Goal: Task Accomplishment & Management: Manage account settings

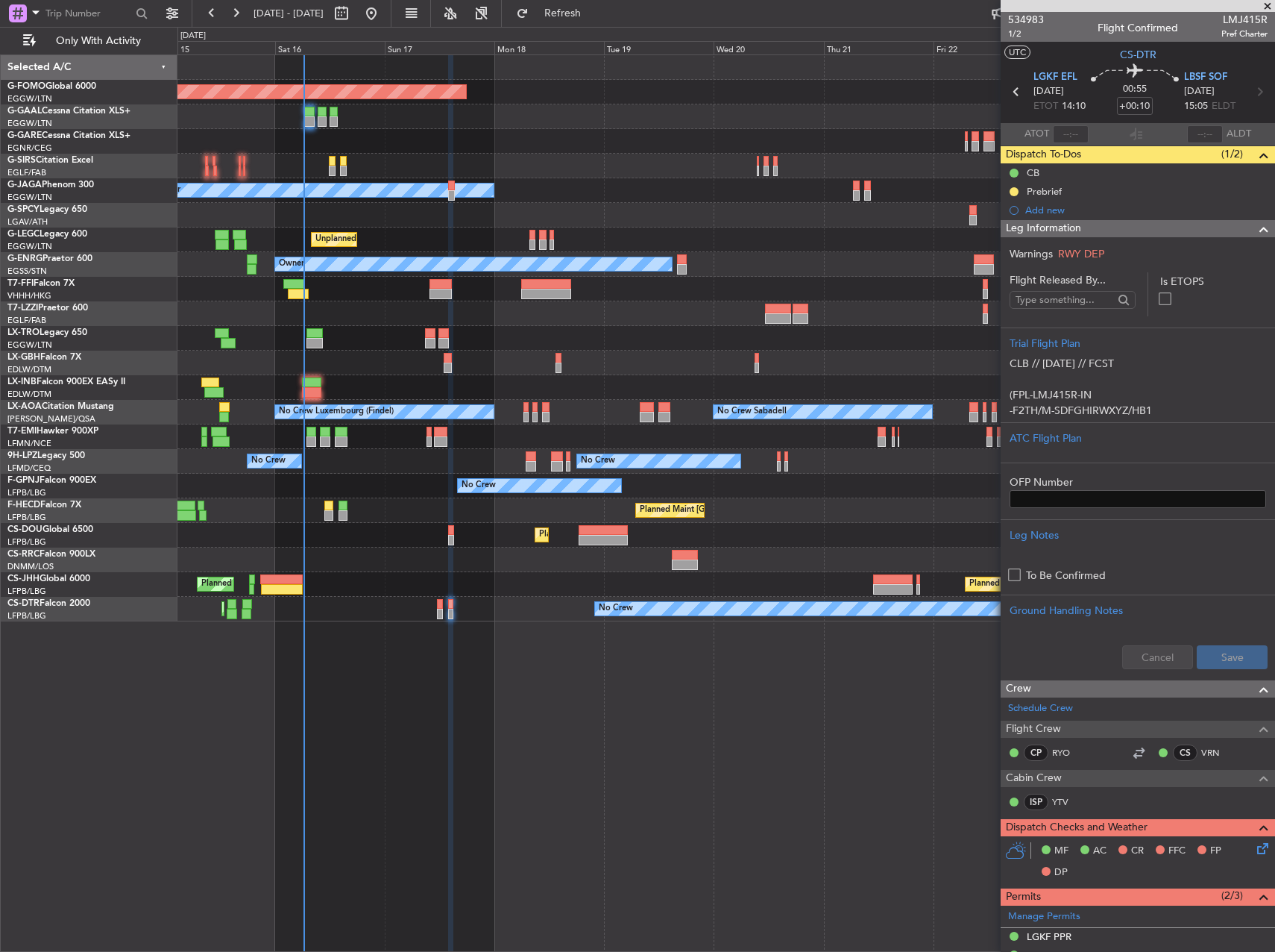
click at [0, 26] on html "[DATE] - [DATE] Refresh Quick Links Only With Activity Planned Maint Windsor Lo…" at bounding box center [638, 476] width 1275 height 952
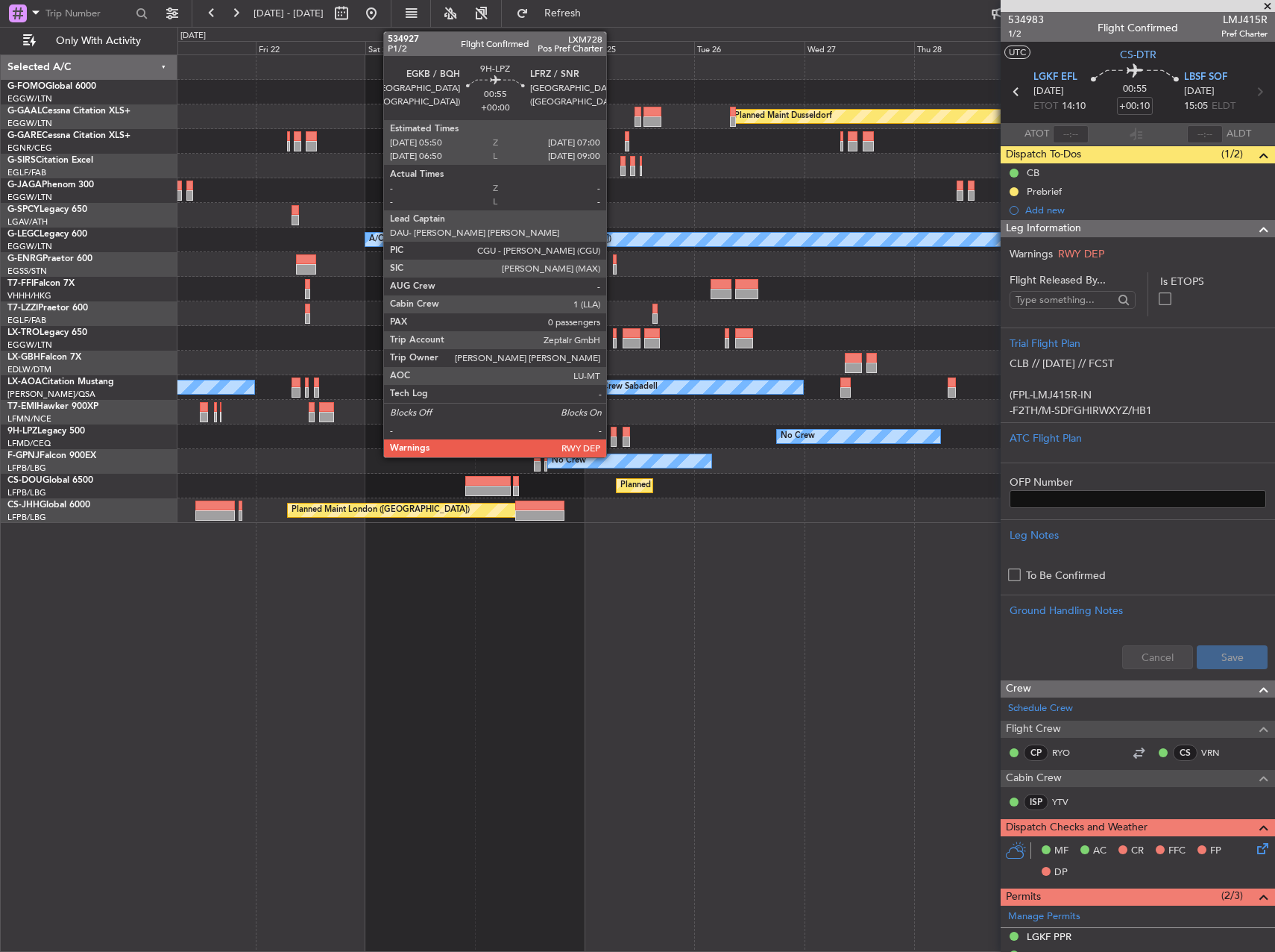
click at [613, 435] on div at bounding box center [614, 431] width 6 height 11
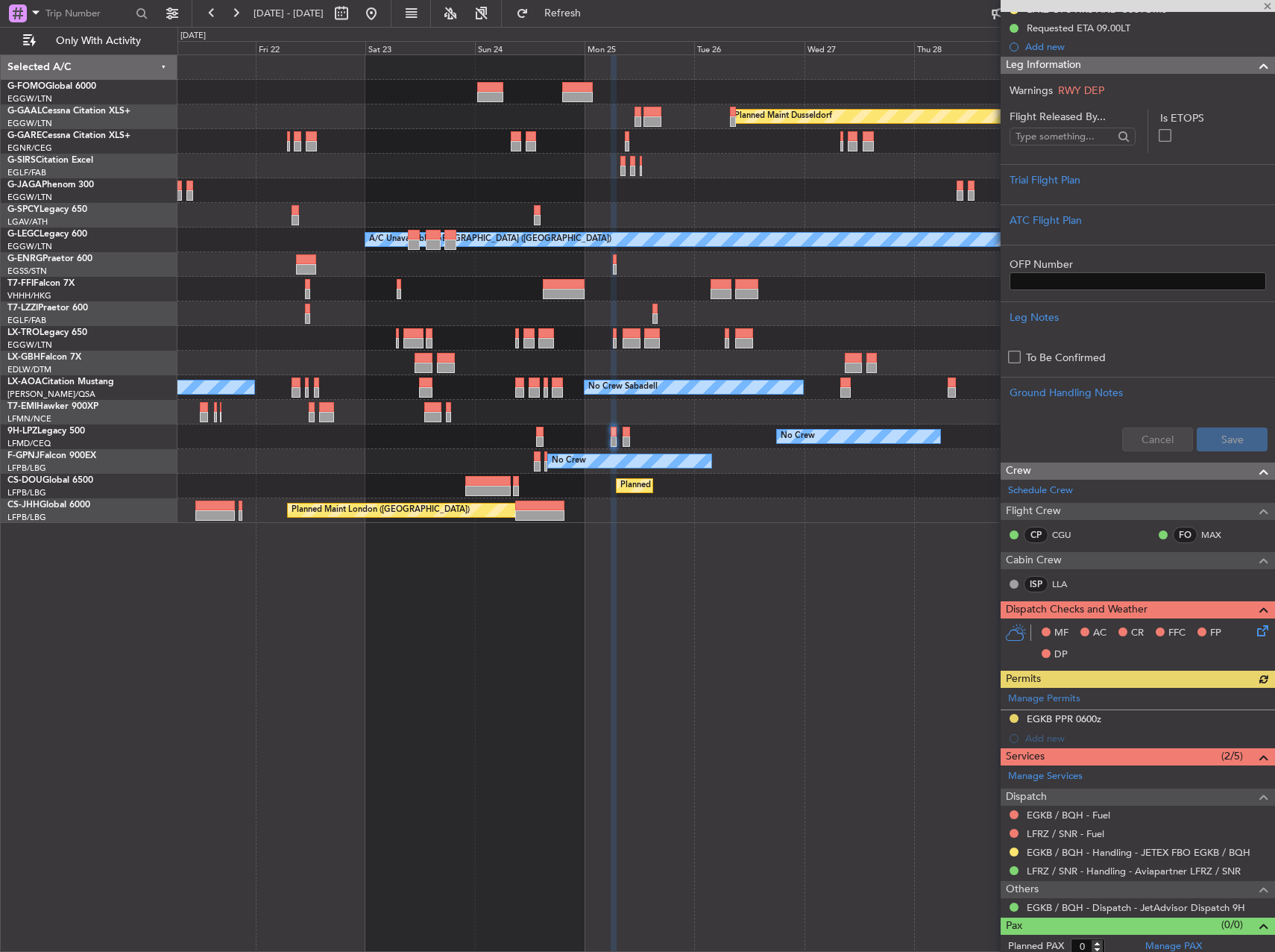
scroll to position [226, 0]
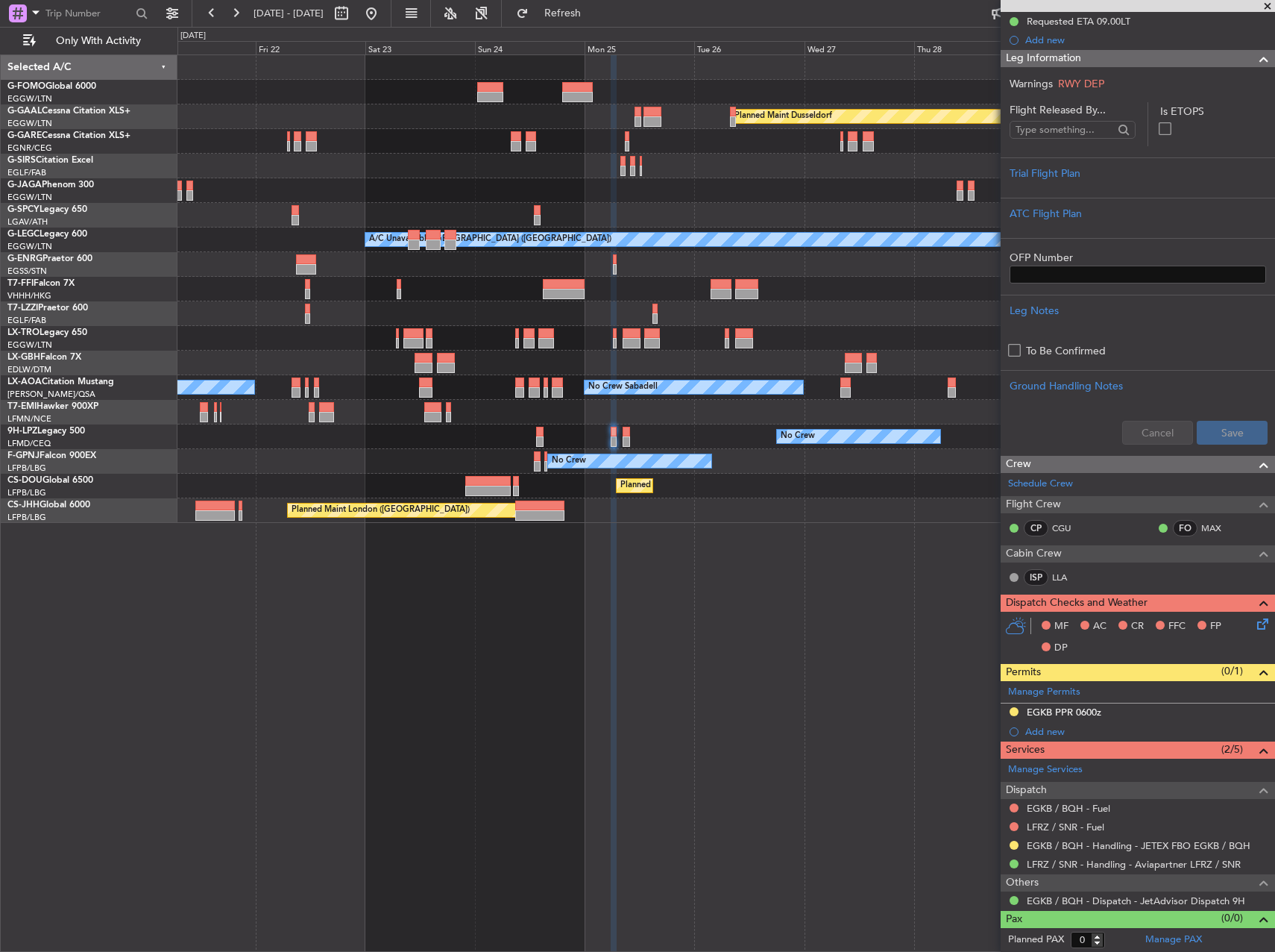
click at [624, 425] on div "No Crew No Crew" at bounding box center [726, 436] width 1097 height 25
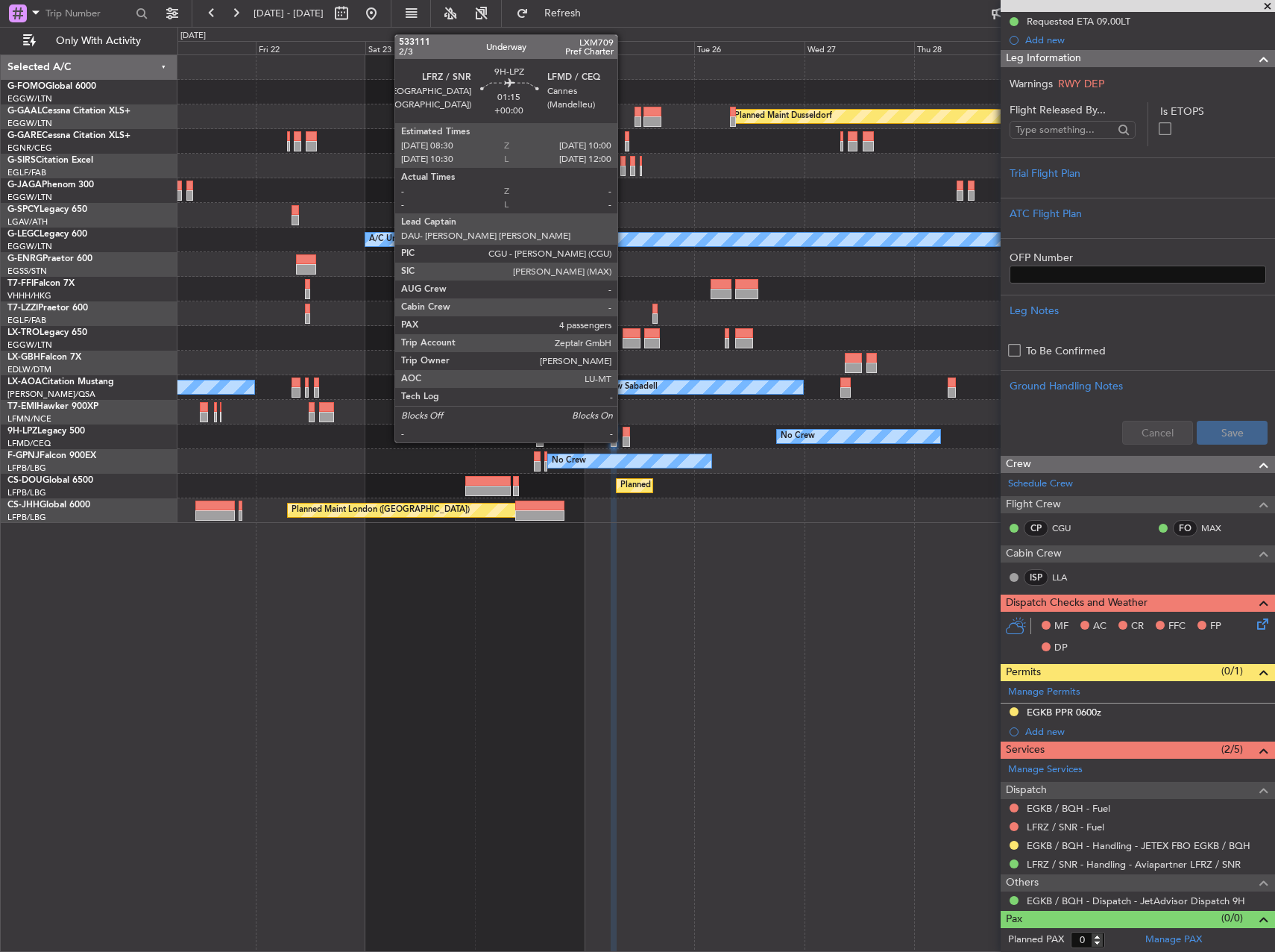
click at [624, 428] on div at bounding box center [627, 431] width 8 height 11
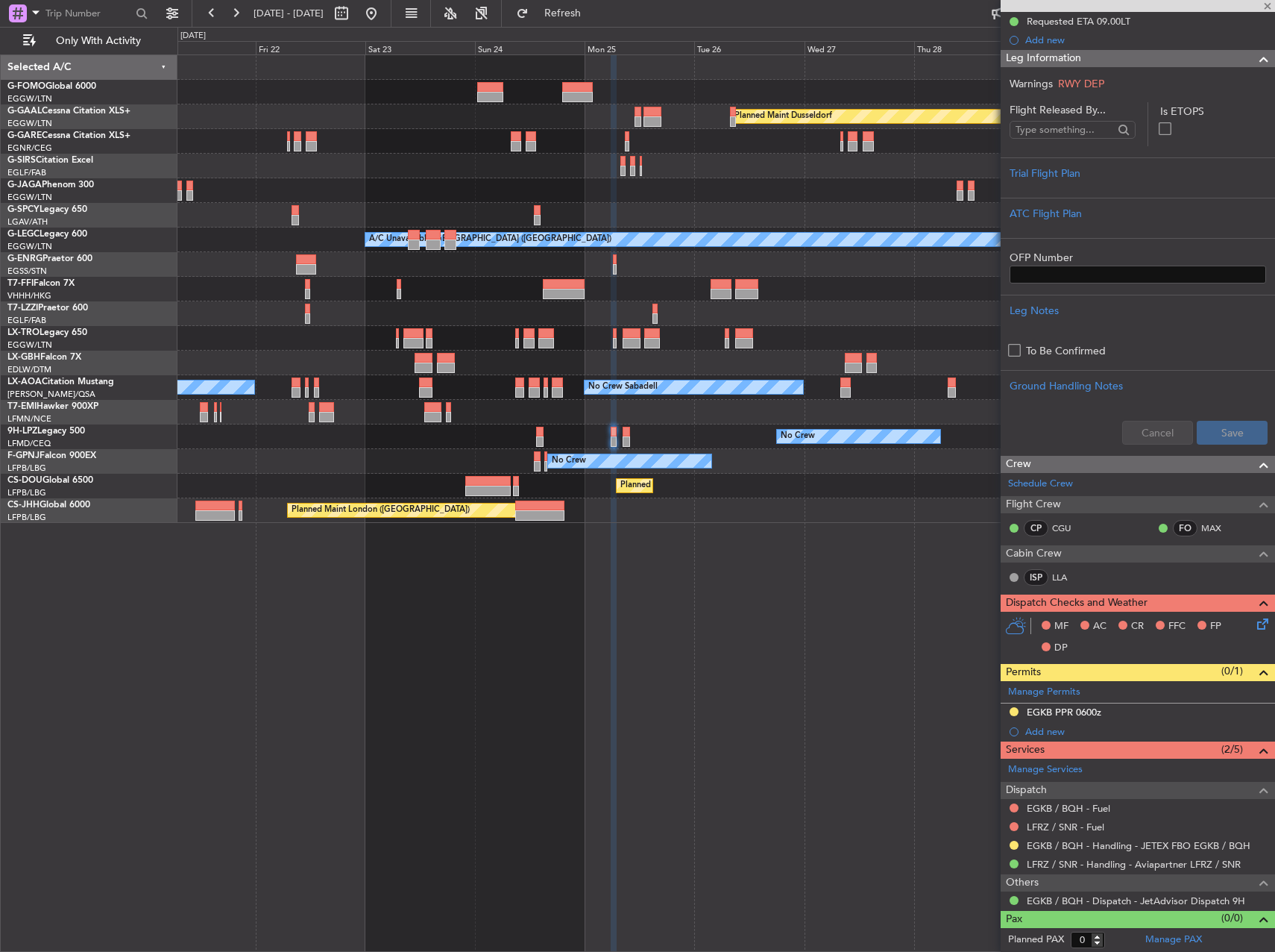
type input "4"
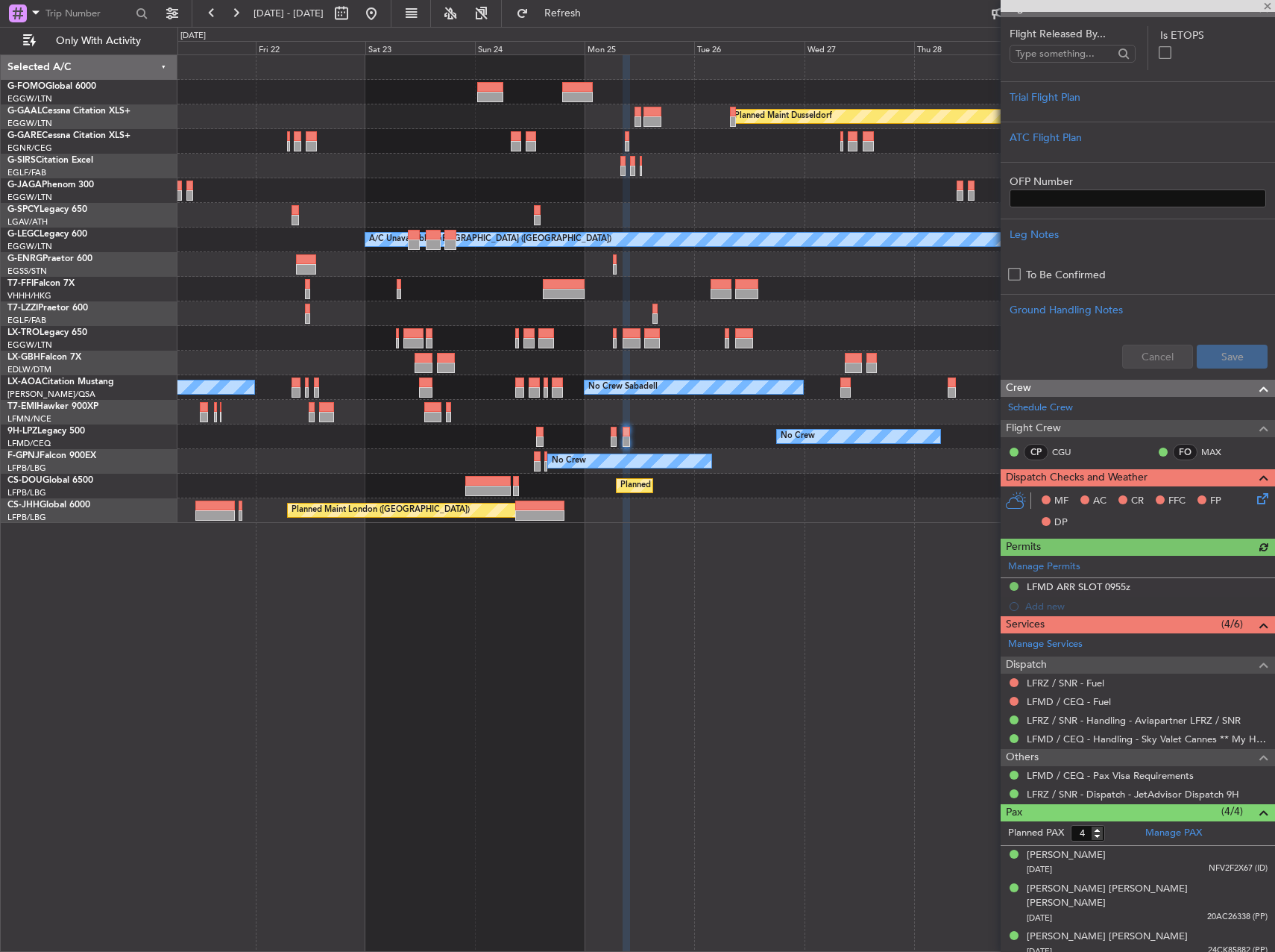
scroll to position [299, 0]
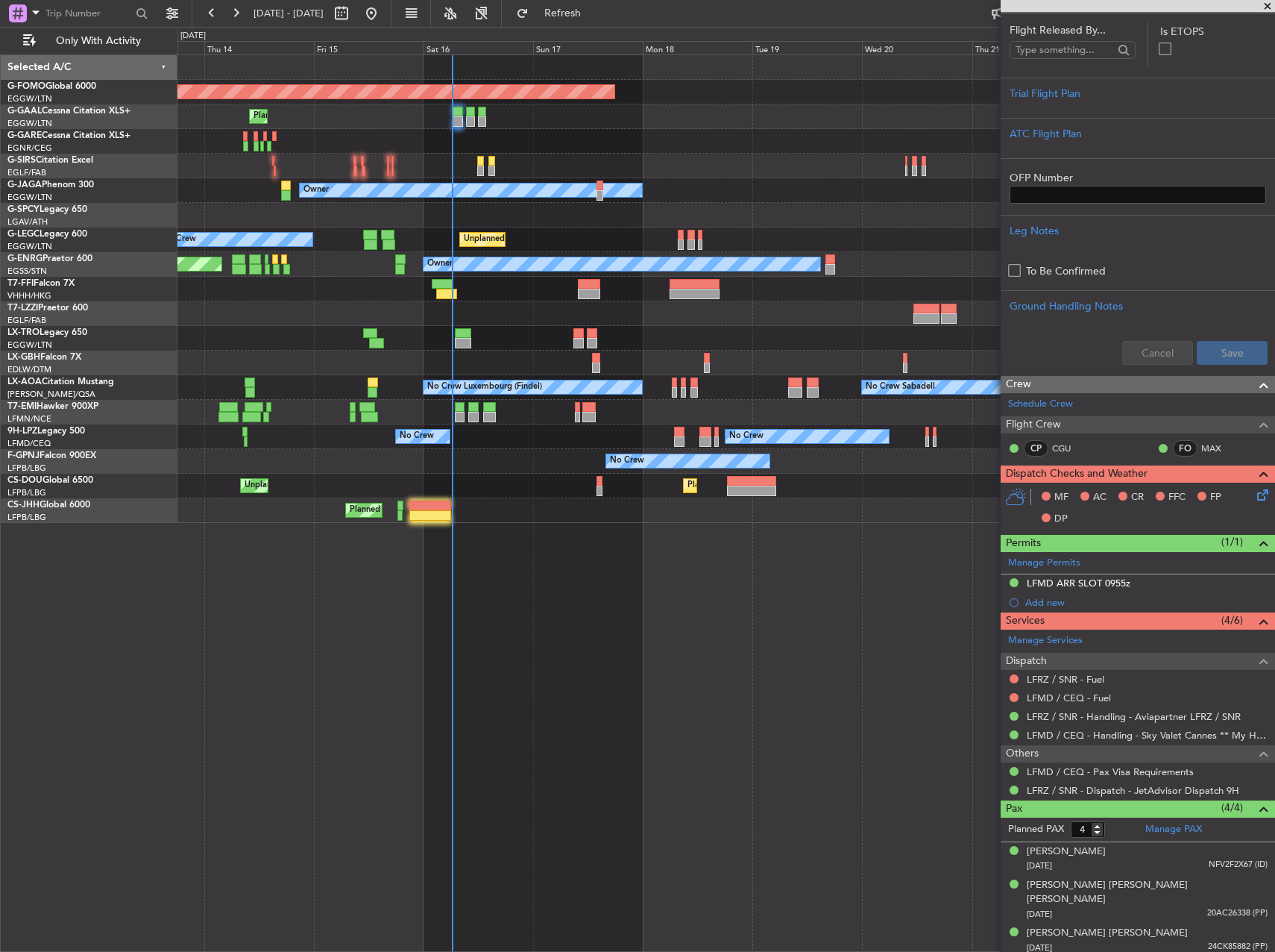
click at [1274, 408] on html "[DATE] - [DATE] Refresh Quick Links Only With Activity Planned Maint Windsor Lo…" at bounding box center [638, 476] width 1275 height 952
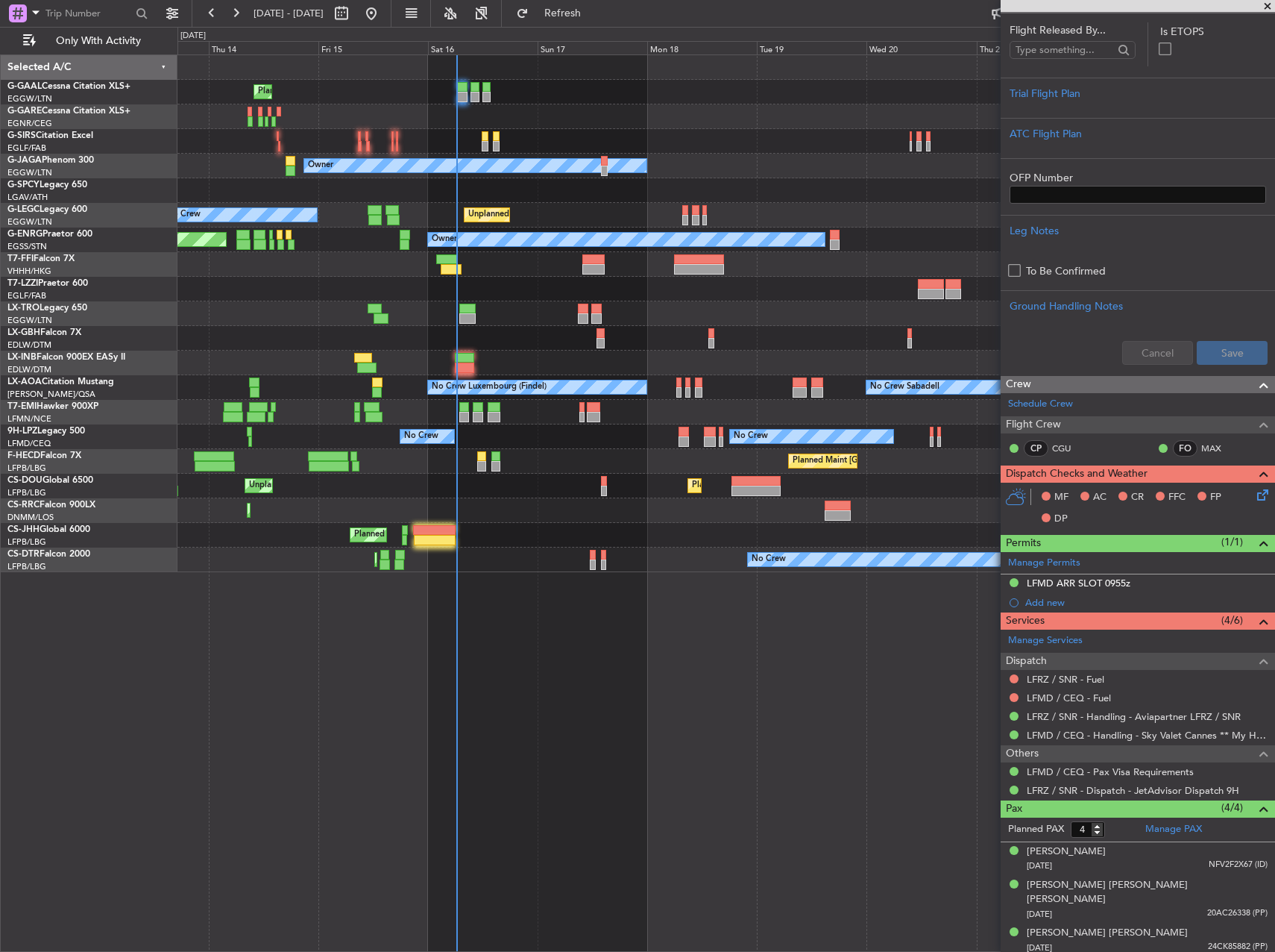
click at [558, 613] on div "Planned Maint Planned Maint [GEOGRAPHIC_DATA] ([GEOGRAPHIC_DATA]) Owner A/C Una…" at bounding box center [726, 502] width 1097 height 897
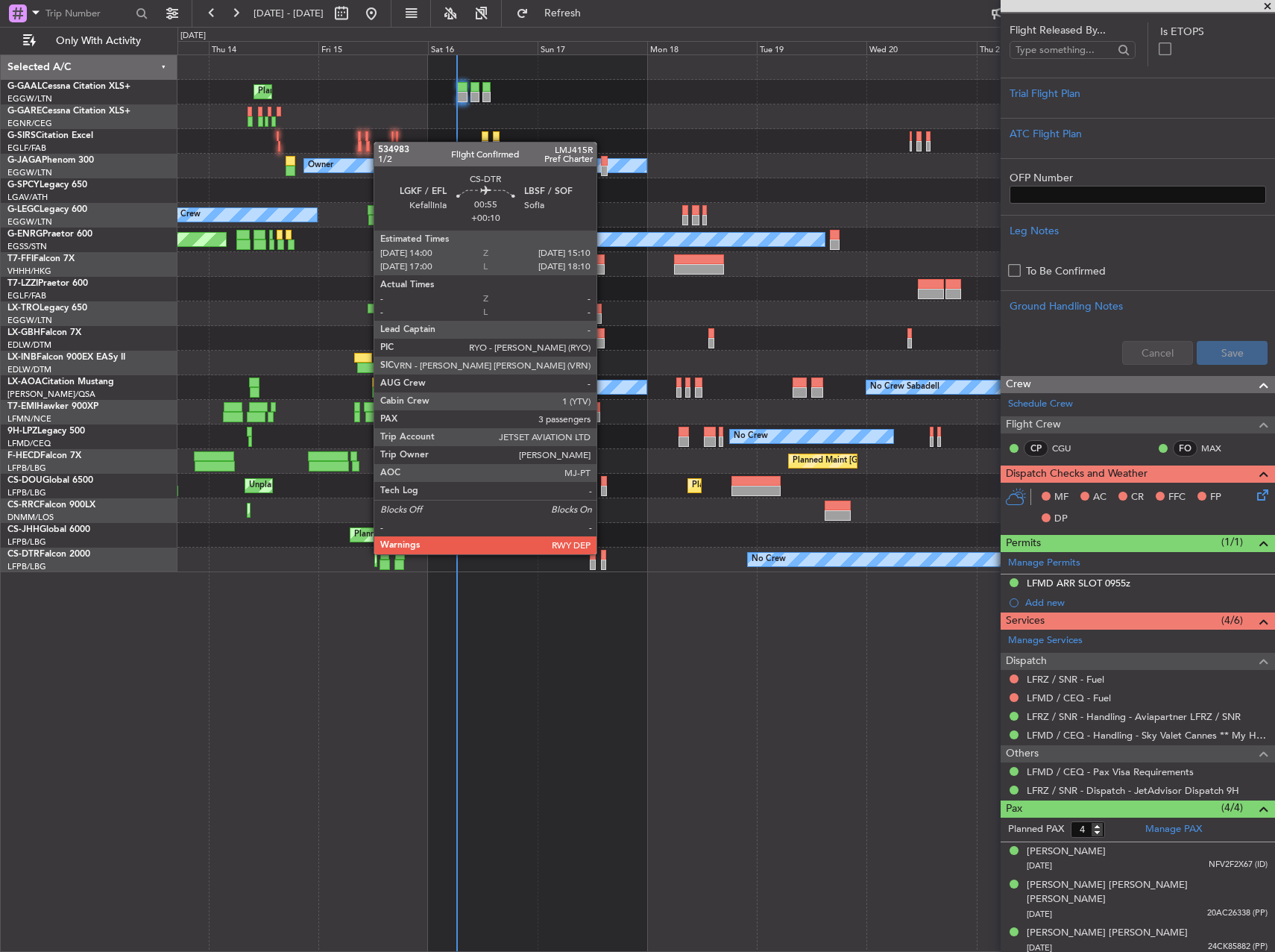
click at [603, 553] on div at bounding box center [604, 555] width 6 height 11
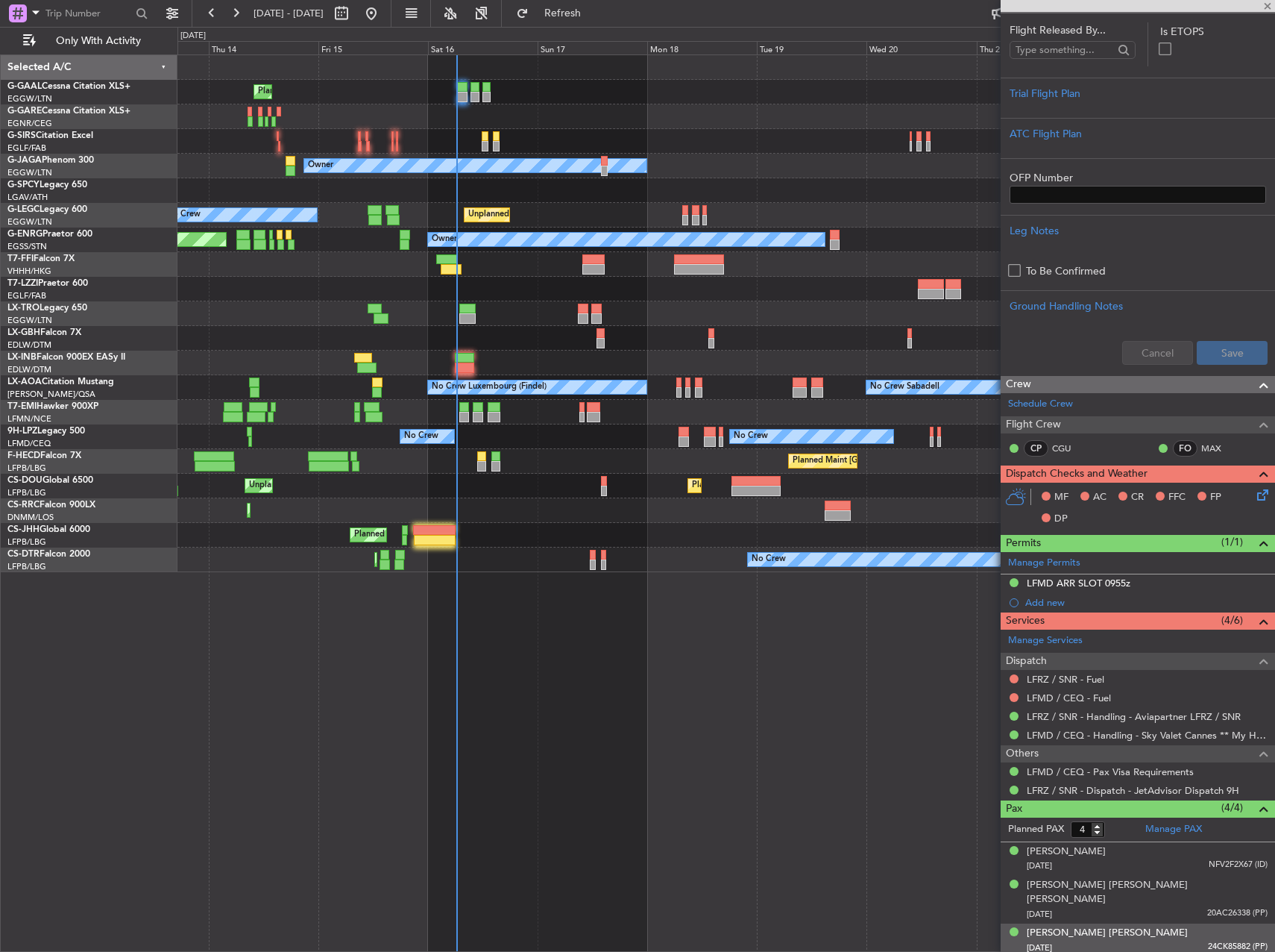
type input "+00:10"
type input "3"
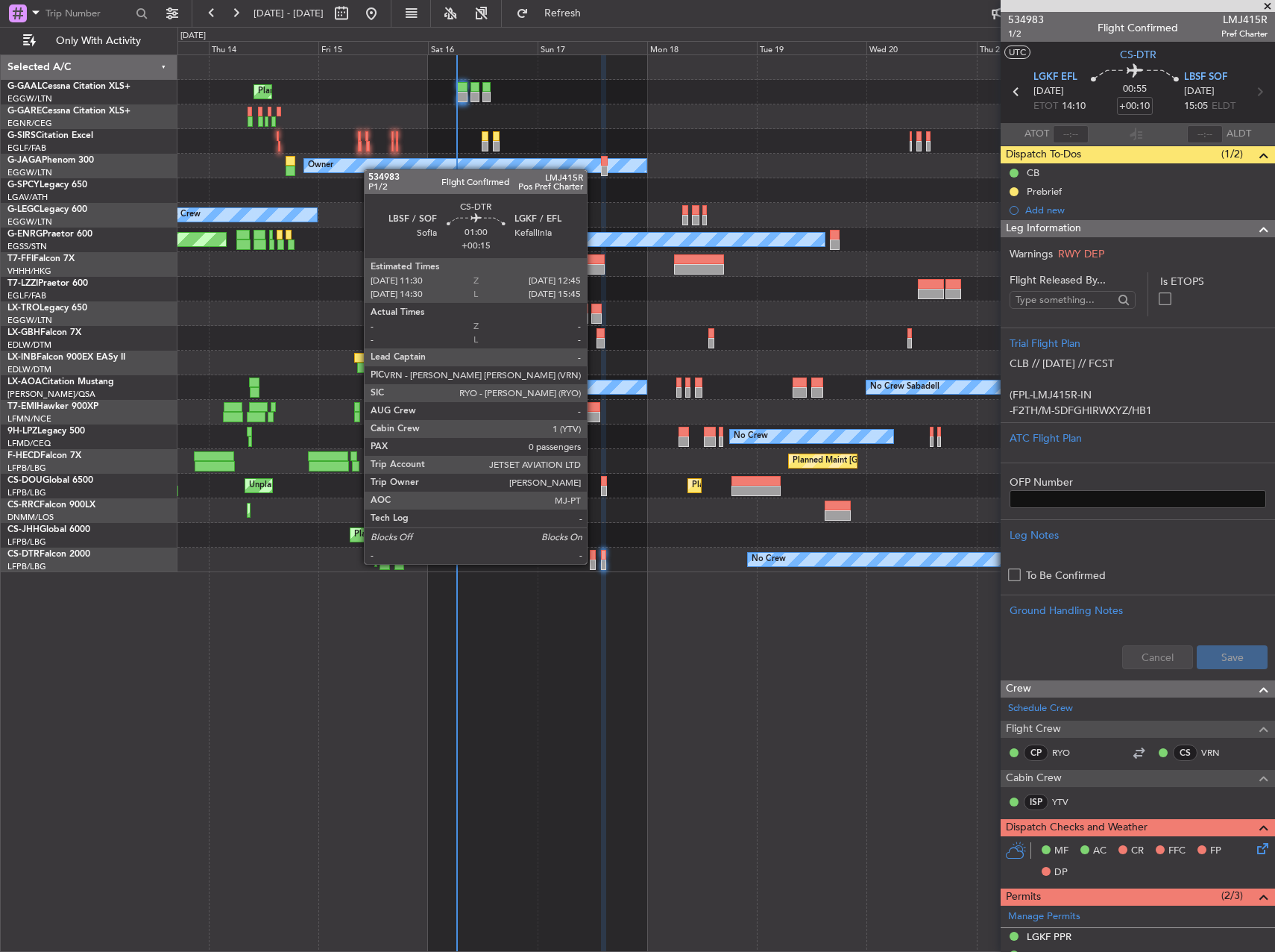
click at [593, 563] on div at bounding box center [593, 564] width 6 height 11
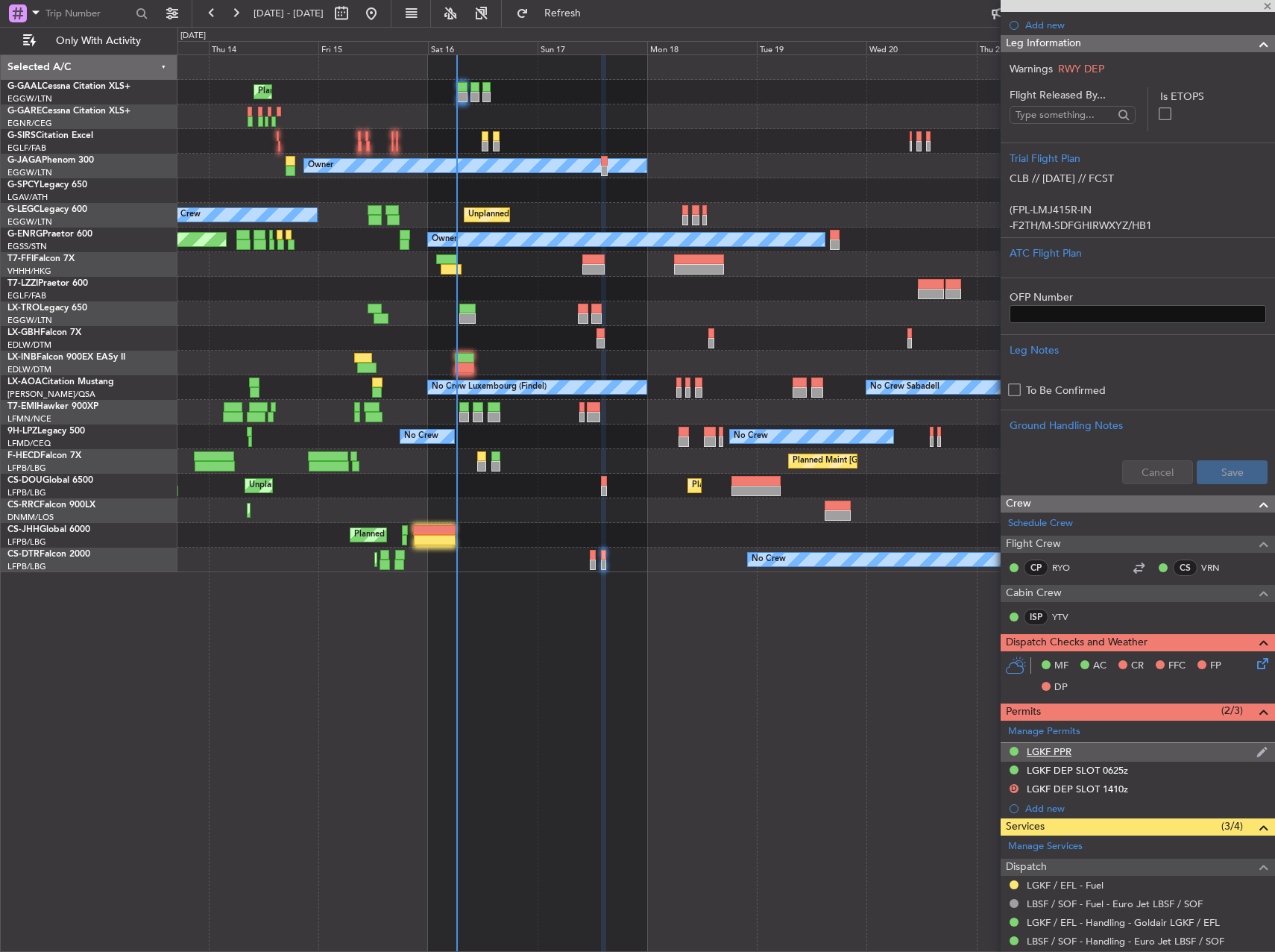
scroll to position [363, 0]
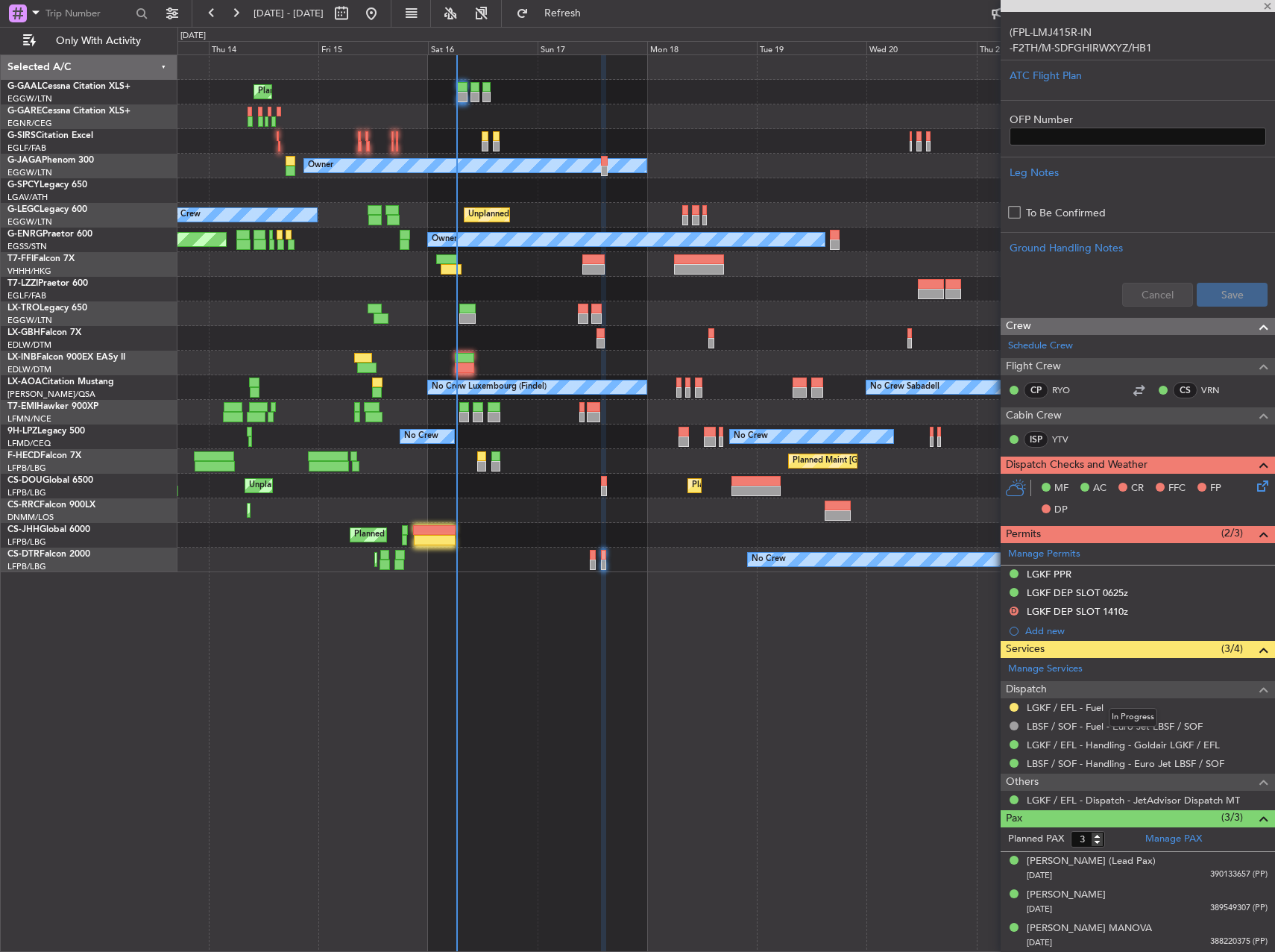
type input "+00:15"
type input "0"
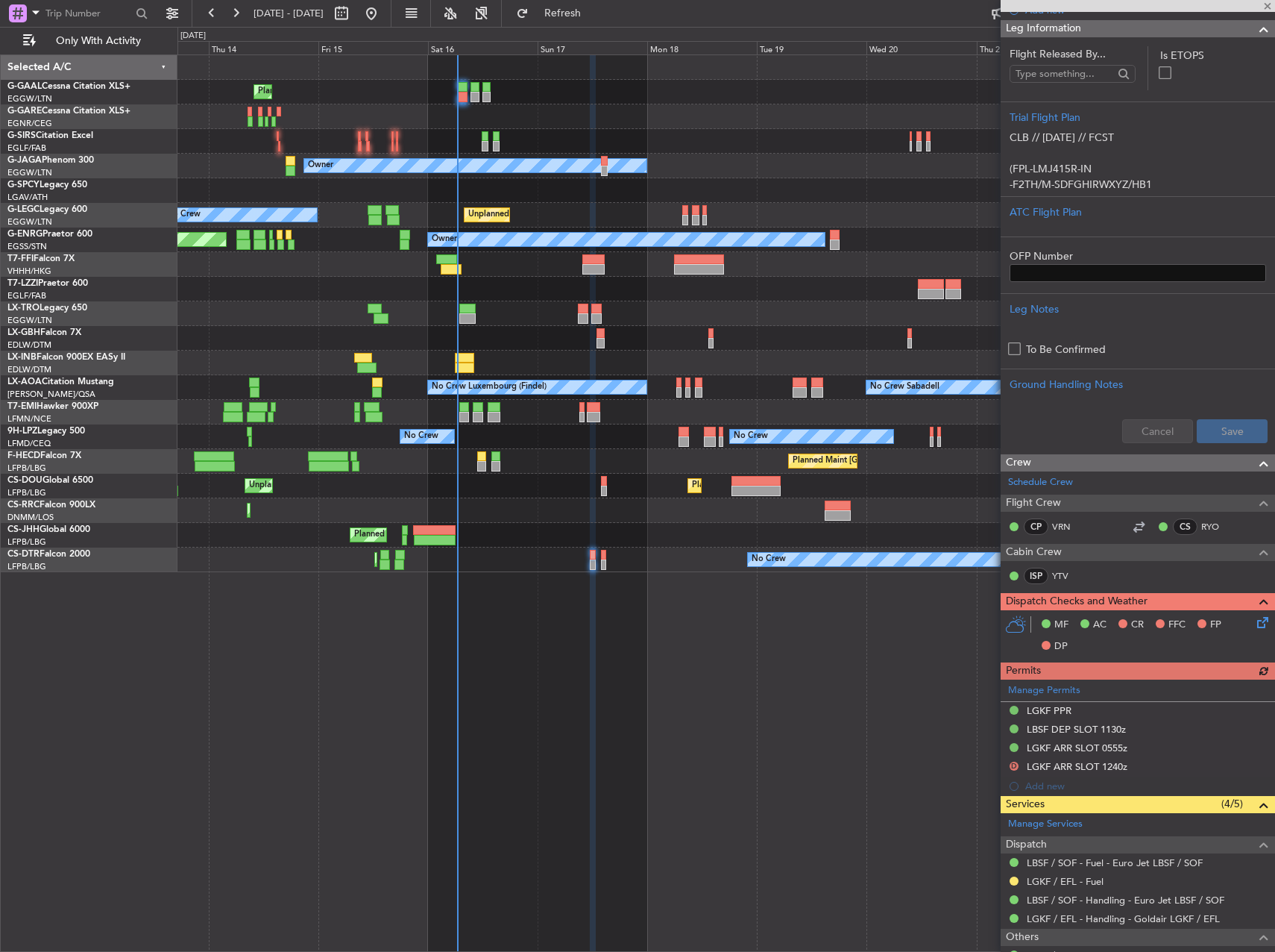
scroll to position [273, 0]
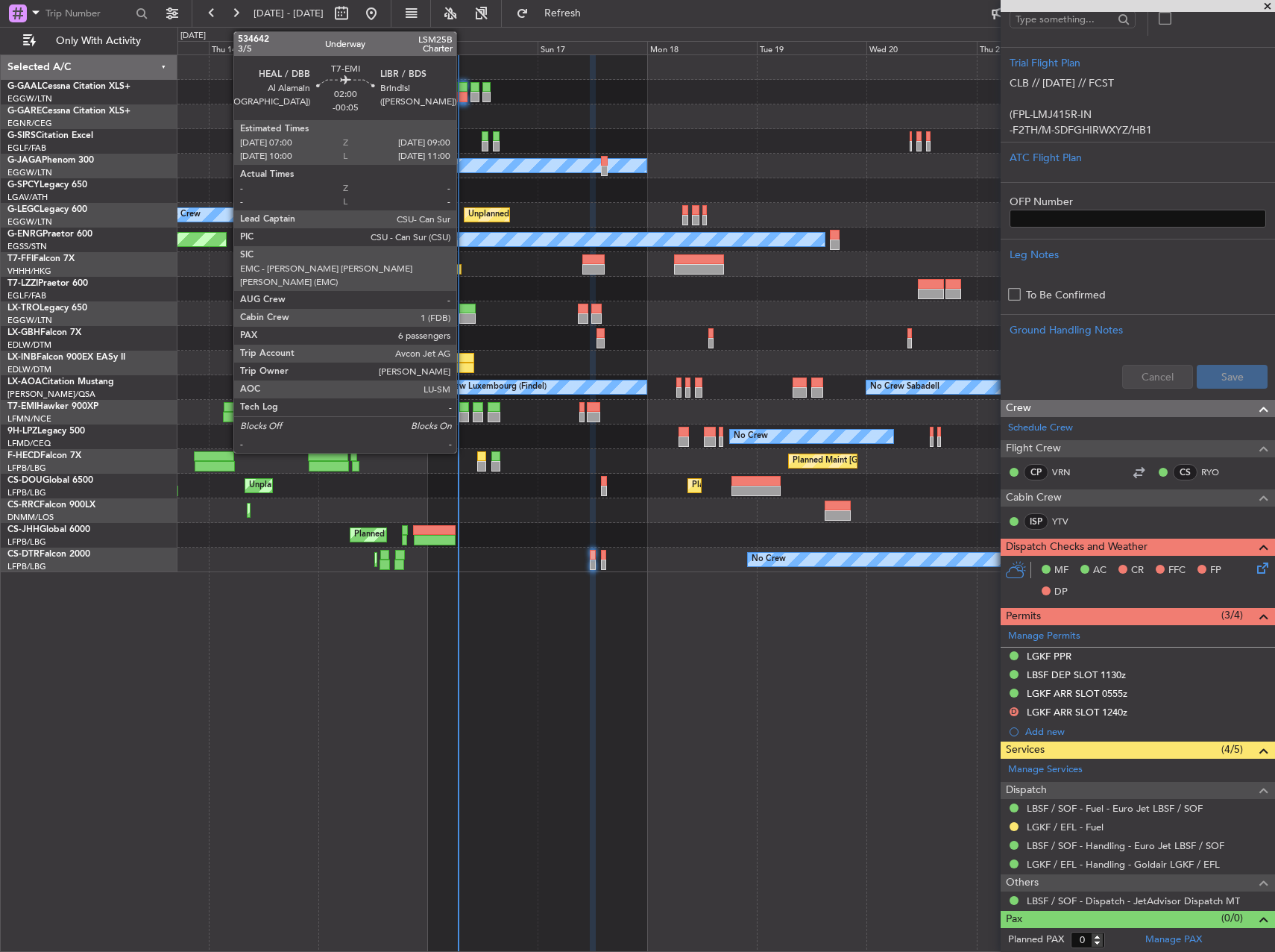
click at [463, 417] on div at bounding box center [465, 416] width 10 height 11
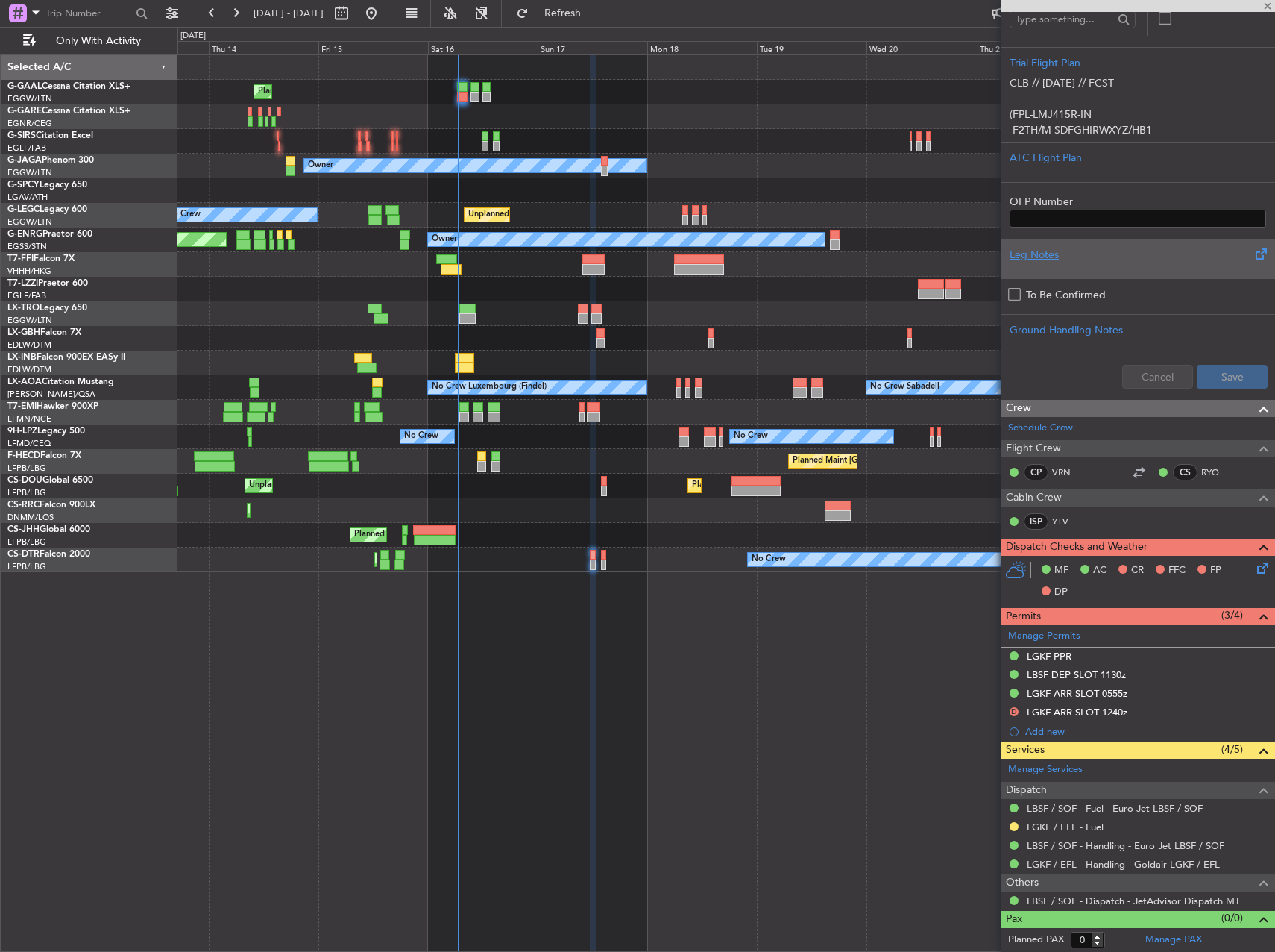
type input "-00:05"
type input "6"
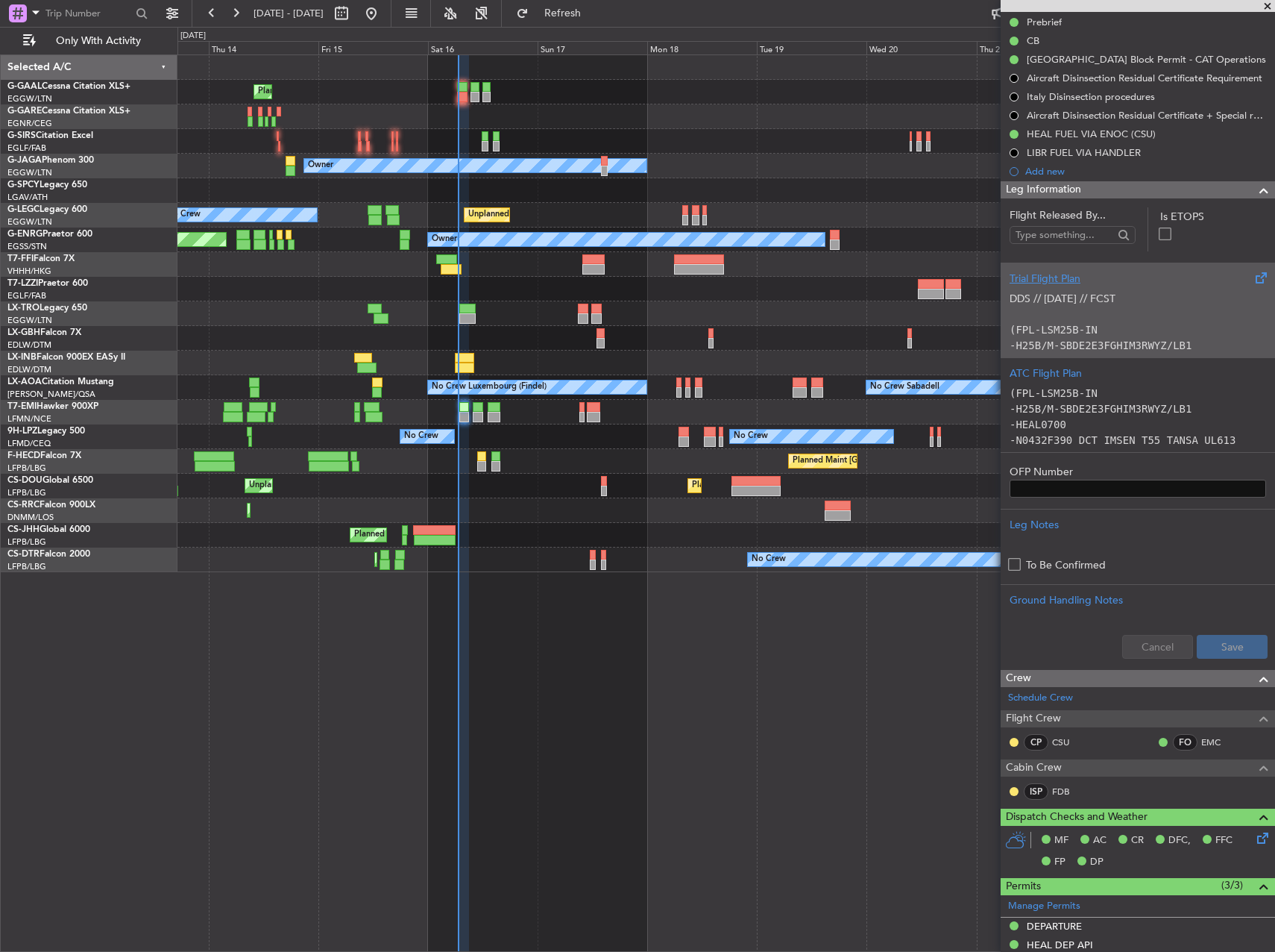
scroll to position [0, 0]
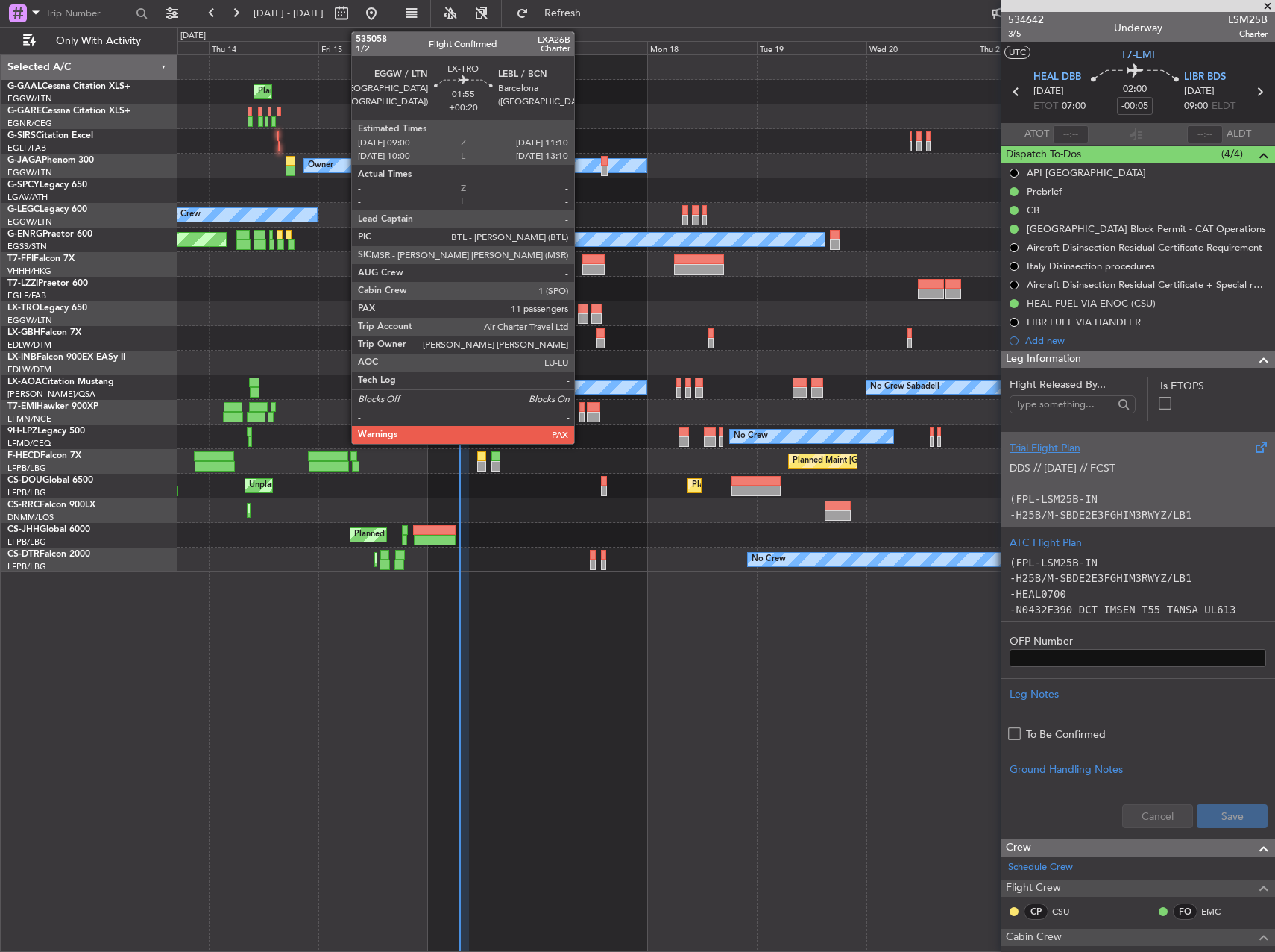
click at [581, 313] on div at bounding box center [583, 318] width 11 height 11
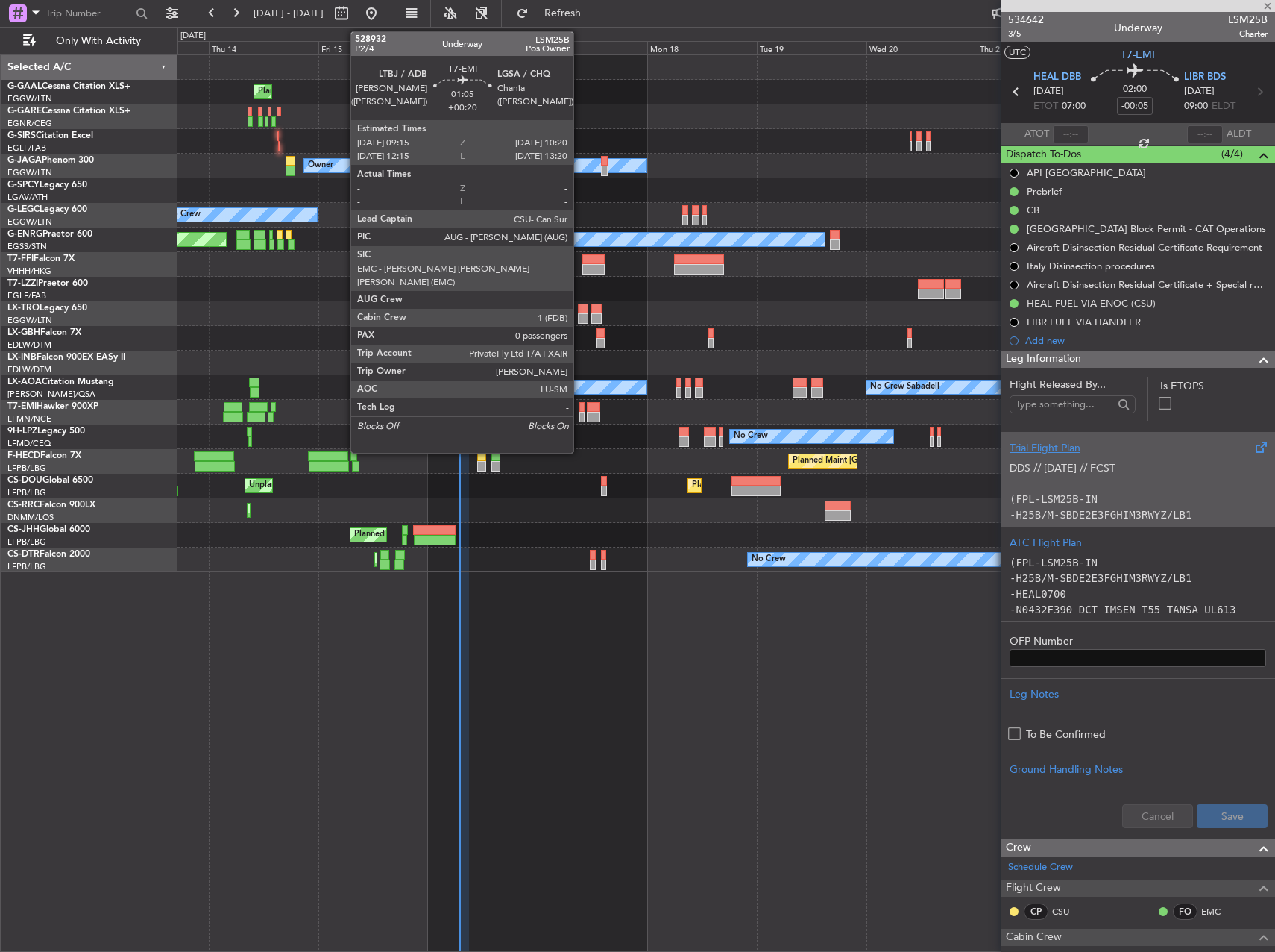
click at [580, 405] on div at bounding box center [581, 407] width 5 height 11
type input "+00:20"
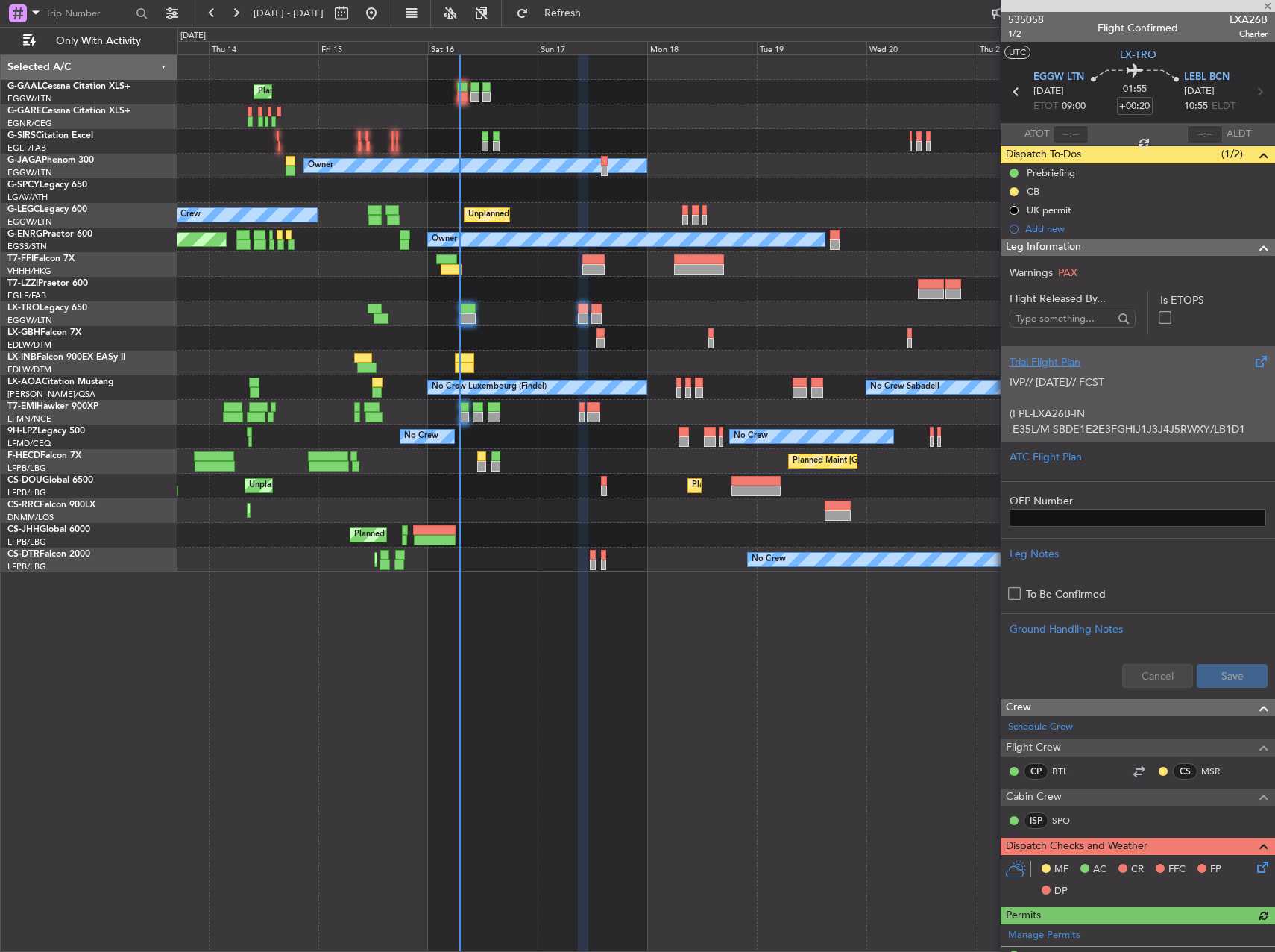
type input "0"
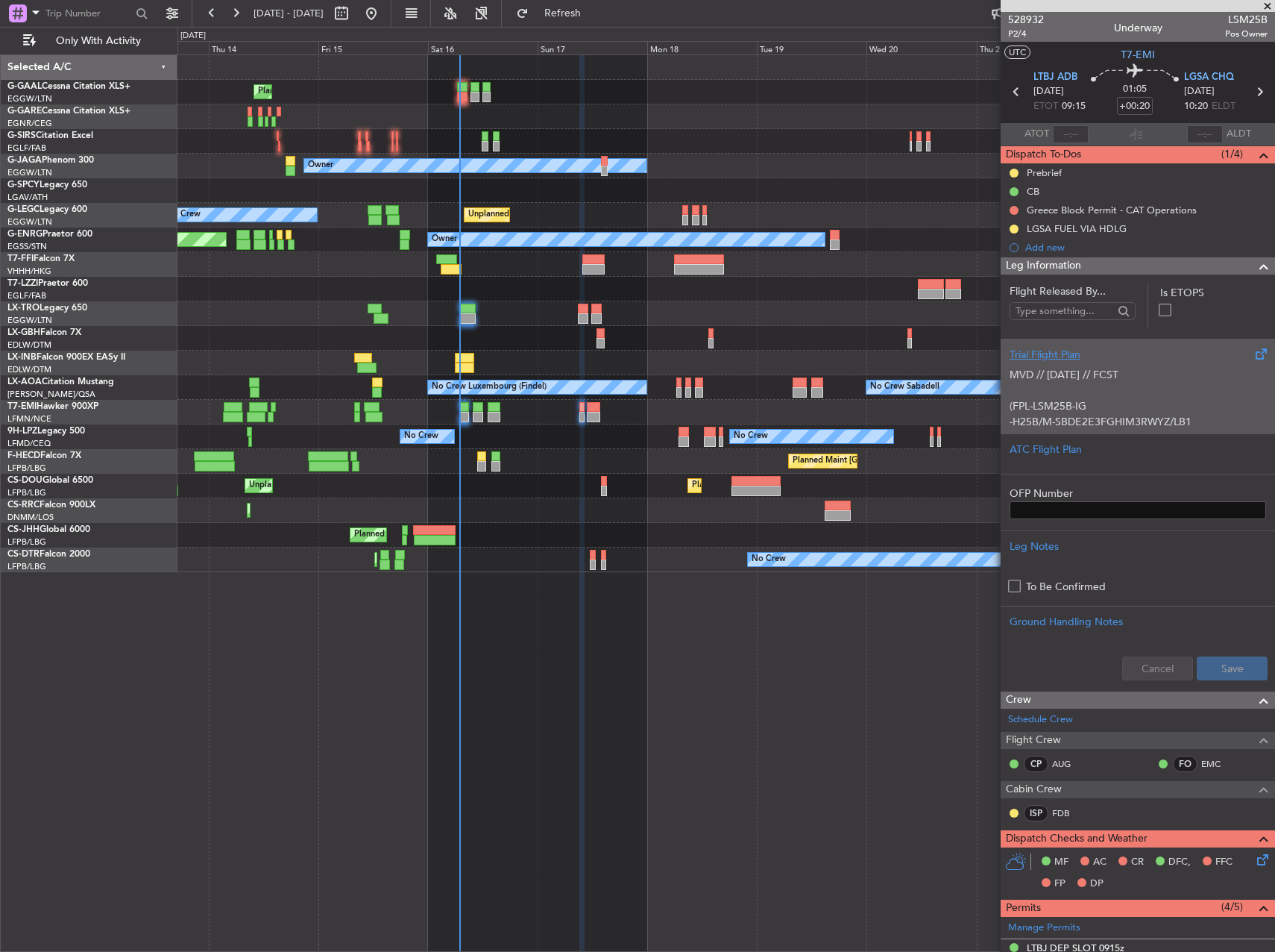
click at [1054, 165] on div "Prebrief" at bounding box center [1138, 172] width 275 height 19
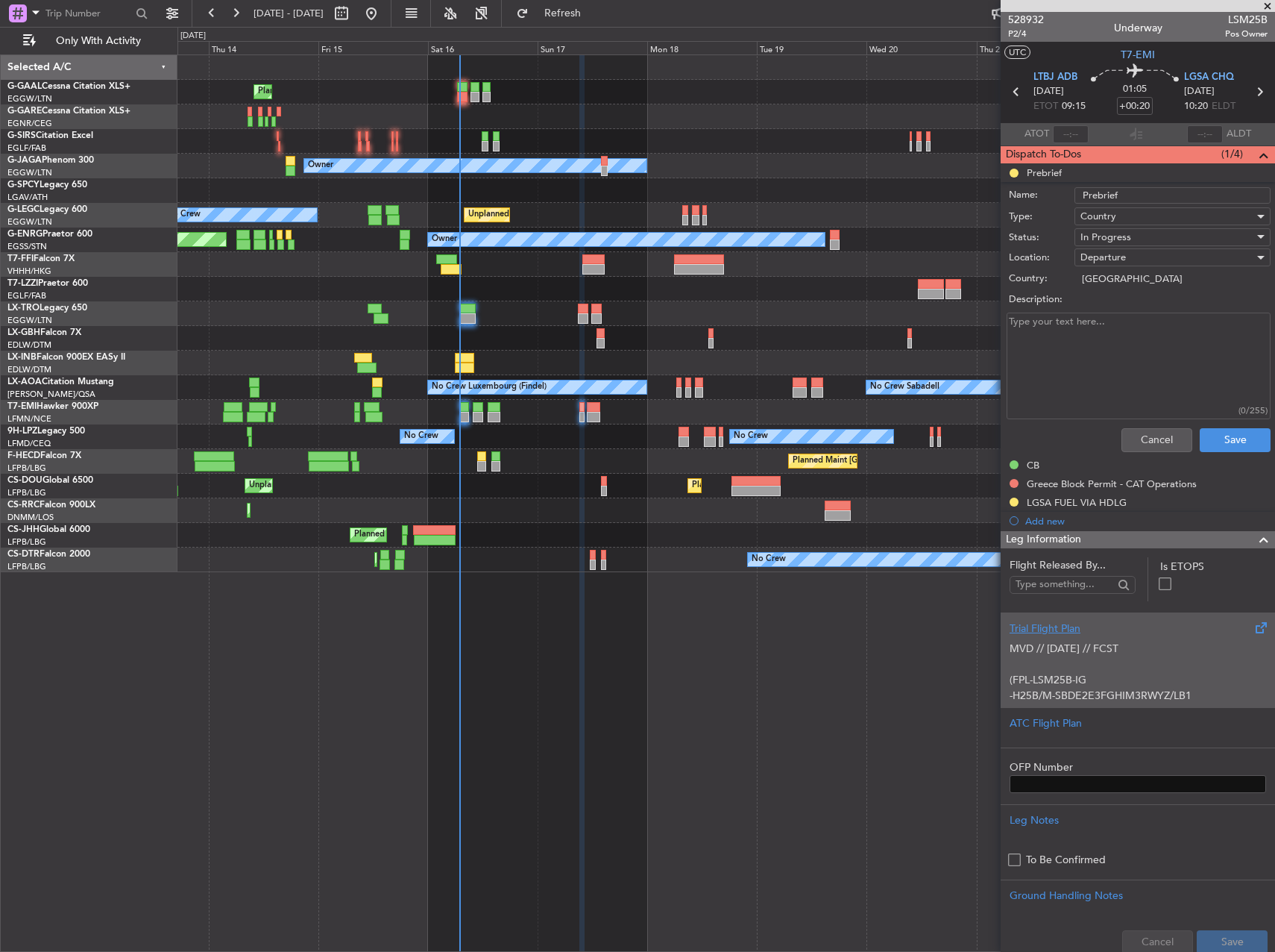
click at [1073, 359] on textarea "Description:" at bounding box center [1138, 366] width 264 height 107
type textarea "8000"
click at [1123, 232] on span "In Progress" at bounding box center [1105, 237] width 50 height 14
click at [1122, 315] on span "Completed" at bounding box center [1165, 311] width 175 height 23
click at [1235, 436] on button "Save" at bounding box center [1235, 440] width 71 height 24
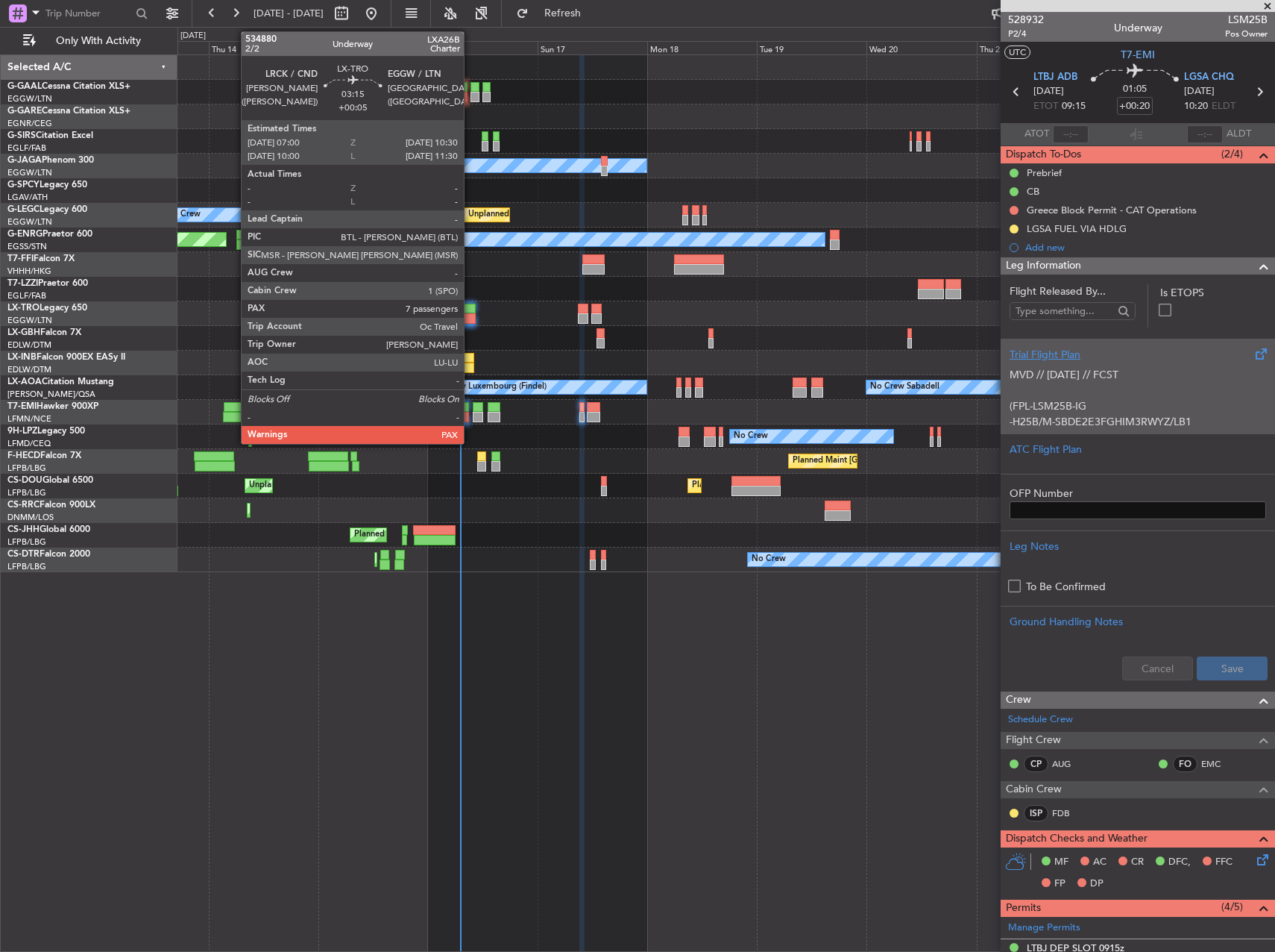
click at [470, 311] on div at bounding box center [468, 308] width 17 height 11
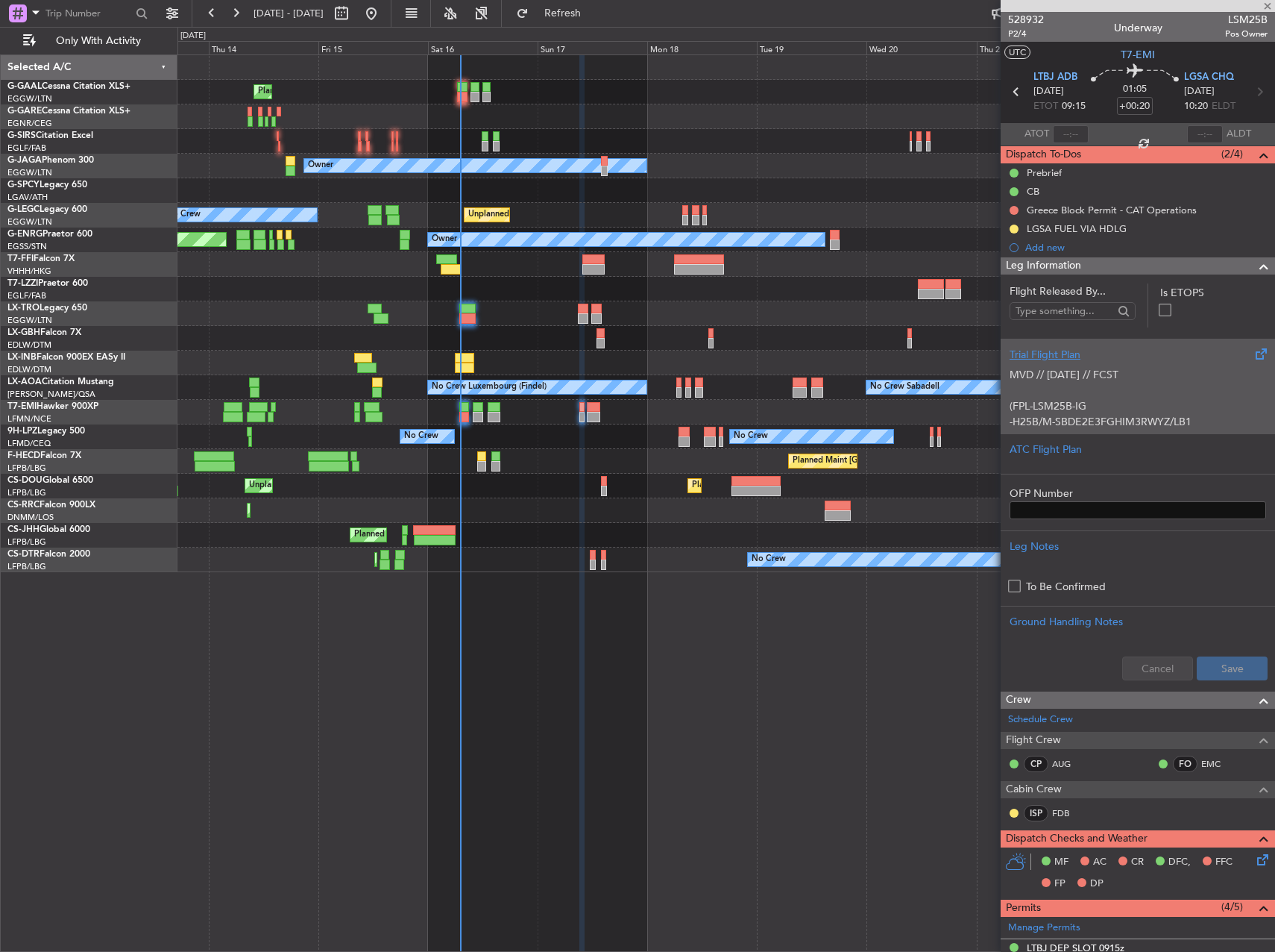
type input "+00:05"
type input "7"
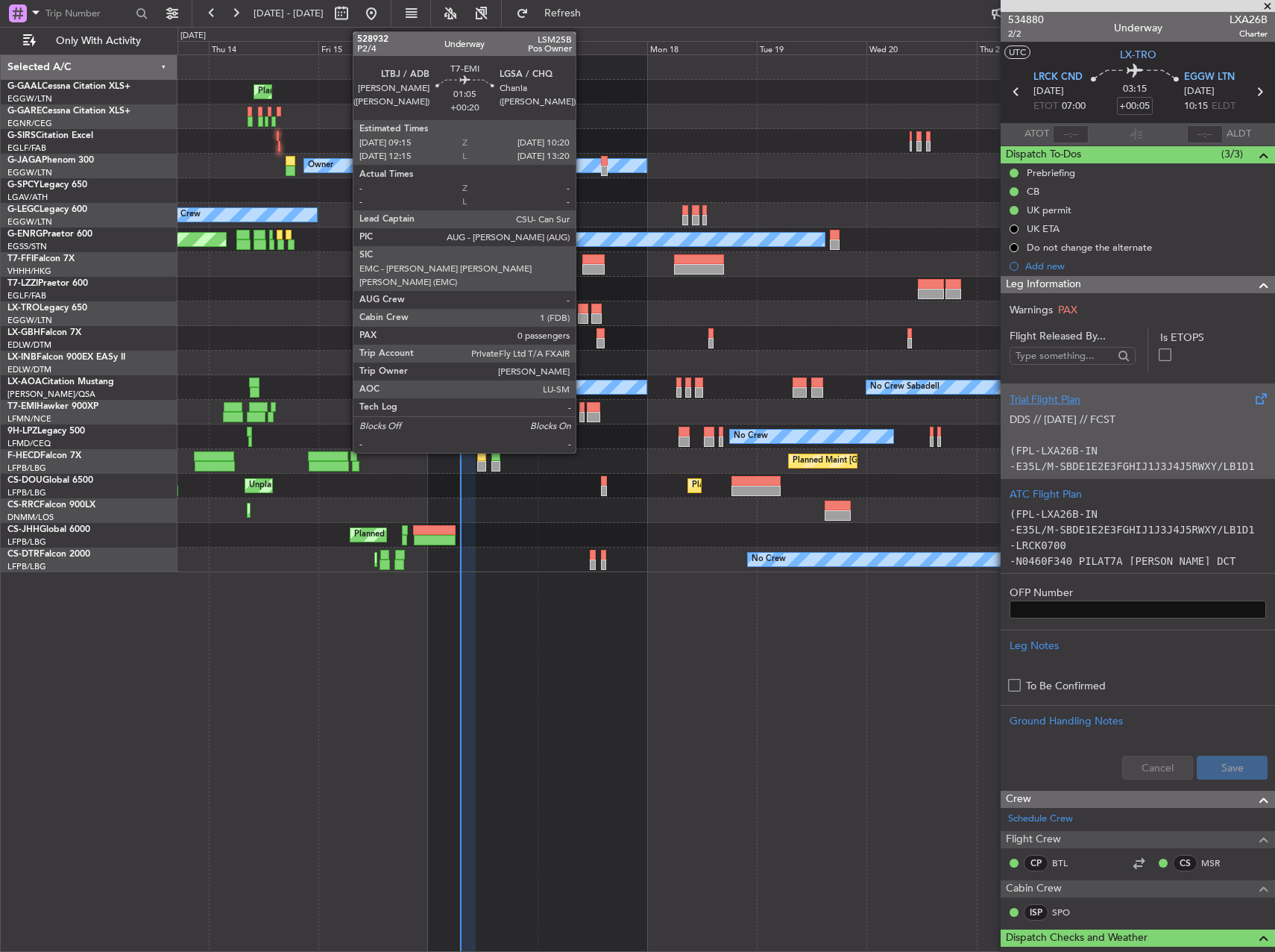
click at [582, 415] on div at bounding box center [581, 416] width 5 height 11
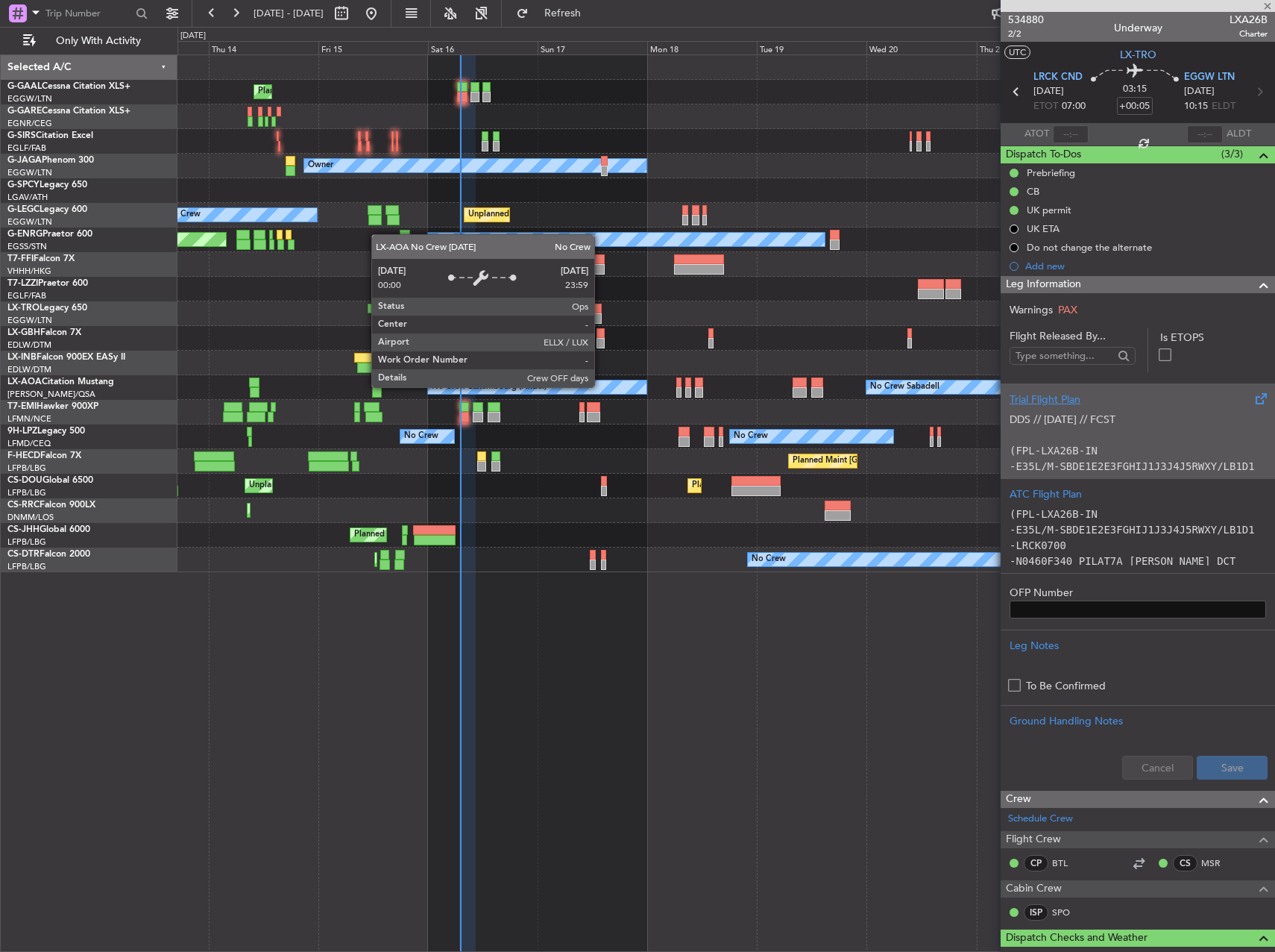
type input "+00:20"
type input "0"
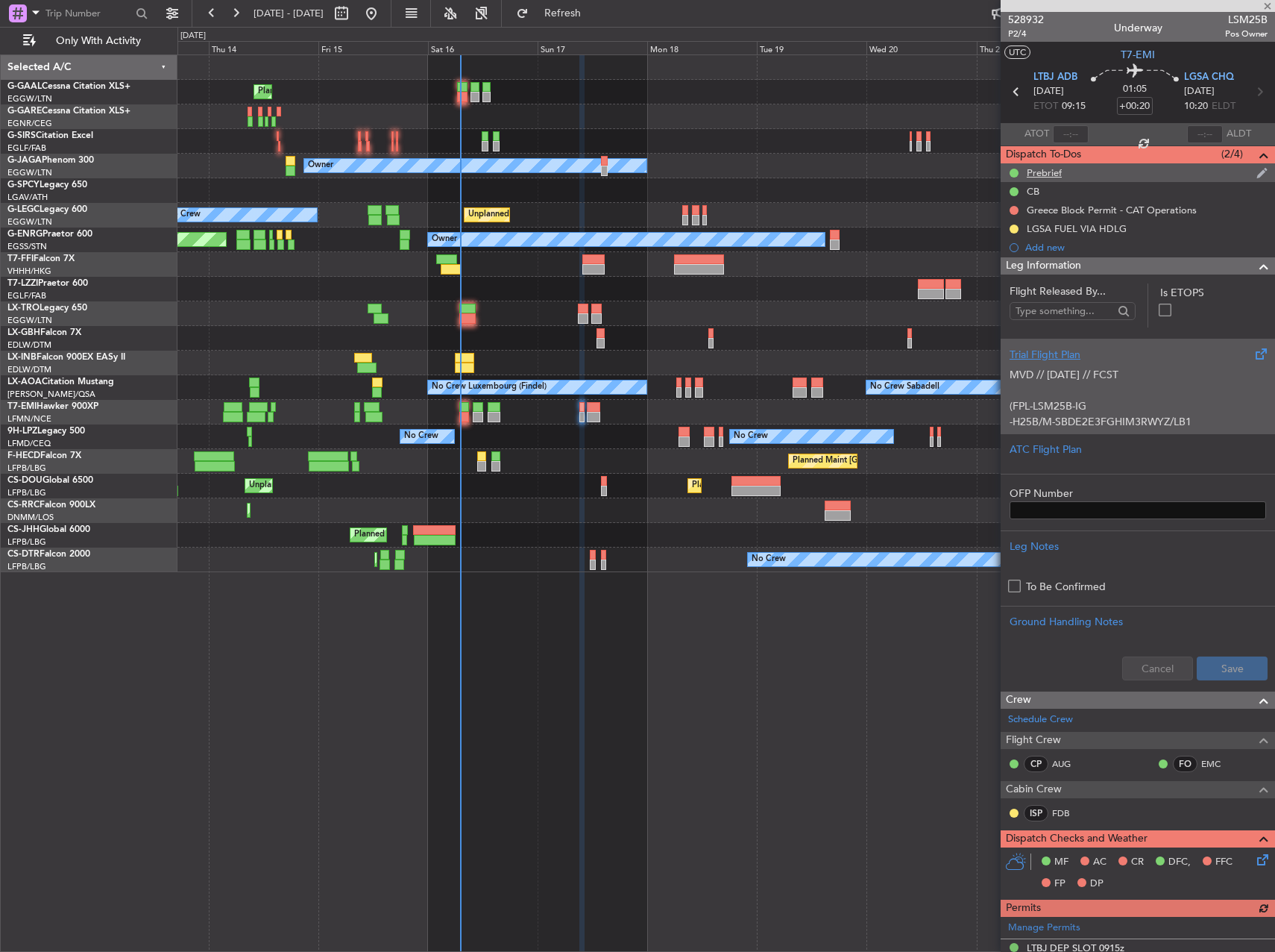
click at [1052, 174] on div "Prebrief" at bounding box center [1044, 172] width 35 height 13
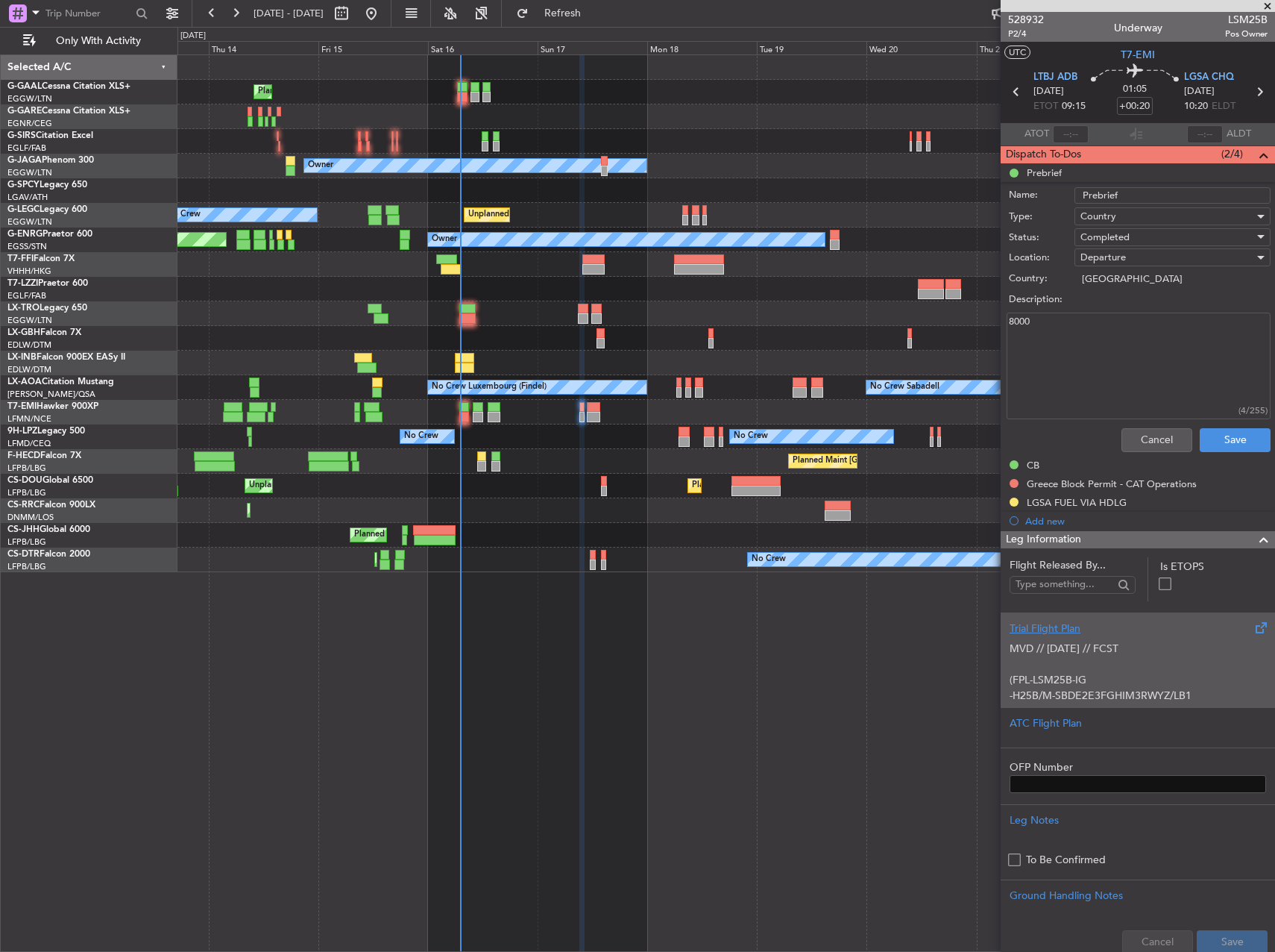
click at [1020, 320] on textarea "8000" at bounding box center [1138, 366] width 264 height 107
type textarea "8200"
click at [1232, 440] on button "Save" at bounding box center [1235, 440] width 71 height 24
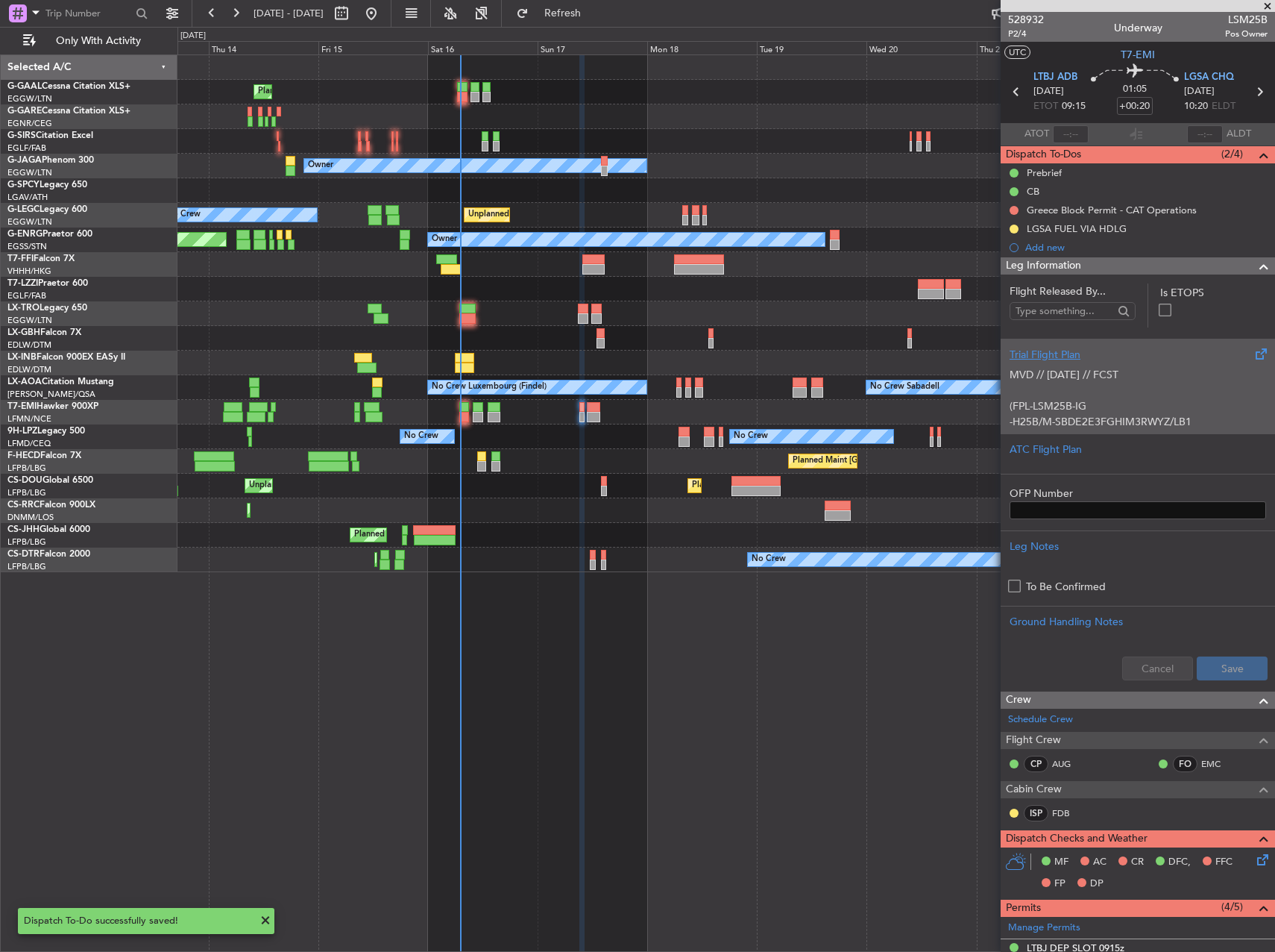
click at [594, 411] on div at bounding box center [594, 416] width 14 height 11
type input "5"
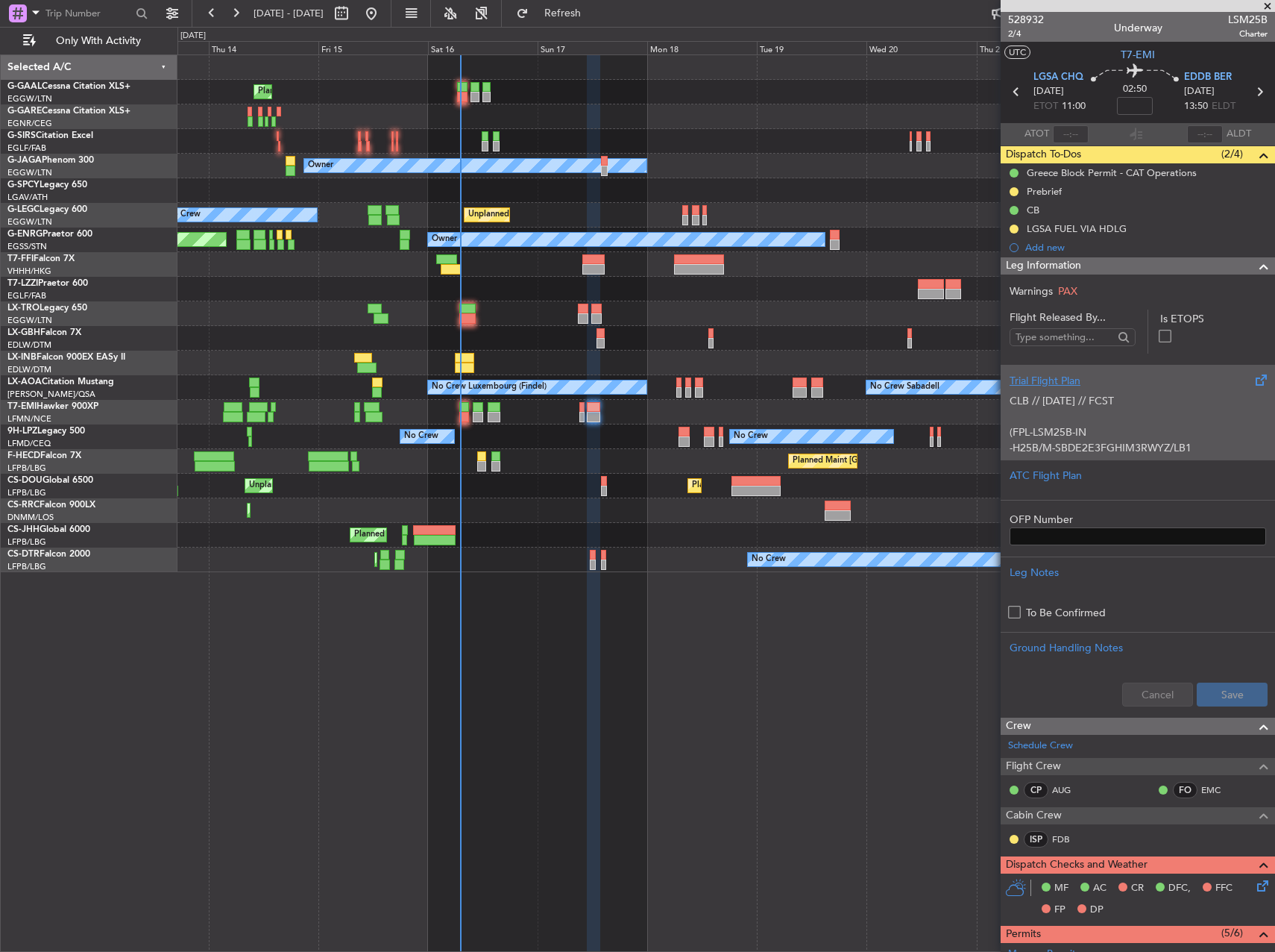
click at [1076, 196] on div "Prebrief" at bounding box center [1138, 191] width 275 height 19
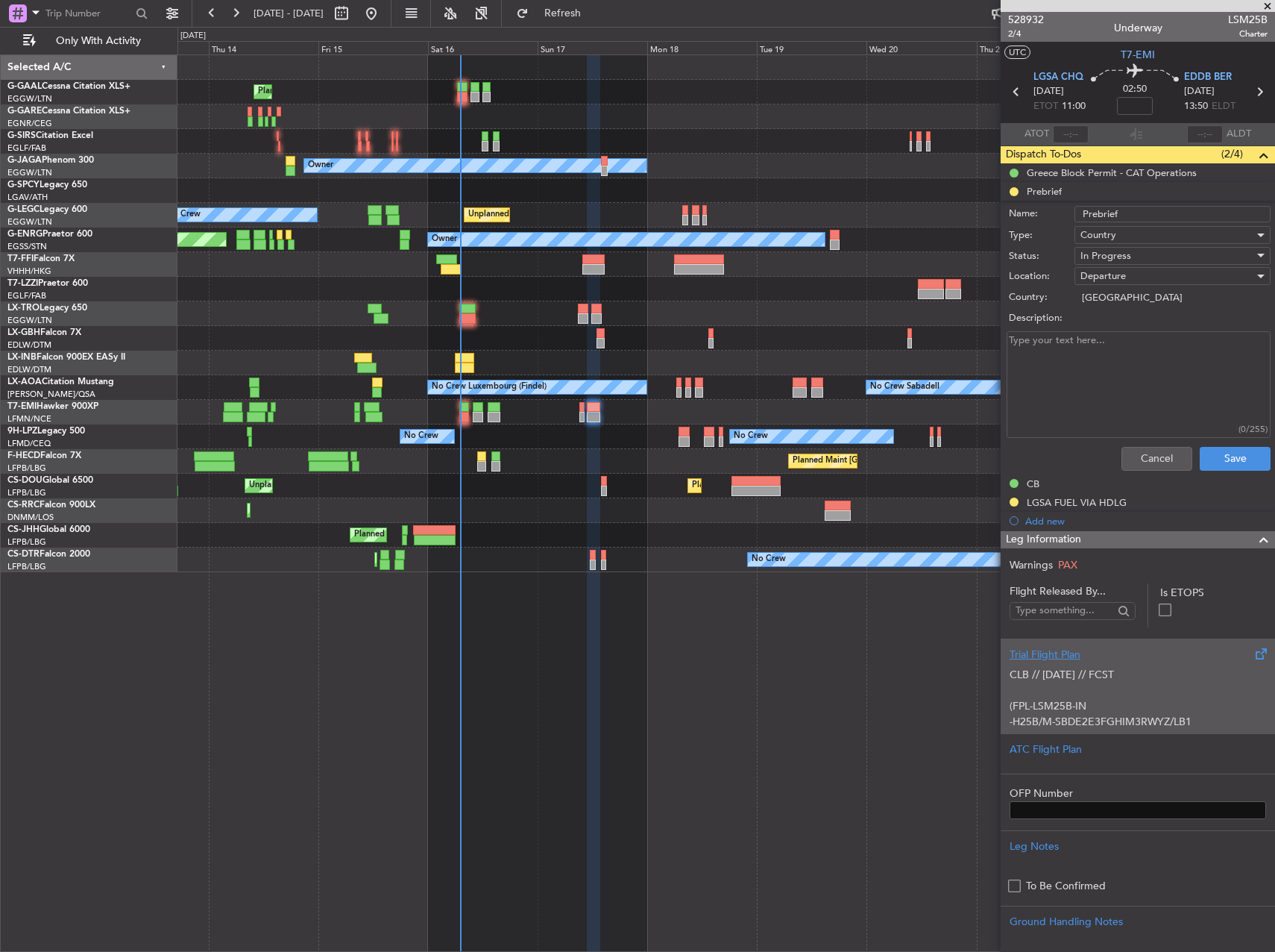
click at [1082, 332] on textarea "Description:" at bounding box center [1138, 385] width 264 height 107
type textarea "remaining"
click at [1103, 234] on span "Country" at bounding box center [1098, 235] width 36 height 14
click at [1114, 238] on div at bounding box center [638, 476] width 1275 height 952
click at [1111, 256] on span "In Progress" at bounding box center [1105, 256] width 50 height 14
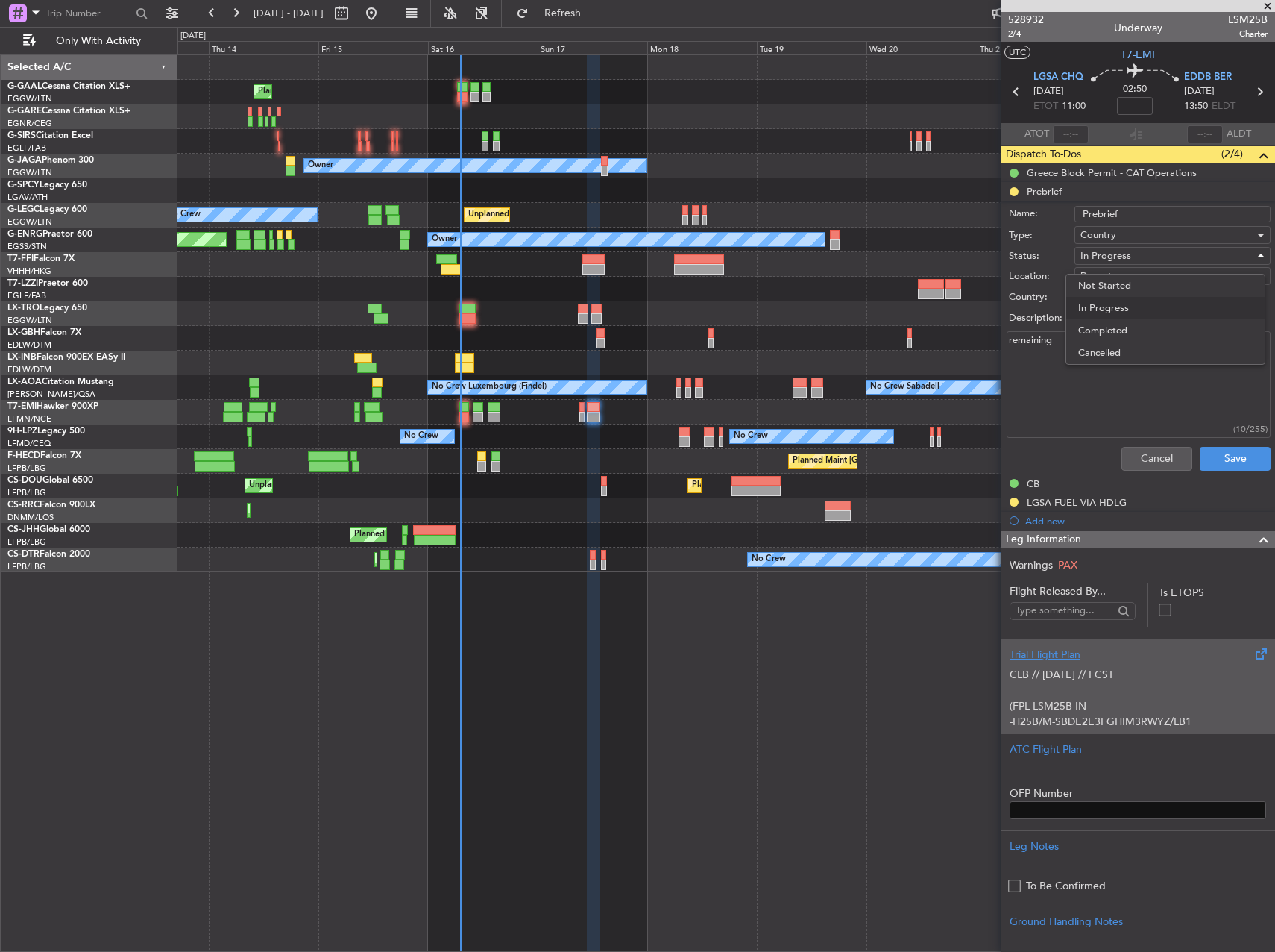
drag, startPoint x: 1120, startPoint y: 323, endPoint x: 1149, endPoint y: 356, distance: 43.9
click at [1122, 326] on span "Completed" at bounding box center [1165, 330] width 175 height 23
click at [1219, 467] on button "Save" at bounding box center [1235, 459] width 71 height 24
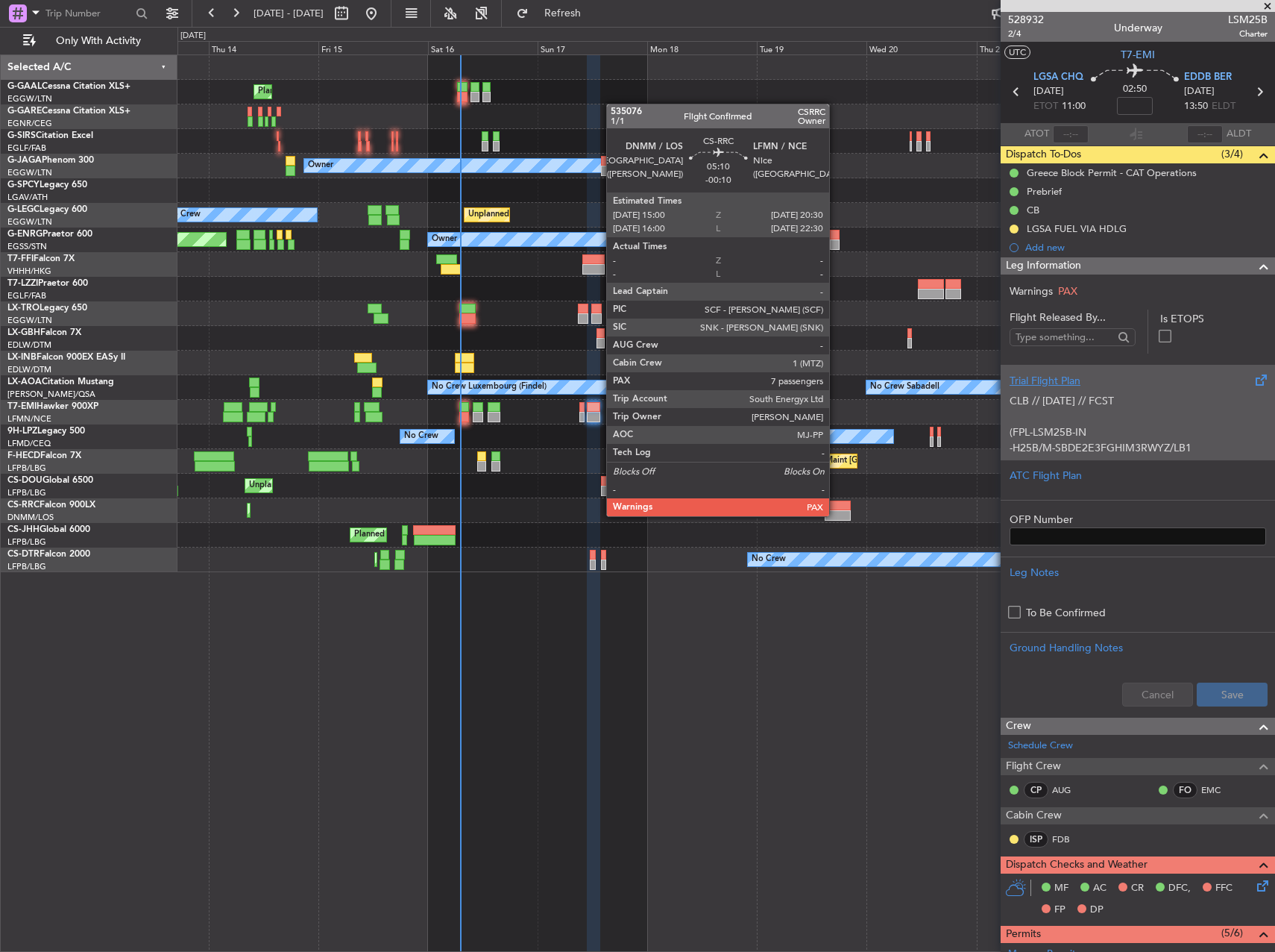
click at [836, 514] on div at bounding box center [837, 515] width 26 height 11
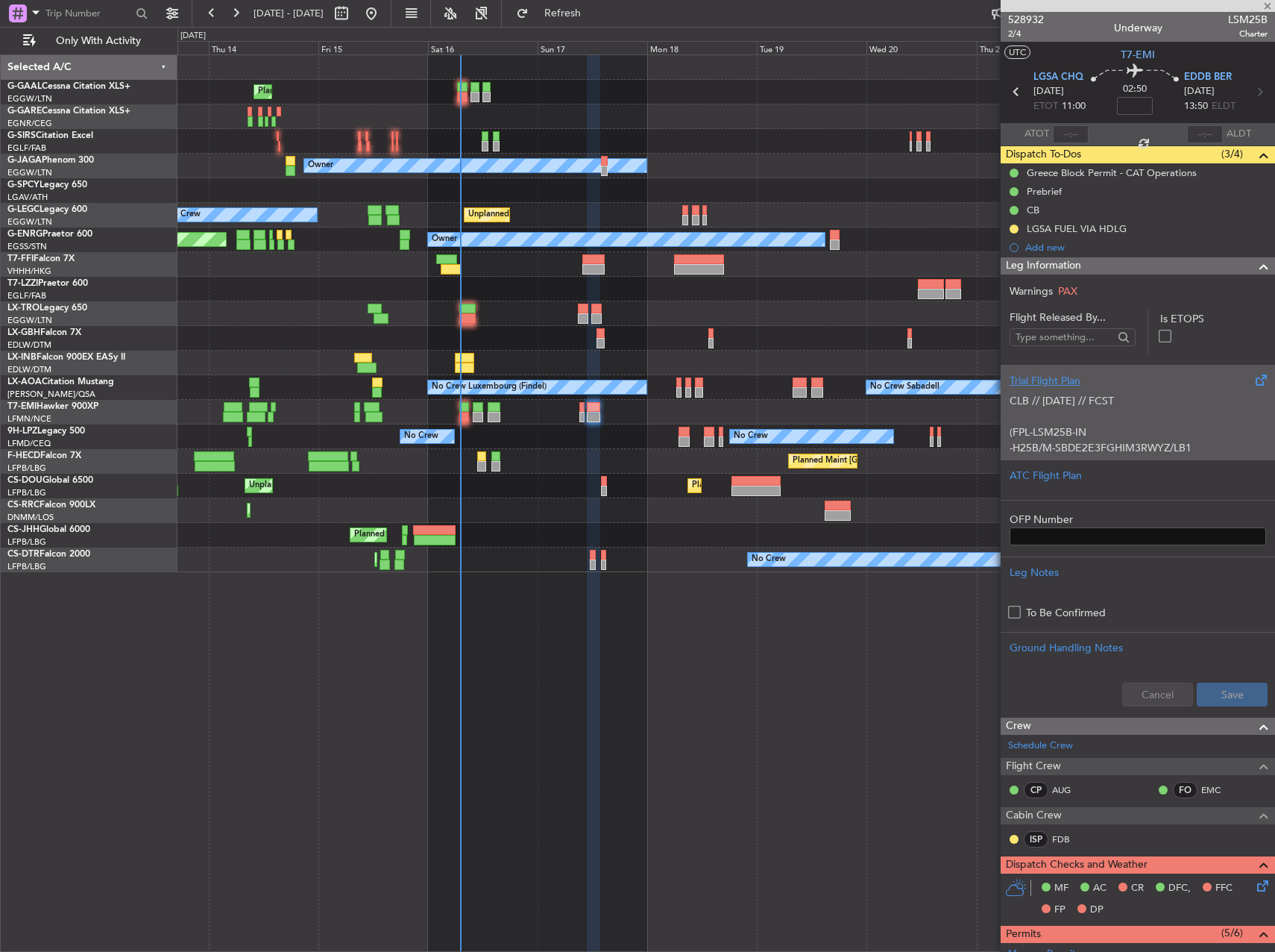
type input "-00:10"
type input "7"
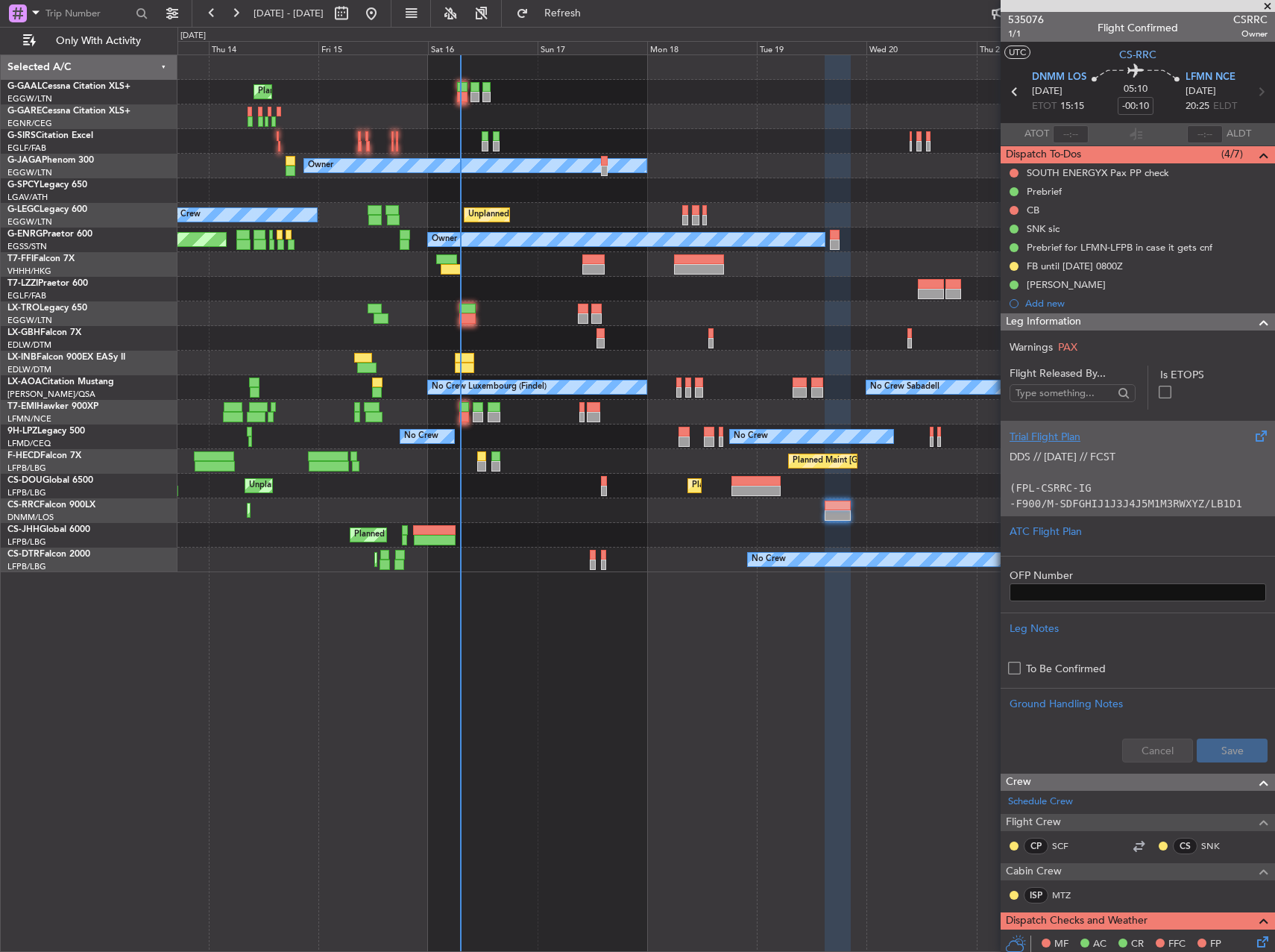
drag, startPoint x: 1082, startPoint y: 192, endPoint x: 1072, endPoint y: 201, distance: 13.5
click at [1082, 192] on div "Prebrief" at bounding box center [1138, 191] width 275 height 19
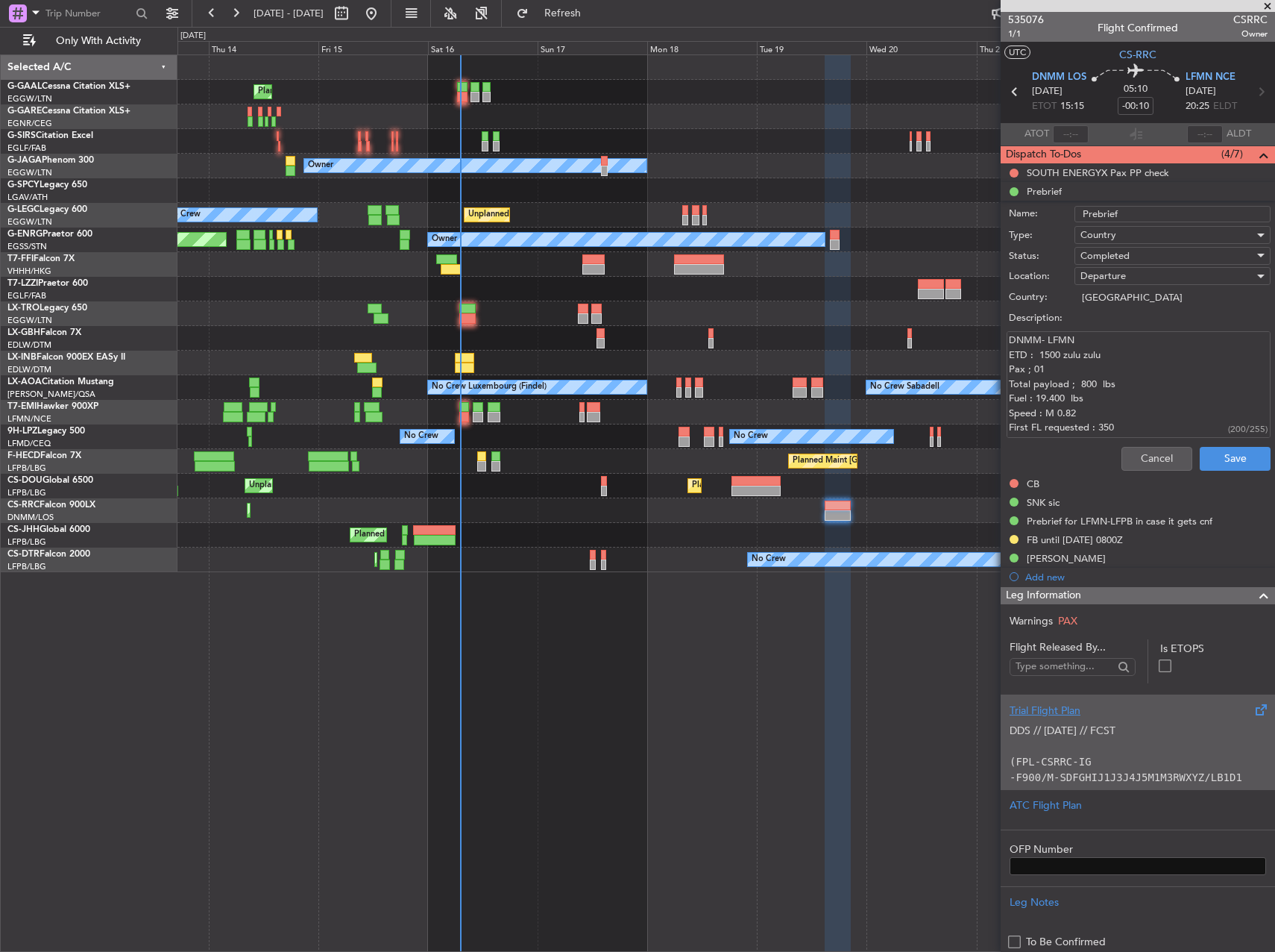
click at [1139, 390] on textarea "DNMM- LFMN ETD : 1500 zulu zulu Pax ; 01 Total payload ; 800 lbs Fuel : 19.400 …" at bounding box center [1138, 385] width 264 height 107
paste textarea "Pax ; 07 Total payload ; 2500 lbs Fuel : 19.100 lbs Speed : M 0.82 First FL req…"
type textarea "DNMM- LFMN ETD : 1500 zulu Pax ; 07 Total payload ; 2500 lbs Fuel : 19.100 lbs …"
click at [1219, 448] on button "Save" at bounding box center [1235, 459] width 71 height 24
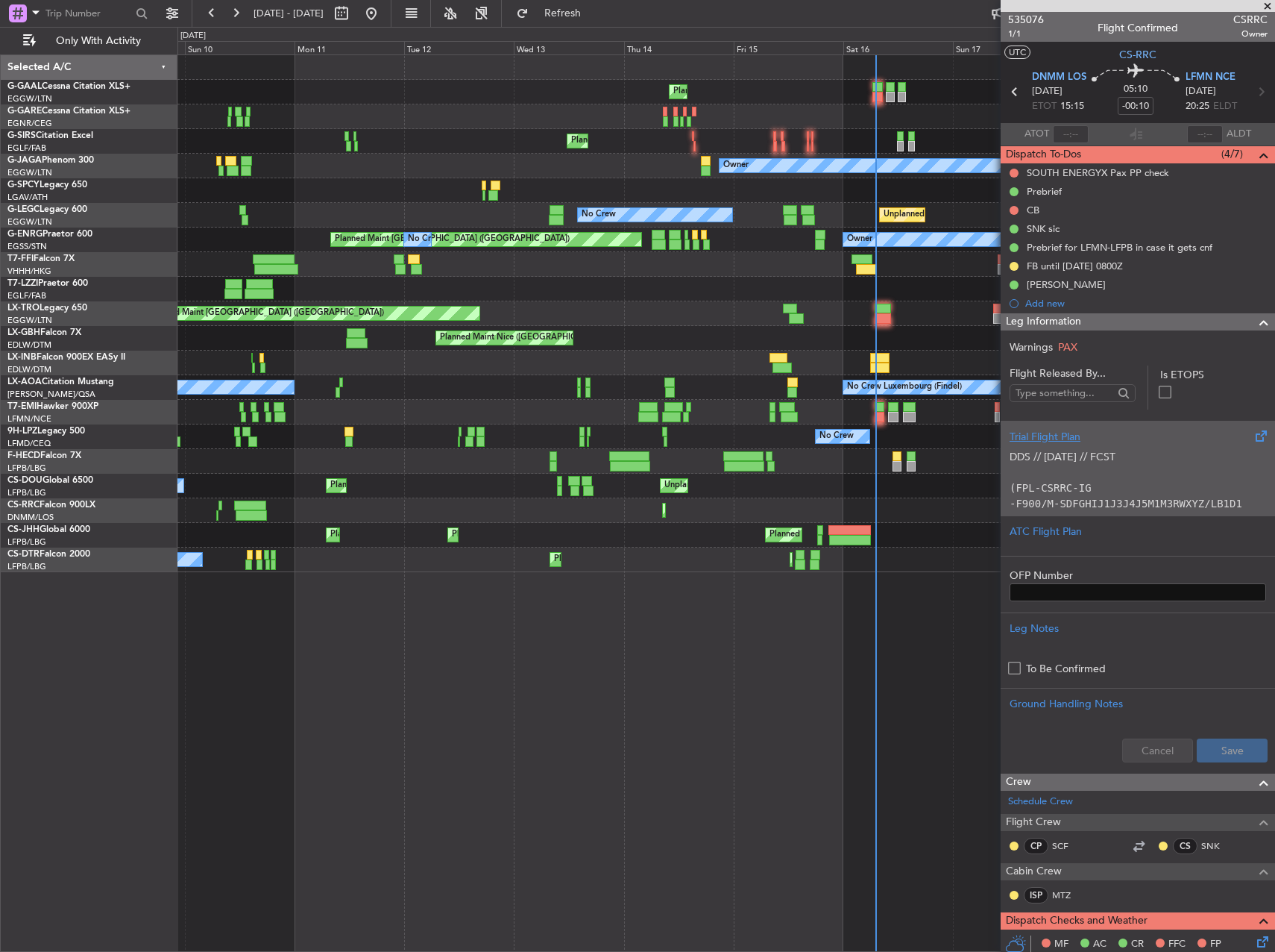
click at [1274, 575] on html "[DATE] - [DATE] Refresh Quick Links Only With Activity Planned Maint No Crew Pl…" at bounding box center [638, 476] width 1275 height 952
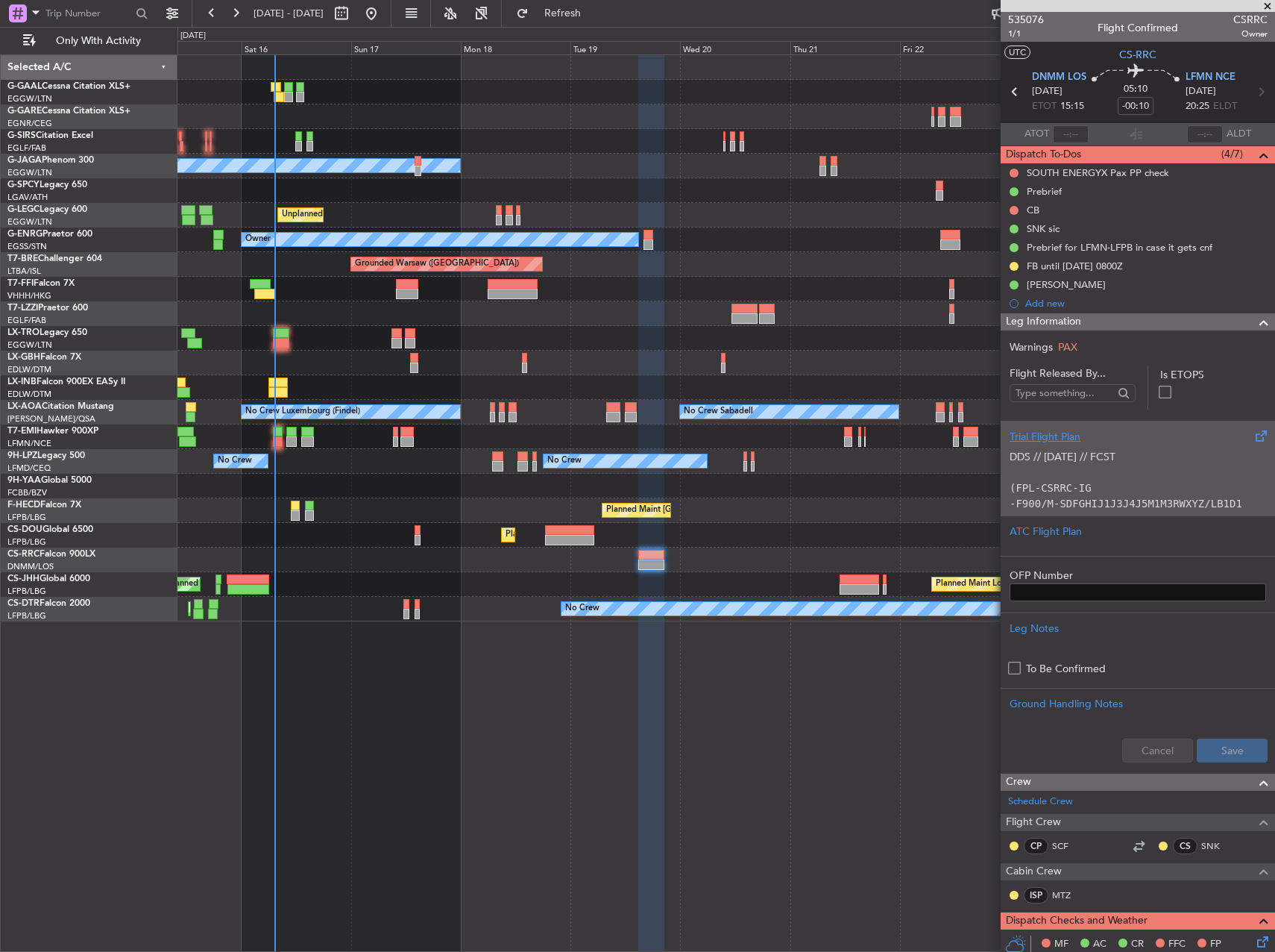
click at [265, 288] on div "Planned Maint Planned [GEOGRAPHIC_DATA] Planned Maint [GEOGRAPHIC_DATA] ([GEOGR…" at bounding box center [726, 338] width 1097 height 566
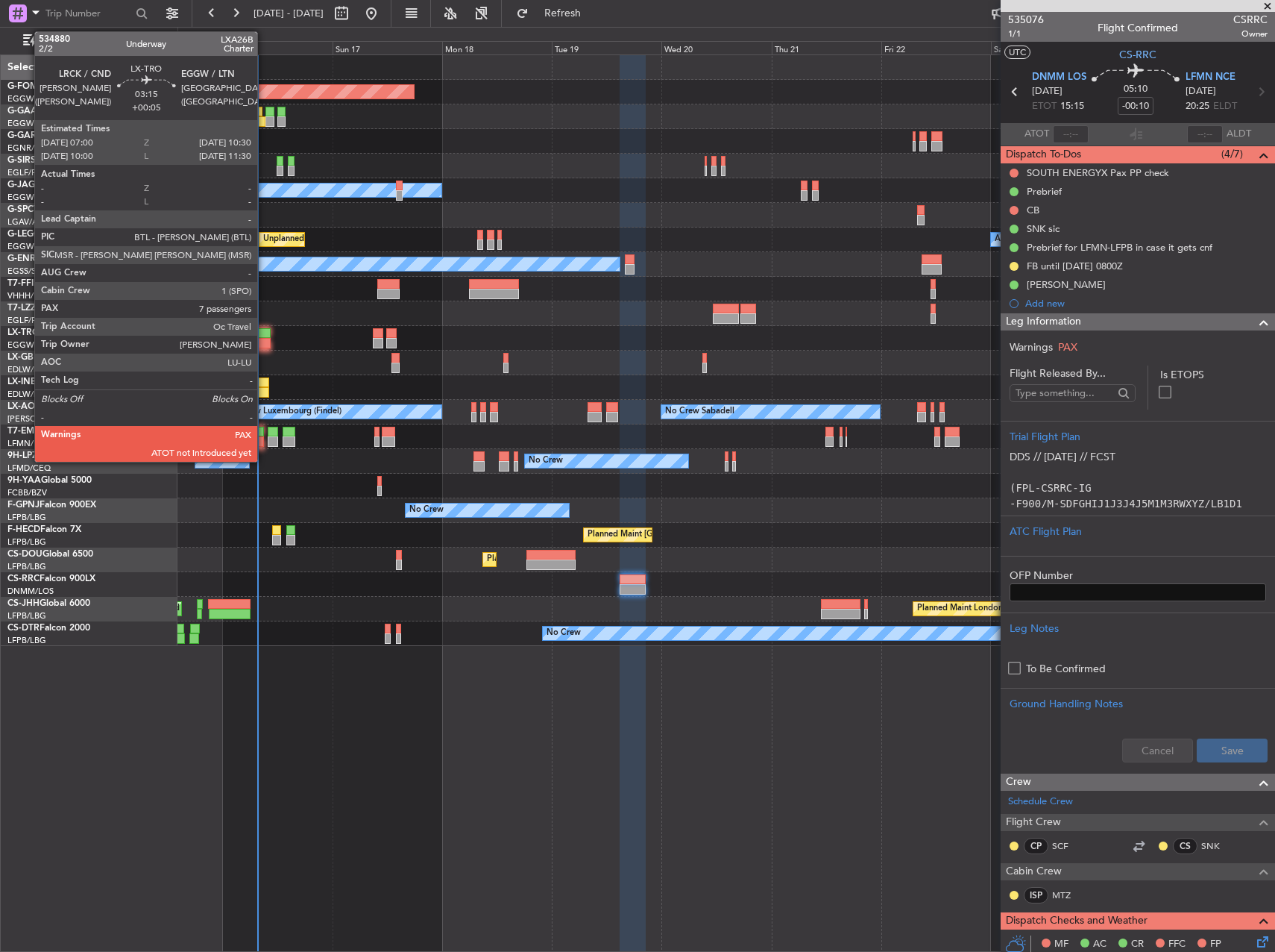
click at [264, 335] on div at bounding box center [262, 333] width 17 height 11
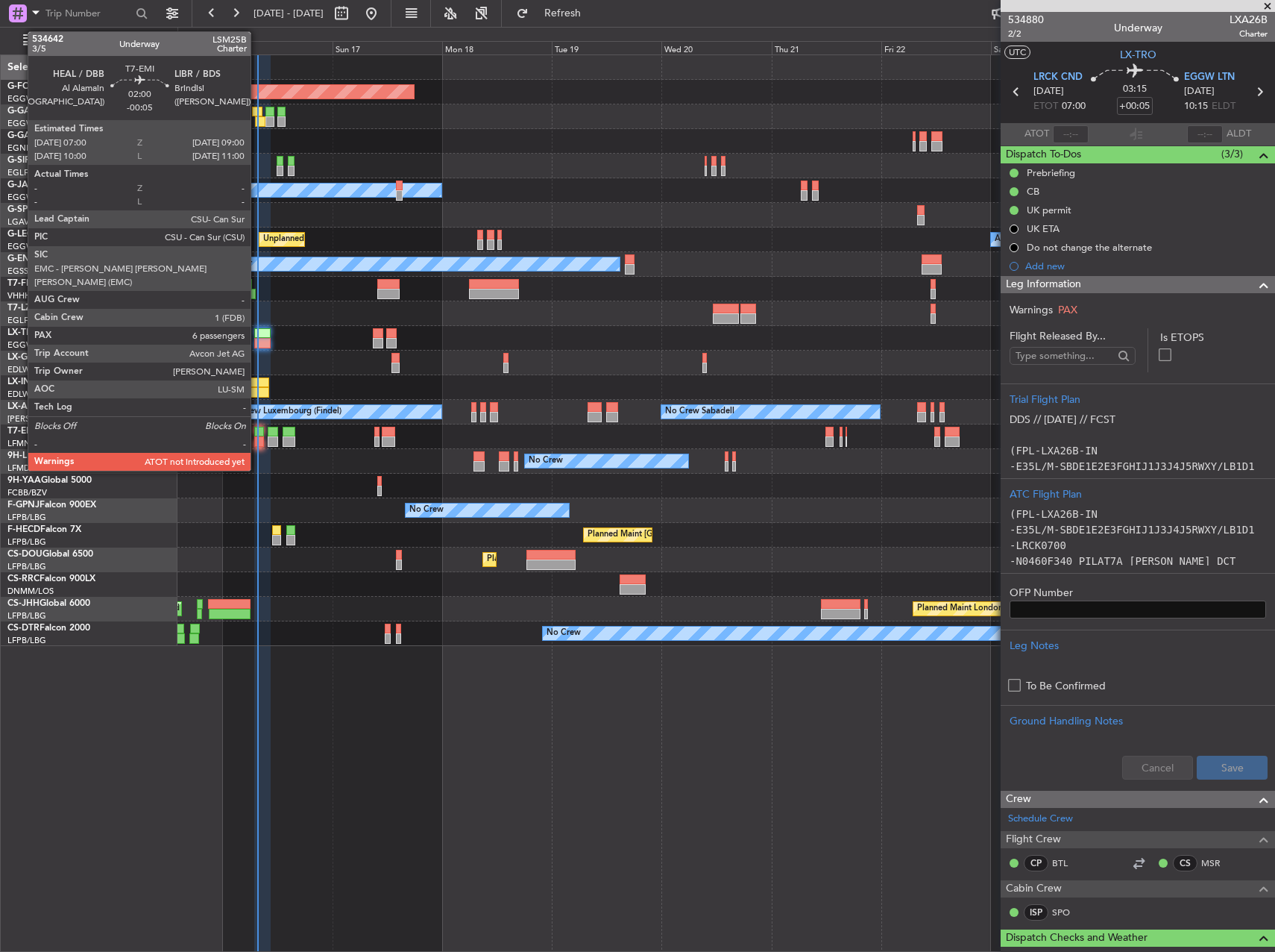
click at [258, 434] on div at bounding box center [259, 431] width 10 height 11
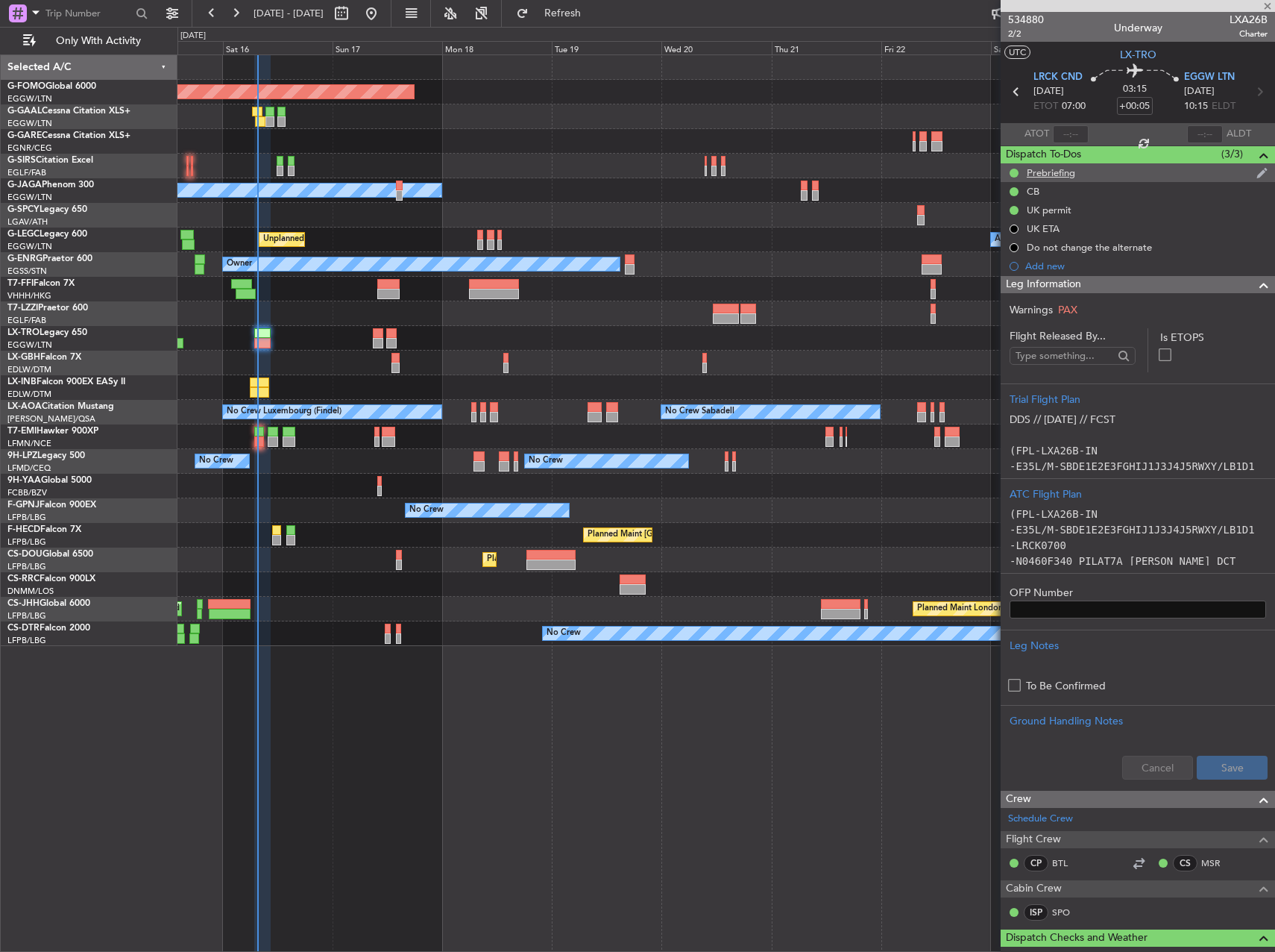
type input "-00:05"
type input "6"
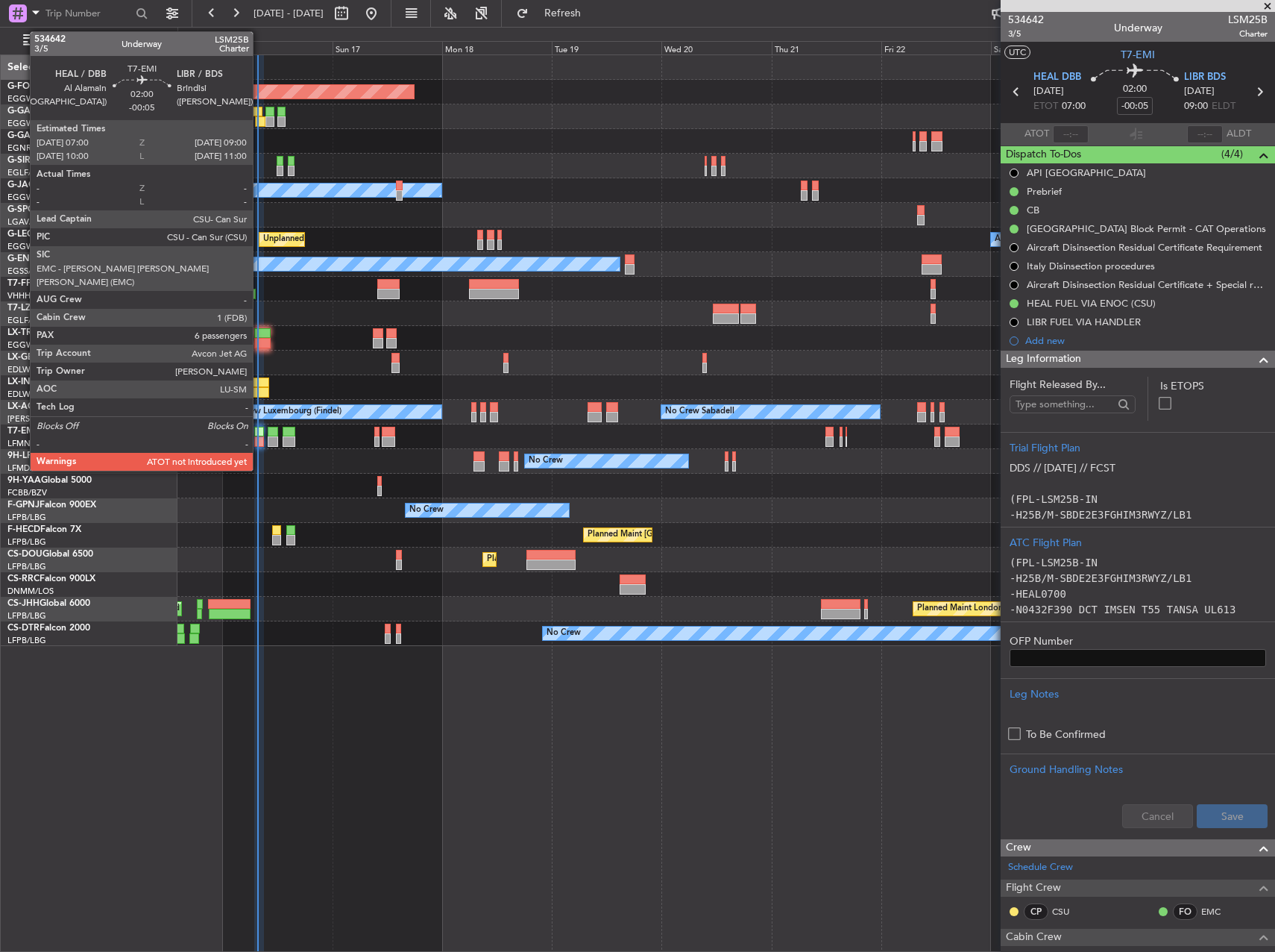
click at [260, 434] on div at bounding box center [259, 431] width 10 height 11
click at [263, 426] on div at bounding box center [259, 431] width 10 height 11
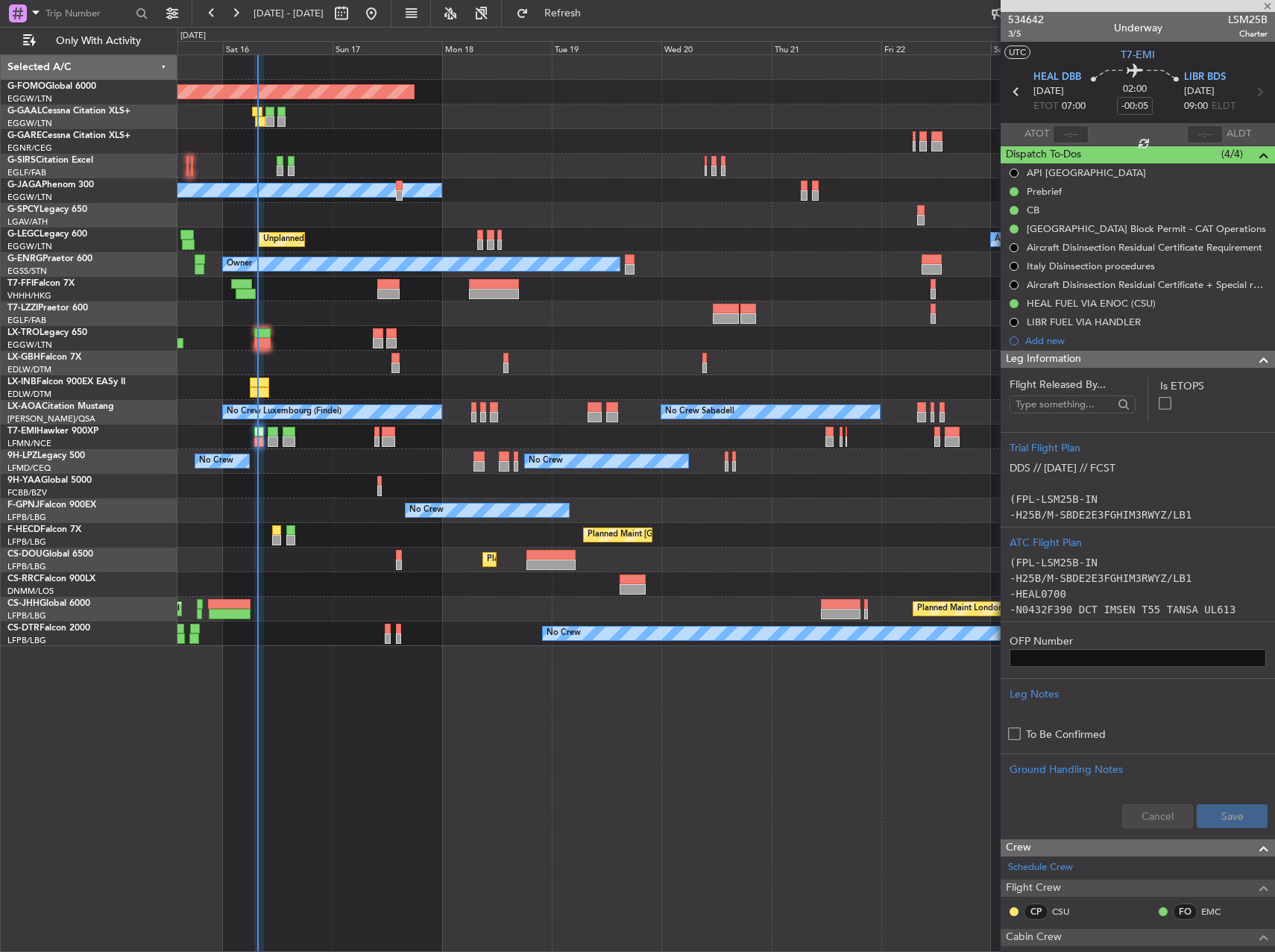
click at [1228, 17] on span "LSM25B" at bounding box center [1247, 20] width 40 height 16
copy span "LSM25B"
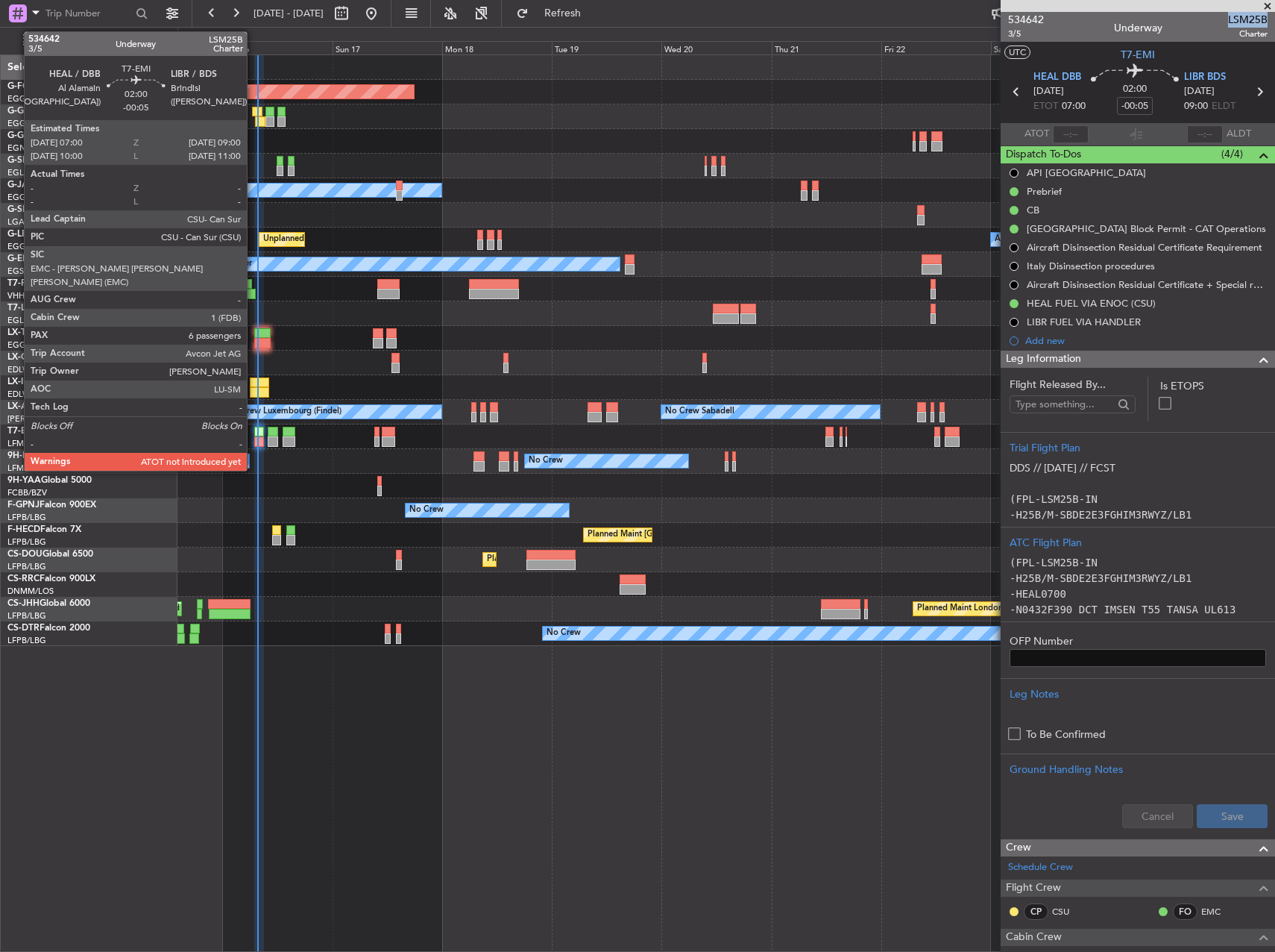
click at [254, 433] on div at bounding box center [259, 431] width 10 height 11
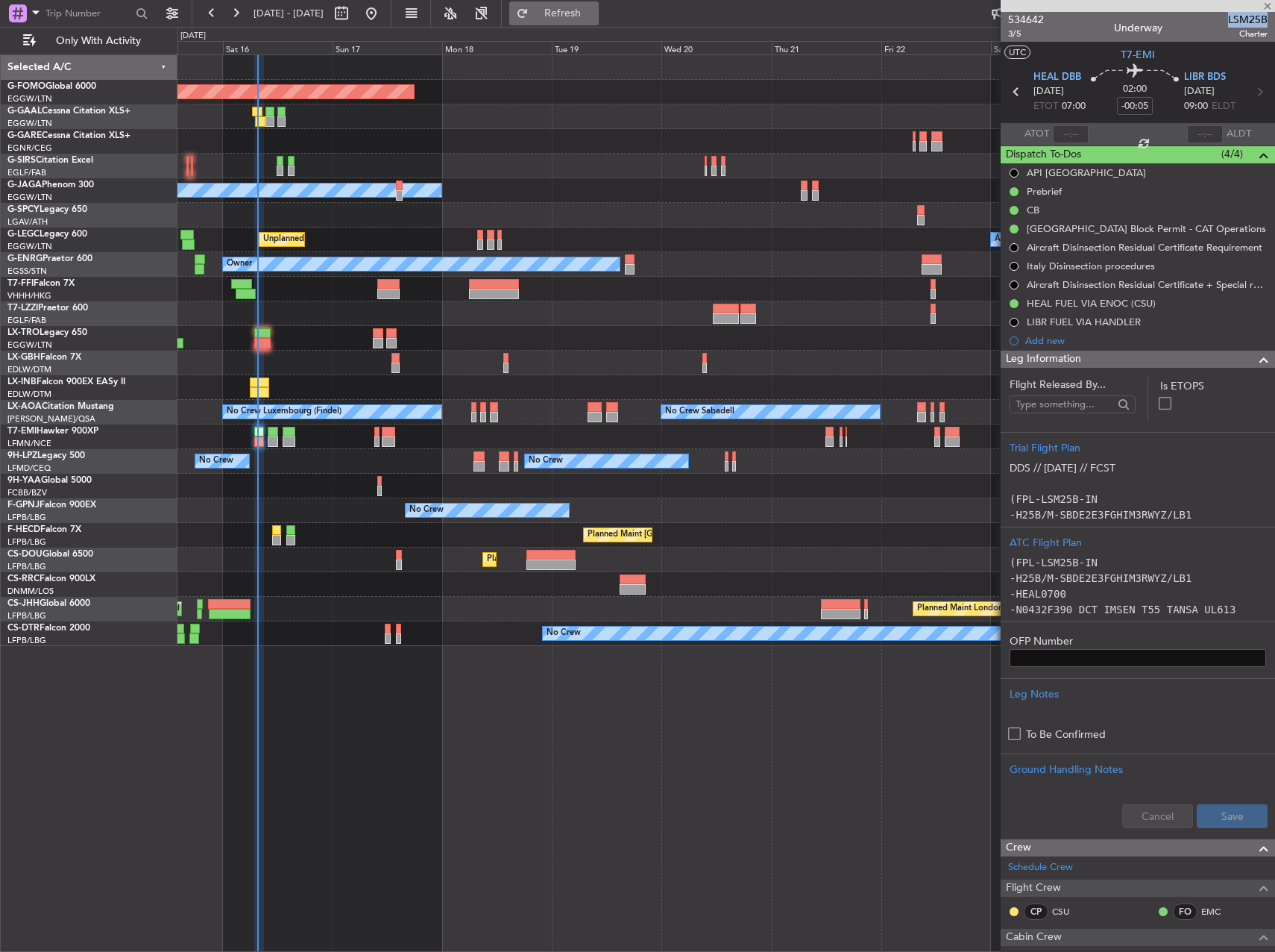
click at [594, 13] on span "Refresh" at bounding box center [562, 13] width 62 height 11
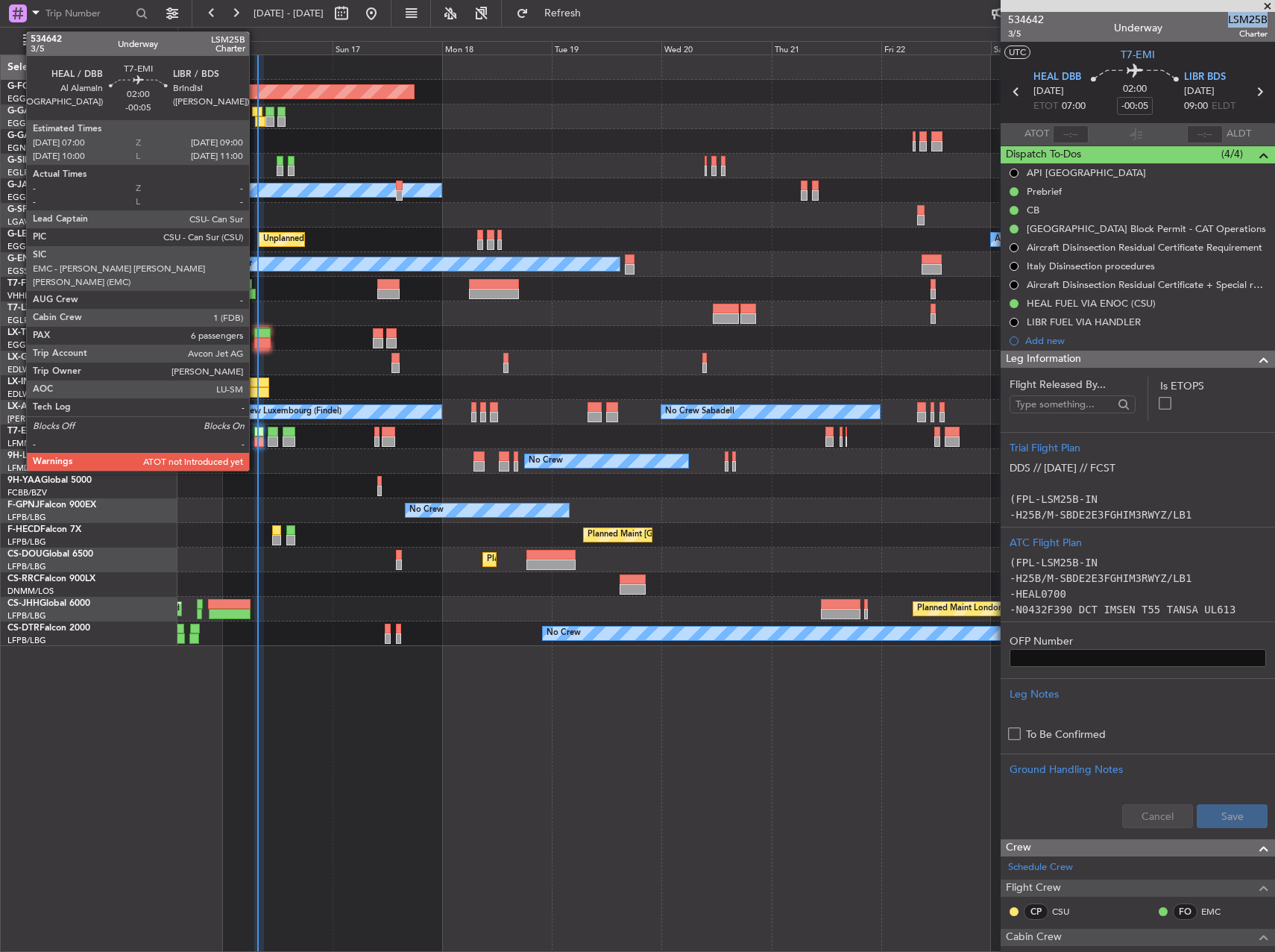
click at [258, 435] on div at bounding box center [259, 431] width 10 height 11
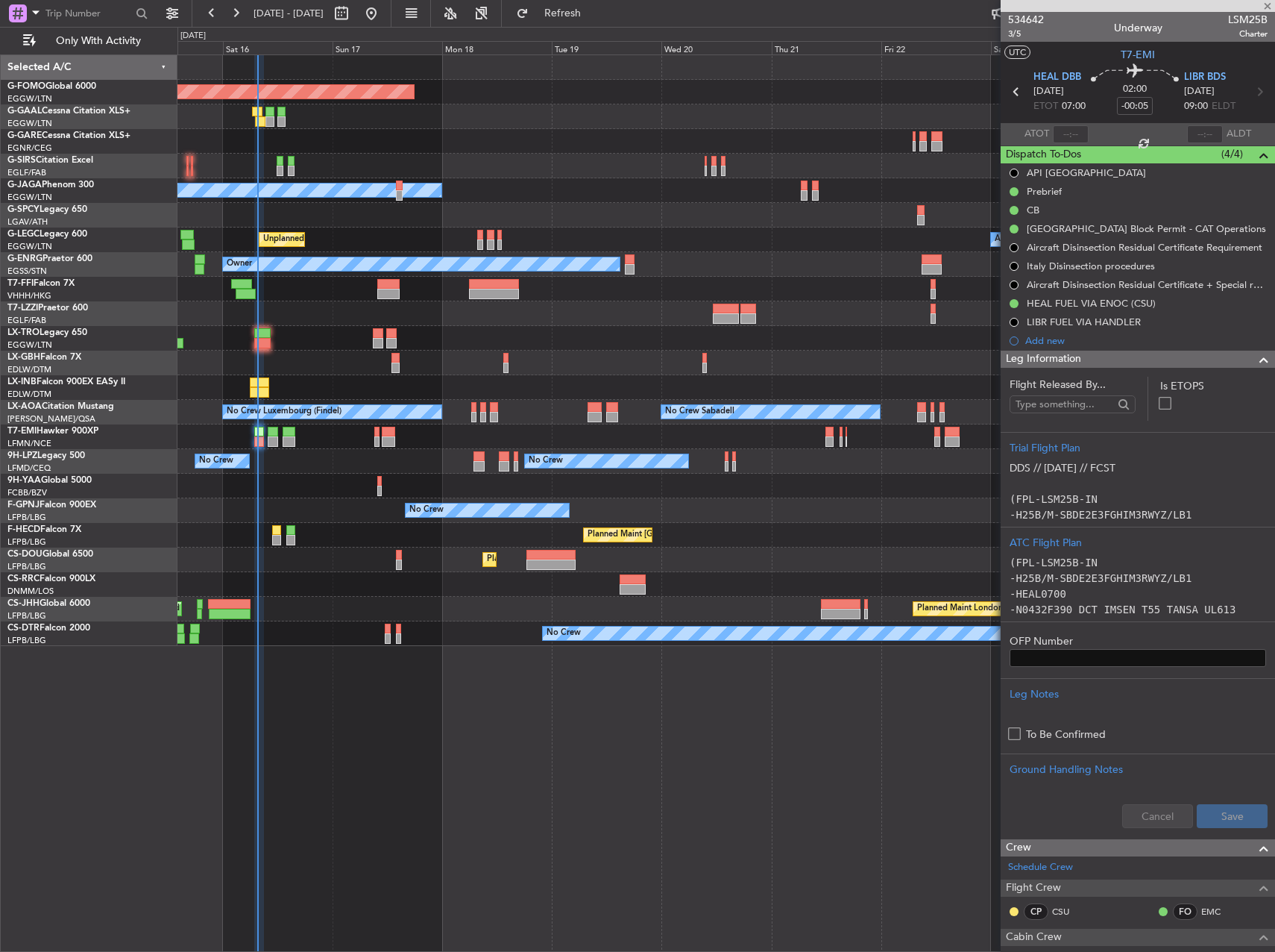
click at [1069, 135] on div at bounding box center [1070, 134] width 36 height 18
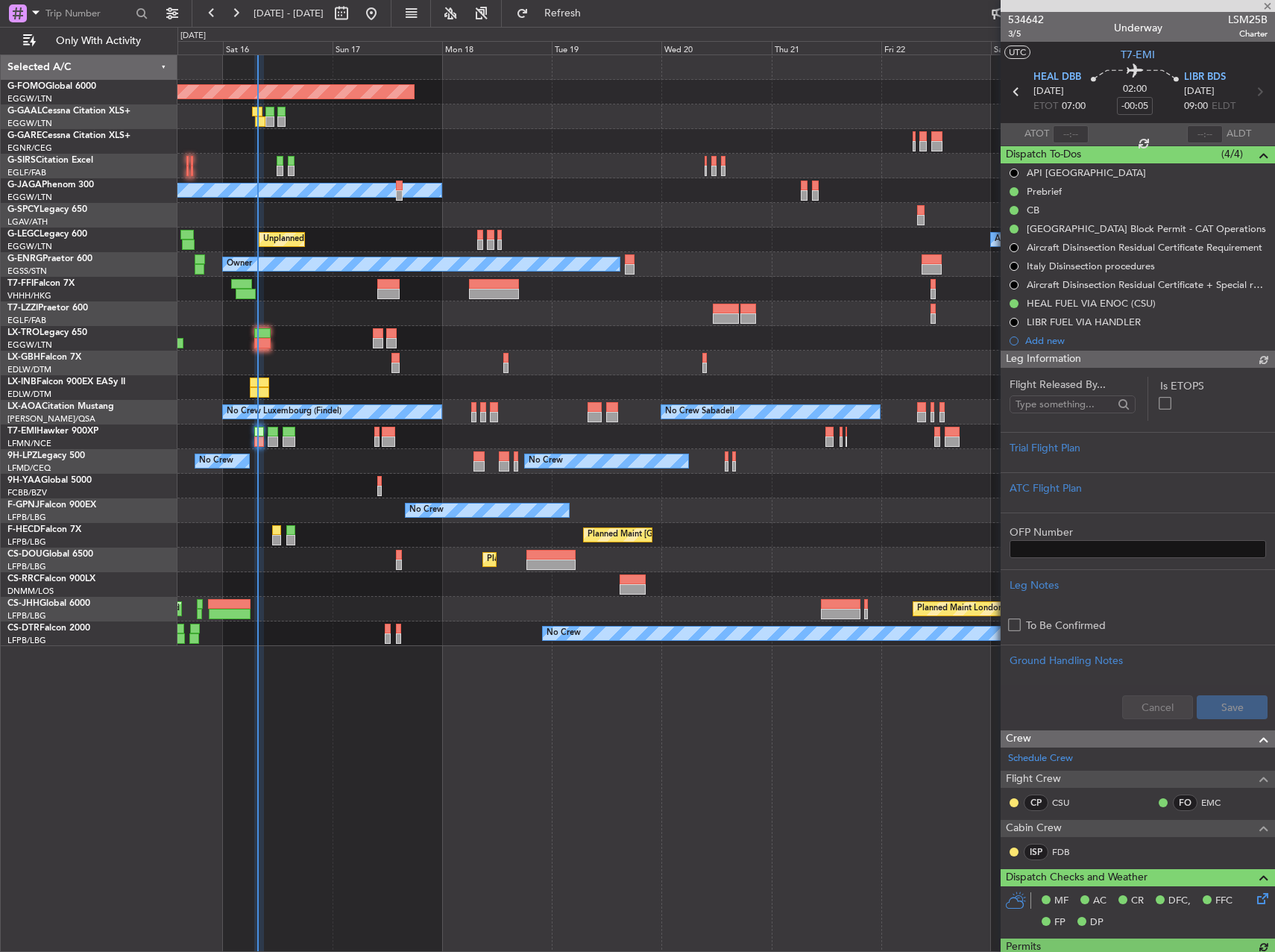
click at [1074, 132] on div at bounding box center [1070, 134] width 36 height 18
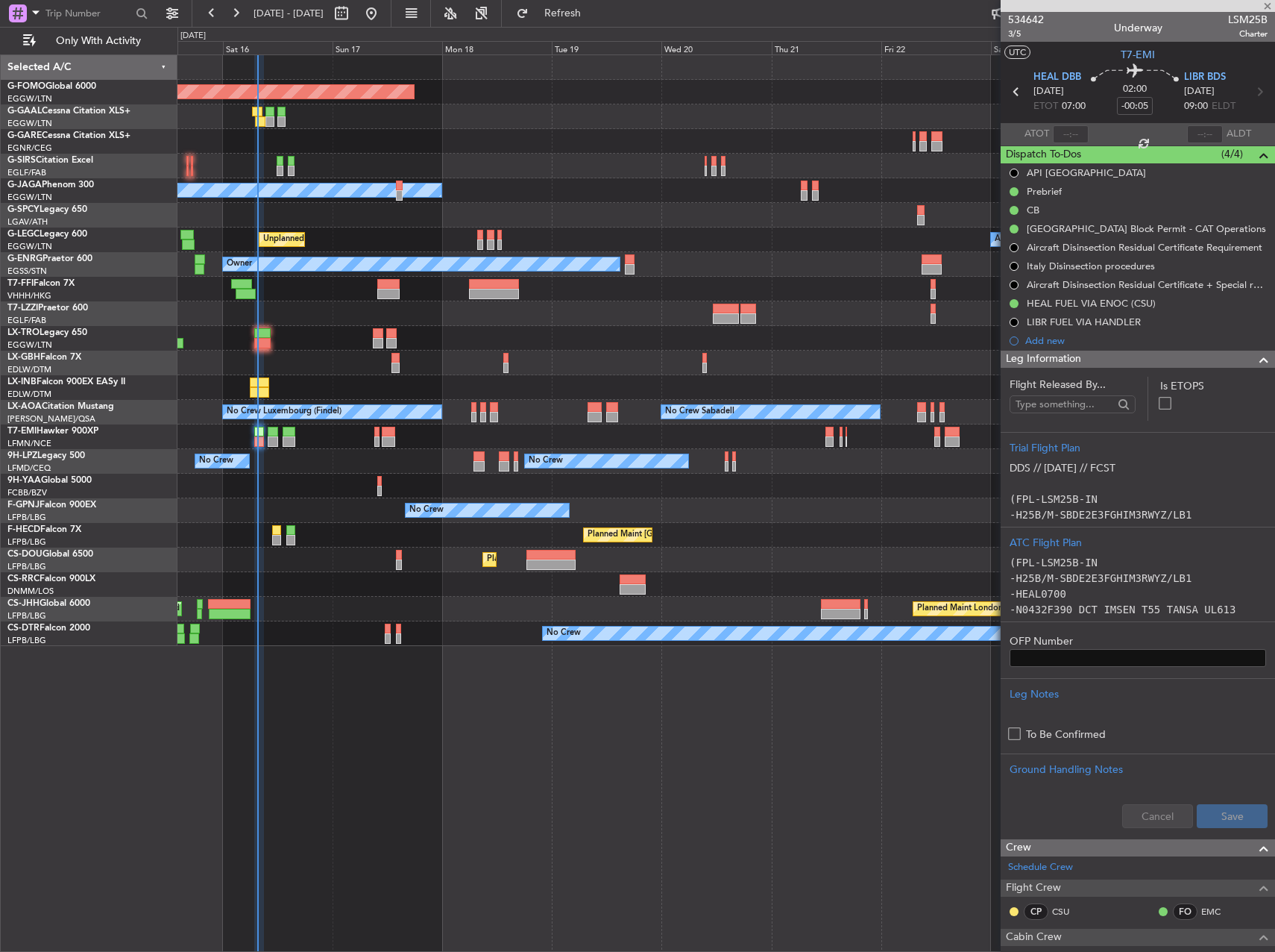
click at [1061, 134] on div at bounding box center [1070, 134] width 36 height 18
click at [1074, 134] on input "text" at bounding box center [1070, 134] width 36 height 18
type input "07:35"
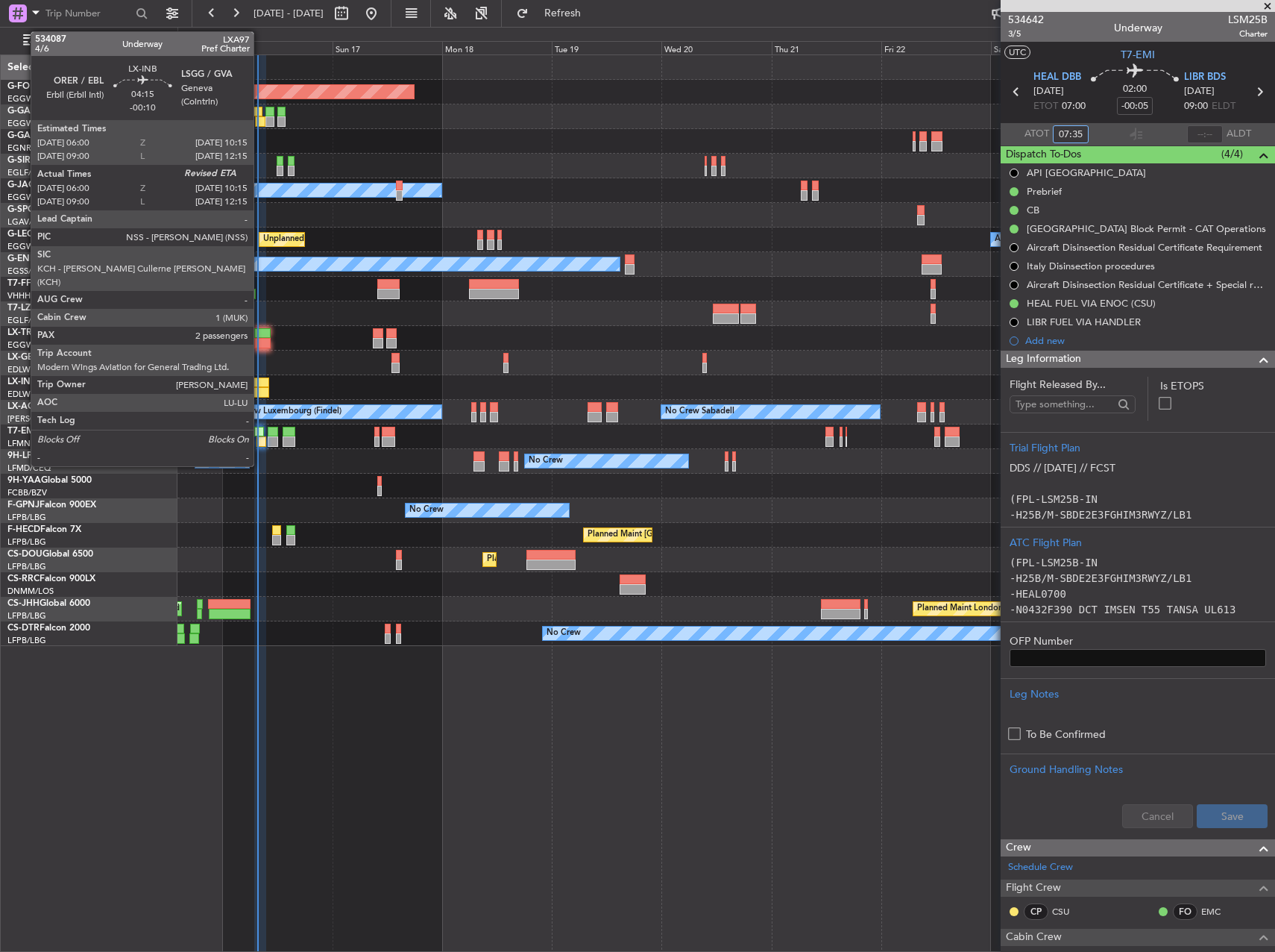
click at [260, 379] on div at bounding box center [260, 383] width 20 height 11
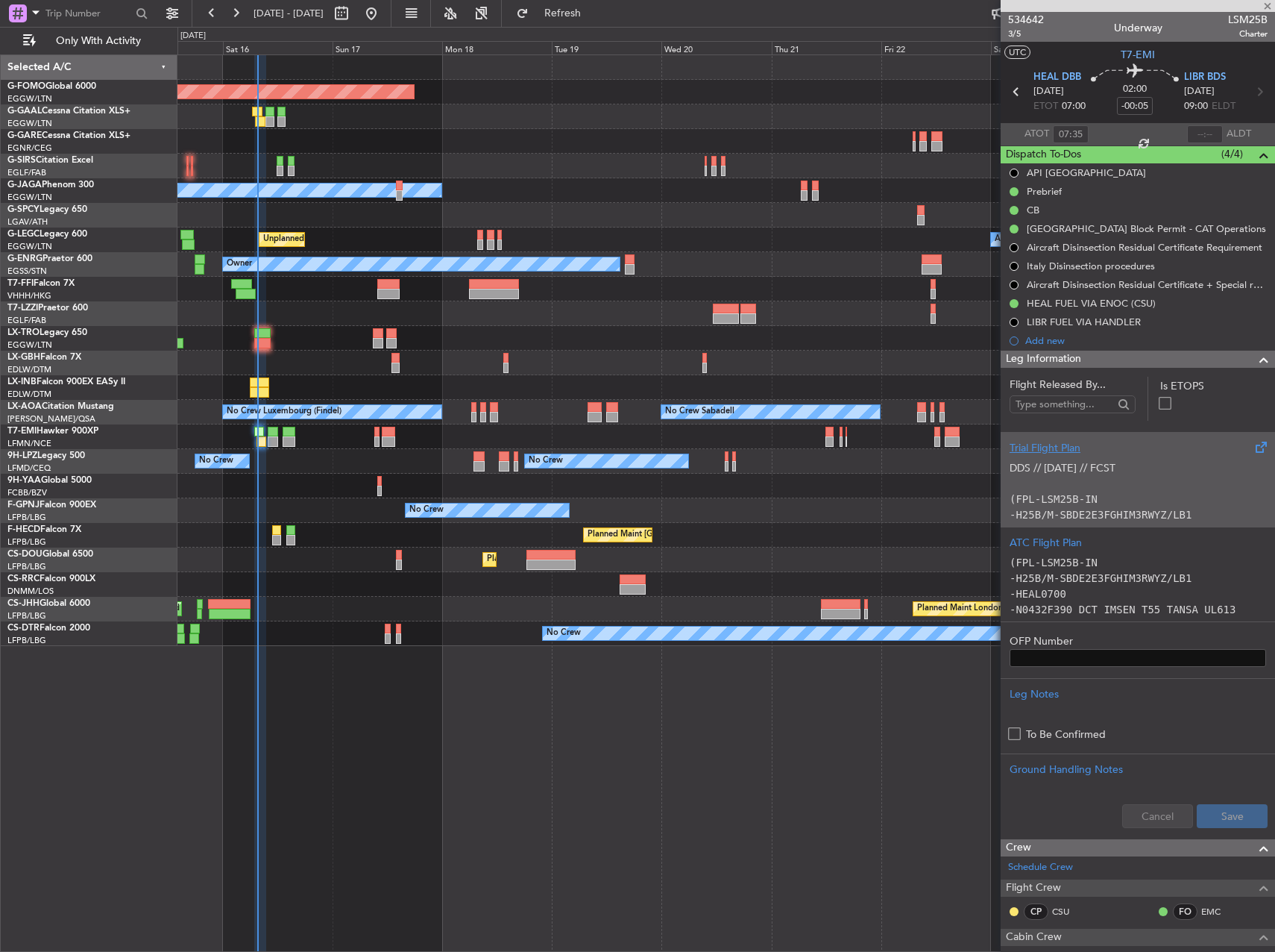
type input "-00:10"
type input "06:00"
type input "2"
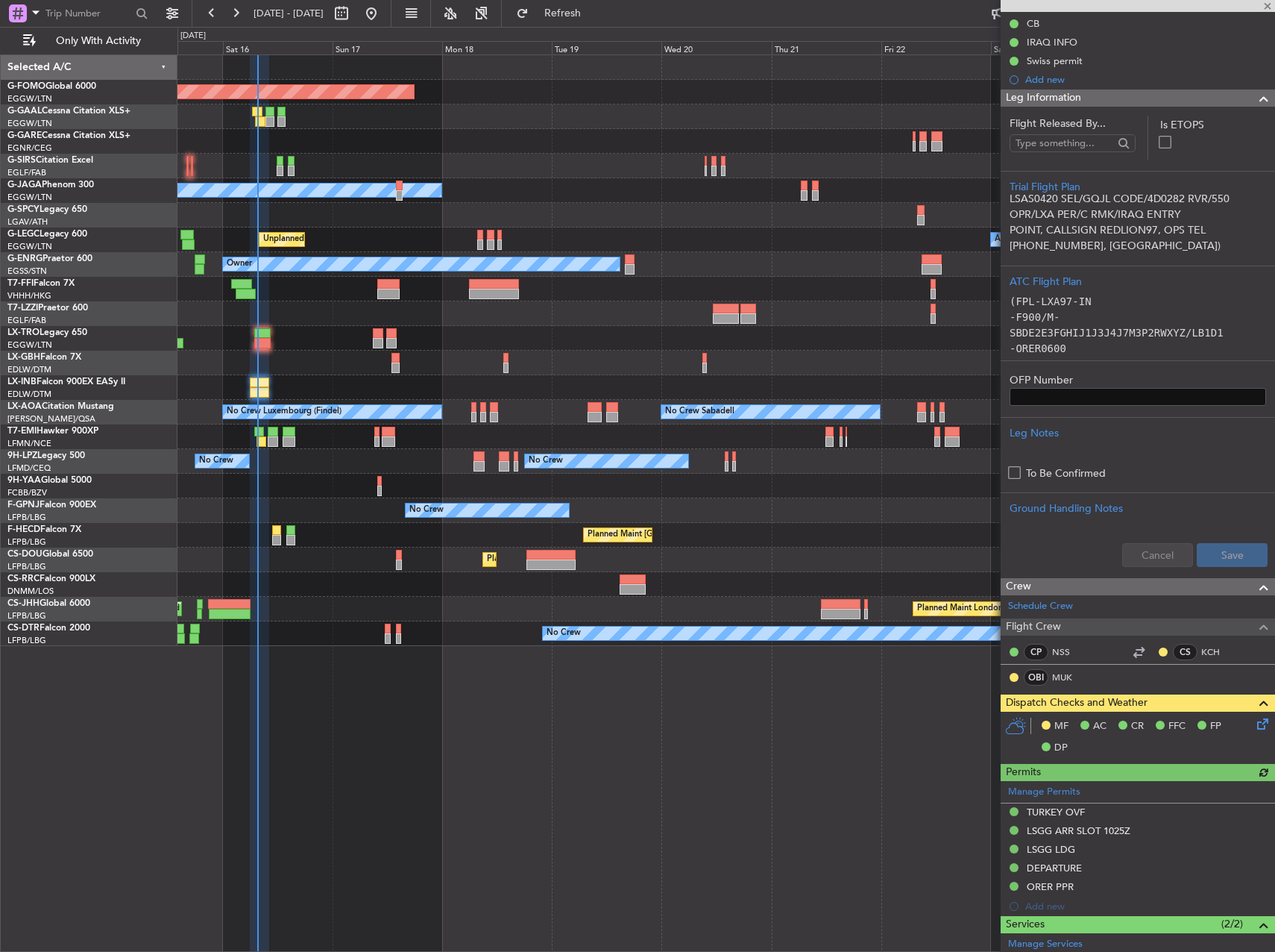
scroll to position [502, 0]
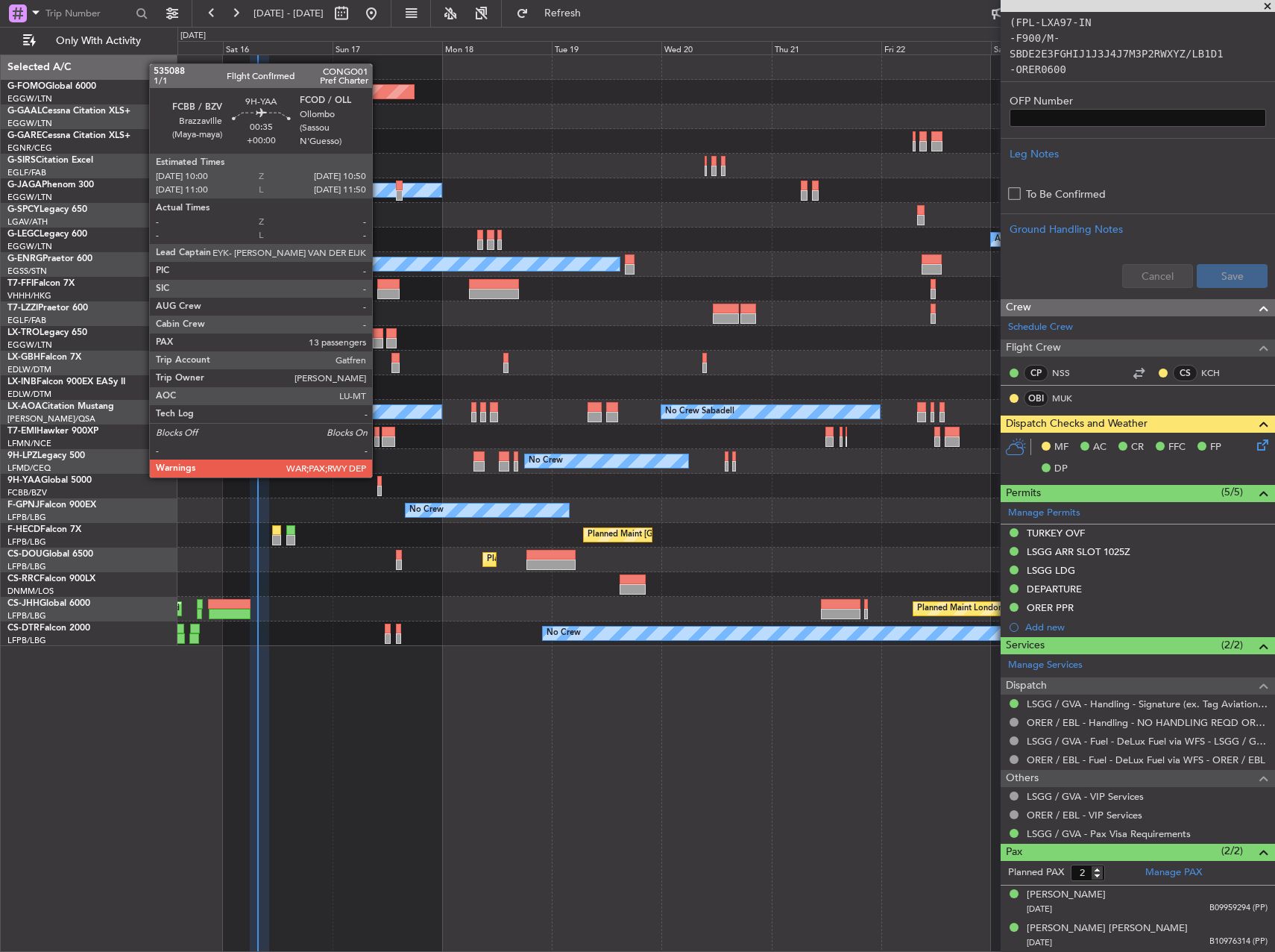
click at [379, 476] on div at bounding box center [380, 480] width 5 height 11
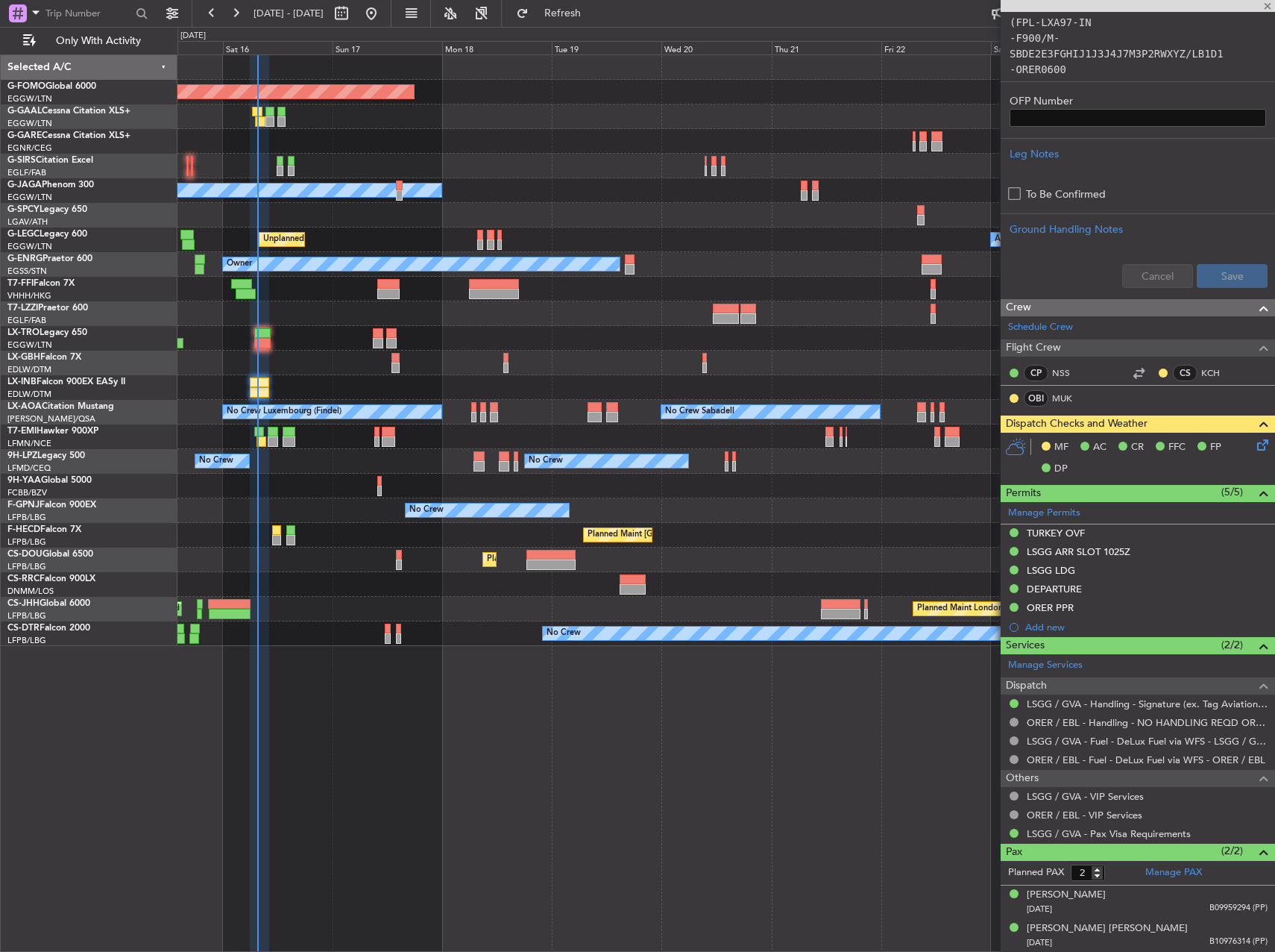
type input "13"
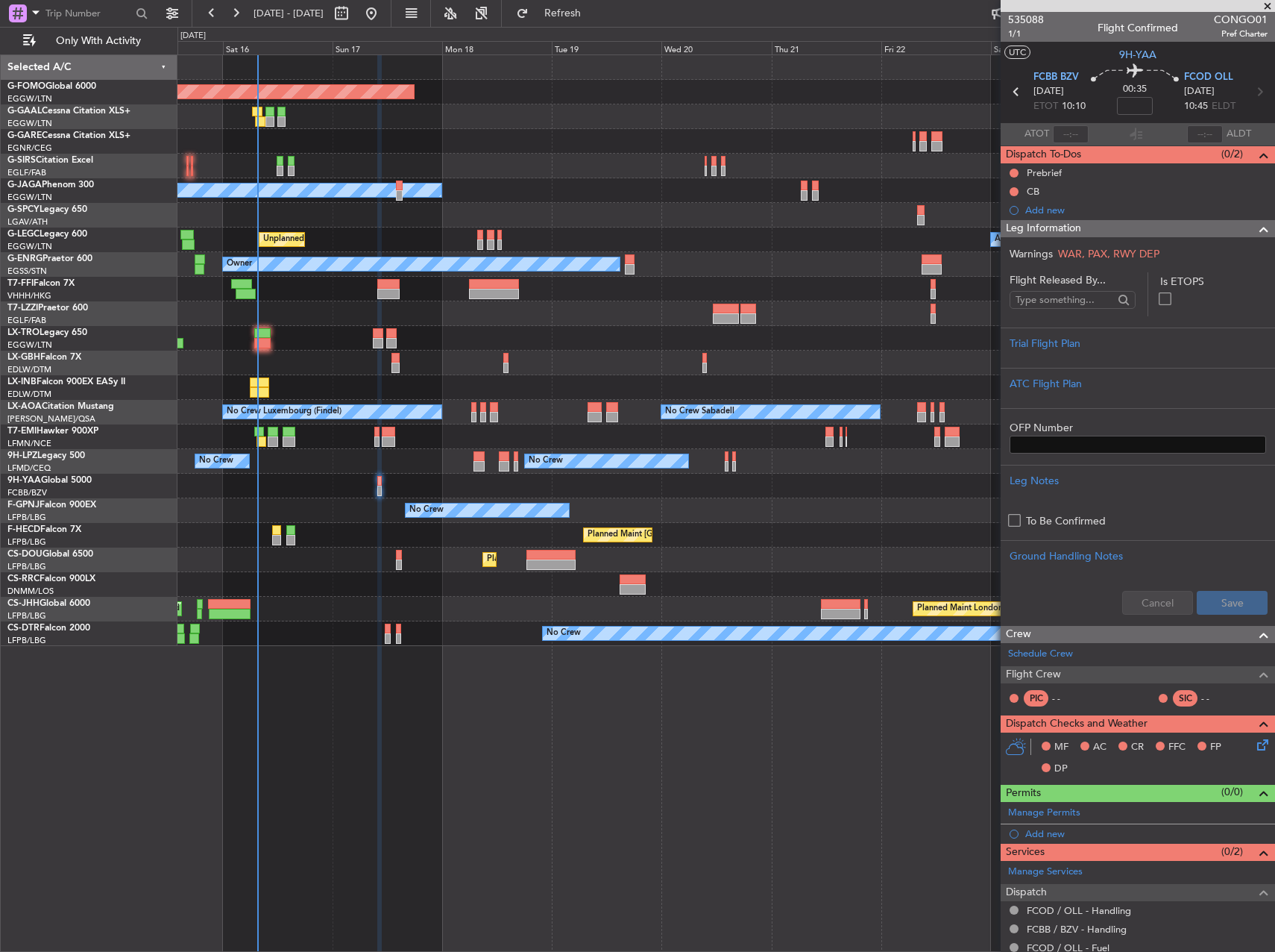
click at [1252, 16] on span "CONGO01" at bounding box center [1240, 20] width 53 height 16
copy span "CONGO01"
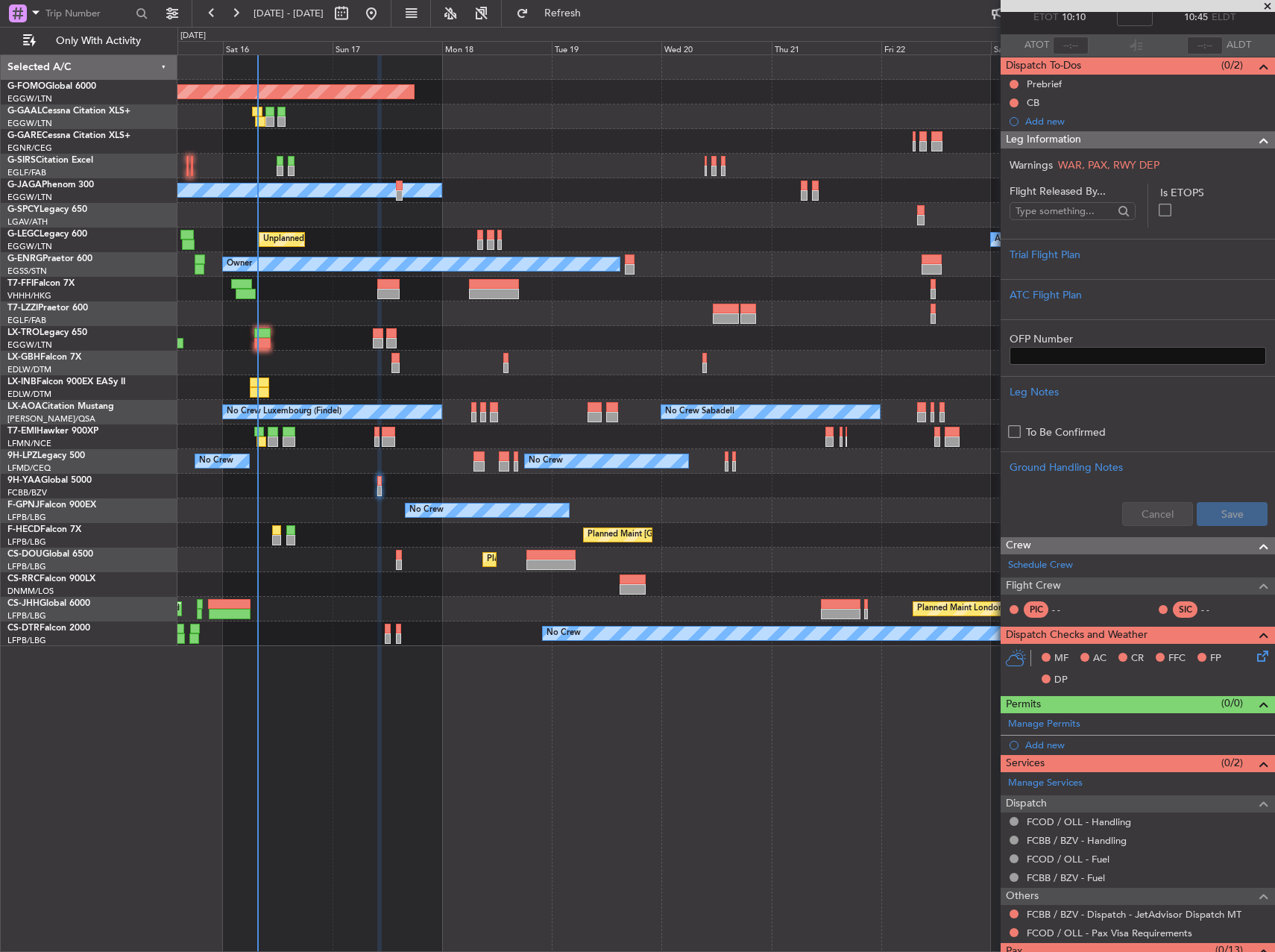
scroll to position [139, 0]
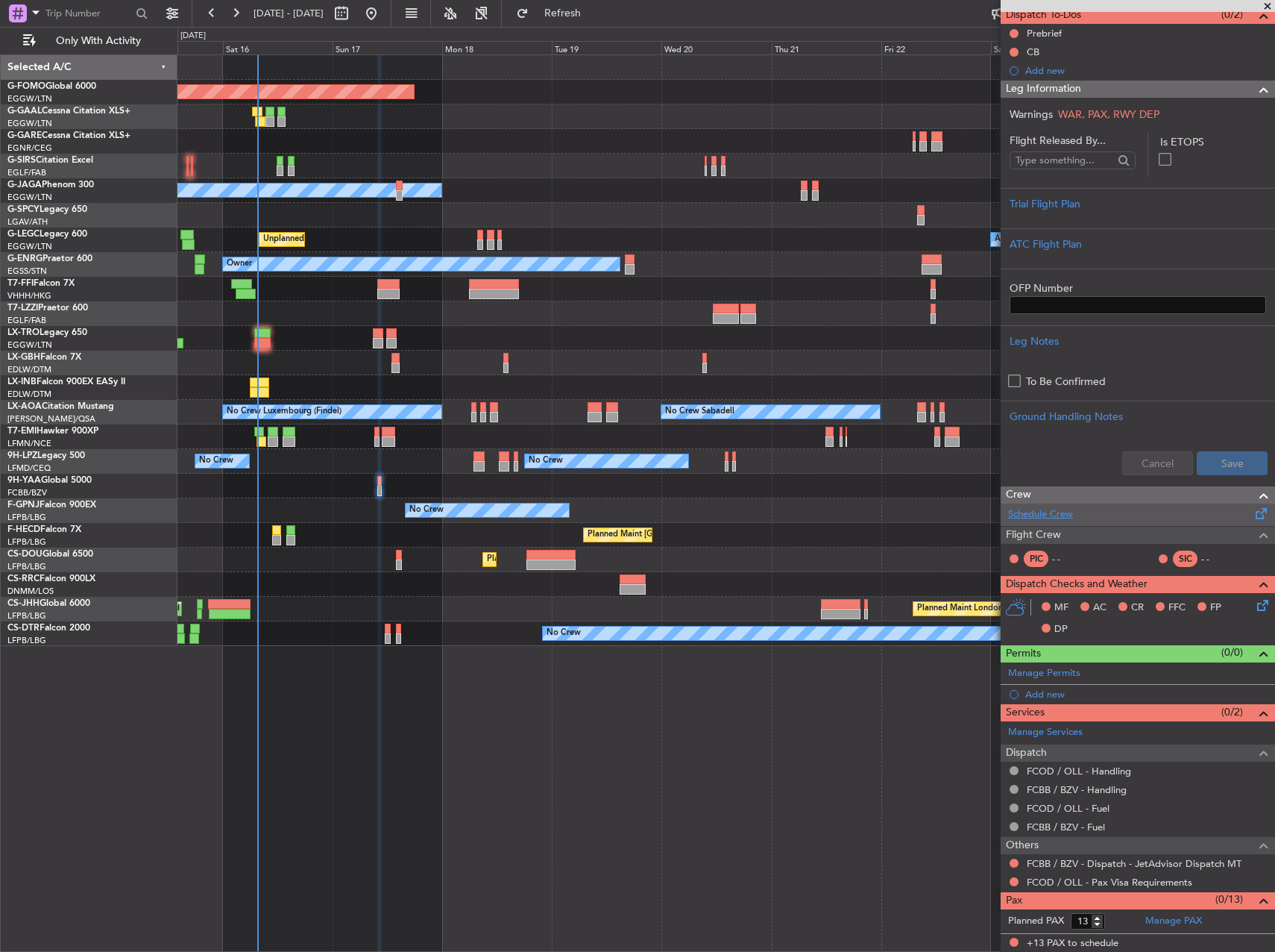
click at [1049, 516] on link "Schedule Crew" at bounding box center [1041, 514] width 65 height 15
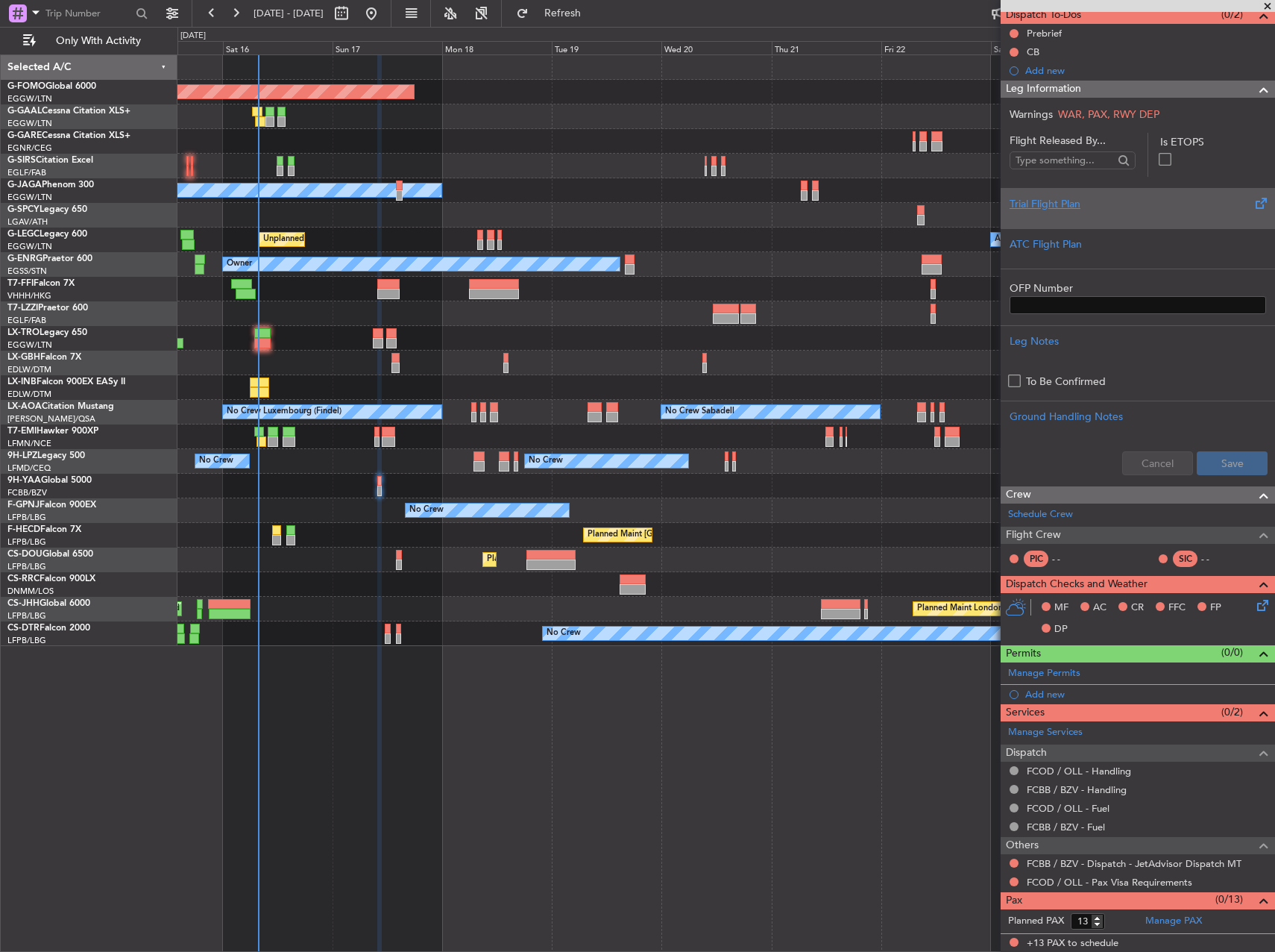
click at [1035, 201] on div "Trial Flight Plan" at bounding box center [1137, 204] width 256 height 16
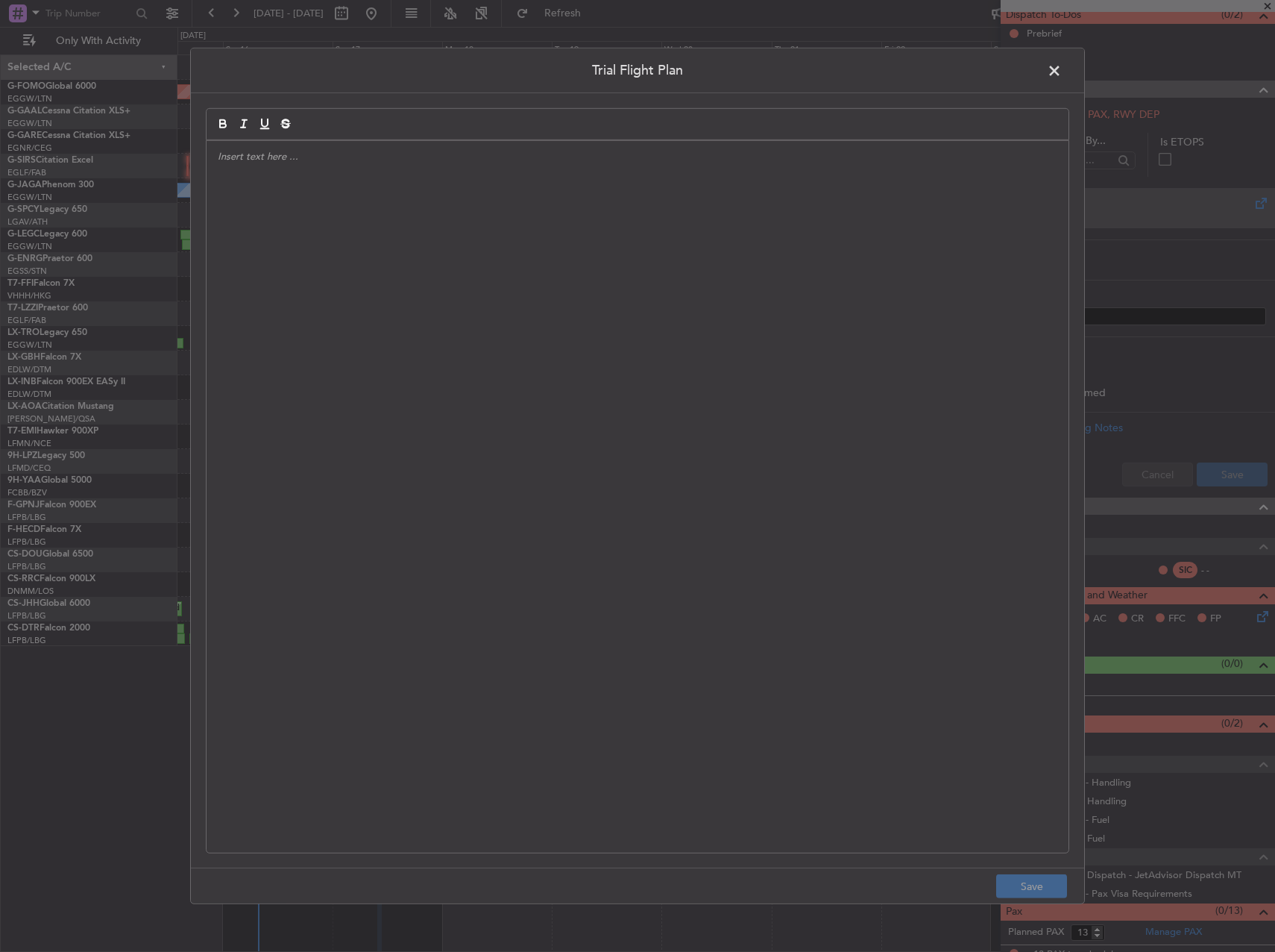
click at [429, 188] on div at bounding box center [638, 497] width 862 height 712
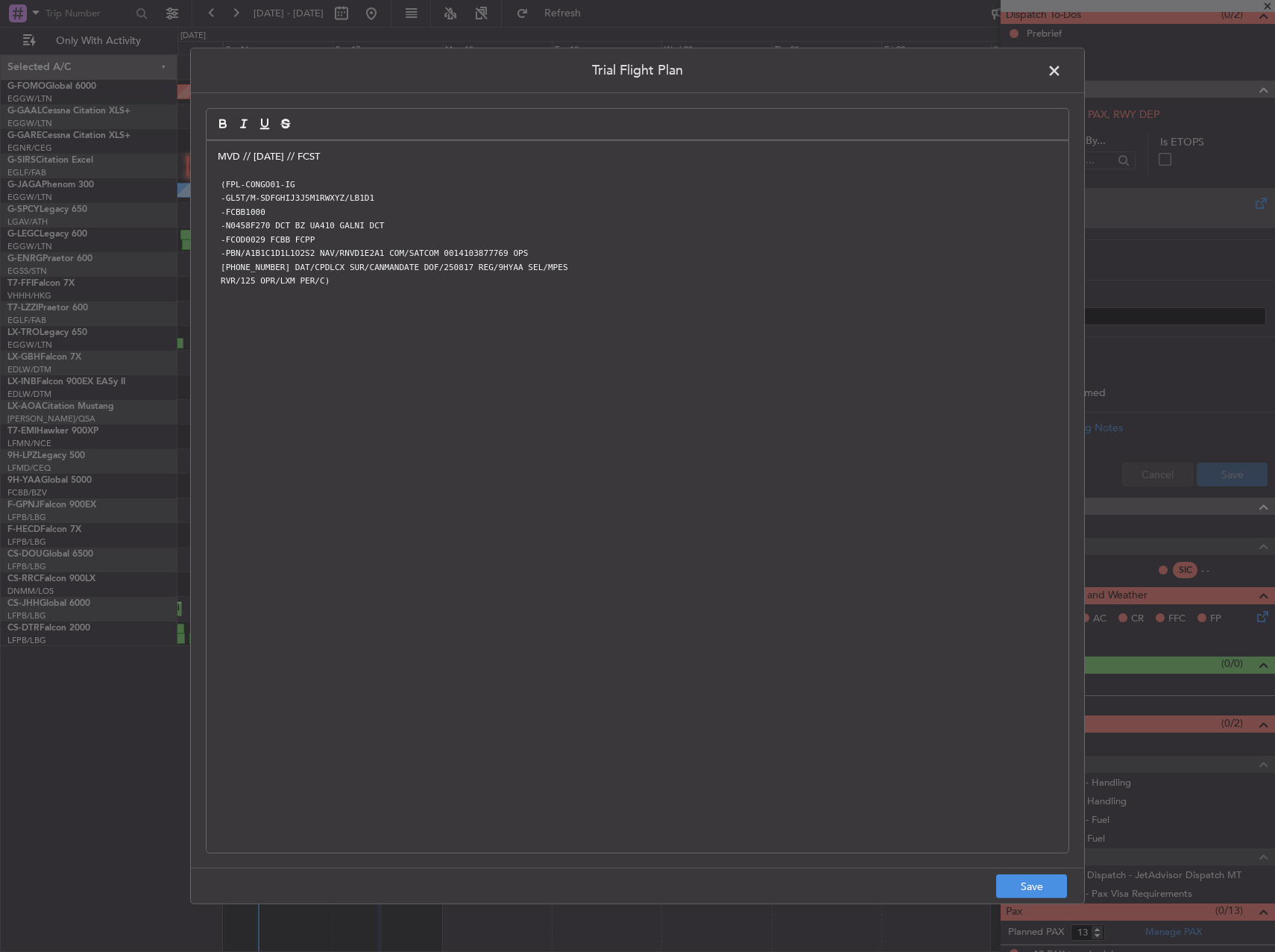
scroll to position [0, 0]
click at [1032, 880] on button "Save" at bounding box center [1032, 886] width 71 height 24
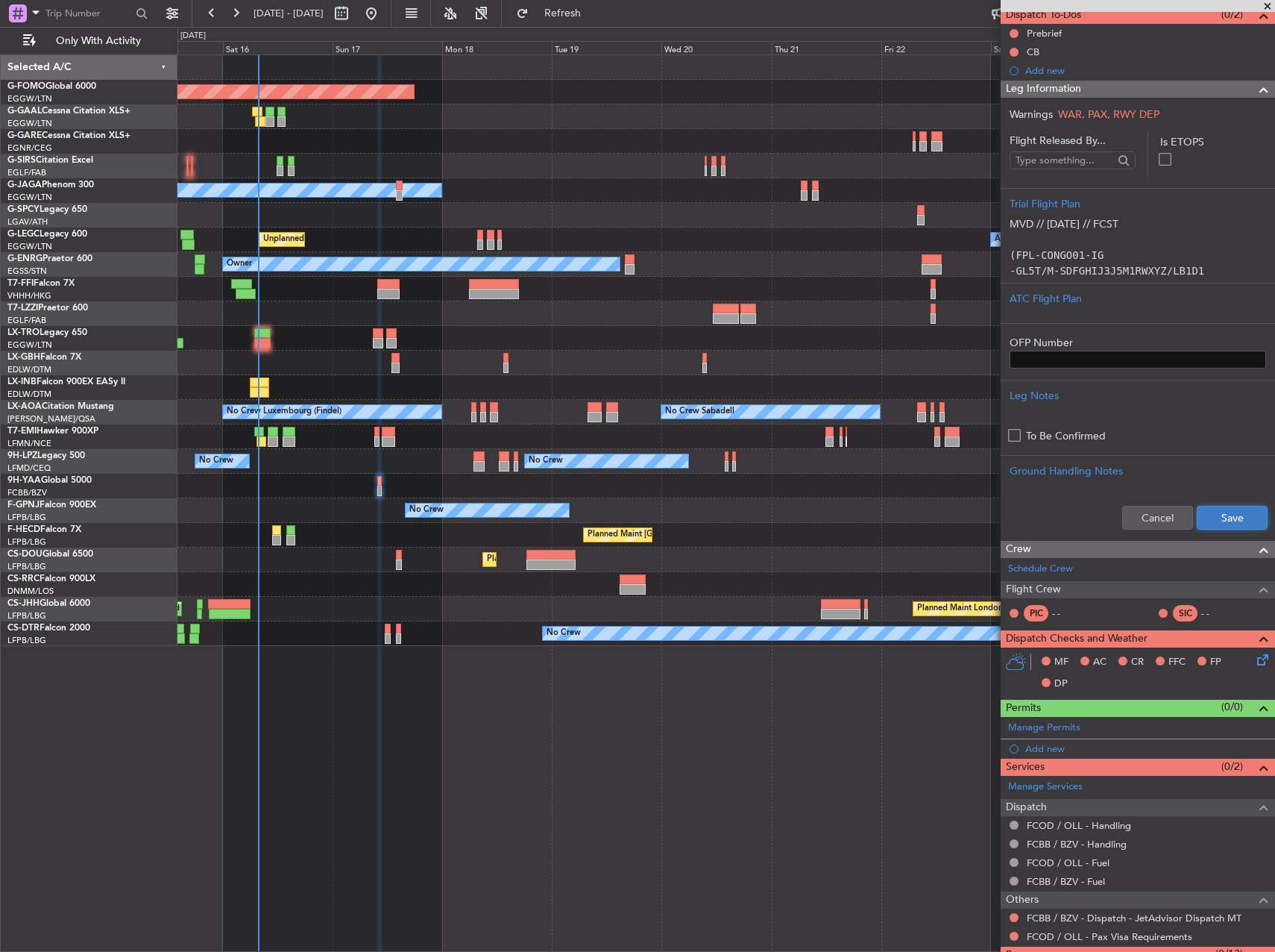
click at [1239, 518] on button "Save" at bounding box center [1232, 517] width 71 height 24
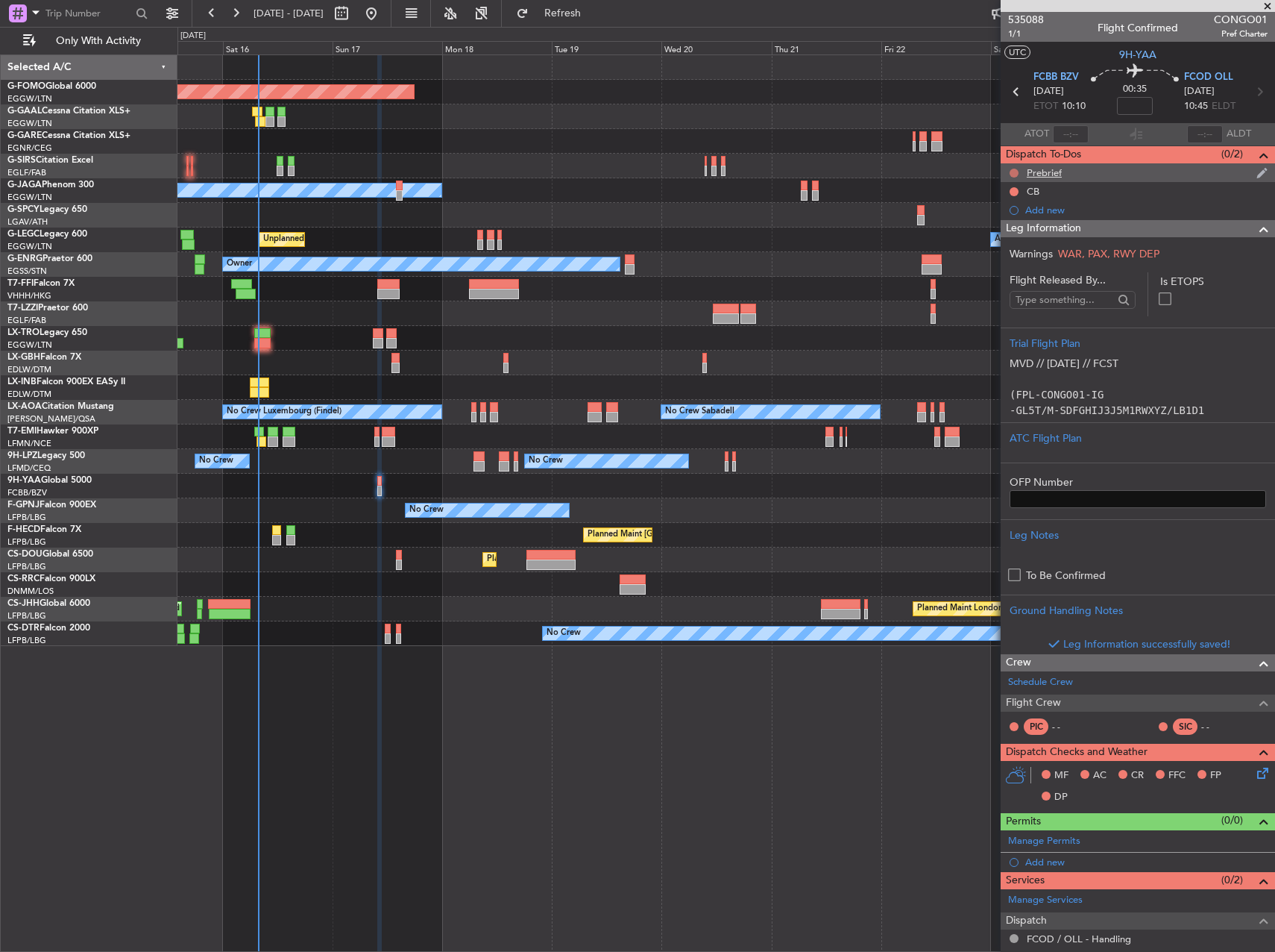
click at [1015, 171] on button at bounding box center [1013, 172] width 9 height 9
click at [1014, 216] on span "In Progress" at bounding box center [1021, 216] width 50 height 15
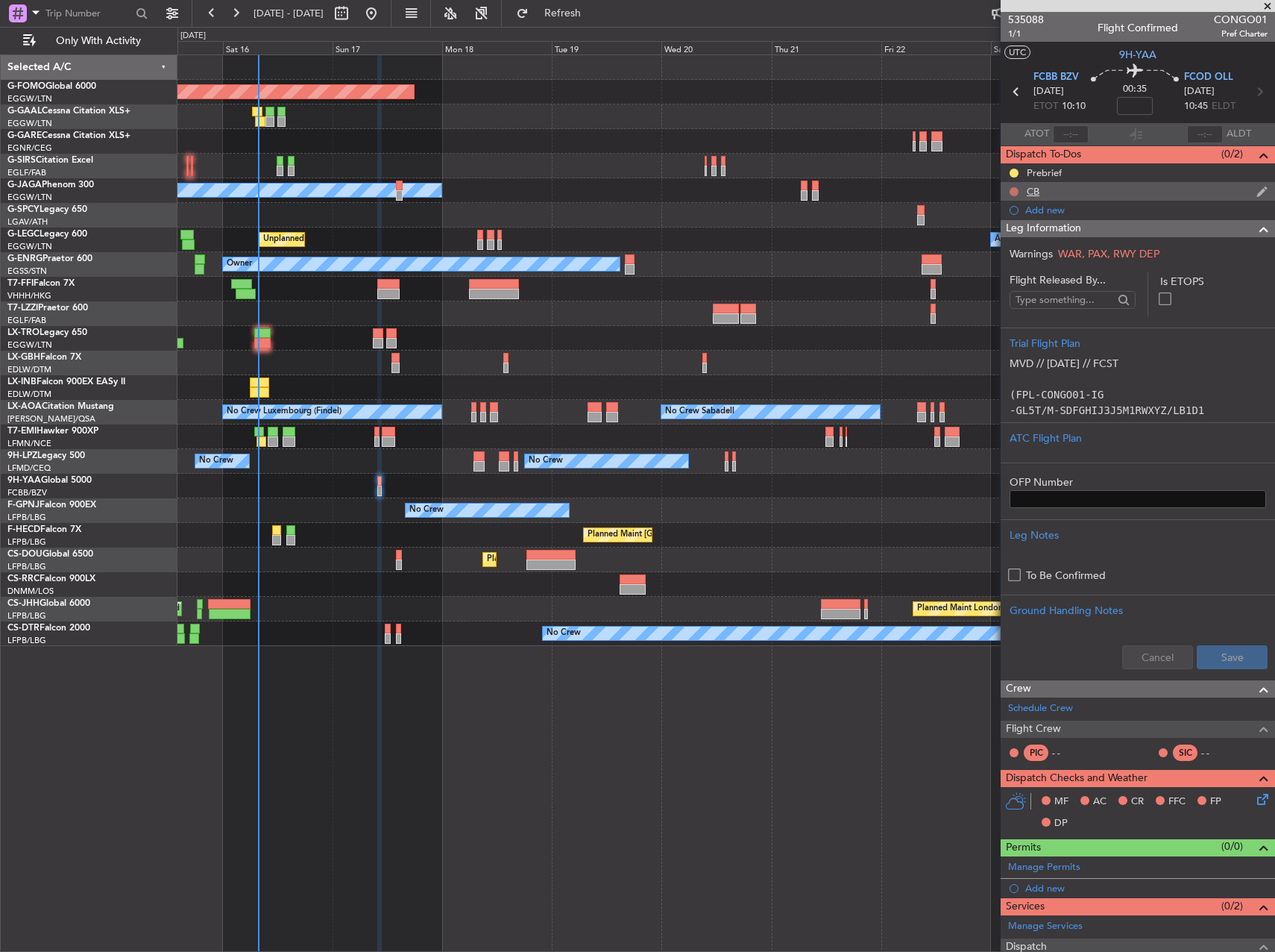
click at [1015, 191] on button at bounding box center [1013, 191] width 9 height 9
click at [1013, 262] on span "Completed" at bounding box center [1021, 257] width 49 height 15
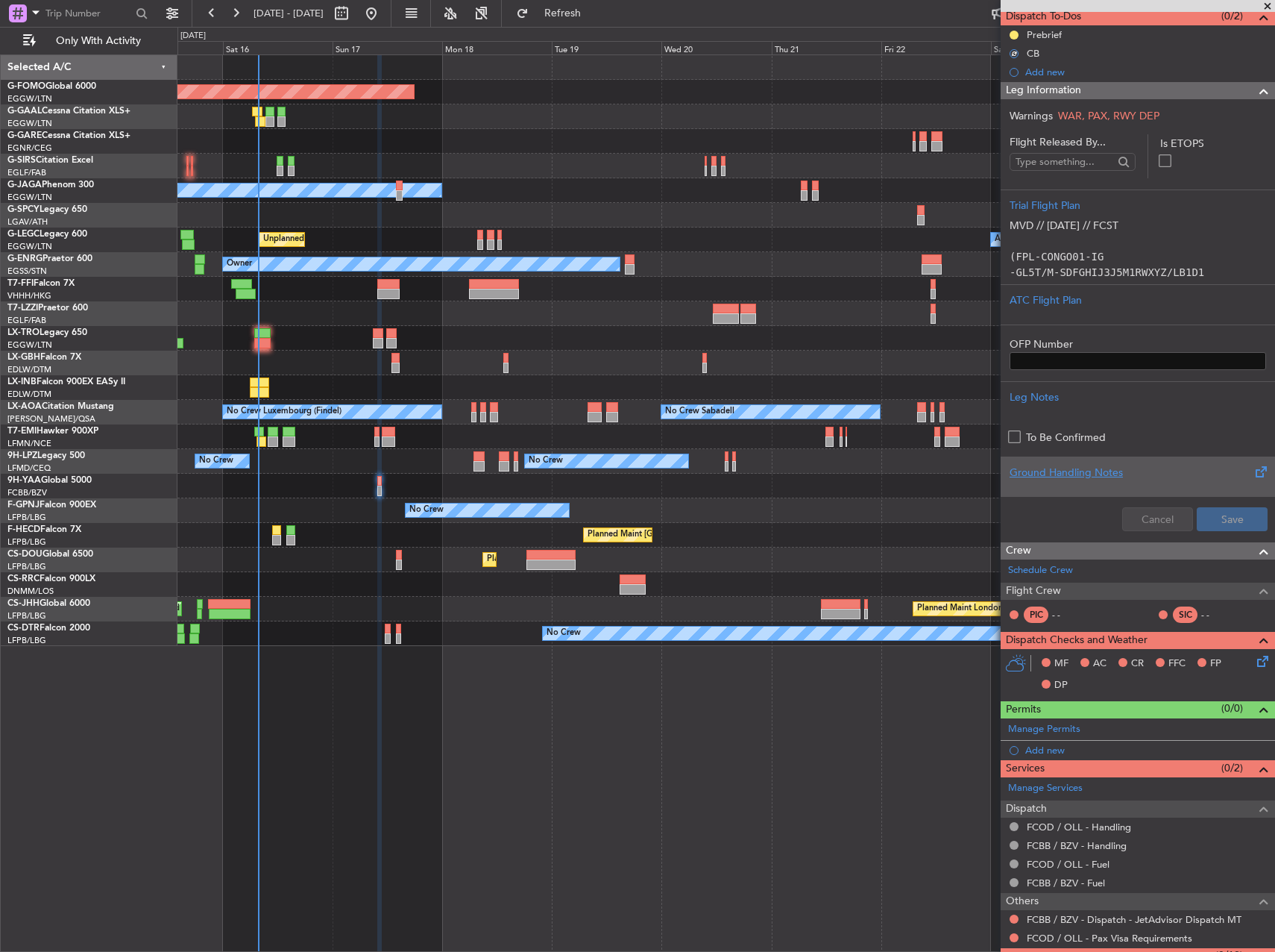
scroll to position [194, 0]
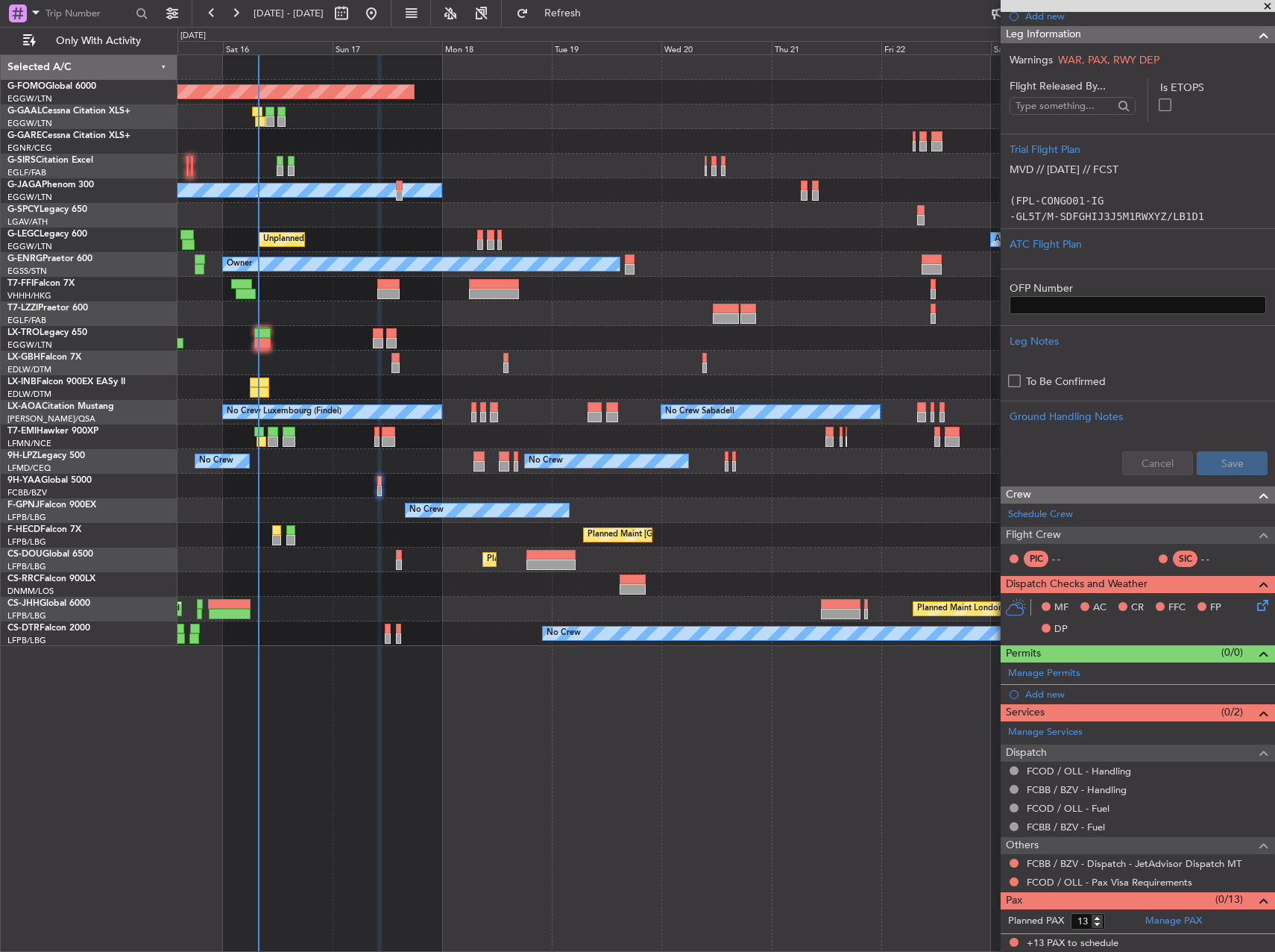
click at [1255, 615] on div "MF AC CR FFC FP DP" at bounding box center [1138, 619] width 275 height 51
click at [1254, 608] on icon at bounding box center [1260, 602] width 12 height 12
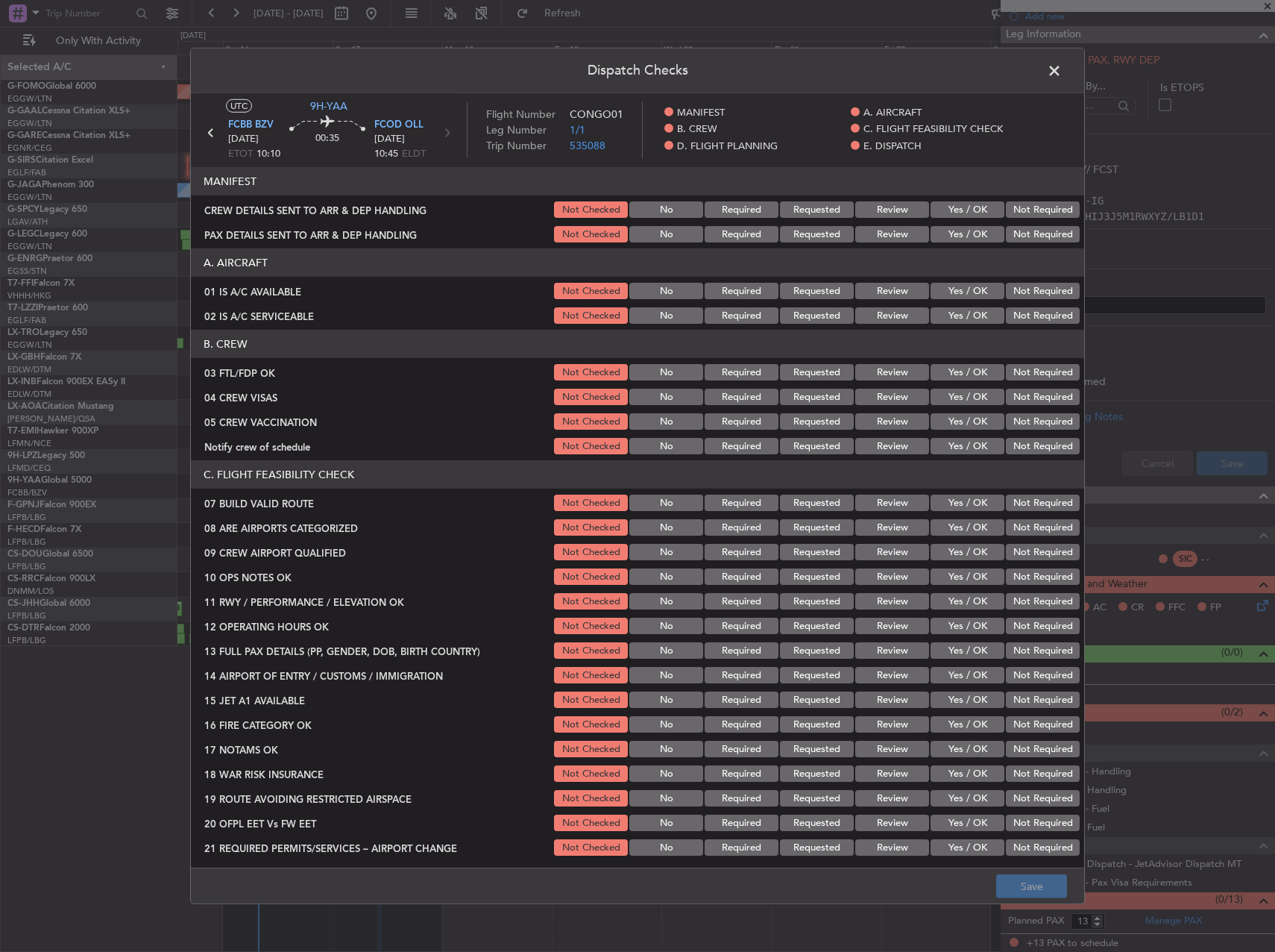
click at [963, 287] on button "Yes / OK" at bounding box center [967, 291] width 74 height 17
click at [955, 315] on button "Yes / OK" at bounding box center [967, 315] width 74 height 17
click at [963, 373] on button "Yes / OK" at bounding box center [967, 372] width 74 height 17
click at [1007, 390] on button "Not Required" at bounding box center [1043, 396] width 74 height 17
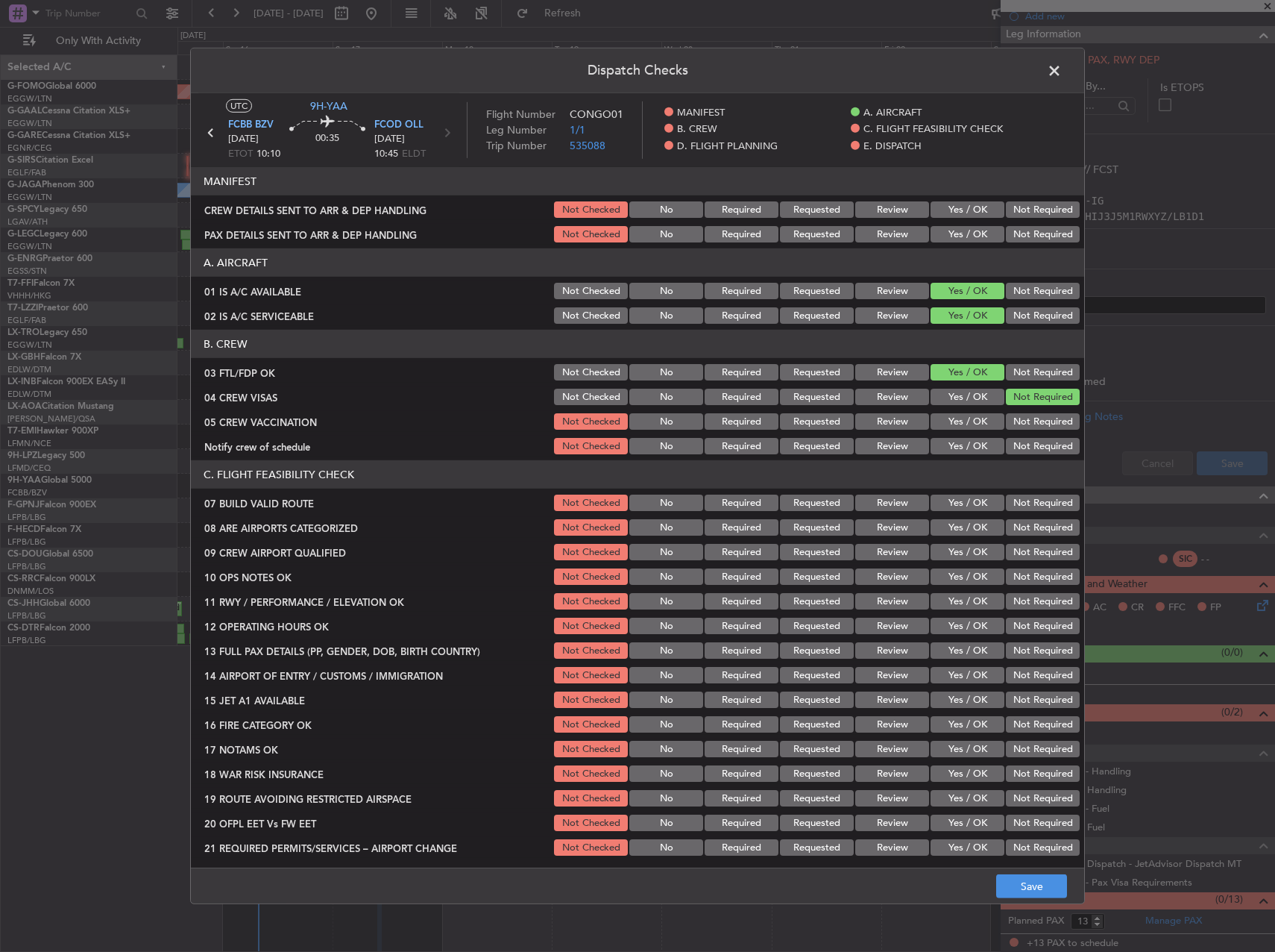
click at [1000, 408] on section "B. CREW 03 FTL/FDP OK Not Checked No Required Requested Review Yes / OK Not Req…" at bounding box center [638, 392] width 893 height 127
click at [1006, 414] on button "Not Required" at bounding box center [1043, 421] width 74 height 17
drag, startPoint x: 967, startPoint y: 436, endPoint x: 964, endPoint y: 443, distance: 7.6
click at [964, 440] on div "Yes / OK" at bounding box center [966, 446] width 75 height 21
drag, startPoint x: 964, startPoint y: 443, endPoint x: 967, endPoint y: 476, distance: 33.1
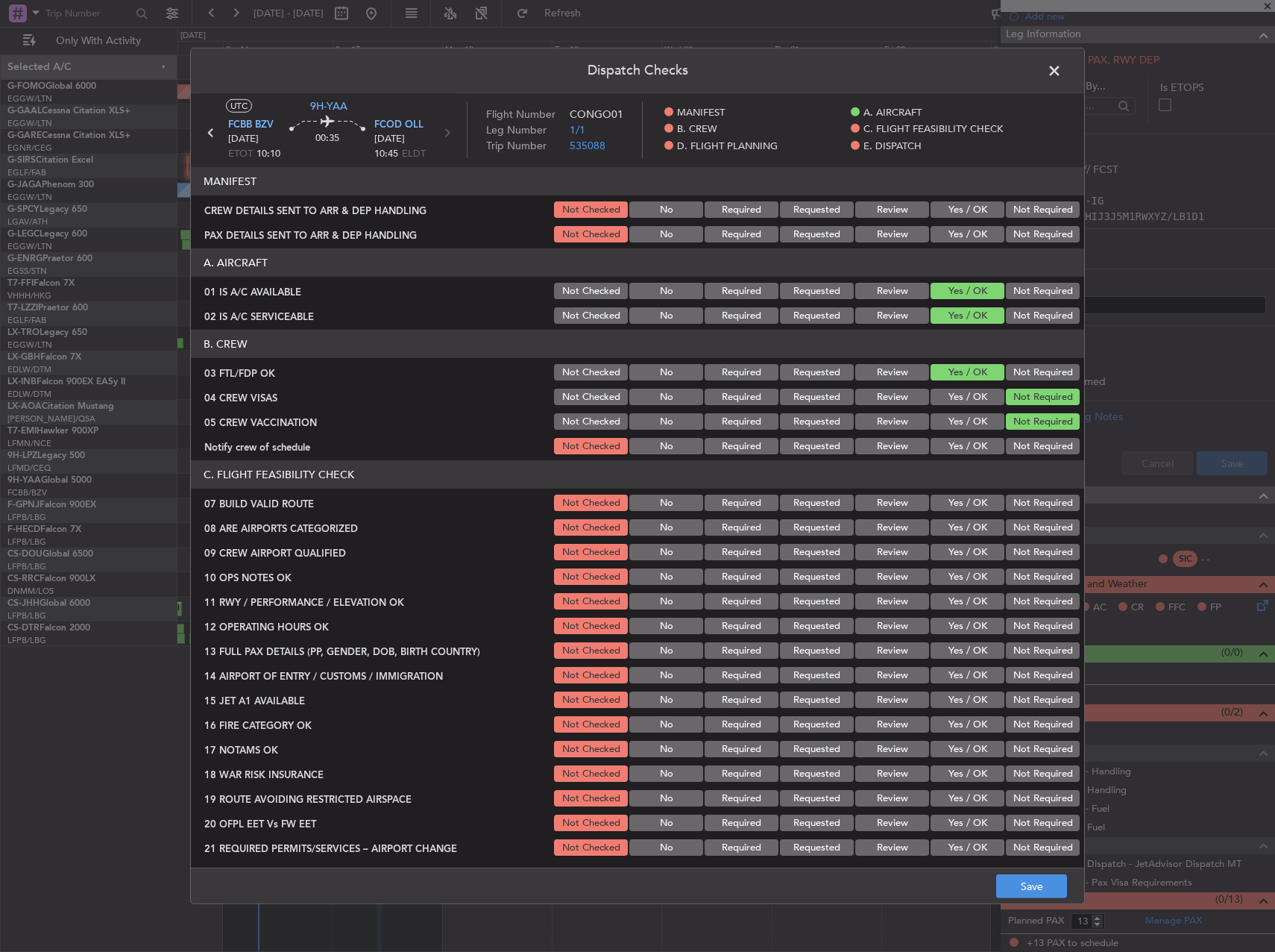
click at [964, 449] on button "Yes / OK" at bounding box center [967, 446] width 74 height 17
click at [961, 503] on button "Yes / OK" at bounding box center [967, 502] width 74 height 17
click at [958, 529] on button "Yes / OK" at bounding box center [967, 527] width 74 height 17
click at [956, 553] on button "Yes / OK" at bounding box center [967, 552] width 74 height 17
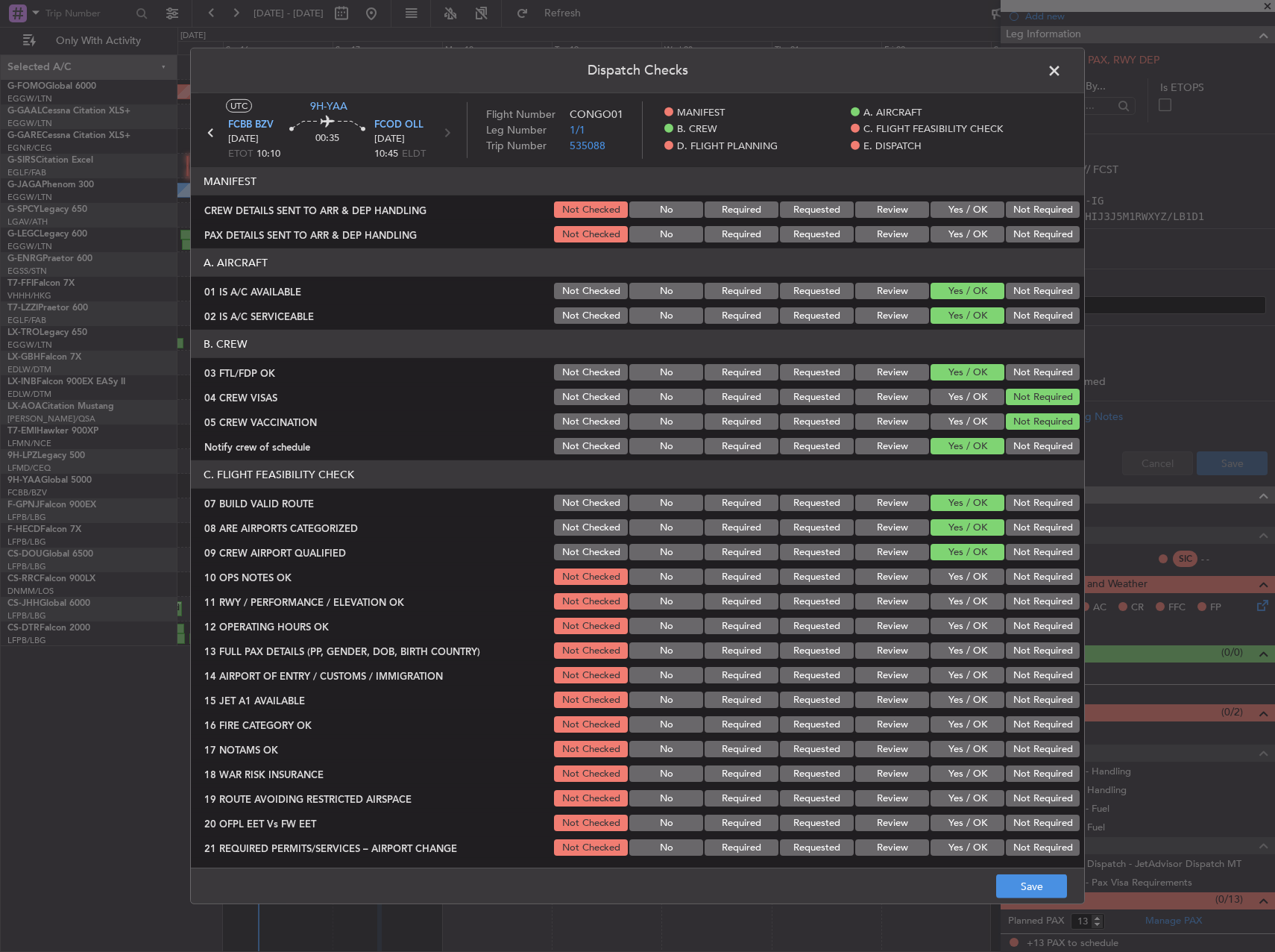
click at [956, 569] on button "Yes / OK" at bounding box center [967, 576] width 74 height 17
click at [959, 600] on button "Yes / OK" at bounding box center [967, 601] width 74 height 17
click at [963, 636] on div "Yes / OK" at bounding box center [966, 625] width 75 height 21
click at [958, 636] on div "Yes / OK" at bounding box center [966, 625] width 75 height 21
click at [958, 624] on button "Yes / OK" at bounding box center [967, 626] width 74 height 17
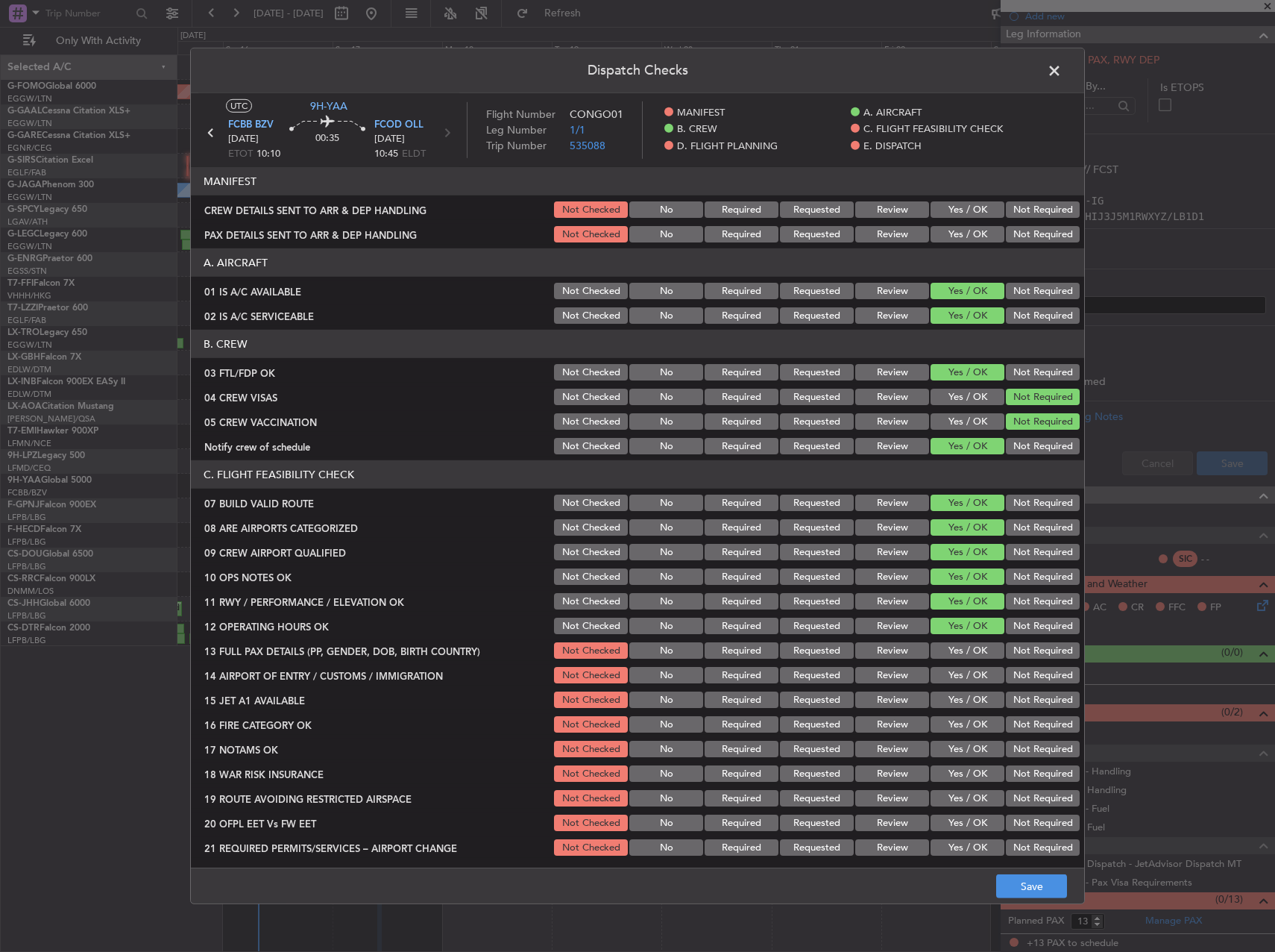
drag, startPoint x: 955, startPoint y: 646, endPoint x: 954, endPoint y: 681, distance: 35.0
click at [954, 646] on button "Yes / OK" at bounding box center [967, 649] width 74 height 17
click at [958, 663] on section "C. FLIGHT FEASIBILITY CHECK 07 BUILD VALID ROUTE Not Checked No Required Reques…" at bounding box center [638, 658] width 893 height 397
click at [952, 681] on button "Yes / OK" at bounding box center [967, 674] width 74 height 17
click at [939, 706] on button "Yes / OK" at bounding box center [967, 699] width 74 height 17
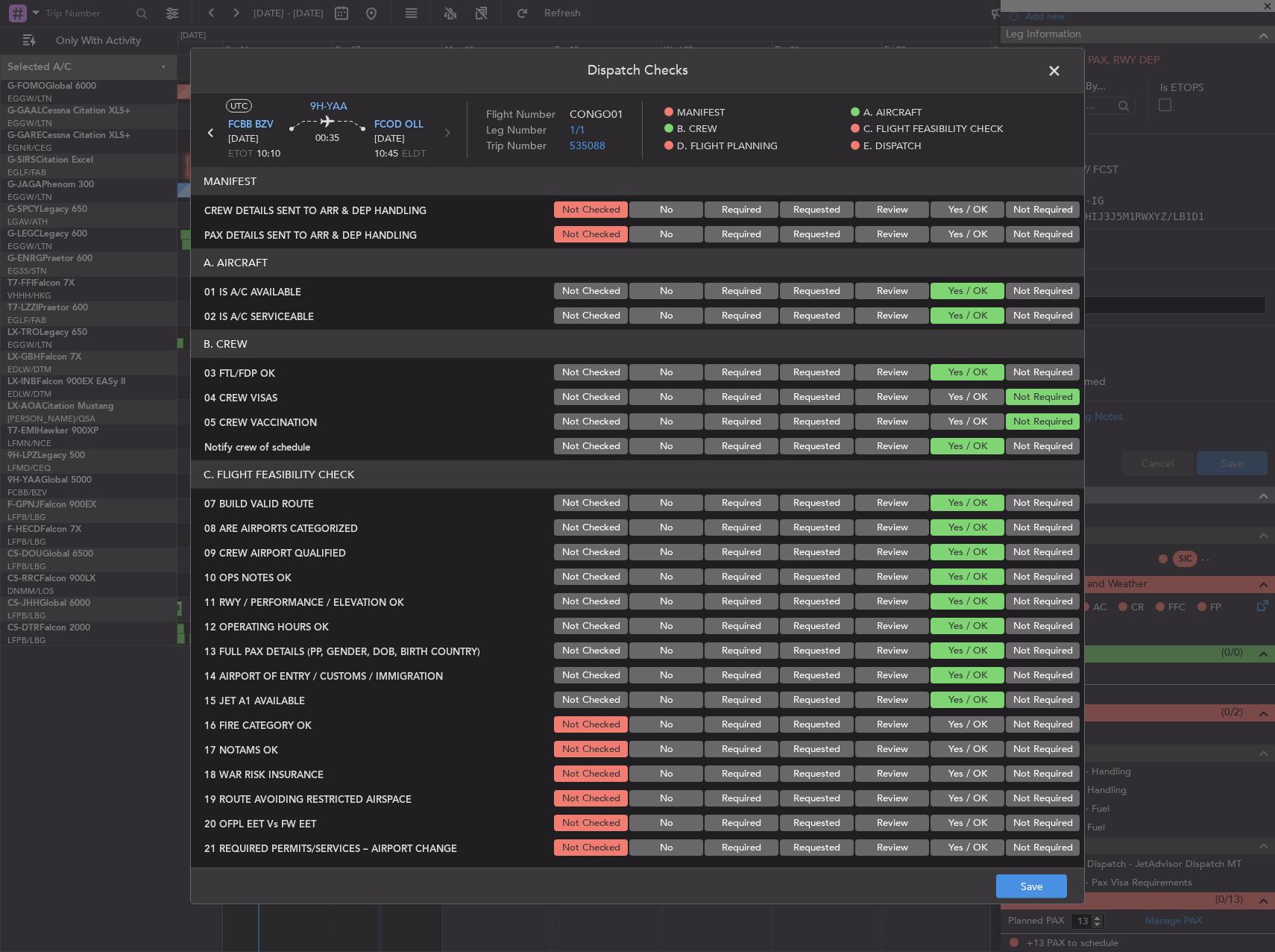
click at [949, 717] on button "Yes / OK" at bounding box center [967, 724] width 74 height 17
click at [949, 738] on div "Yes / OK" at bounding box center [966, 748] width 75 height 21
click at [950, 743] on button "Yes / OK" at bounding box center [967, 748] width 74 height 17
click at [991, 771] on button "Yes / OK" at bounding box center [967, 773] width 74 height 17
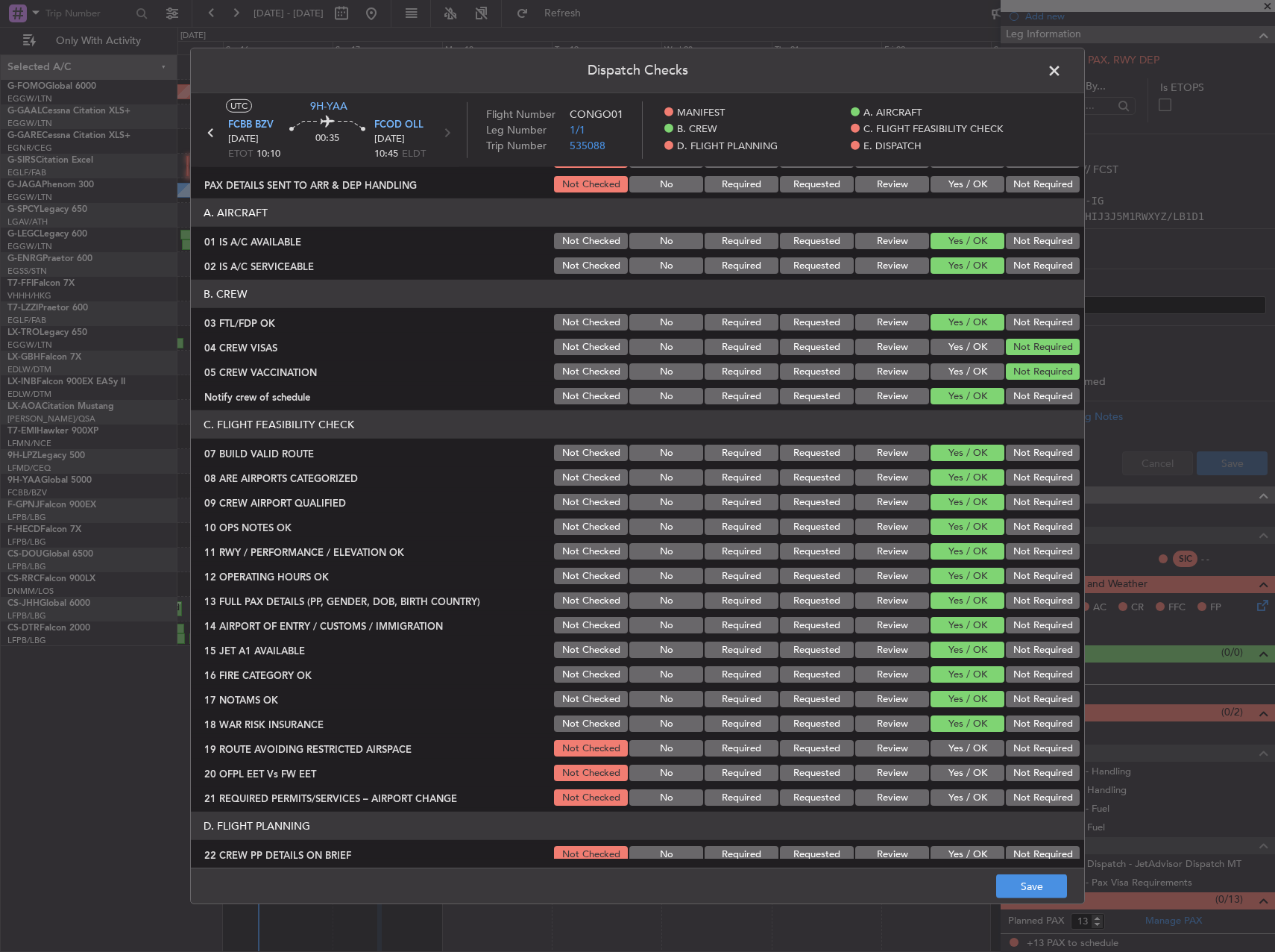
scroll to position [74, 0]
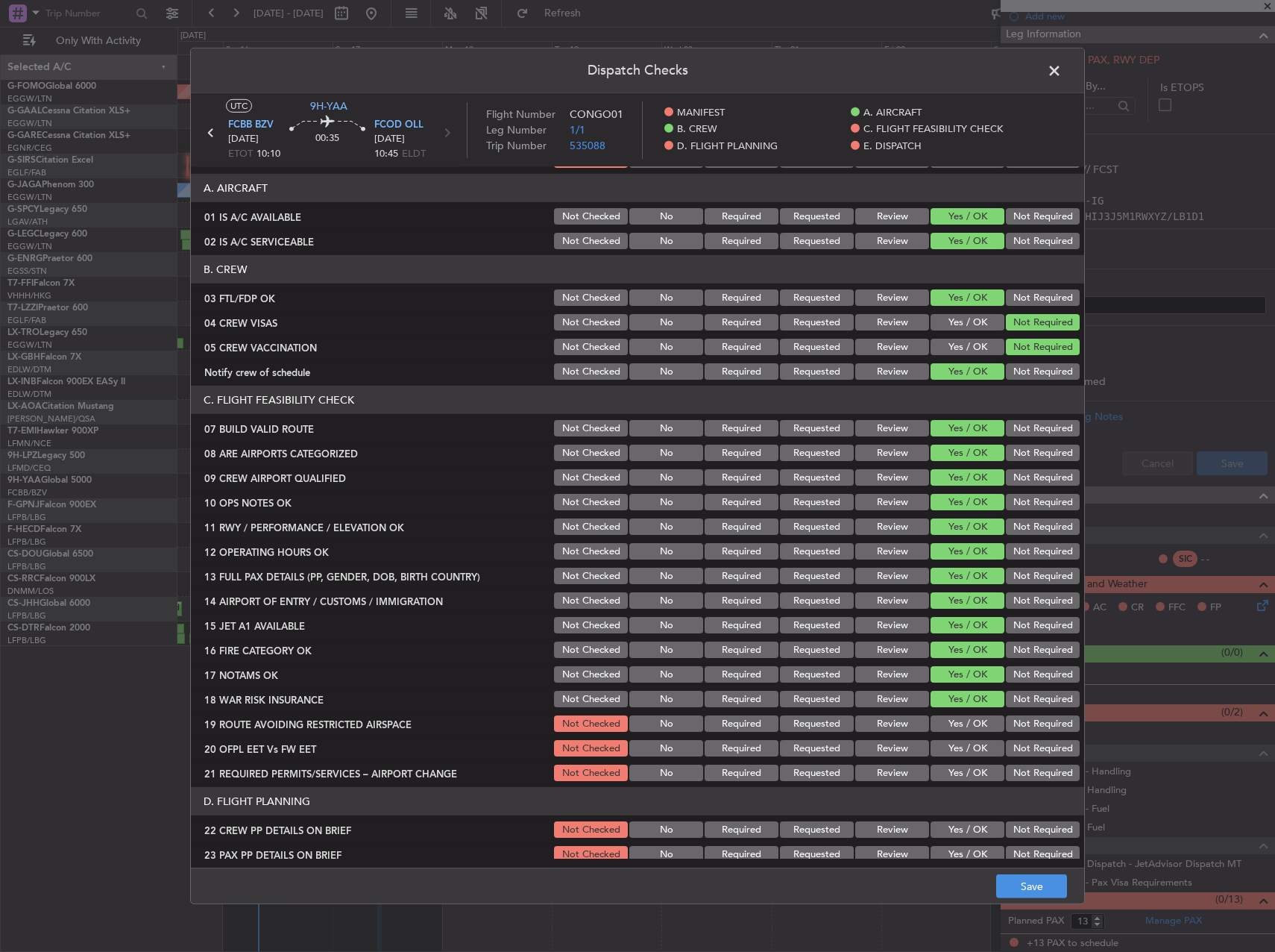
click at [951, 735] on section "C. FLIGHT FEASIBILITY CHECK 07 BUILD VALID ROUTE Not Checked No Required Reques…" at bounding box center [638, 584] width 893 height 397
drag, startPoint x: 950, startPoint y: 718, endPoint x: 948, endPoint y: 730, distance: 12.2
click at [950, 721] on button "Yes / OK" at bounding box center [967, 723] width 74 height 17
click at [941, 744] on button "Yes / OK" at bounding box center [967, 747] width 74 height 17
click at [938, 774] on button "Yes / OK" at bounding box center [967, 772] width 74 height 17
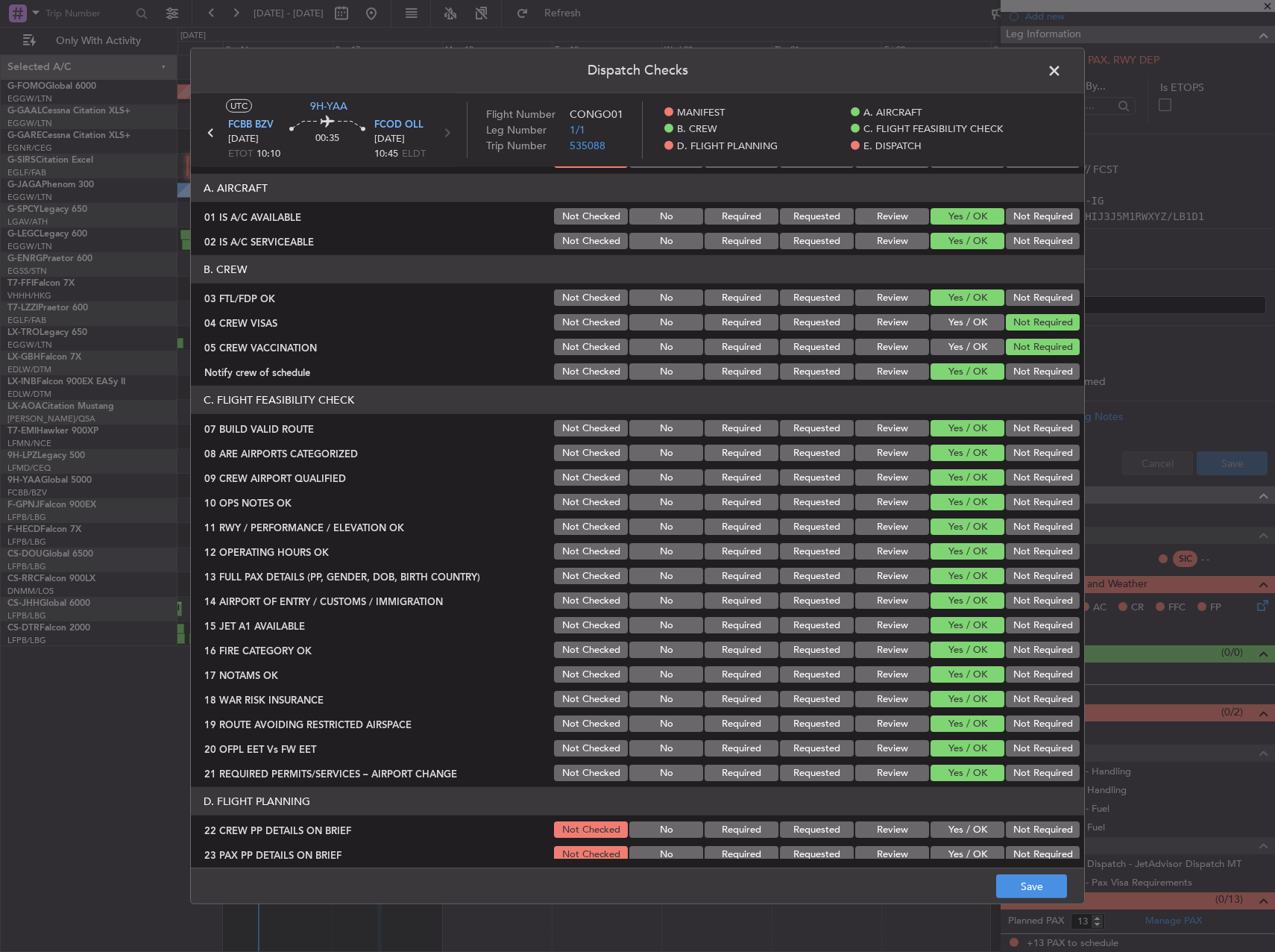
click at [949, 828] on button "Yes / OK" at bounding box center [967, 829] width 74 height 17
click at [948, 860] on main "UTC 9H-YAA FCBB BZV 17/08/2025 ETOT 10:10 00:35 FCOD OLL 17/08/2025 10:45 ELDT …" at bounding box center [638, 482] width 893 height 780
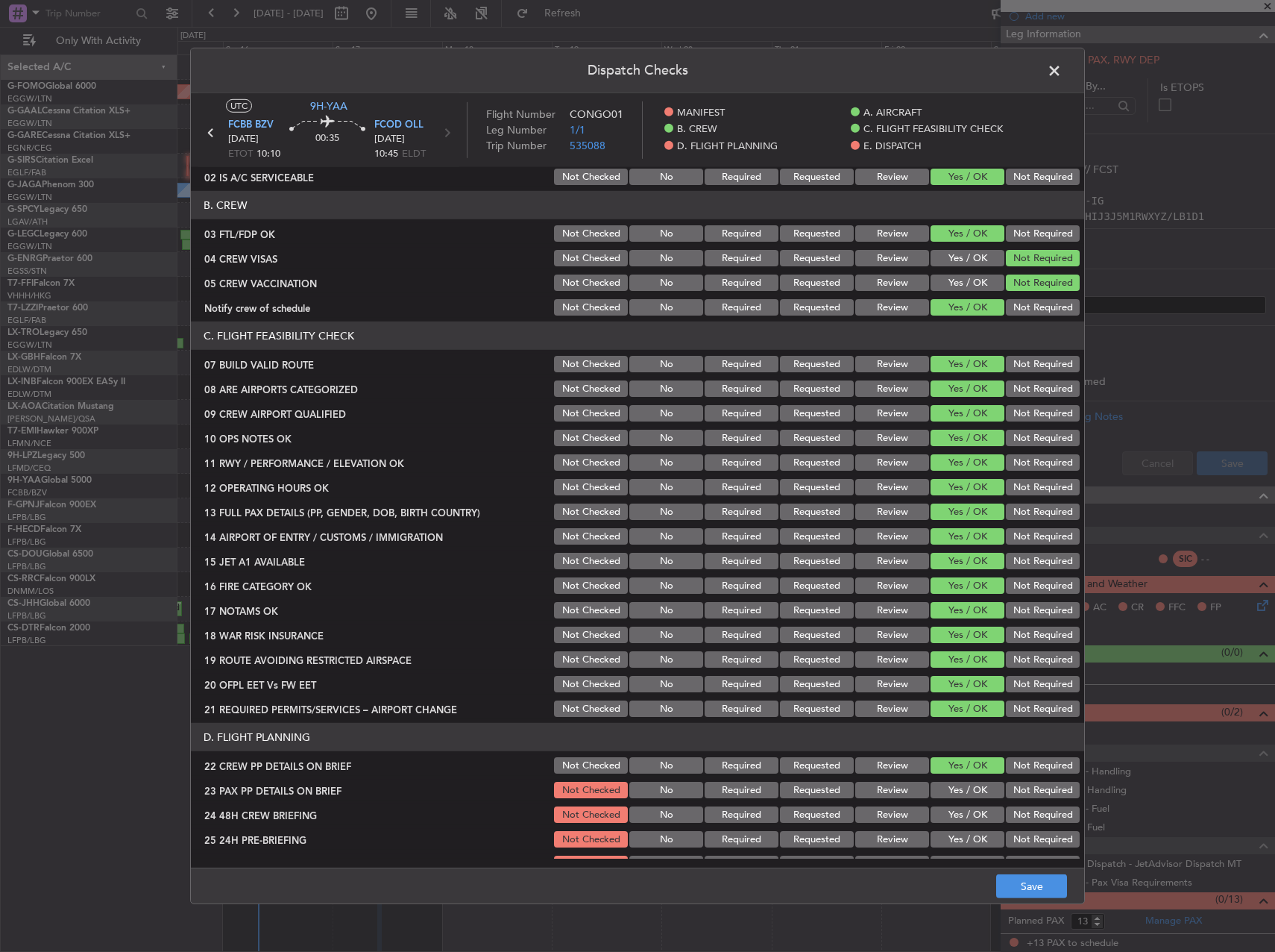
scroll to position [223, 0]
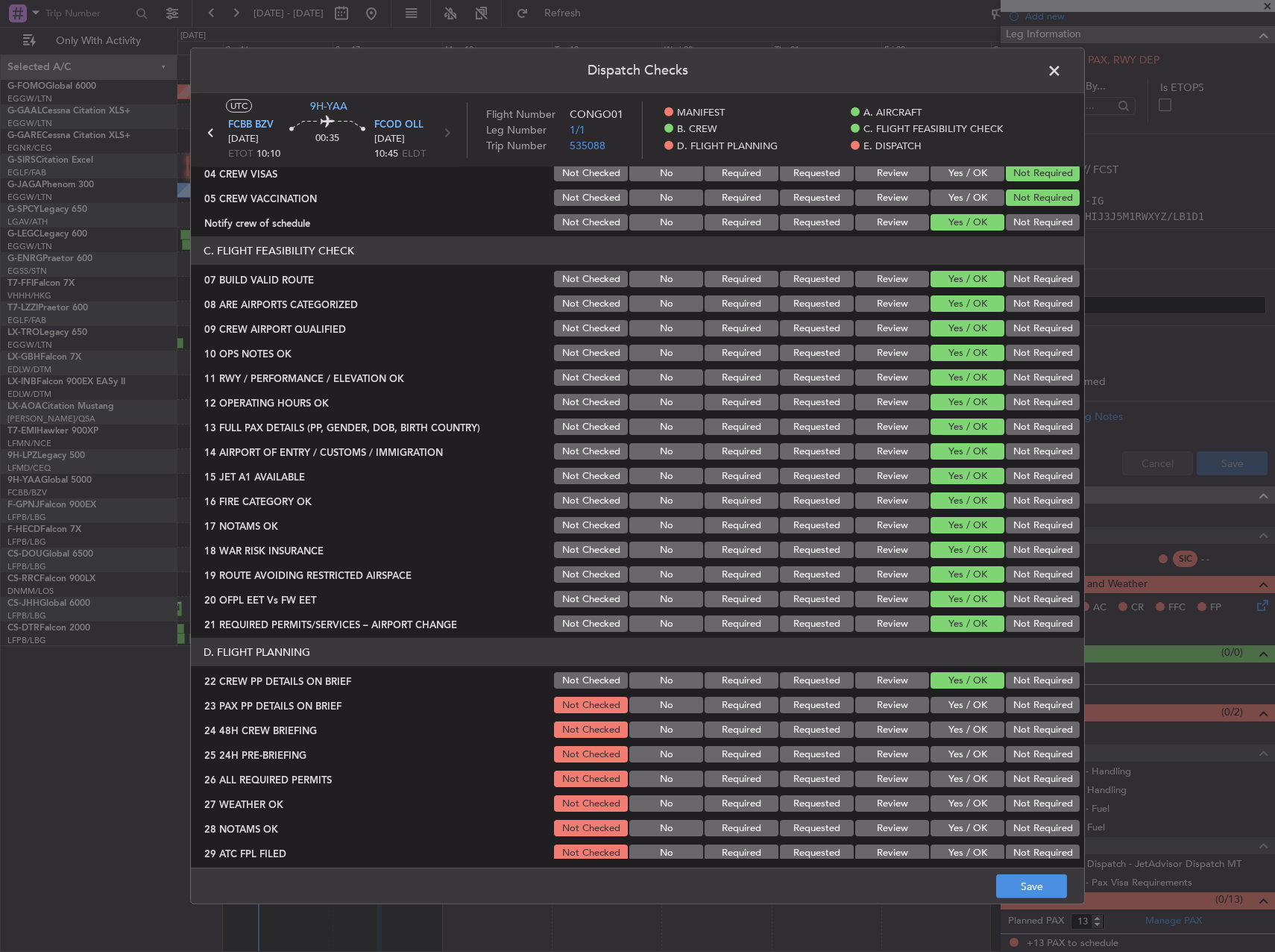
drag, startPoint x: 959, startPoint y: 711, endPoint x: 958, endPoint y: 718, distance: 7.1
click at [959, 712] on button "Yes / OK" at bounding box center [967, 705] width 74 height 17
click at [954, 729] on button "Yes / OK" at bounding box center [967, 729] width 74 height 17
click at [1036, 893] on button "Save" at bounding box center [1032, 886] width 71 height 24
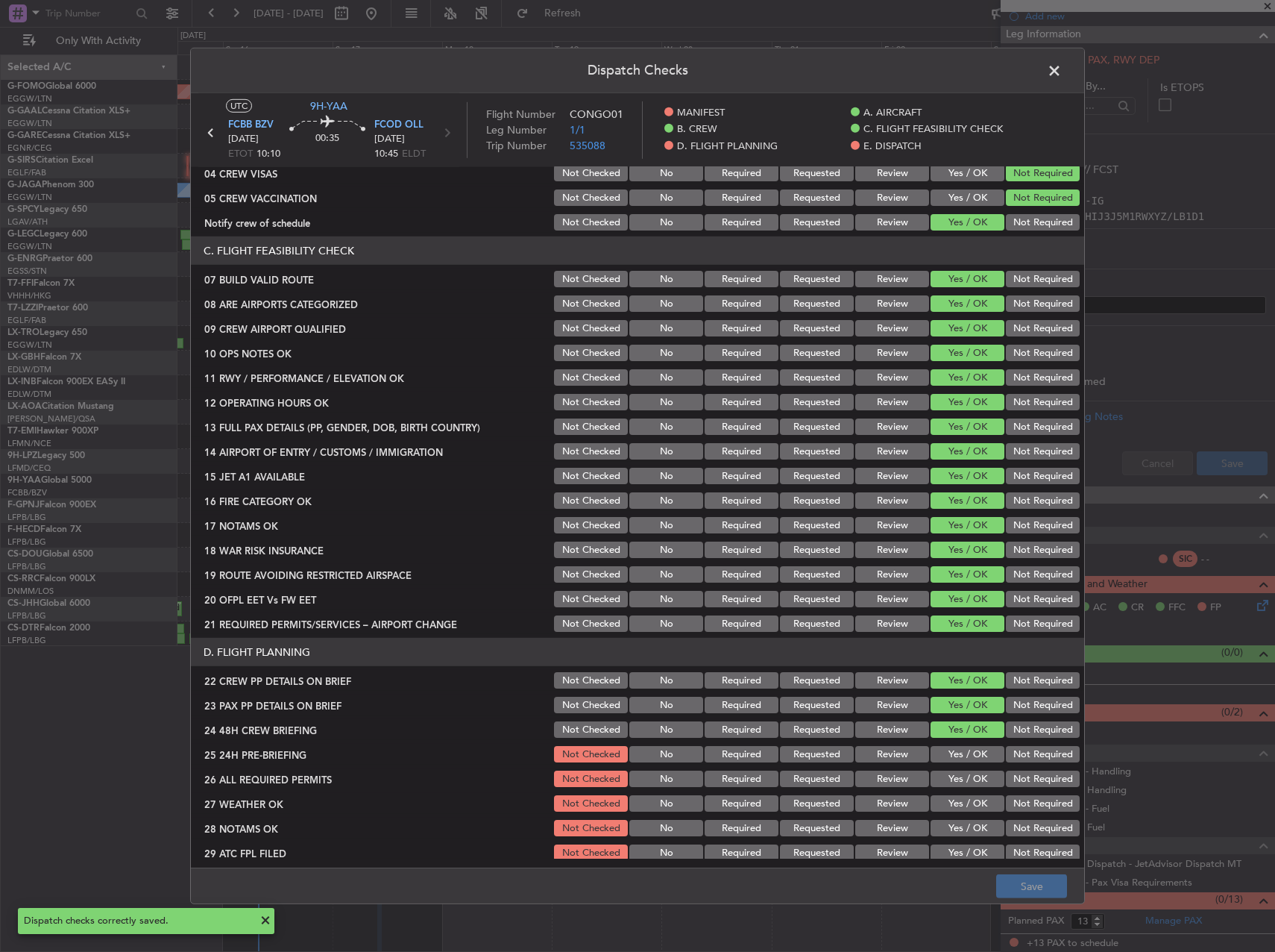
click at [1062, 66] on span at bounding box center [1062, 74] width 0 height 30
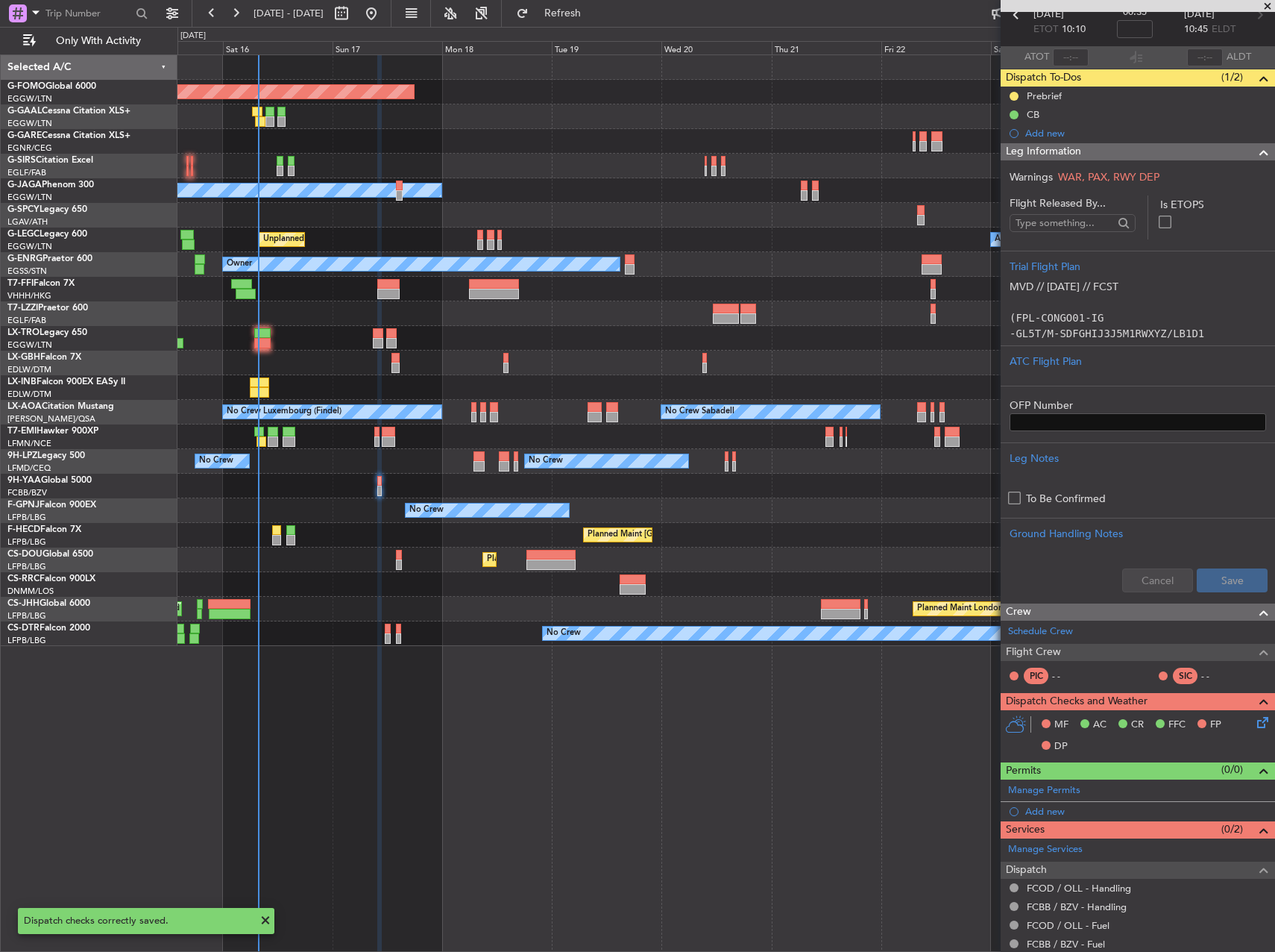
scroll to position [0, 0]
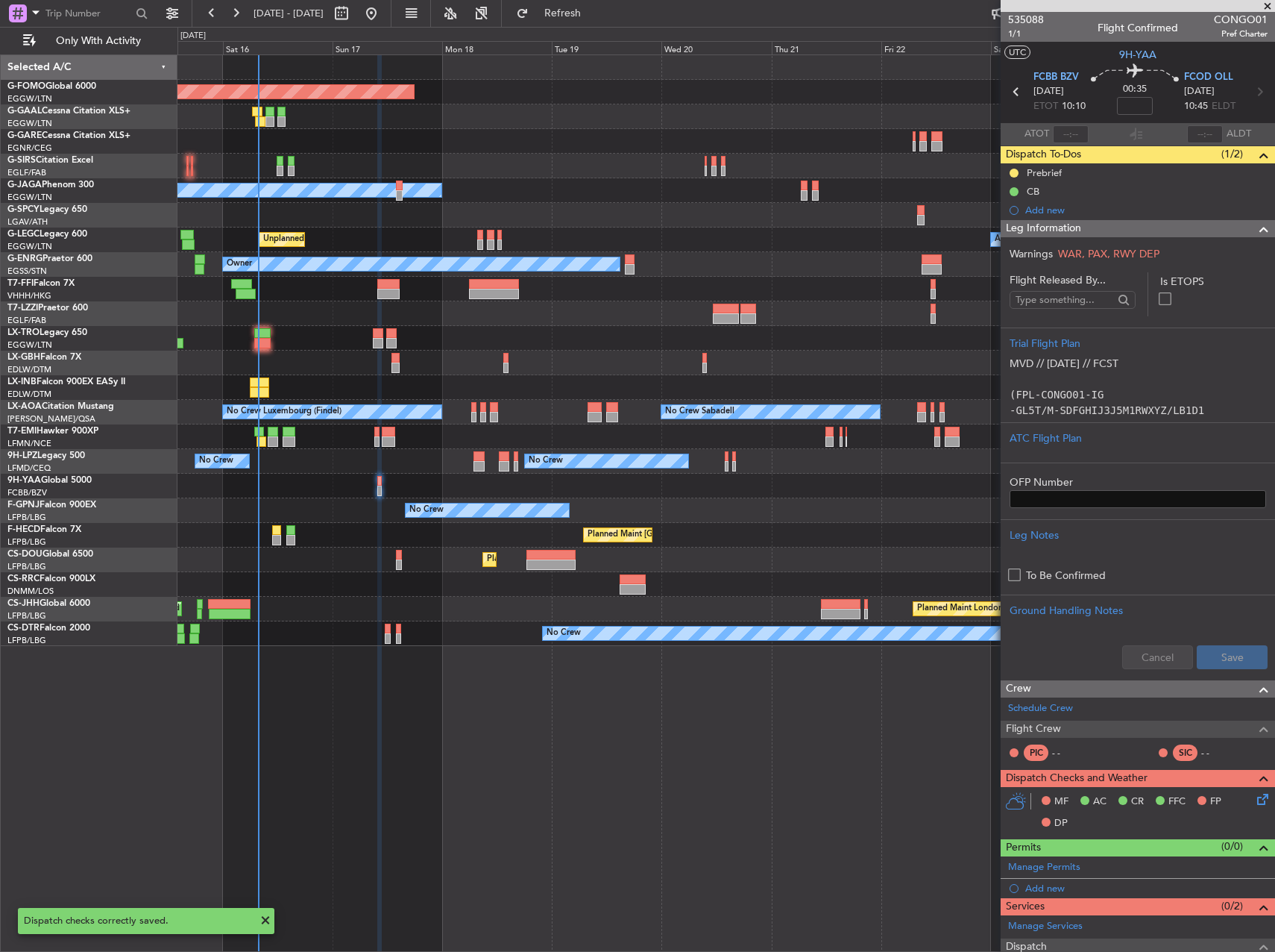
click at [1008, 43] on section "UTC 9H-YAA" at bounding box center [1138, 52] width 275 height 23
click at [1012, 38] on span "1/1" at bounding box center [1026, 34] width 36 height 13
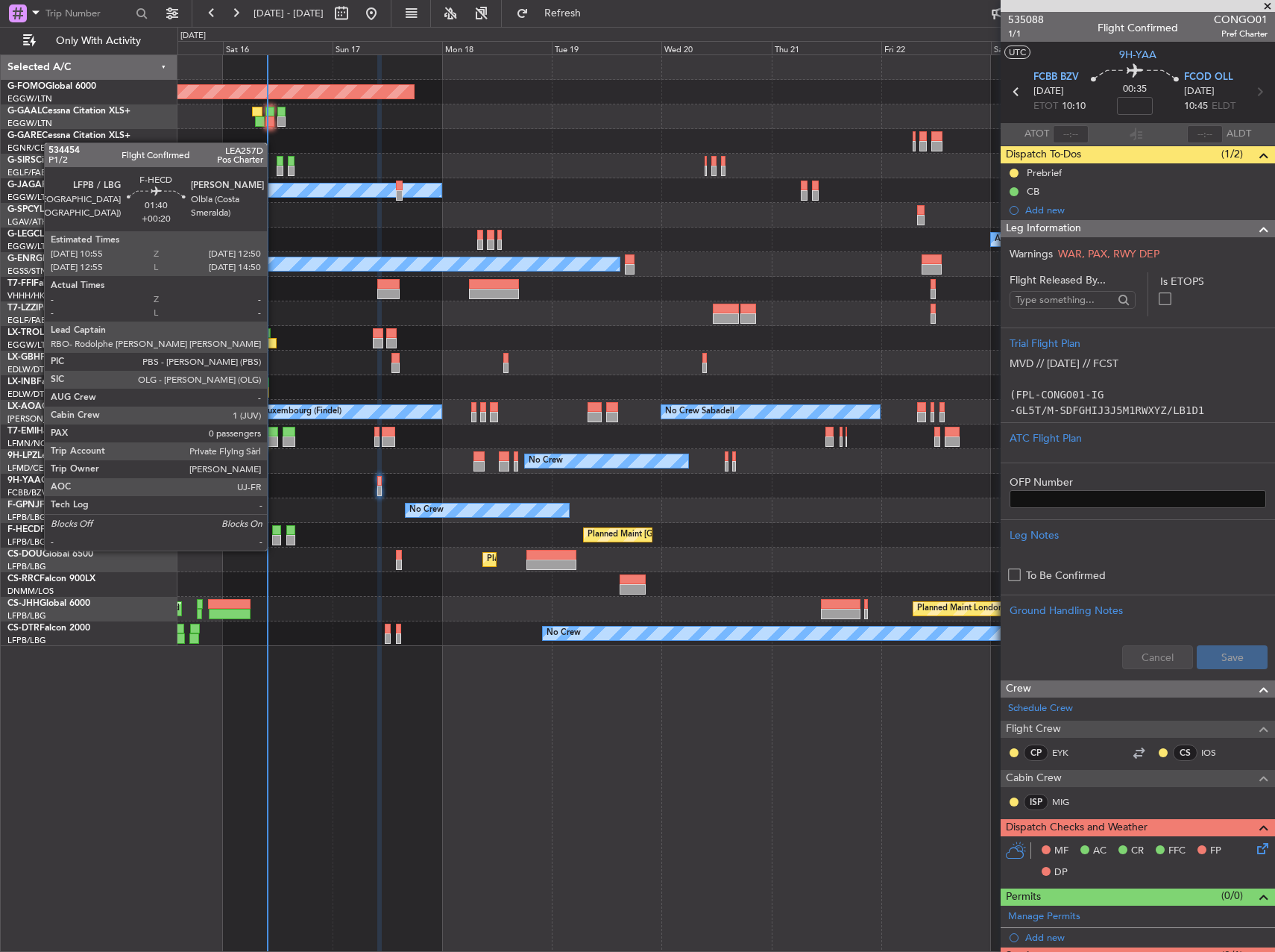
click at [274, 536] on div at bounding box center [276, 540] width 9 height 11
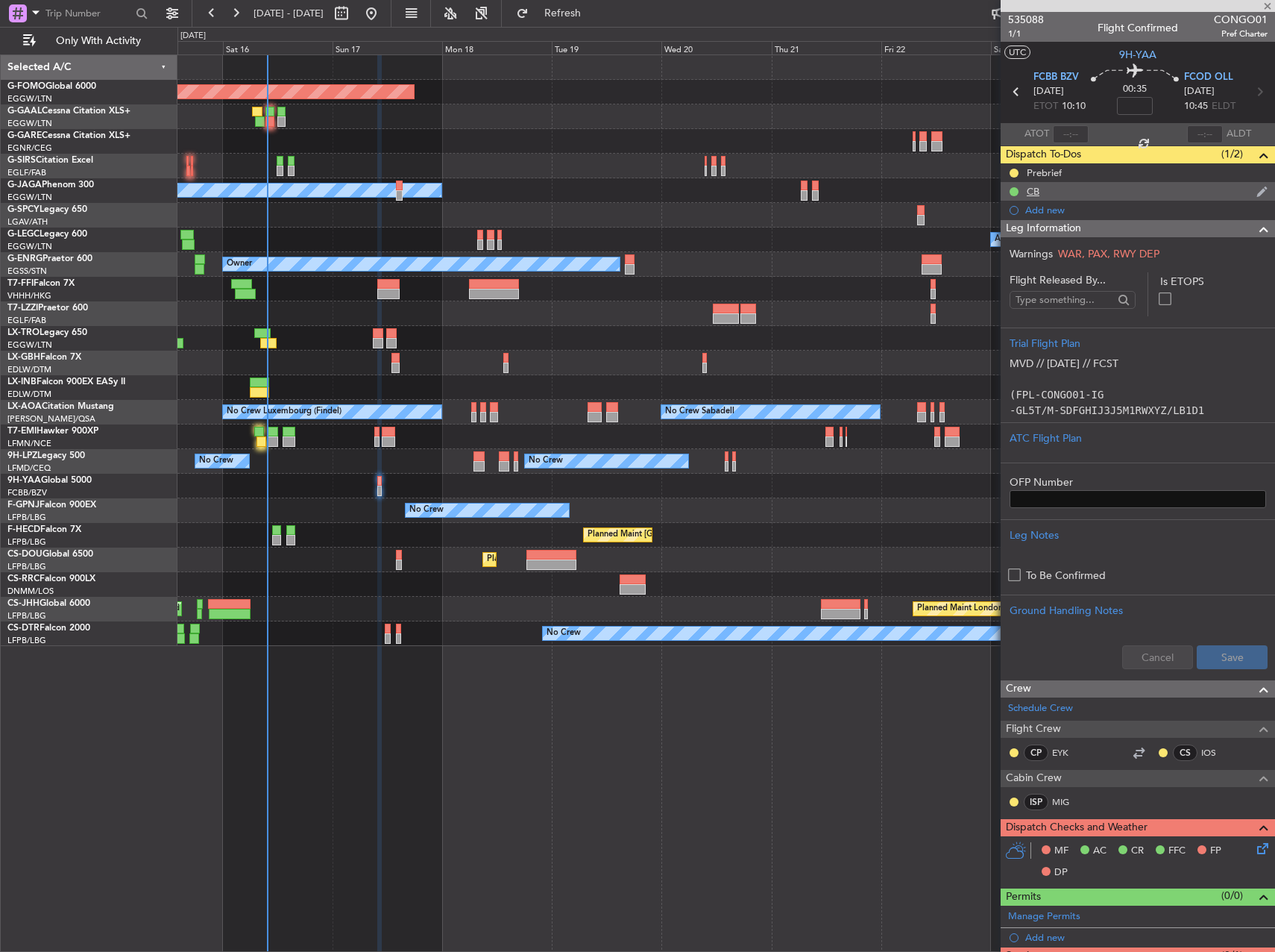
type input "+00:20"
type input "0"
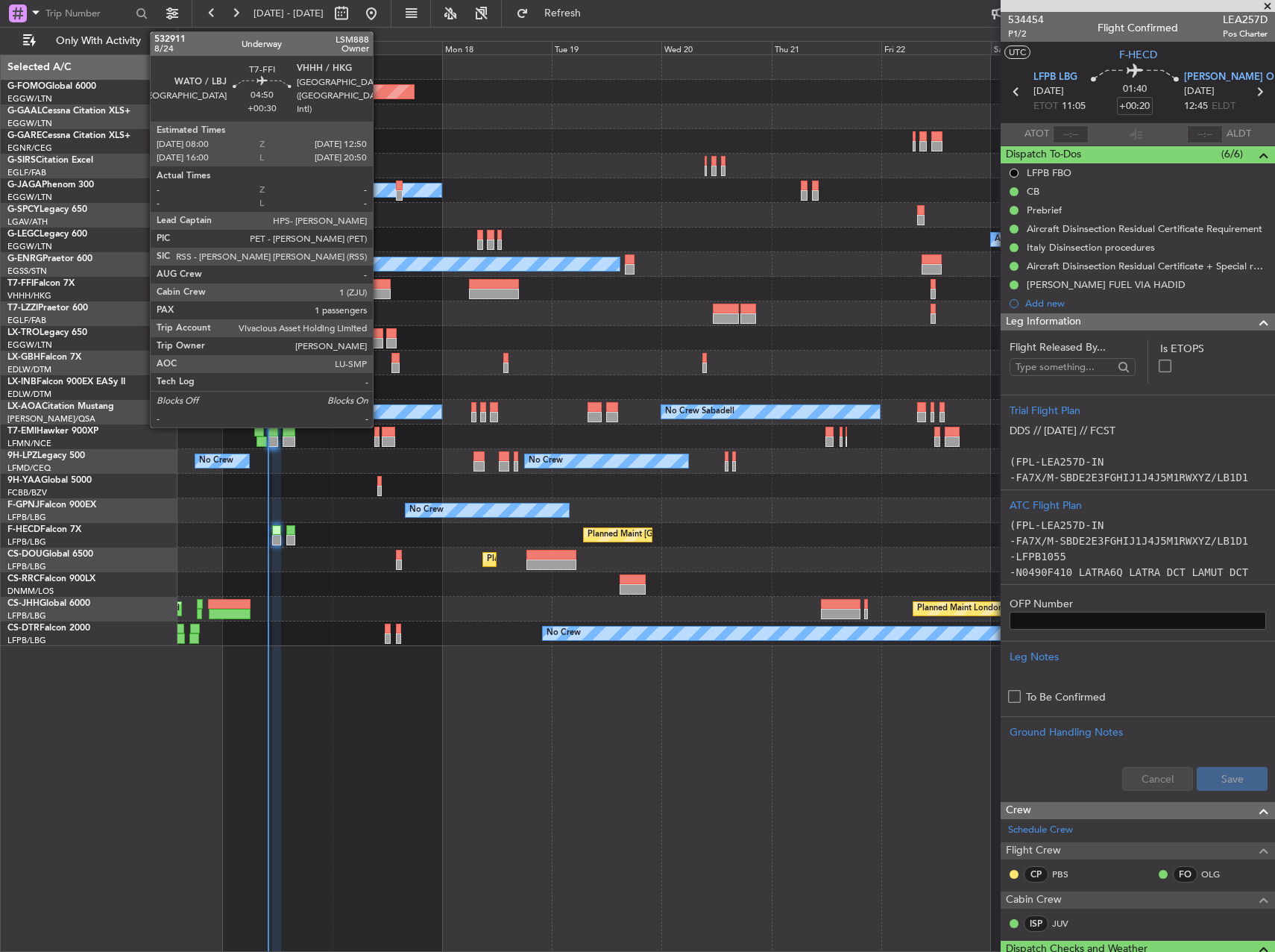
click at [380, 290] on div at bounding box center [380, 294] width 23 height 11
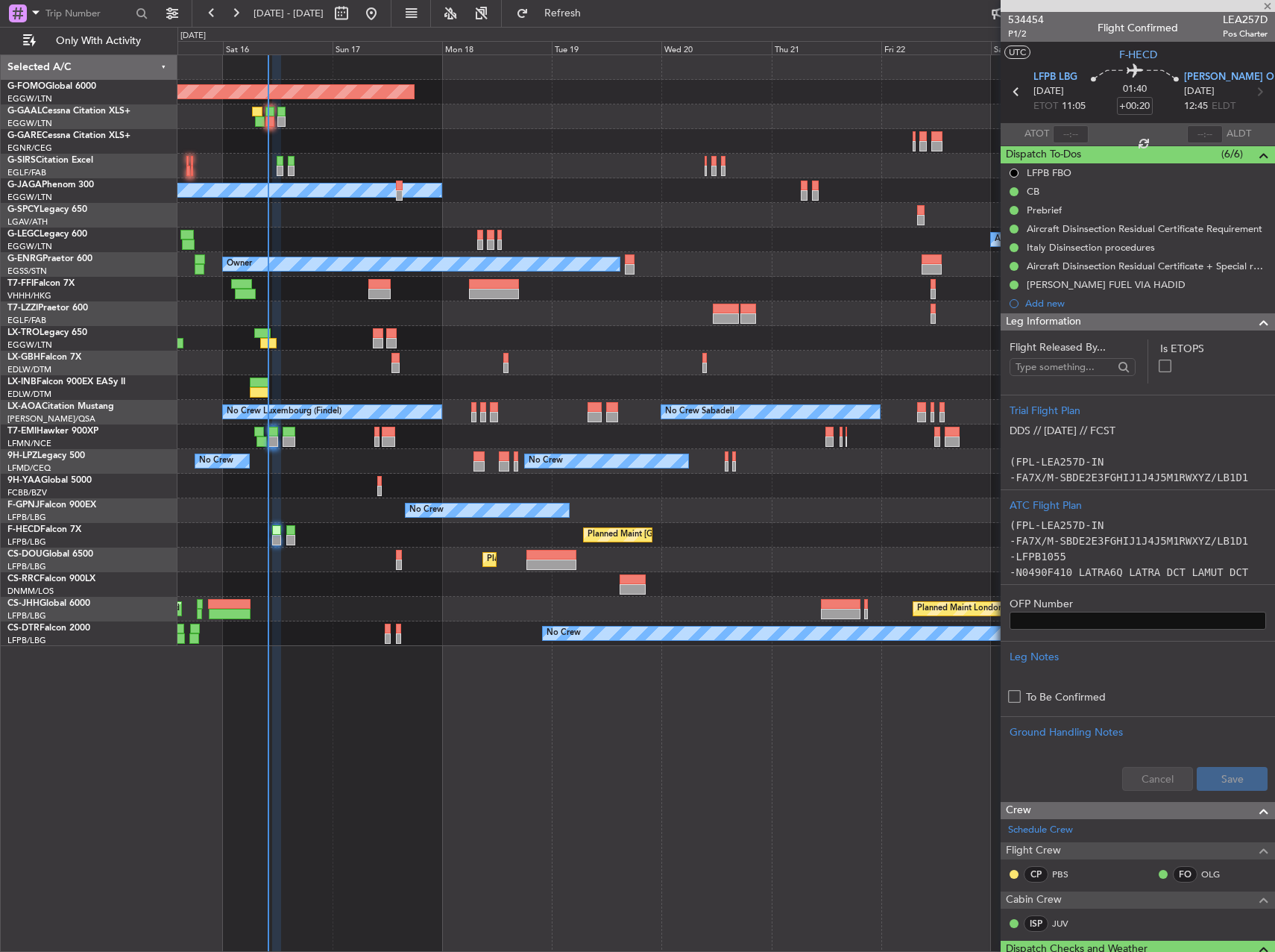
type input "+00:30"
type input "1"
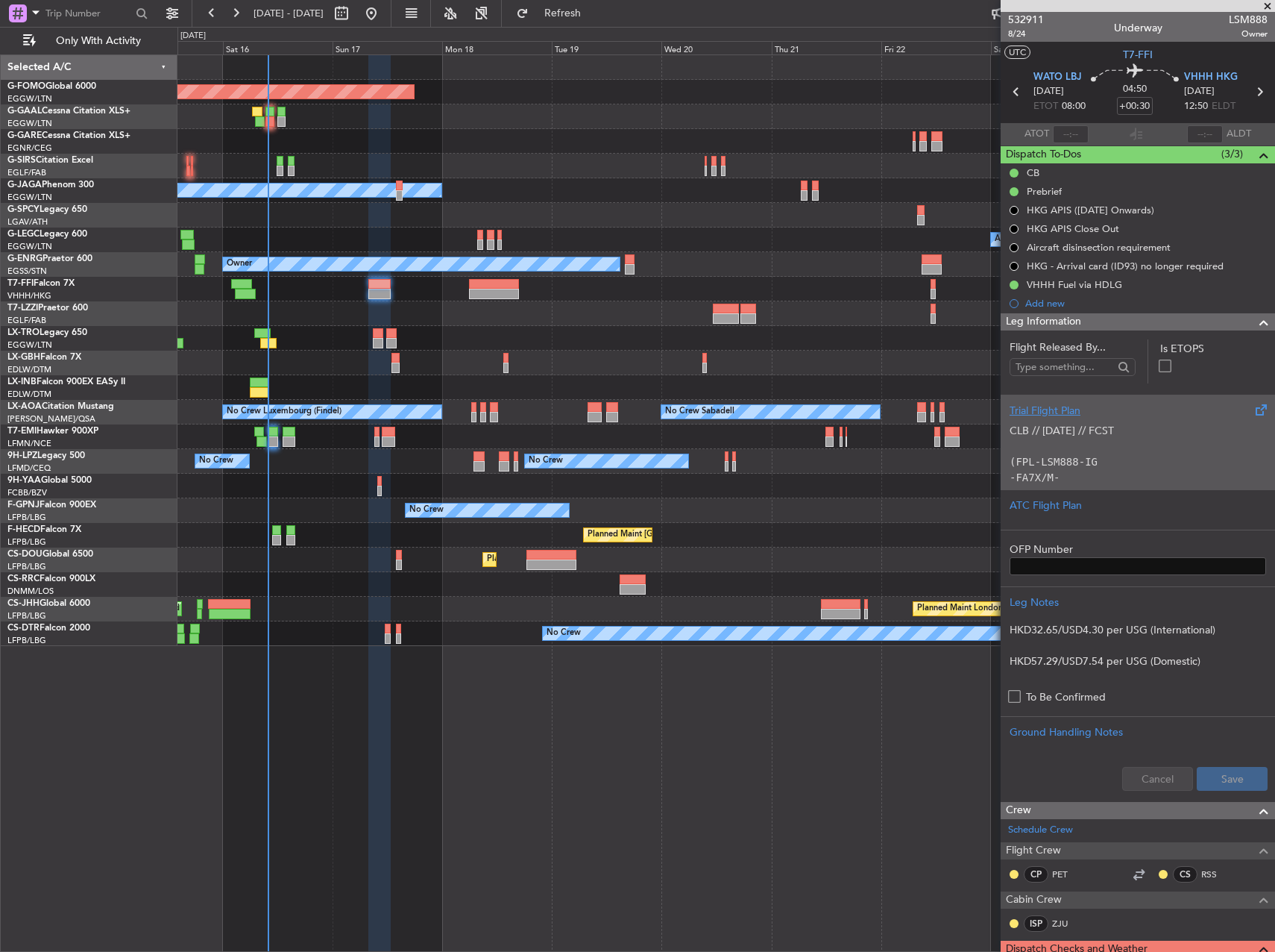
click at [1153, 455] on p "(FPL-LSM888-IG" at bounding box center [1137, 462] width 256 height 16
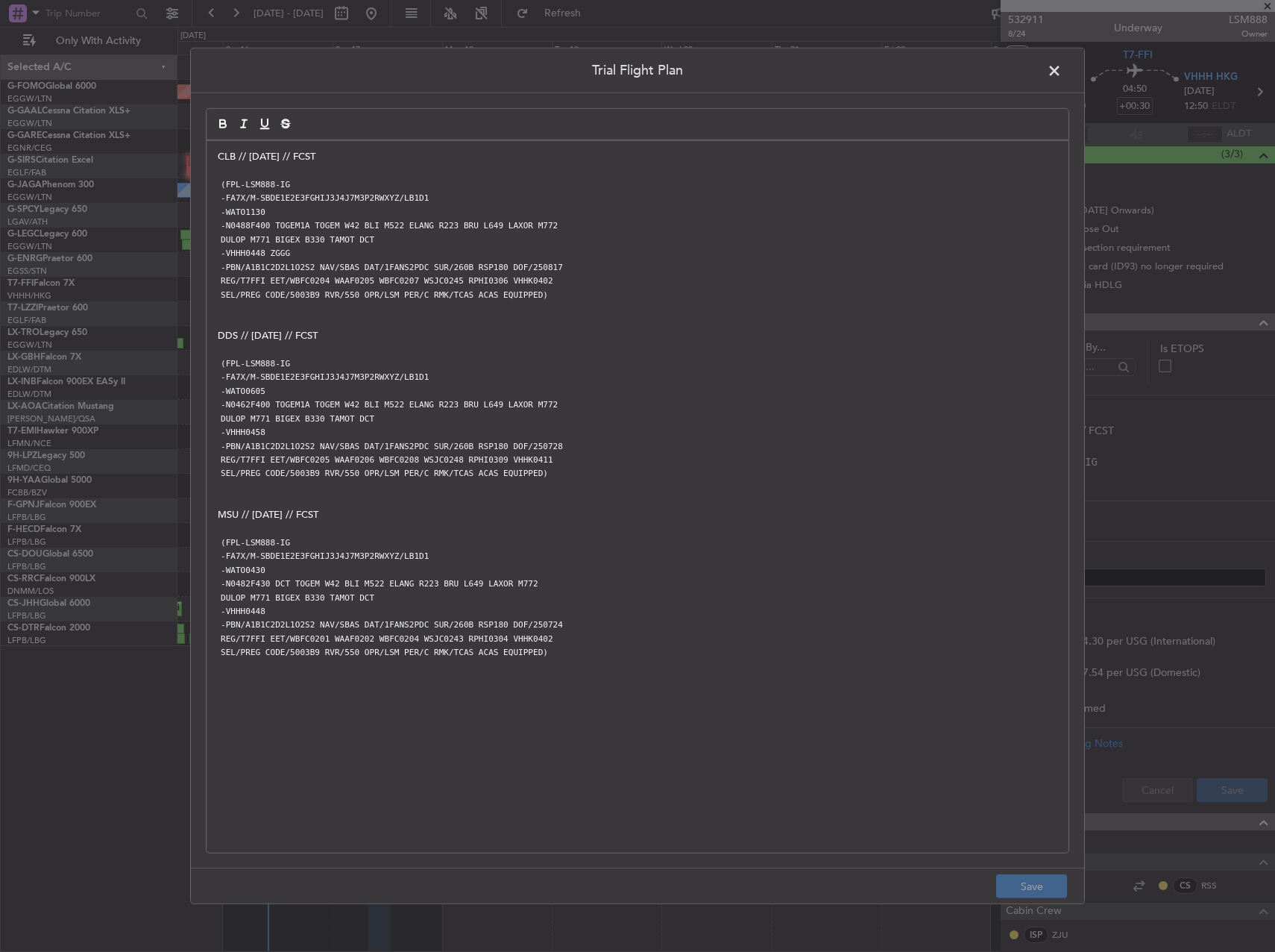
click at [214, 152] on div "CLB // 15AUG // FCST (FPL-LSM888-IG -FA7X/M-SBDE1E2E3FGHIJ3J4J7M3P2RWXYZ/LB1D1 …" at bounding box center [638, 497] width 862 height 712
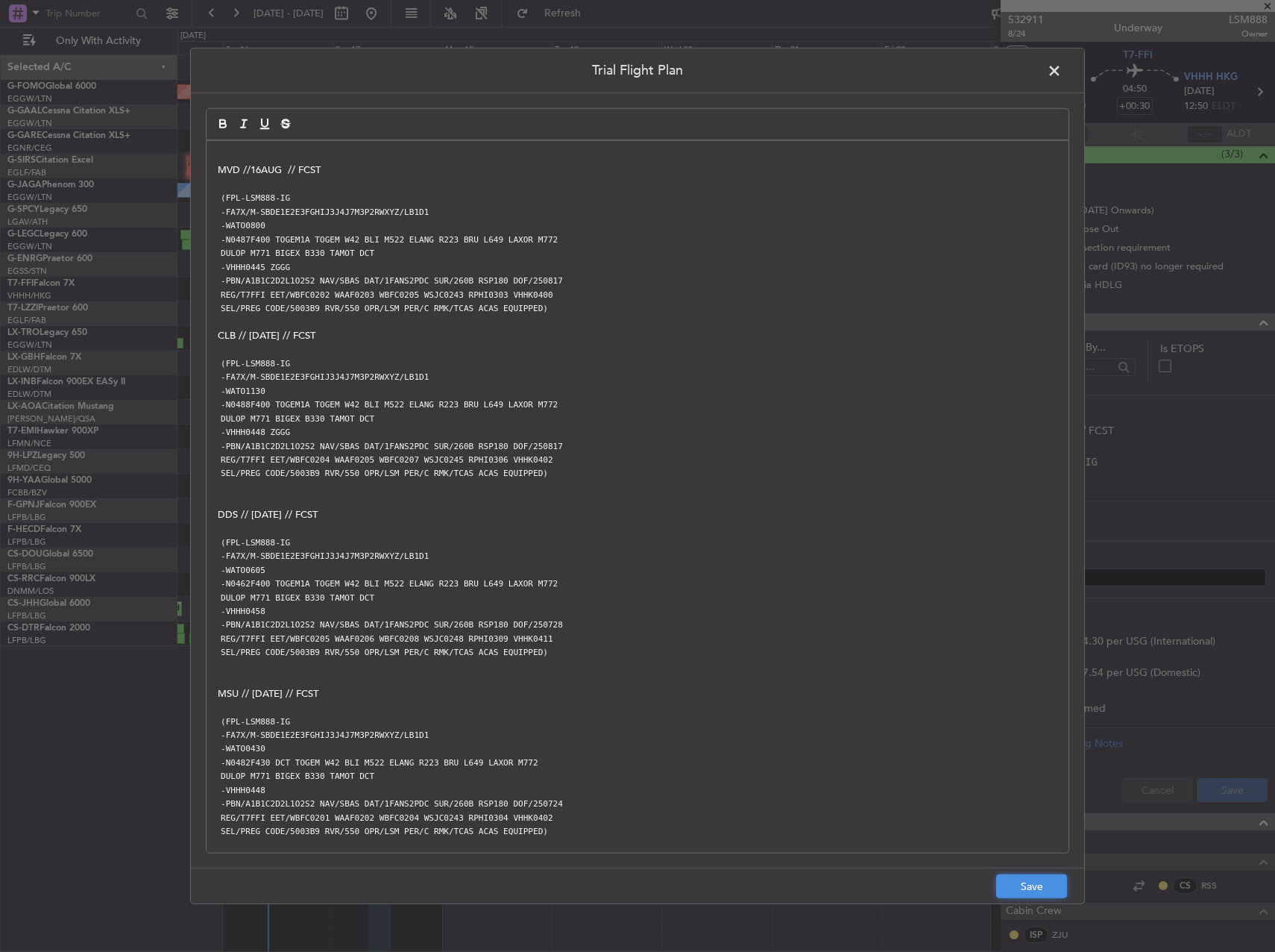
drag, startPoint x: 1063, startPoint y: 886, endPoint x: 1076, endPoint y: 877, distance: 15.8
click at [1063, 886] on button "Save" at bounding box center [1032, 886] width 71 height 24
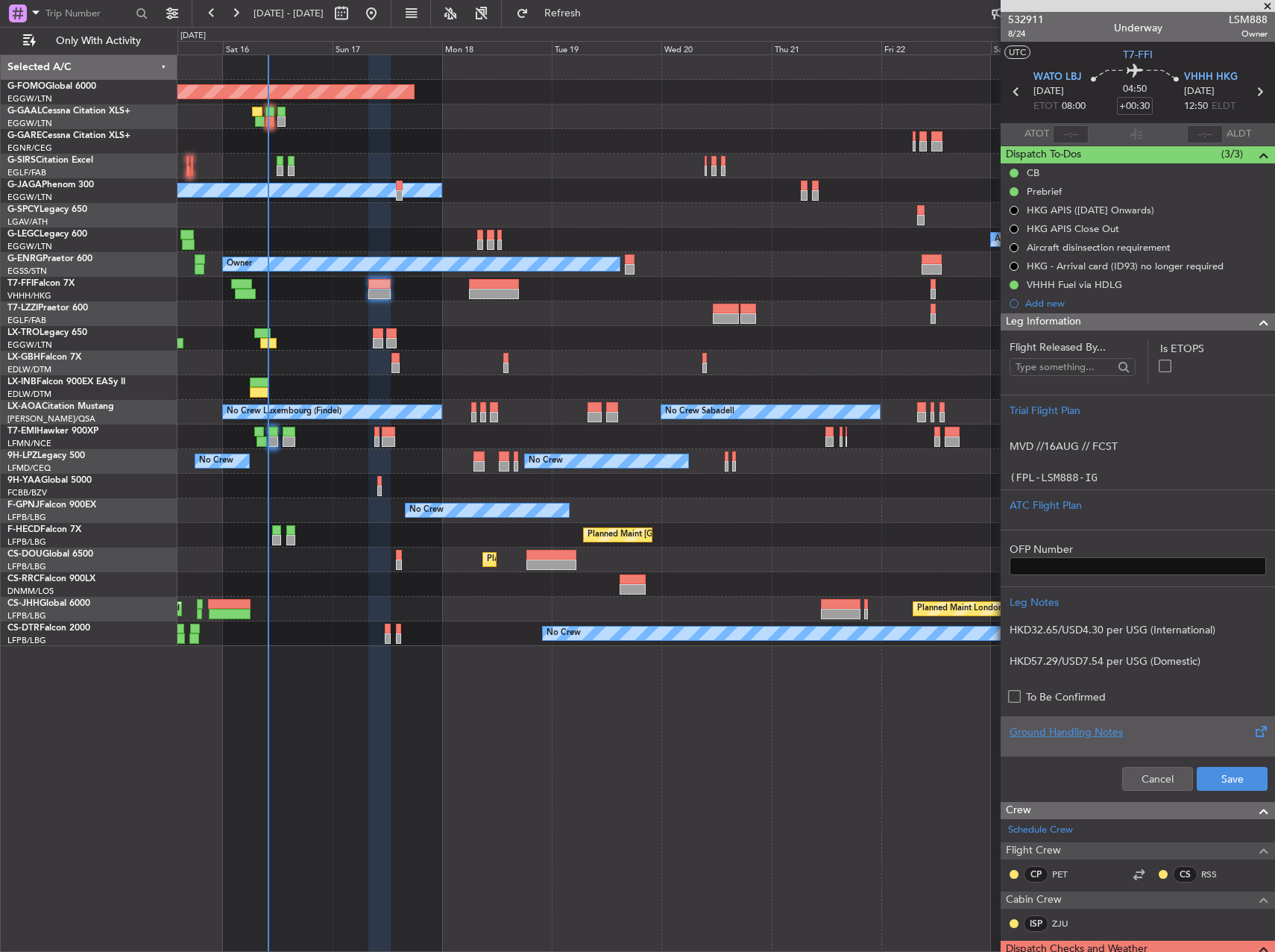
click at [1236, 754] on div "Ground Handling Notes" at bounding box center [1138, 736] width 275 height 41
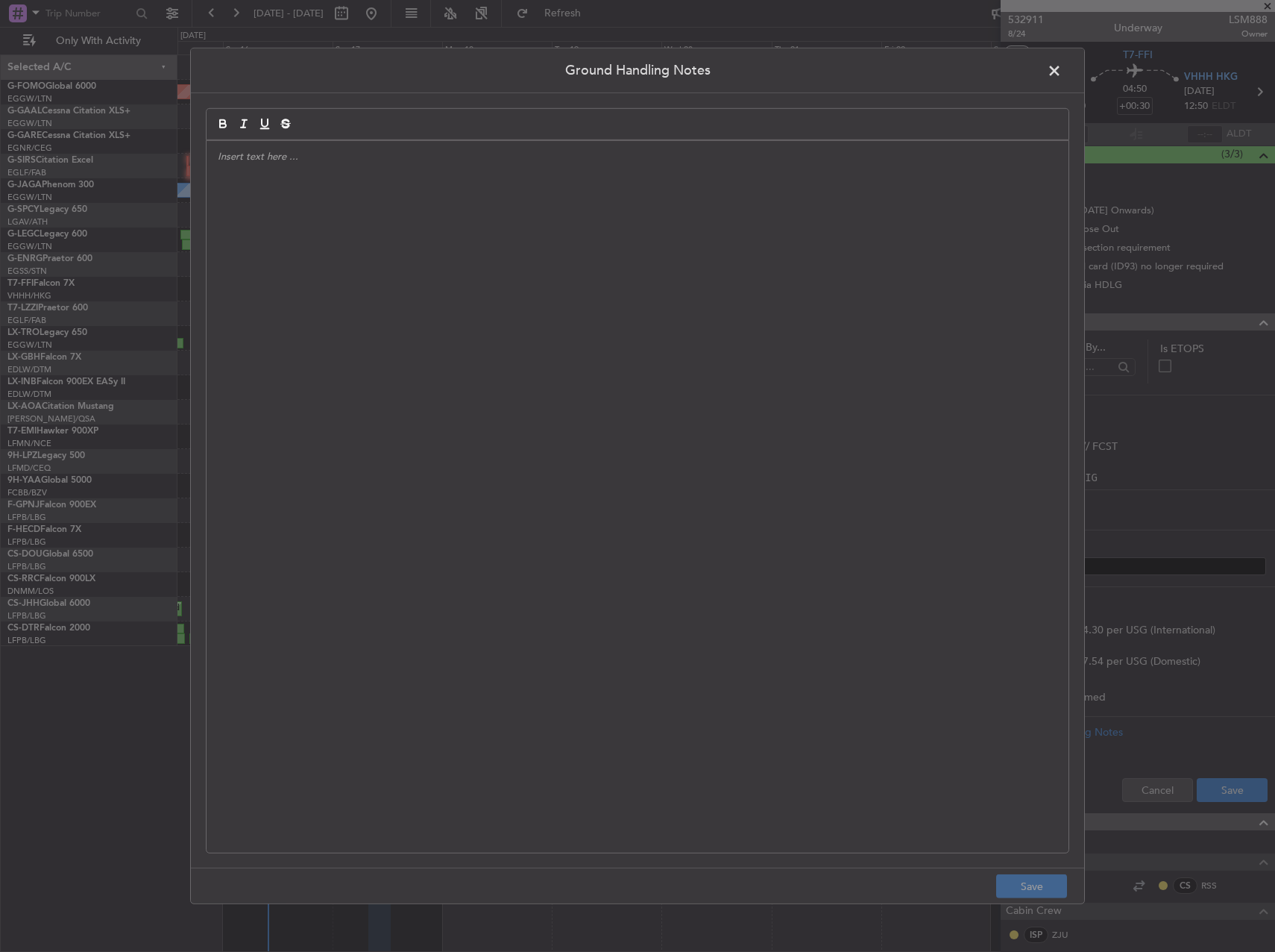
click at [1053, 52] on header "Ground Handling Notes" at bounding box center [638, 70] width 893 height 44
click at [1062, 74] on span at bounding box center [1062, 74] width 0 height 30
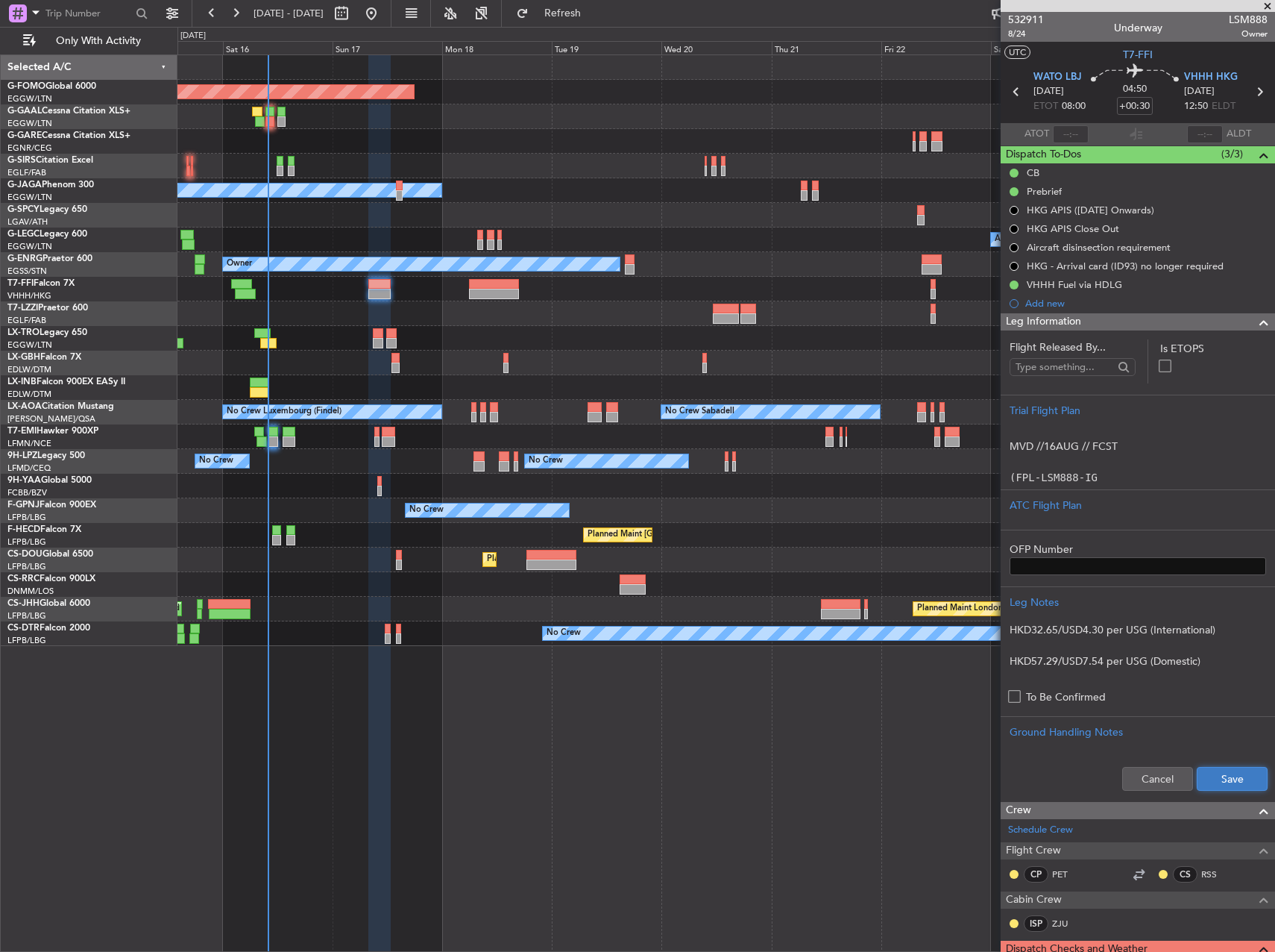
click at [1255, 786] on button "Save" at bounding box center [1232, 778] width 71 height 24
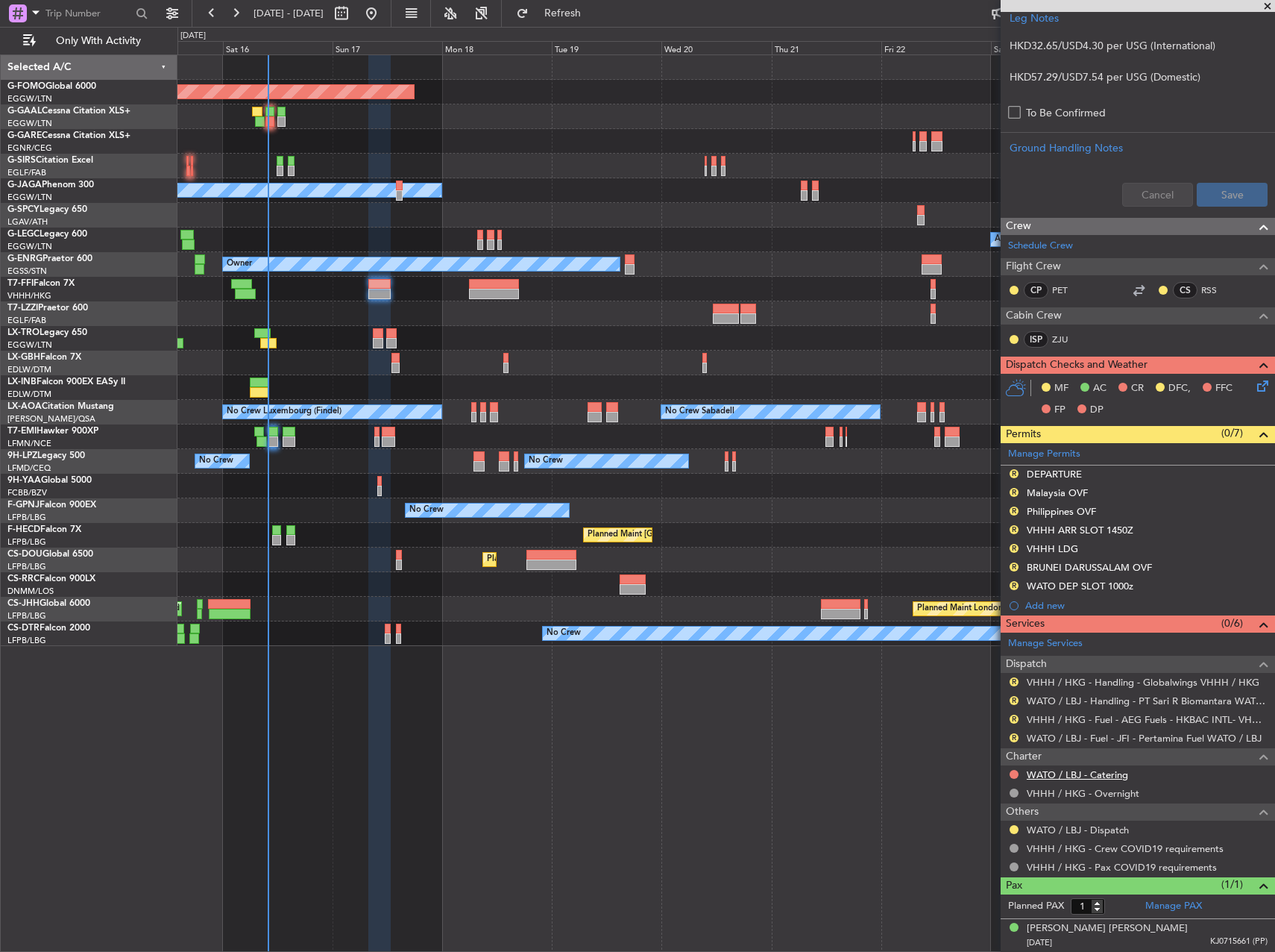
scroll to position [558, 0]
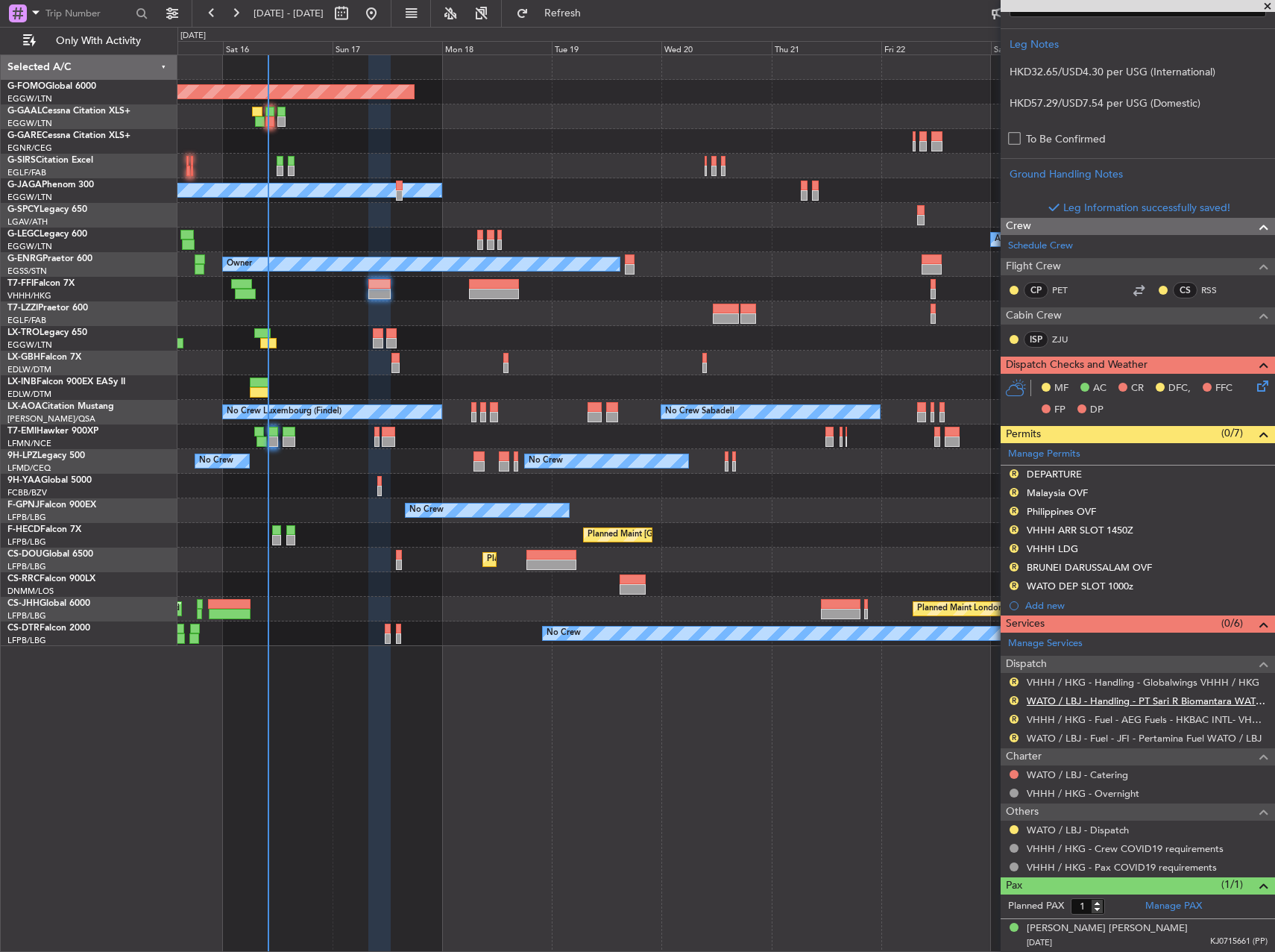
click at [1077, 699] on link "WATO / LBJ - Handling - PT Sari R Biomantara WATO / LBJ" at bounding box center [1148, 700] width 241 height 13
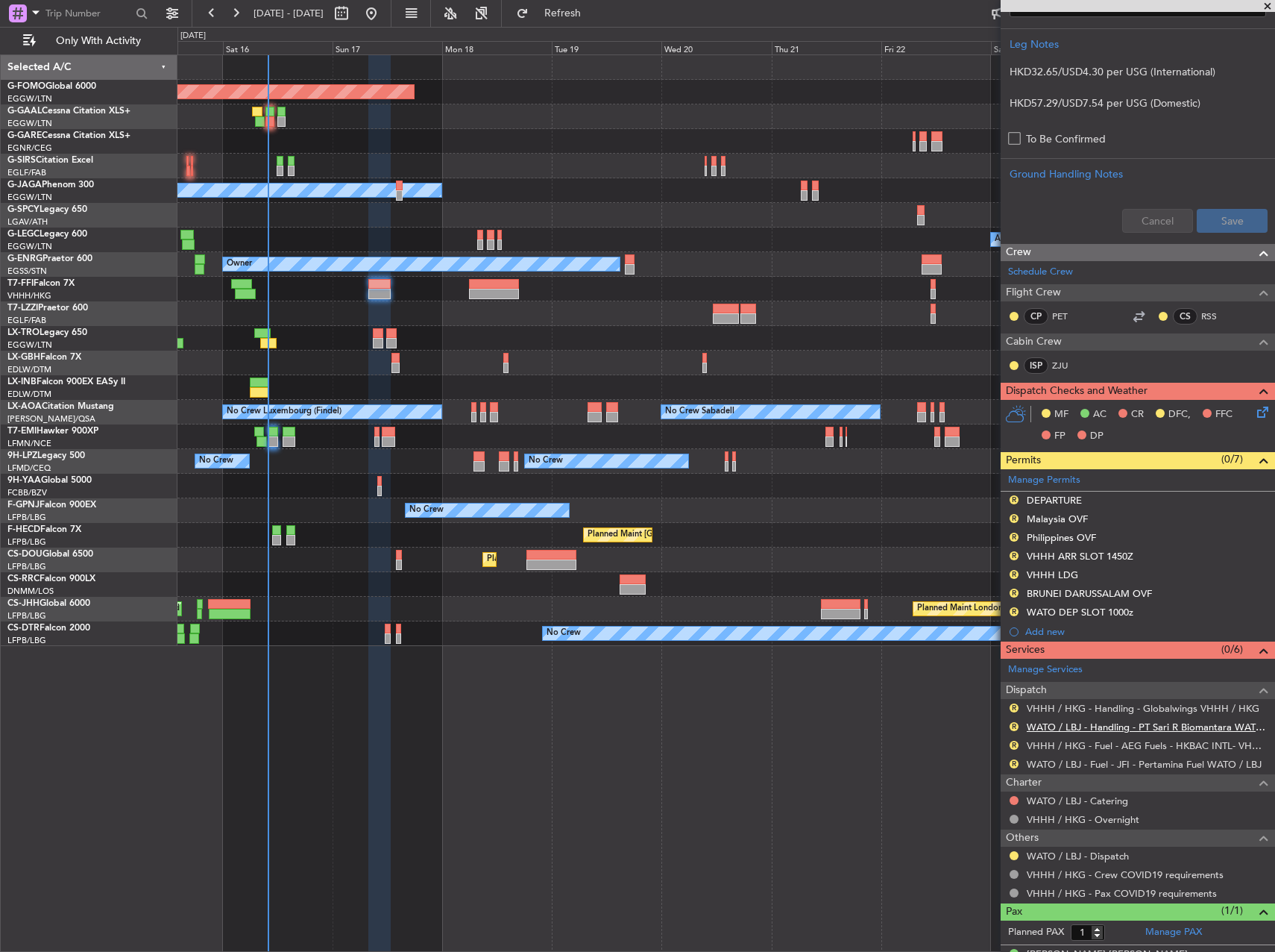
scroll to position [584, 0]
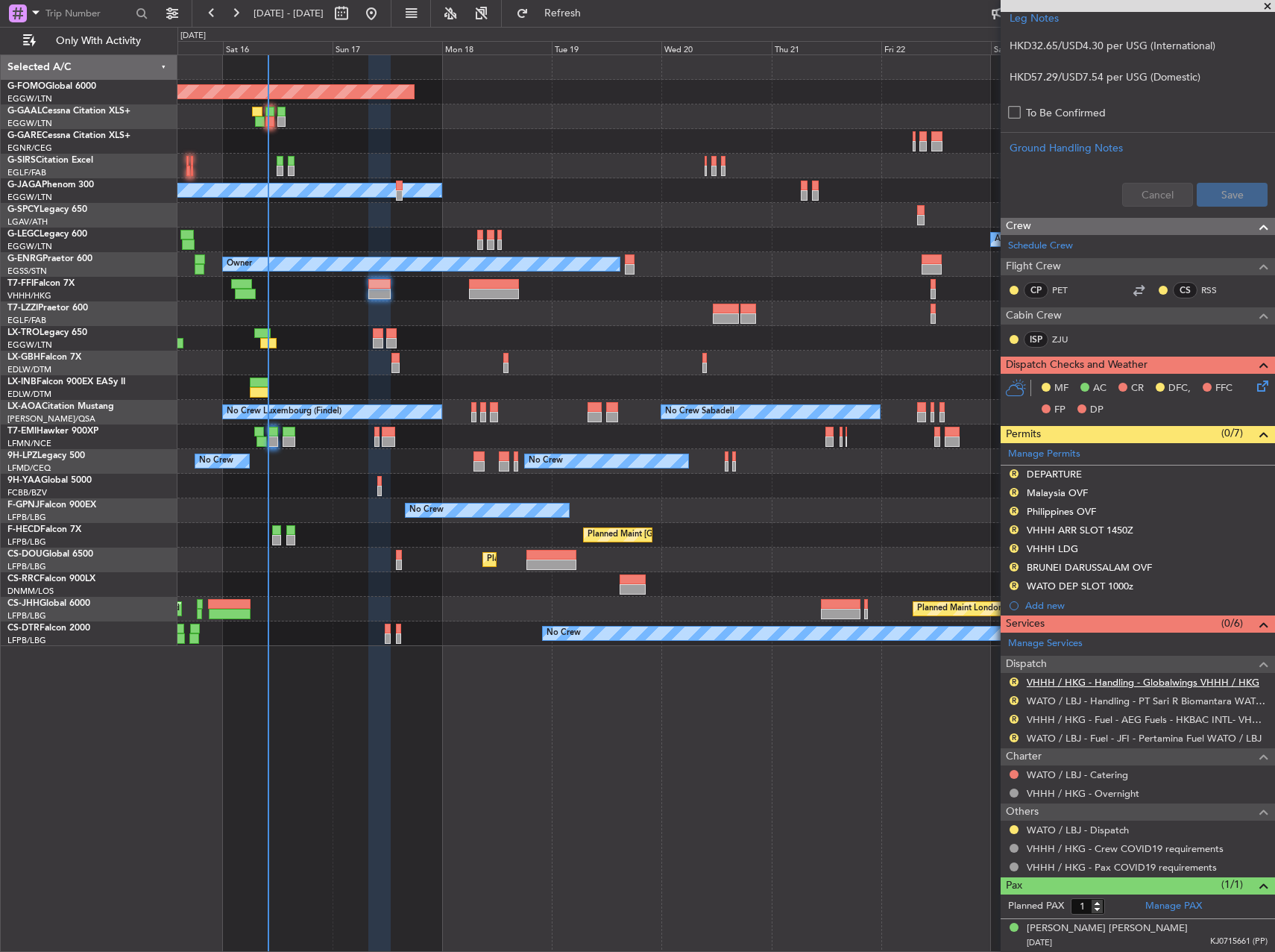
click at [1119, 686] on link "VHHH / HKG - Handling - Globalwings VHHH / HKG" at bounding box center [1143, 681] width 232 height 13
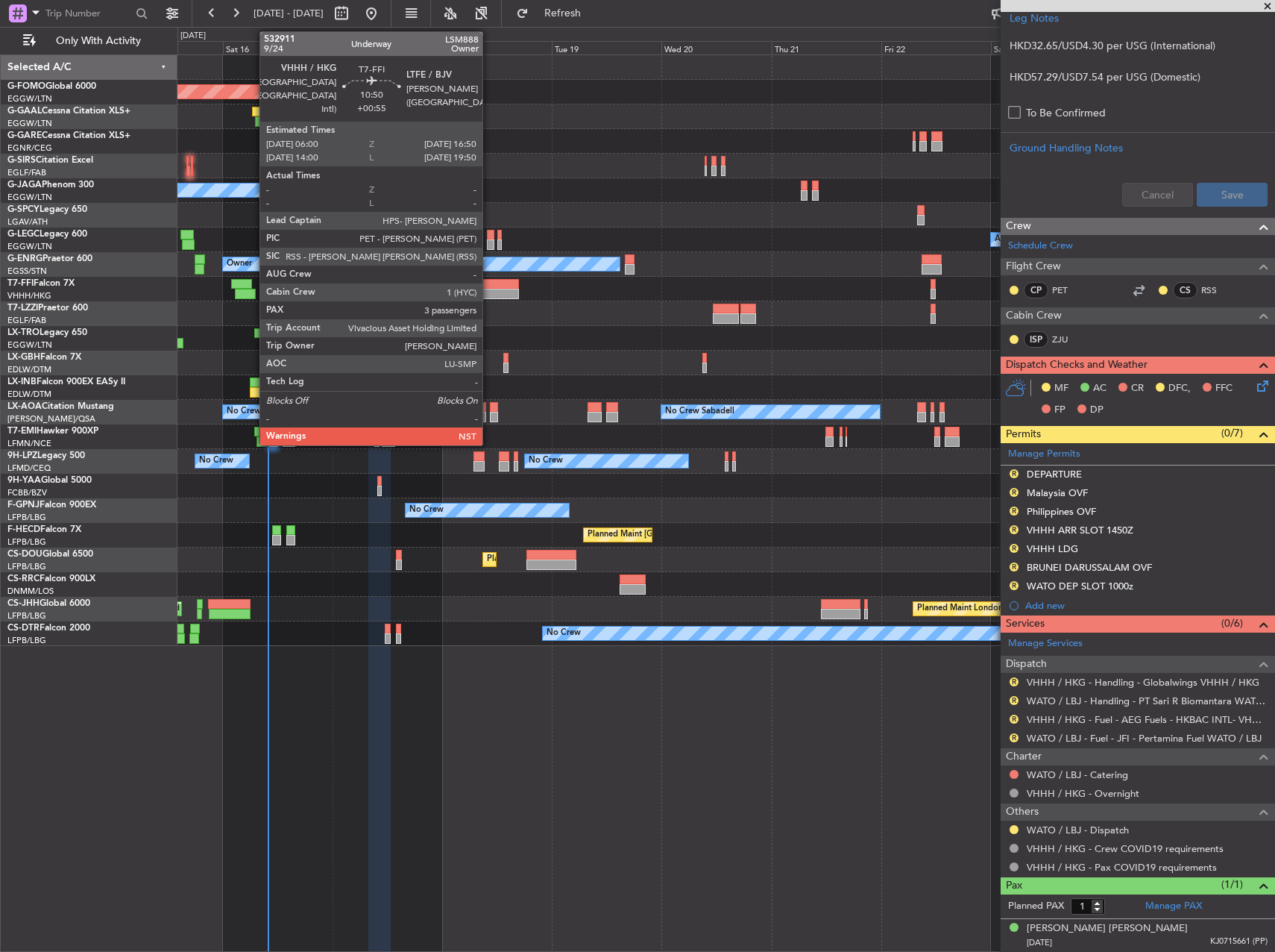
click at [490, 294] on div at bounding box center [493, 294] width 50 height 11
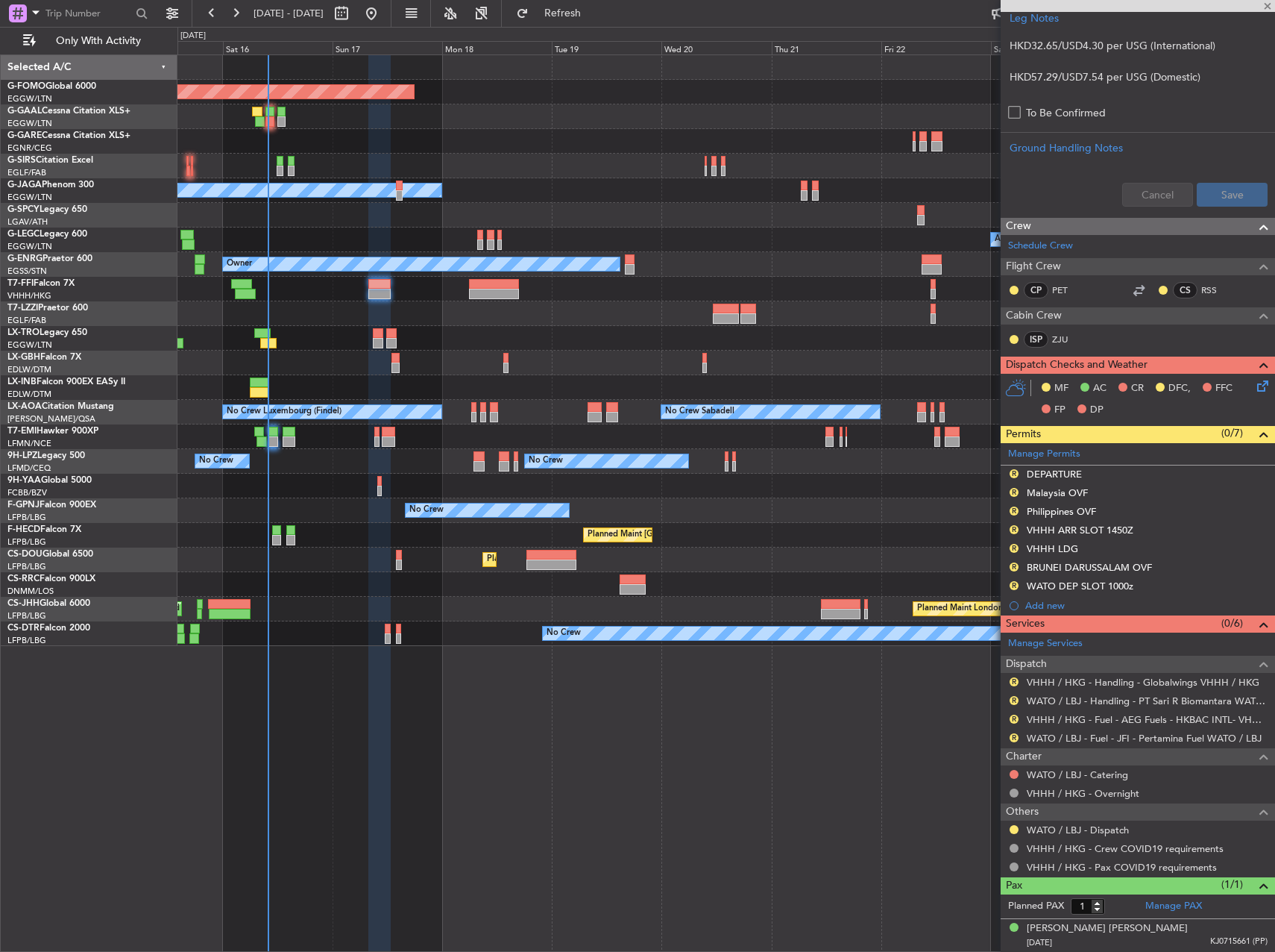
type input "+00:55"
type input "3"
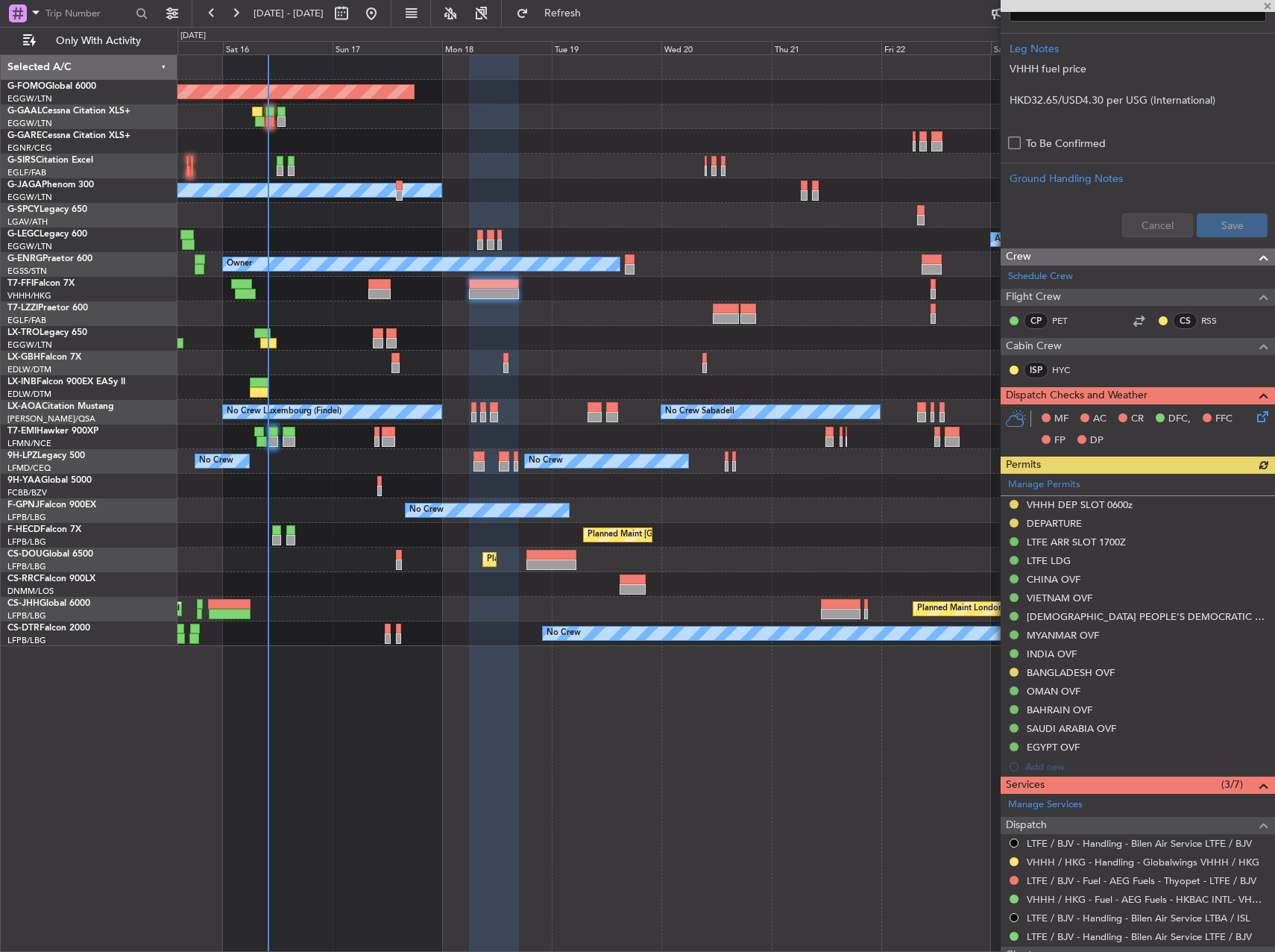
scroll to position [522, 0]
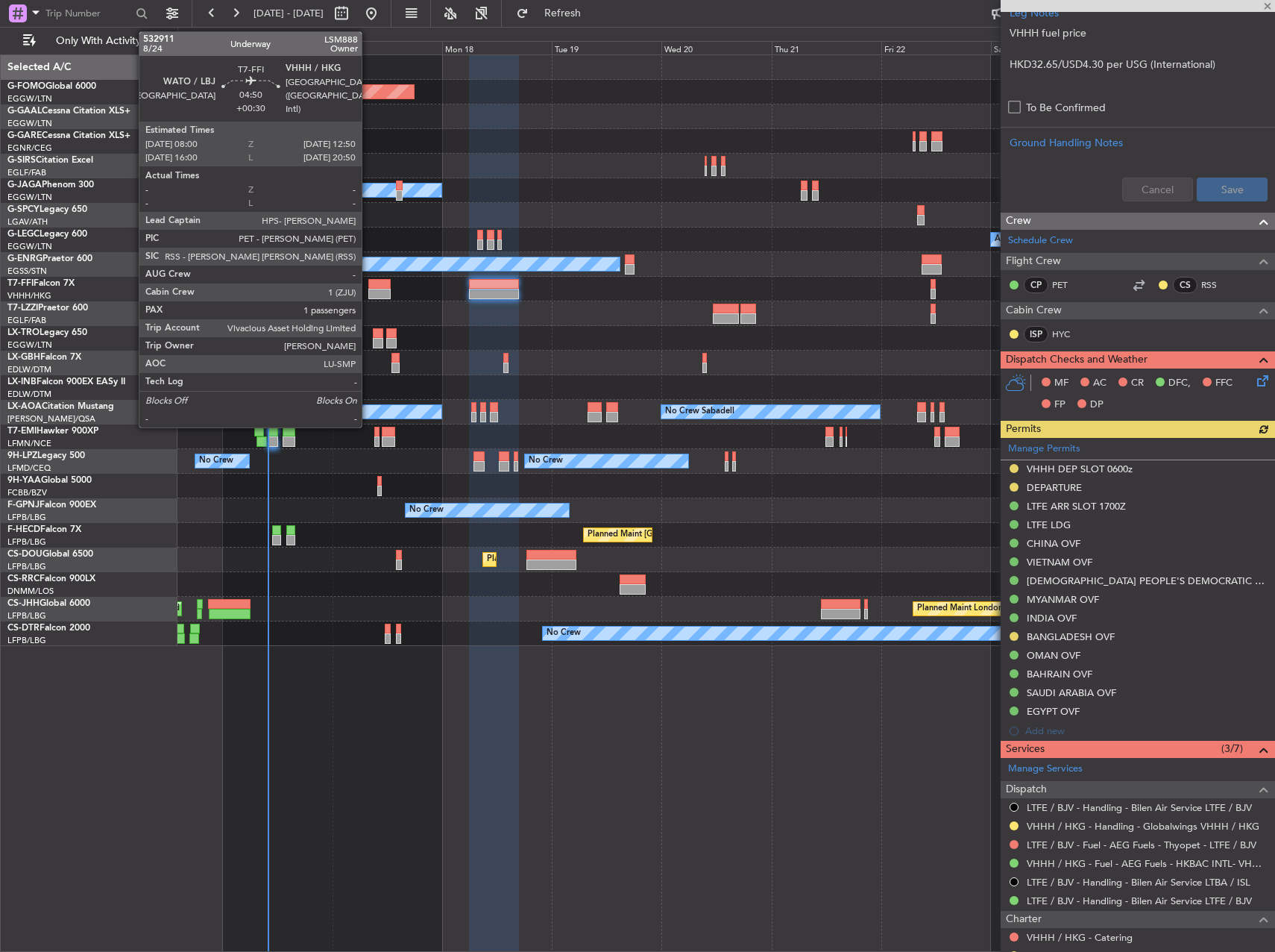
click at [376, 291] on div at bounding box center [380, 294] width 23 height 11
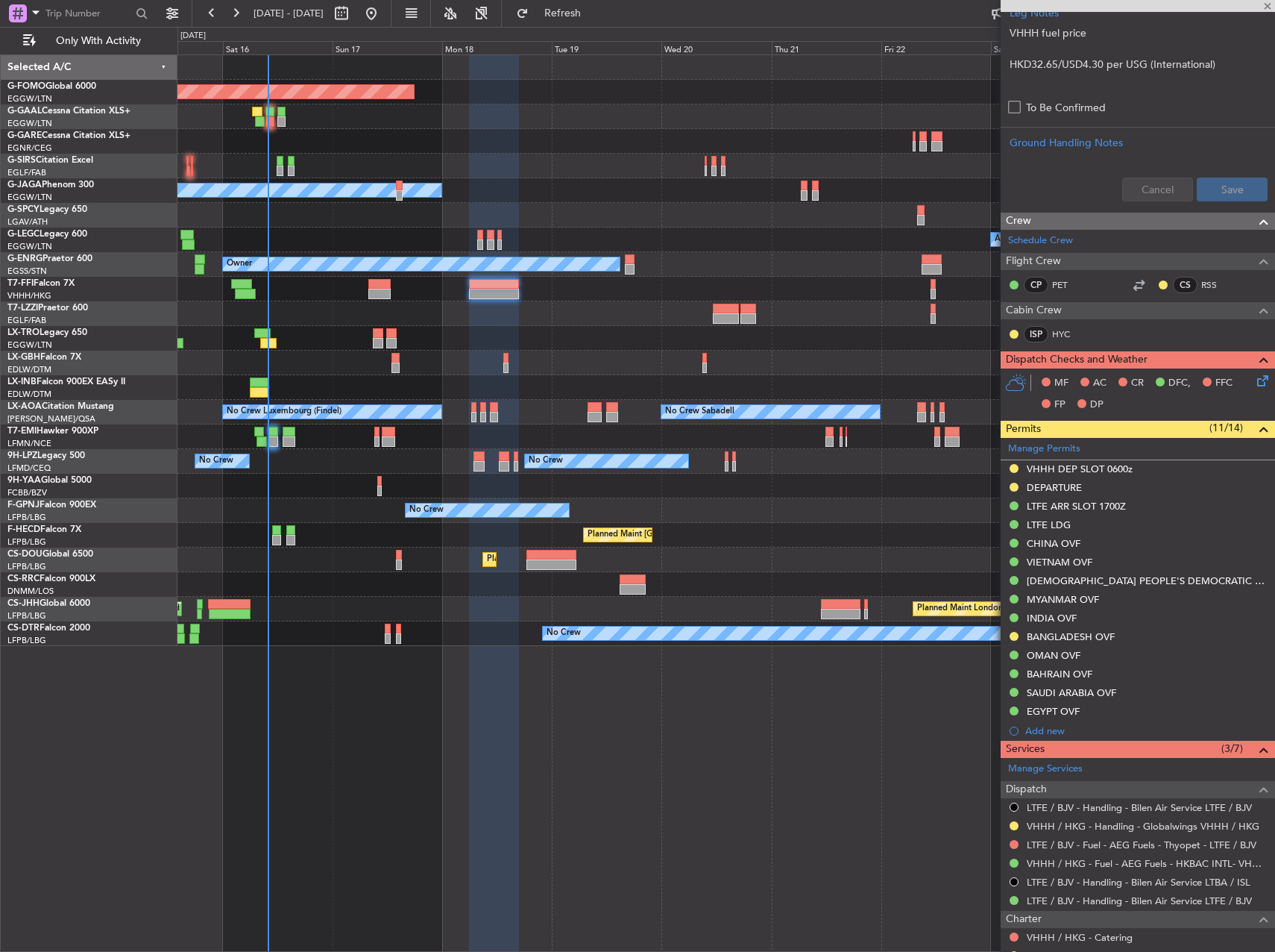
type input "+00:30"
type input "1"
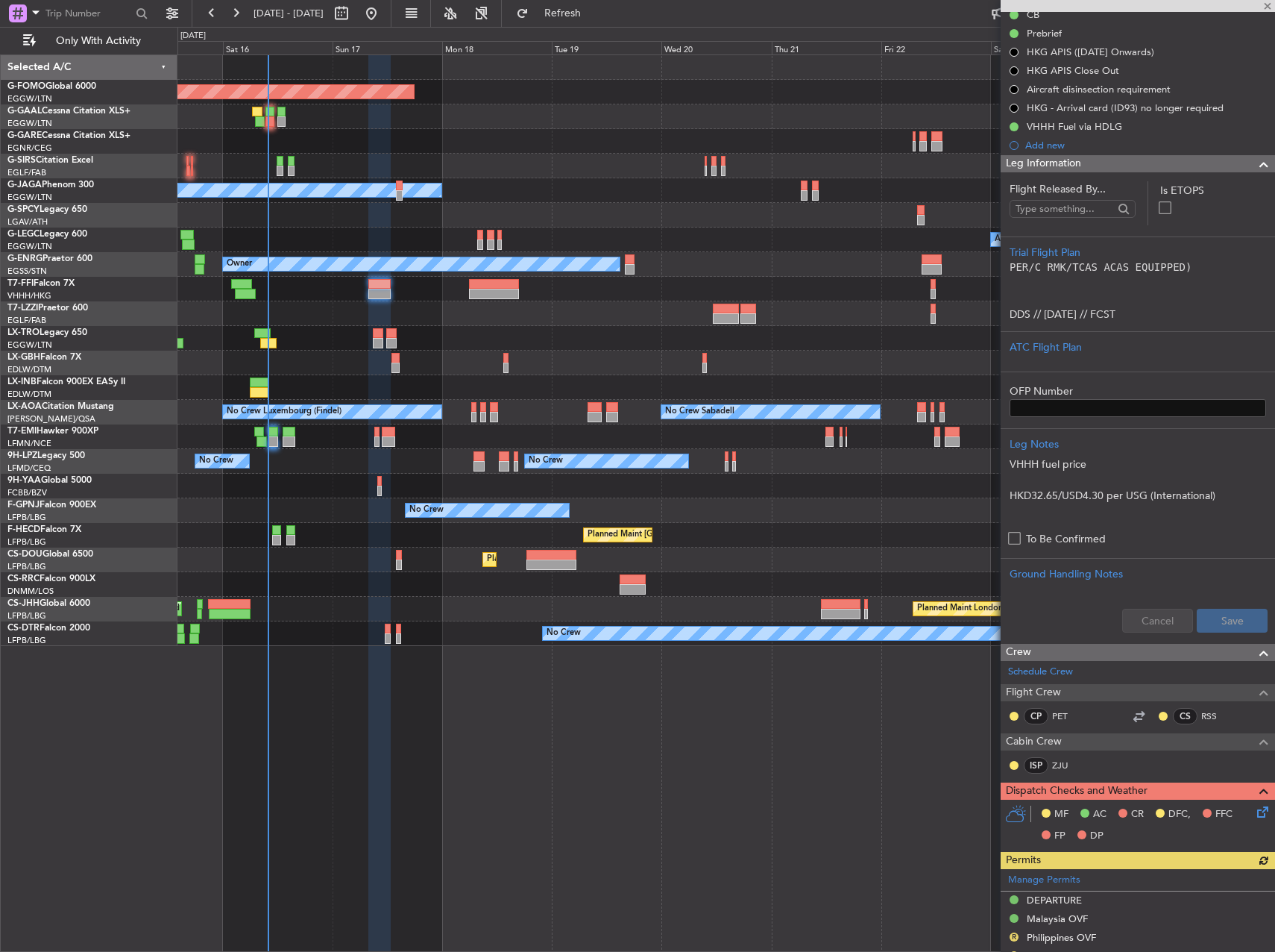
scroll to position [373, 0]
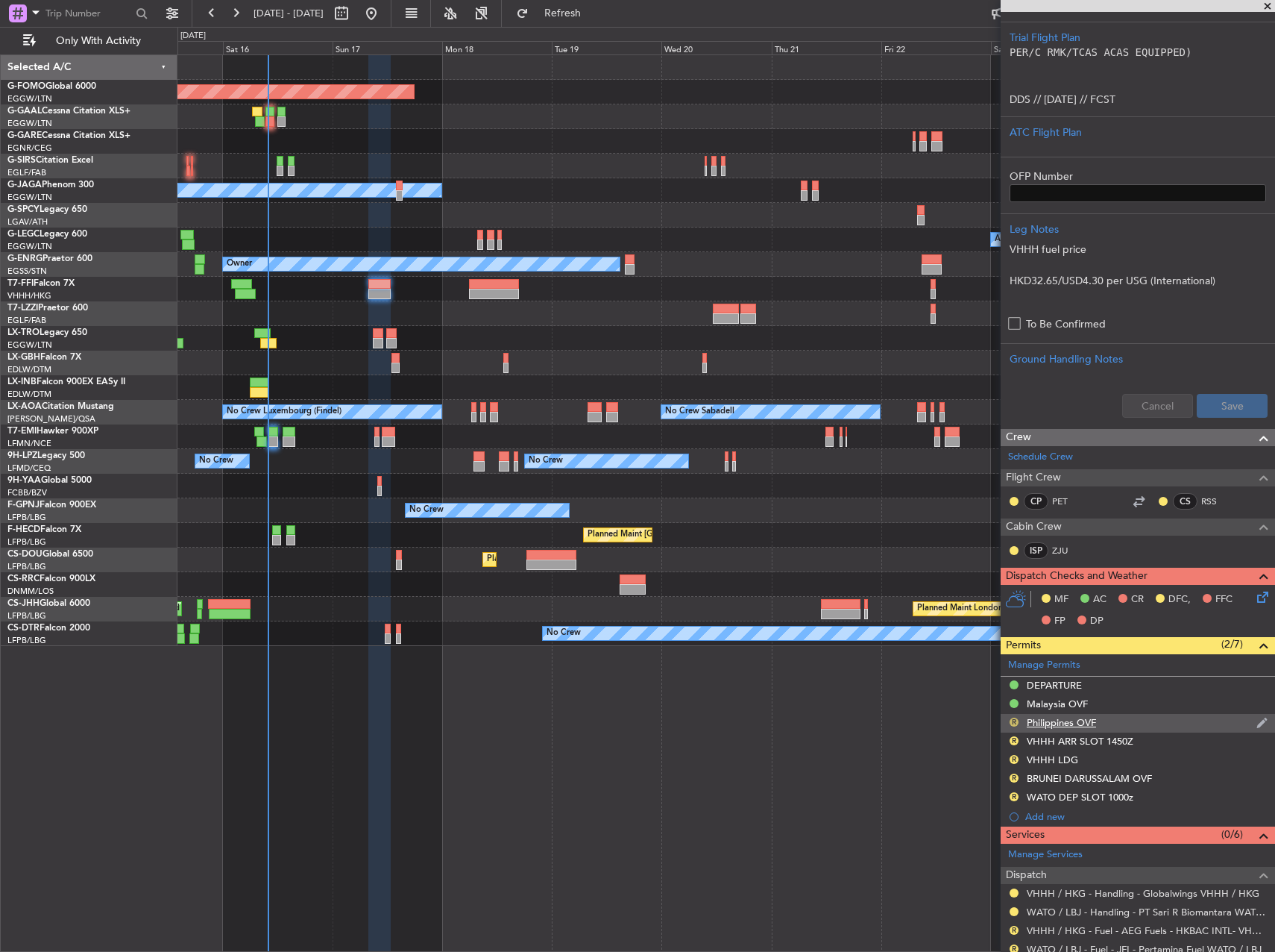
click at [1015, 718] on button "R" at bounding box center [1013, 722] width 9 height 9
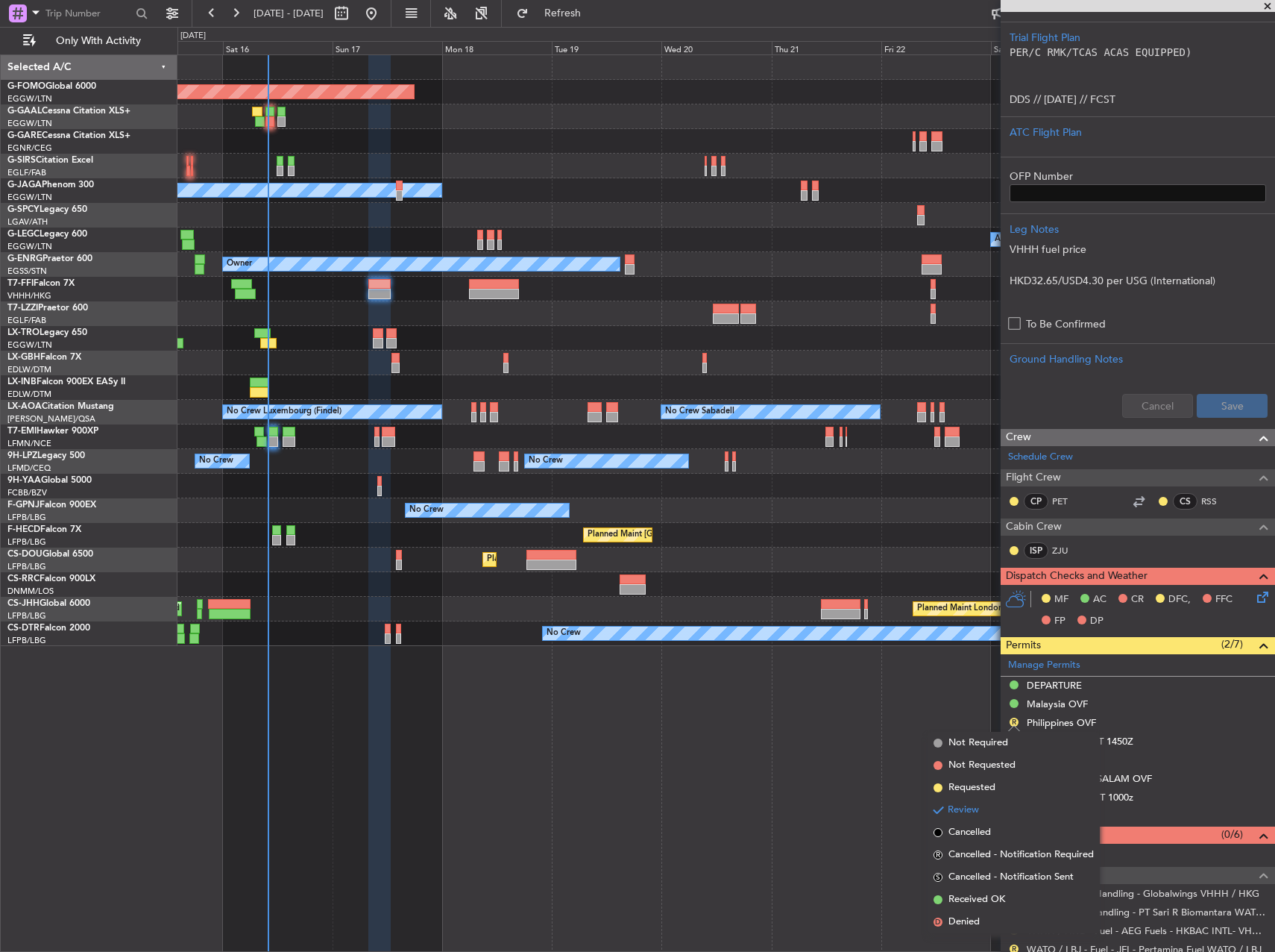
drag, startPoint x: 1004, startPoint y: 897, endPoint x: 1013, endPoint y: 888, distance: 12.7
click at [1009, 894] on li "Received OK" at bounding box center [1013, 899] width 172 height 23
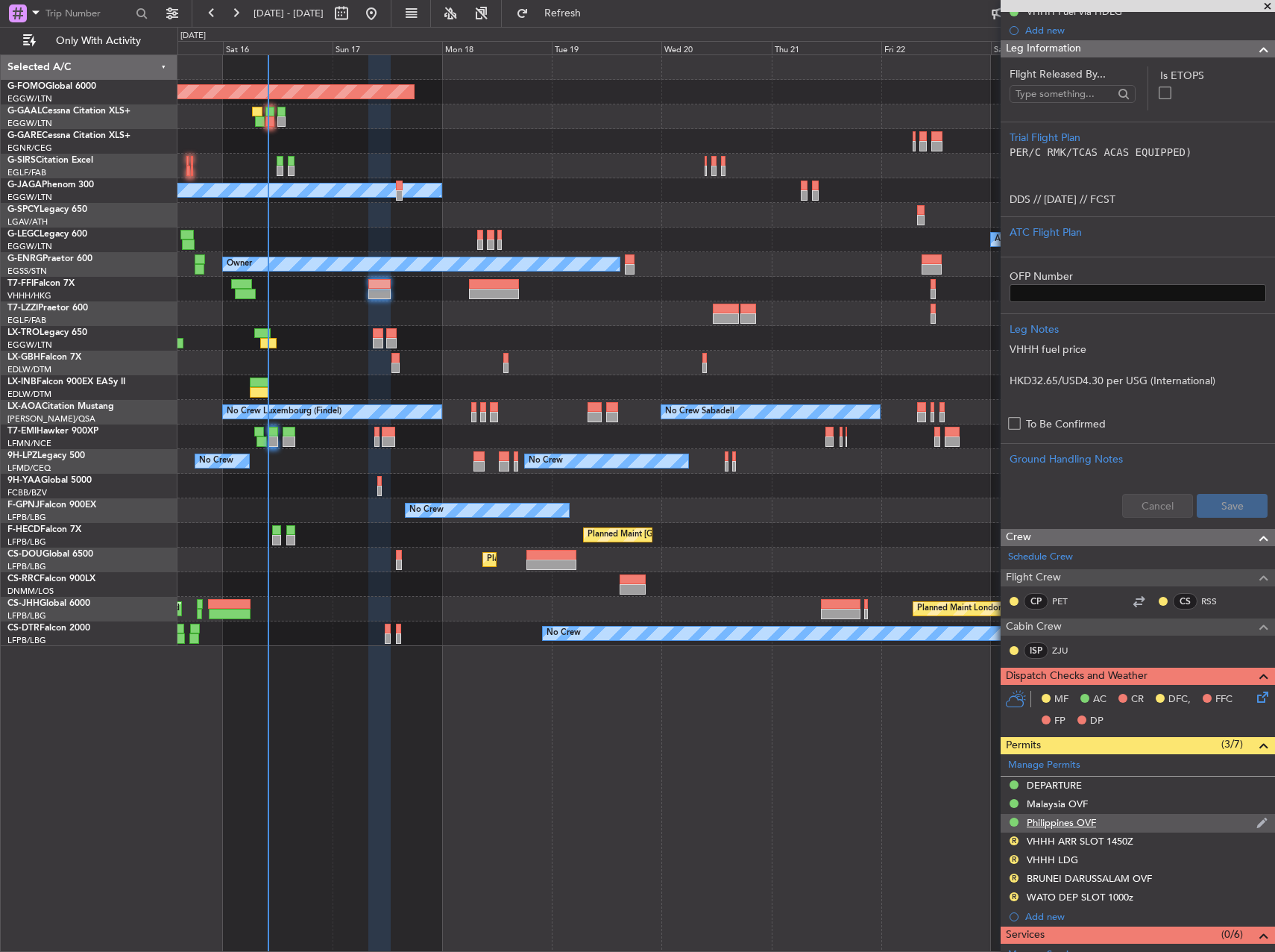
scroll to position [223, 0]
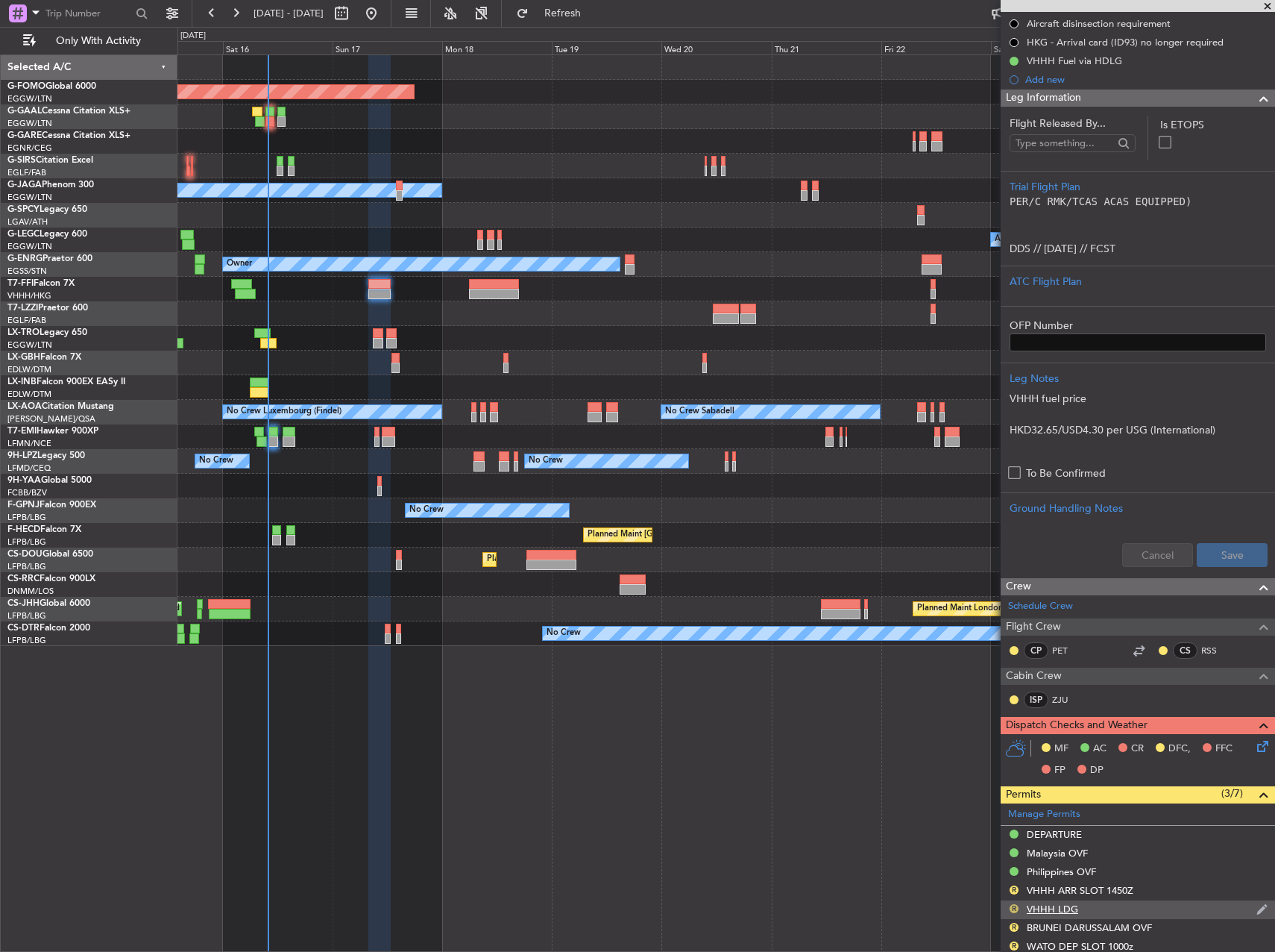
click at [1011, 909] on button "R" at bounding box center [1013, 908] width 9 height 9
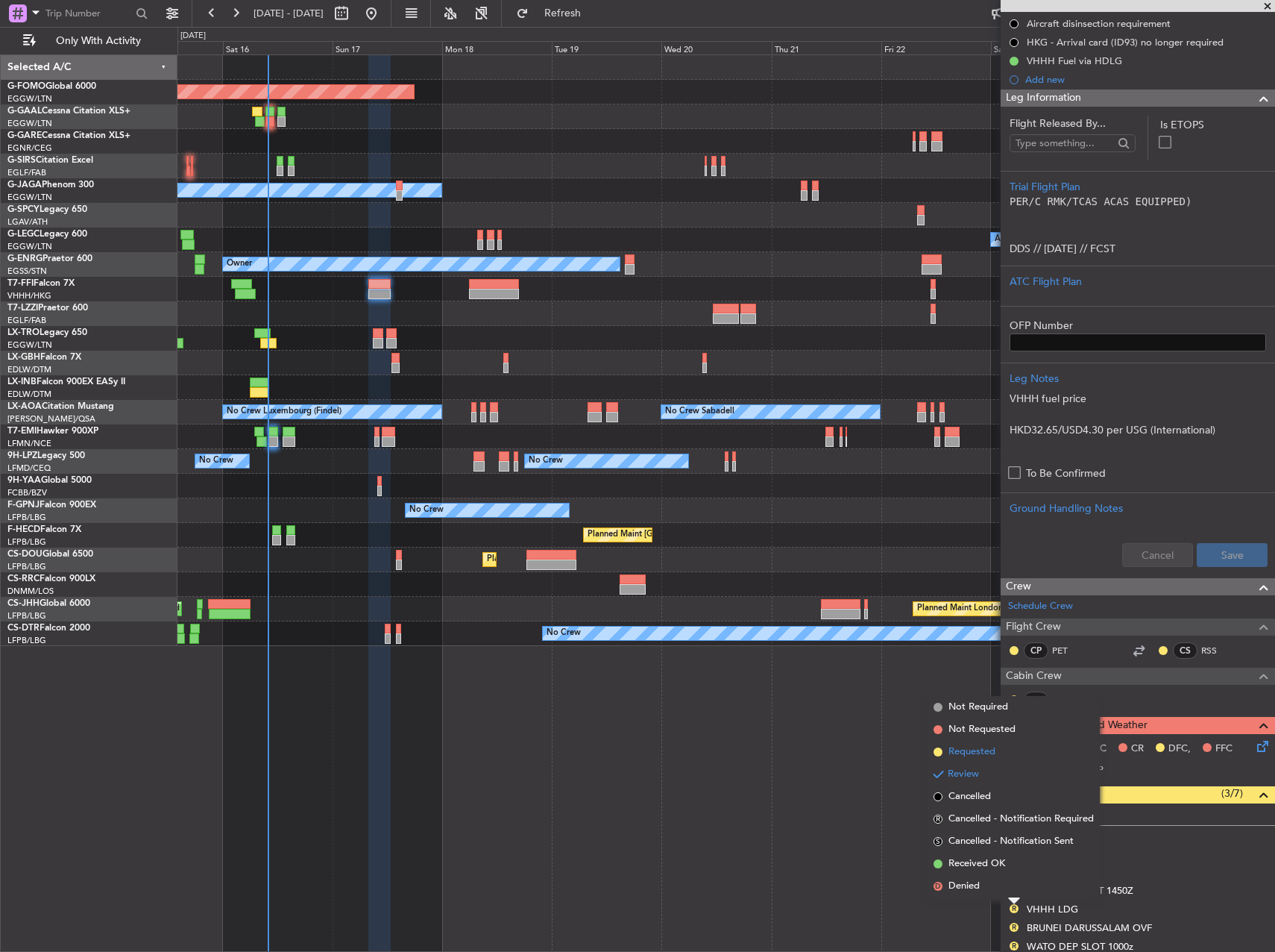
click at [965, 750] on span "Requested" at bounding box center [973, 751] width 47 height 15
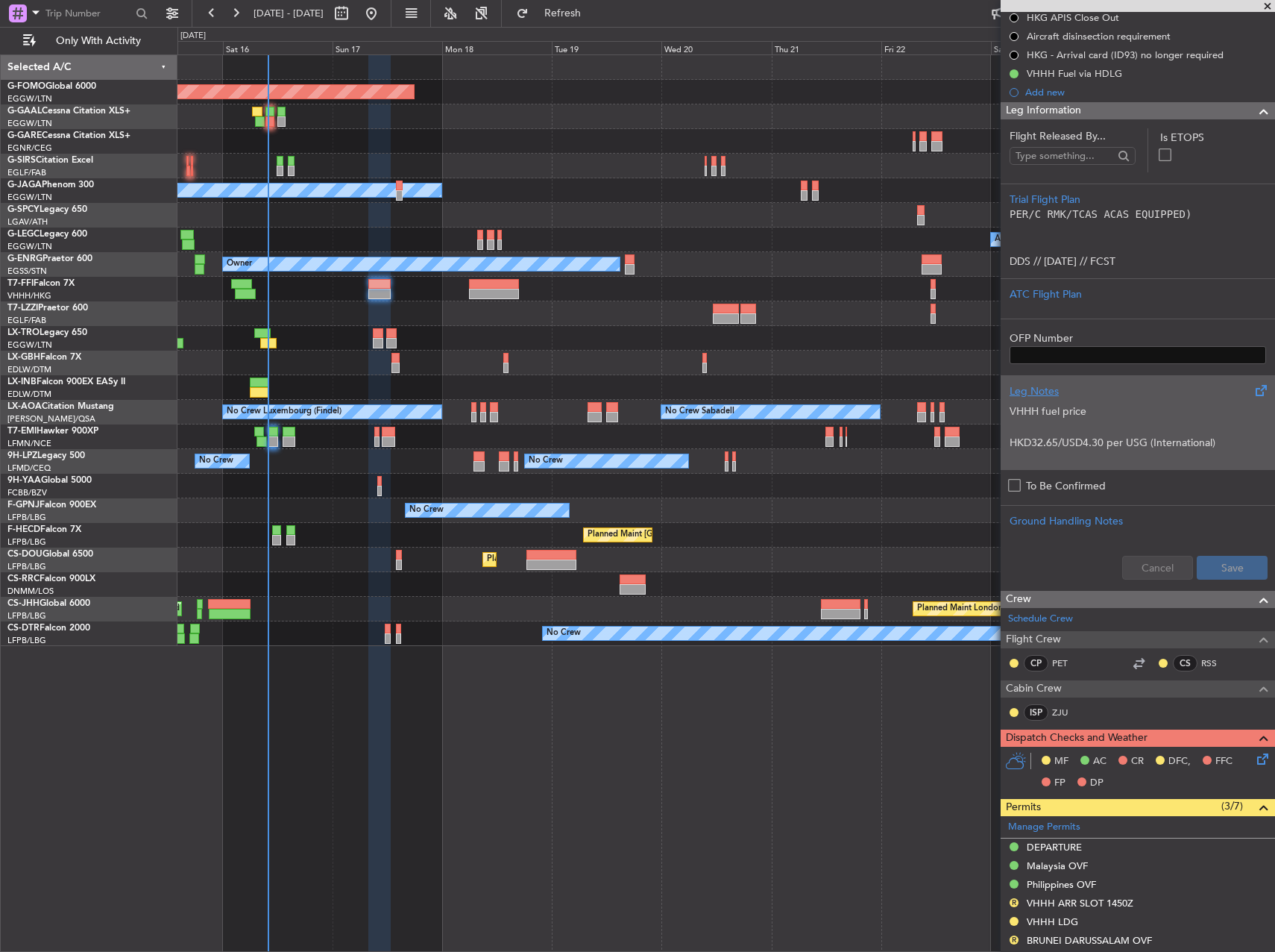
scroll to position [0, 0]
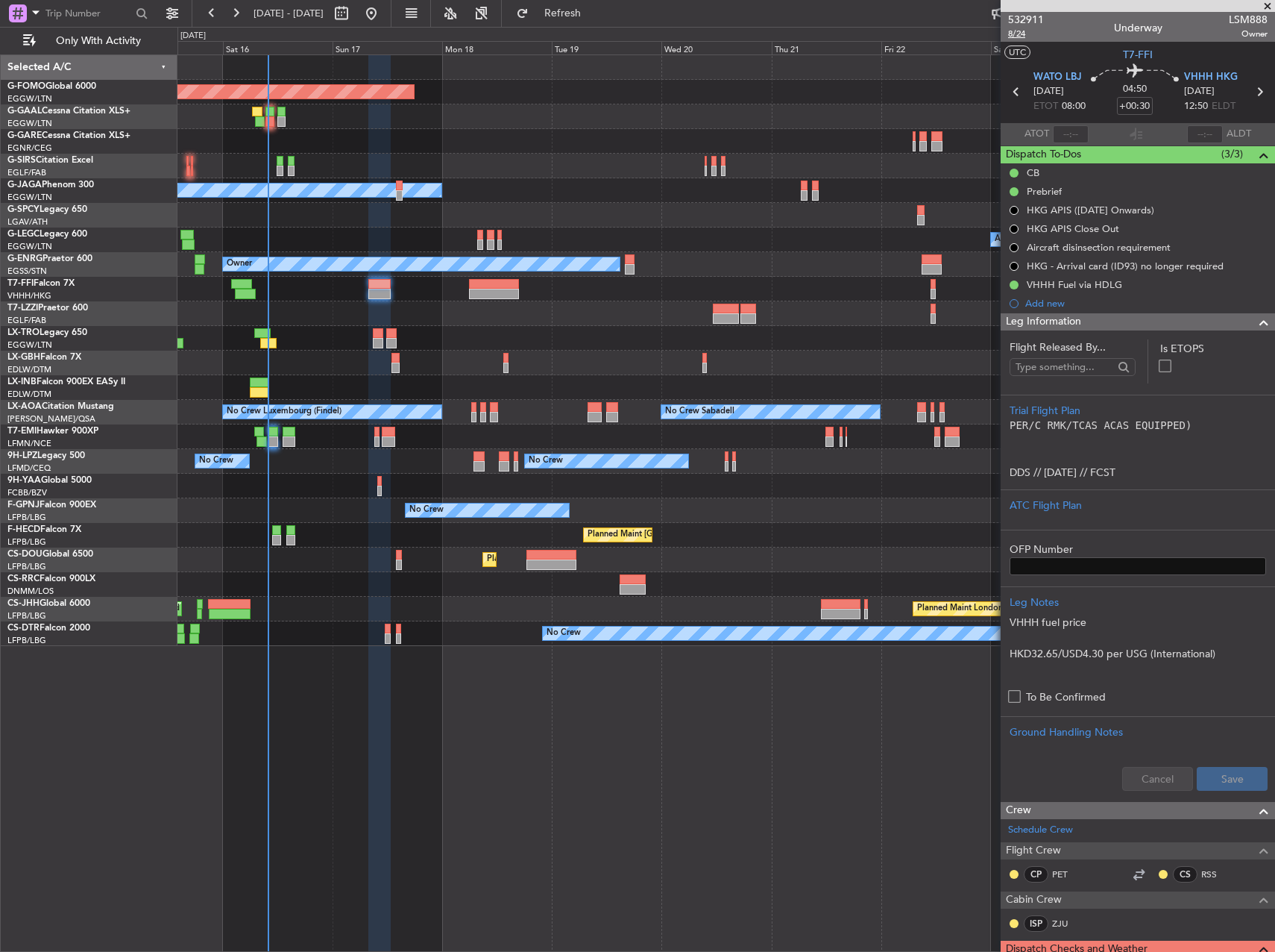
click at [1016, 32] on span "8/24" at bounding box center [1026, 34] width 36 height 13
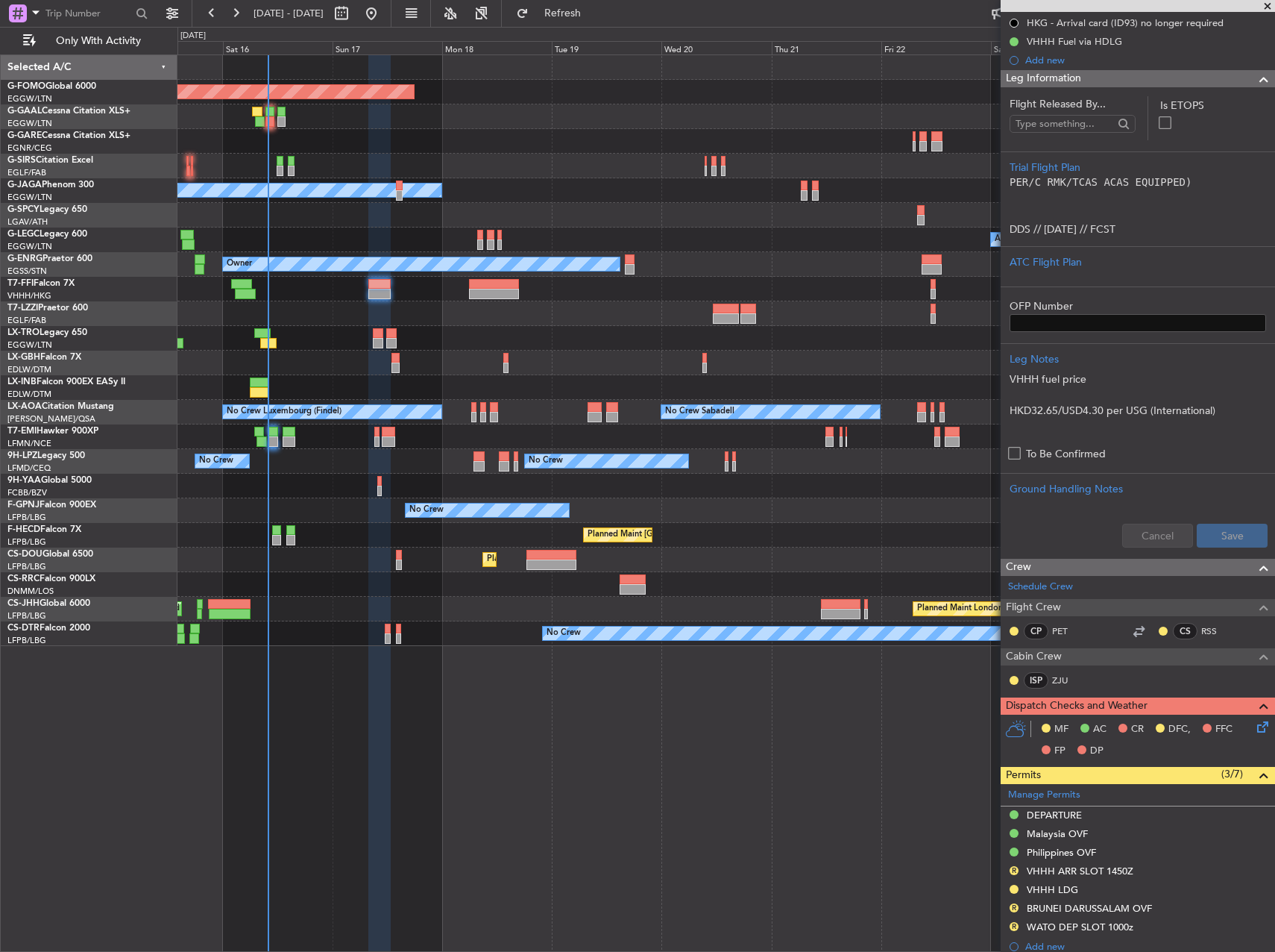
scroll to position [448, 0]
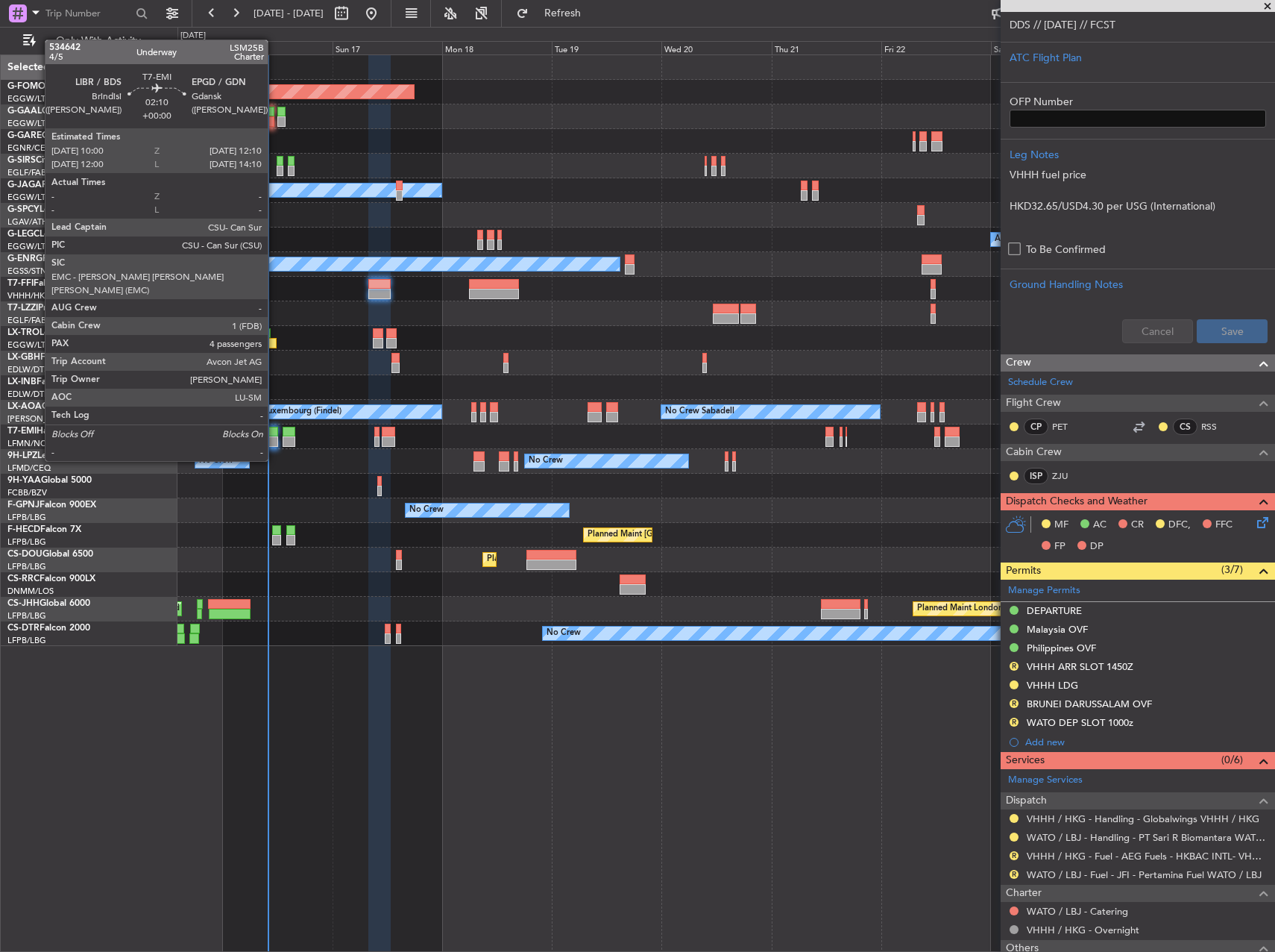
click at [275, 433] on div at bounding box center [273, 431] width 11 height 11
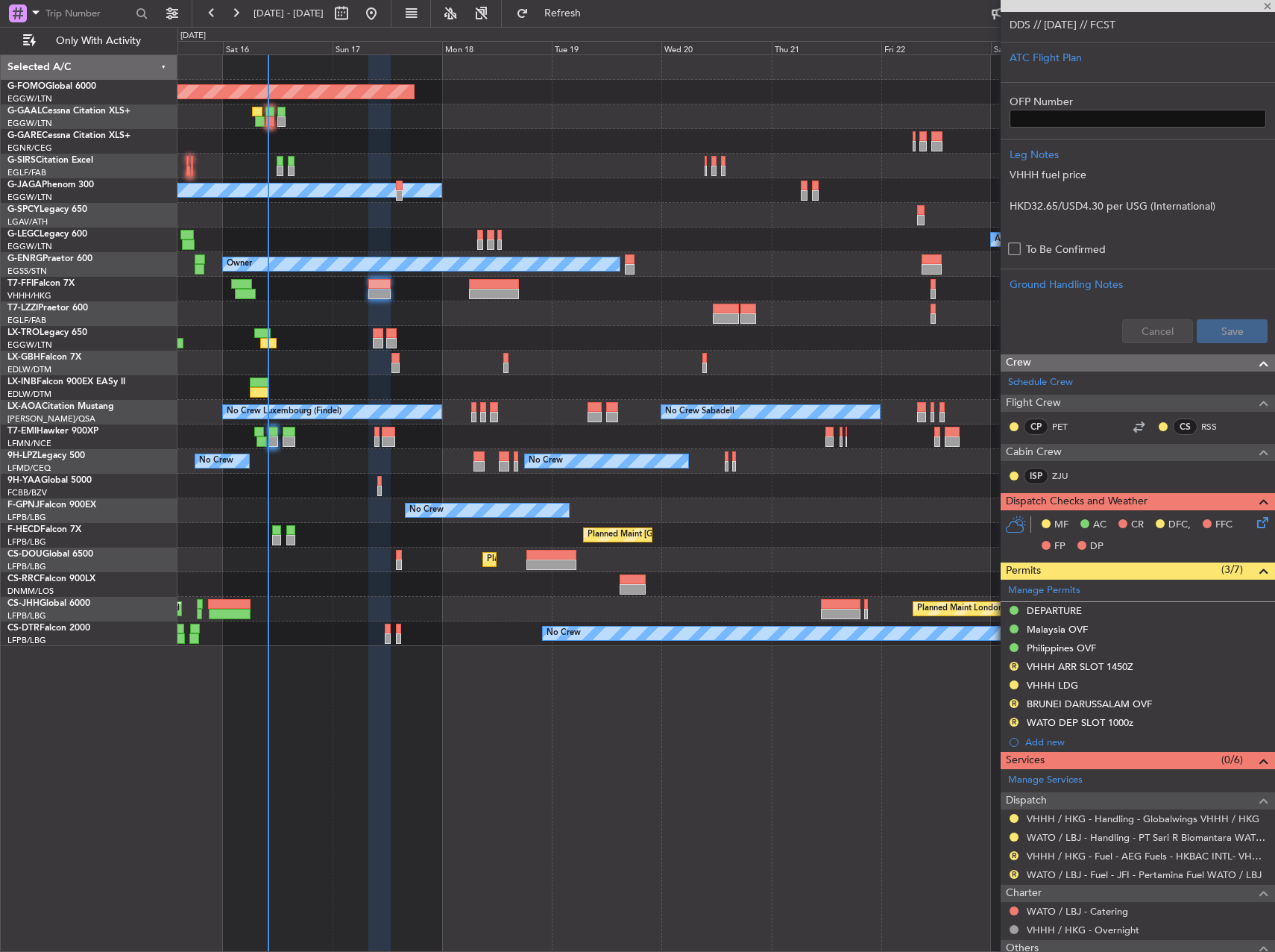
scroll to position [0, 0]
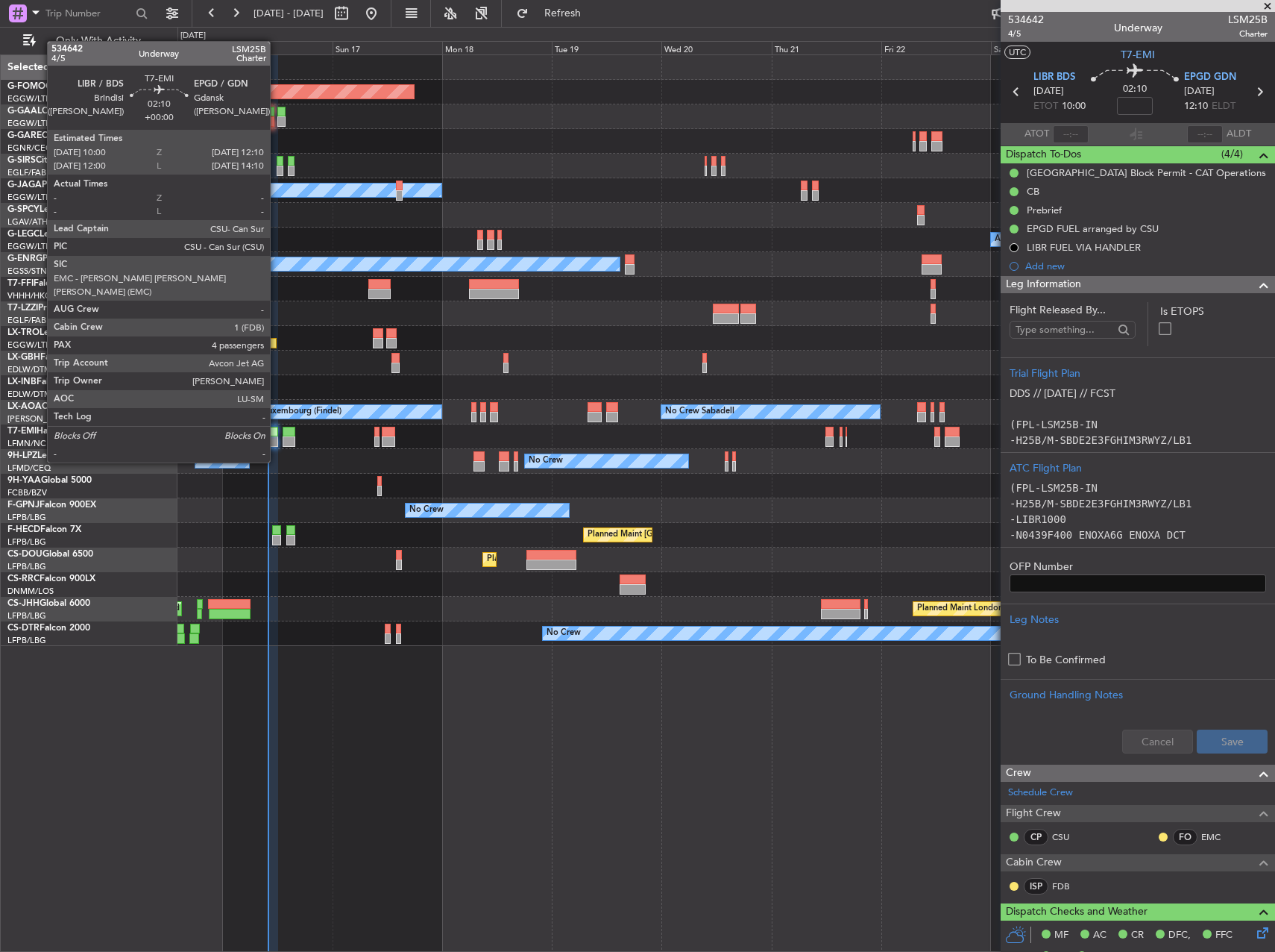
click at [277, 434] on div at bounding box center [273, 431] width 11 height 11
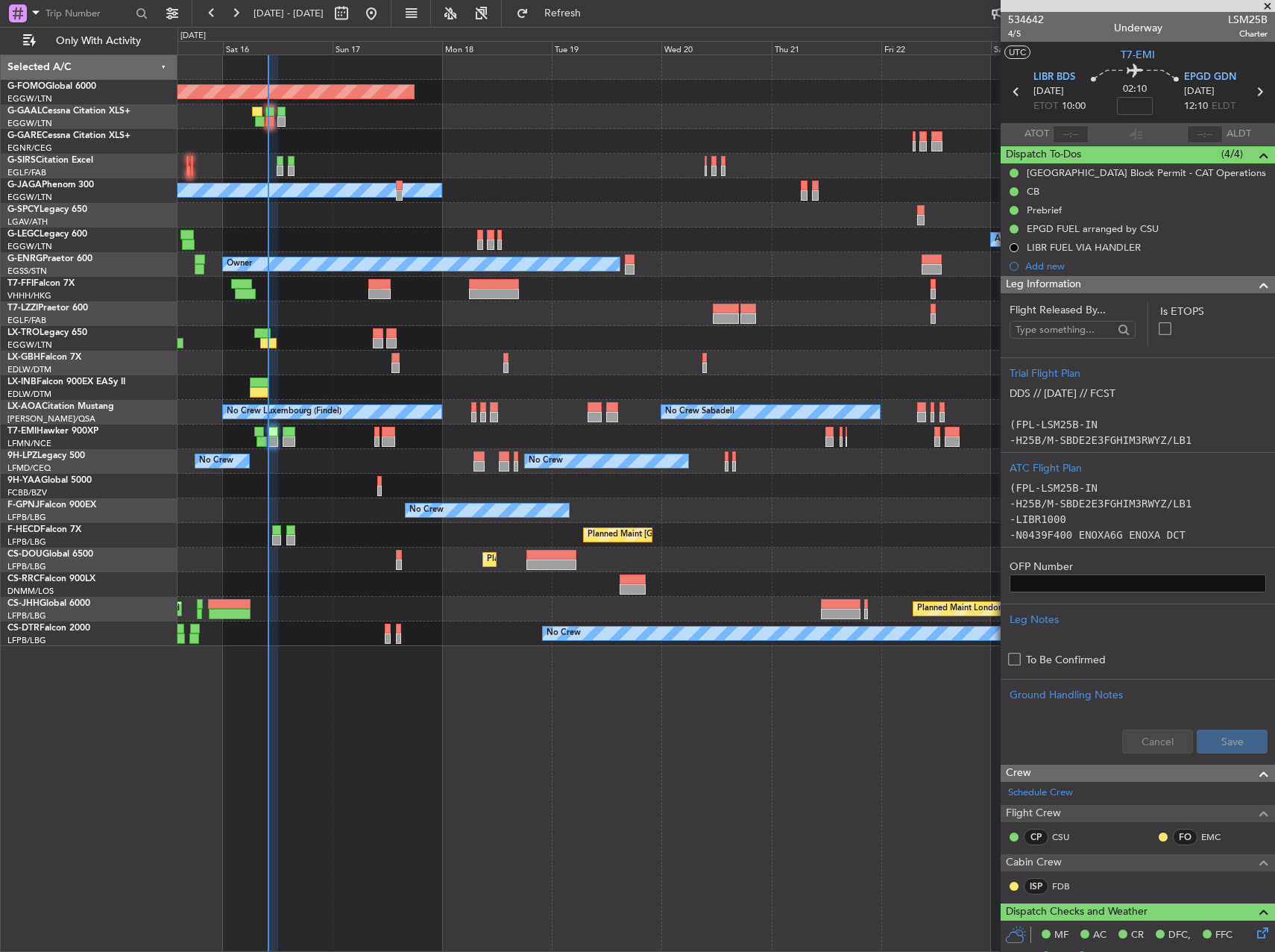
click at [1242, 17] on span "LSM25B" at bounding box center [1247, 20] width 40 height 16
copy span "LSM25B"
click at [599, 2] on button "Refresh" at bounding box center [553, 14] width 90 height 24
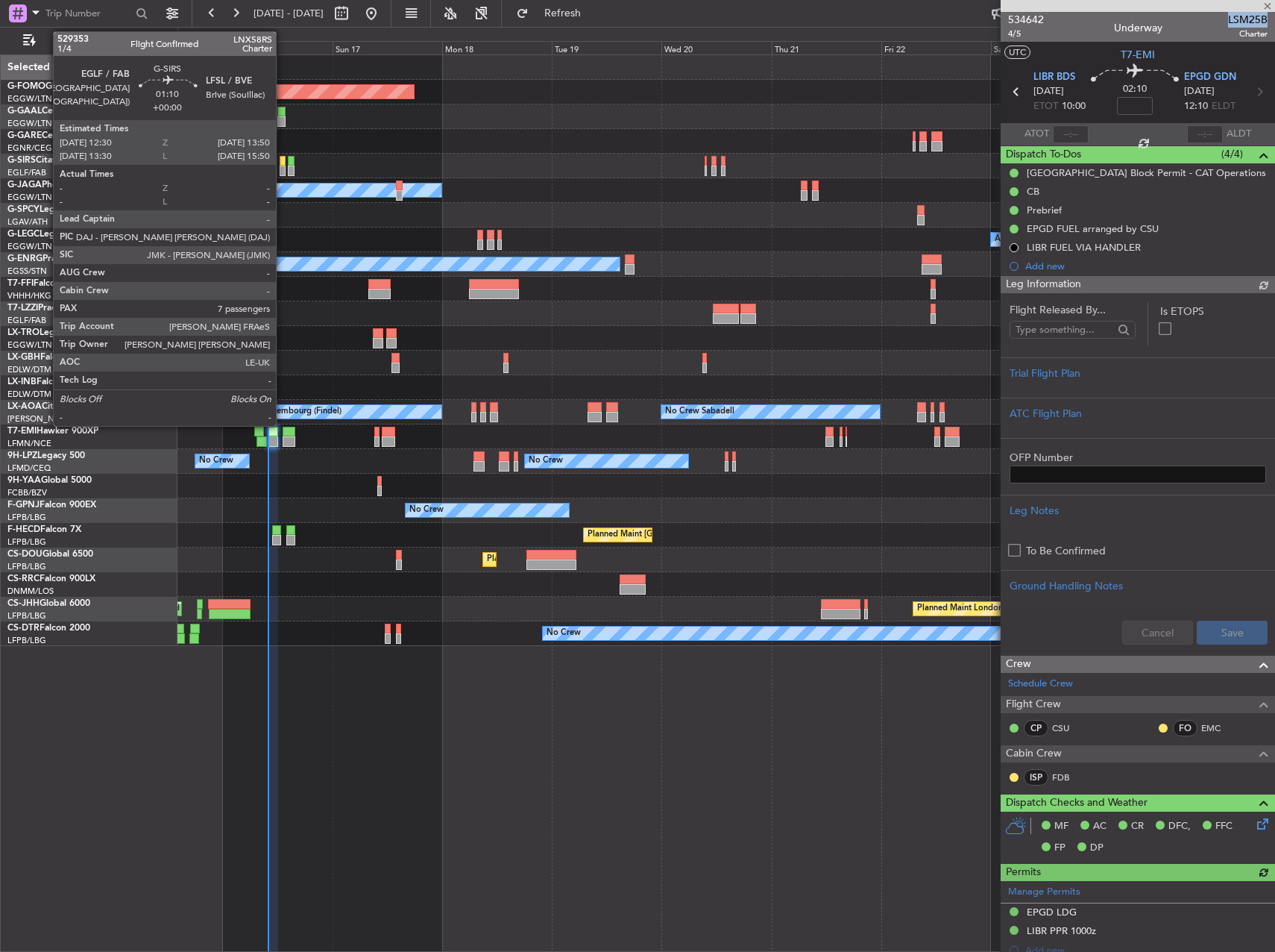
click at [283, 171] on div at bounding box center [283, 170] width 7 height 11
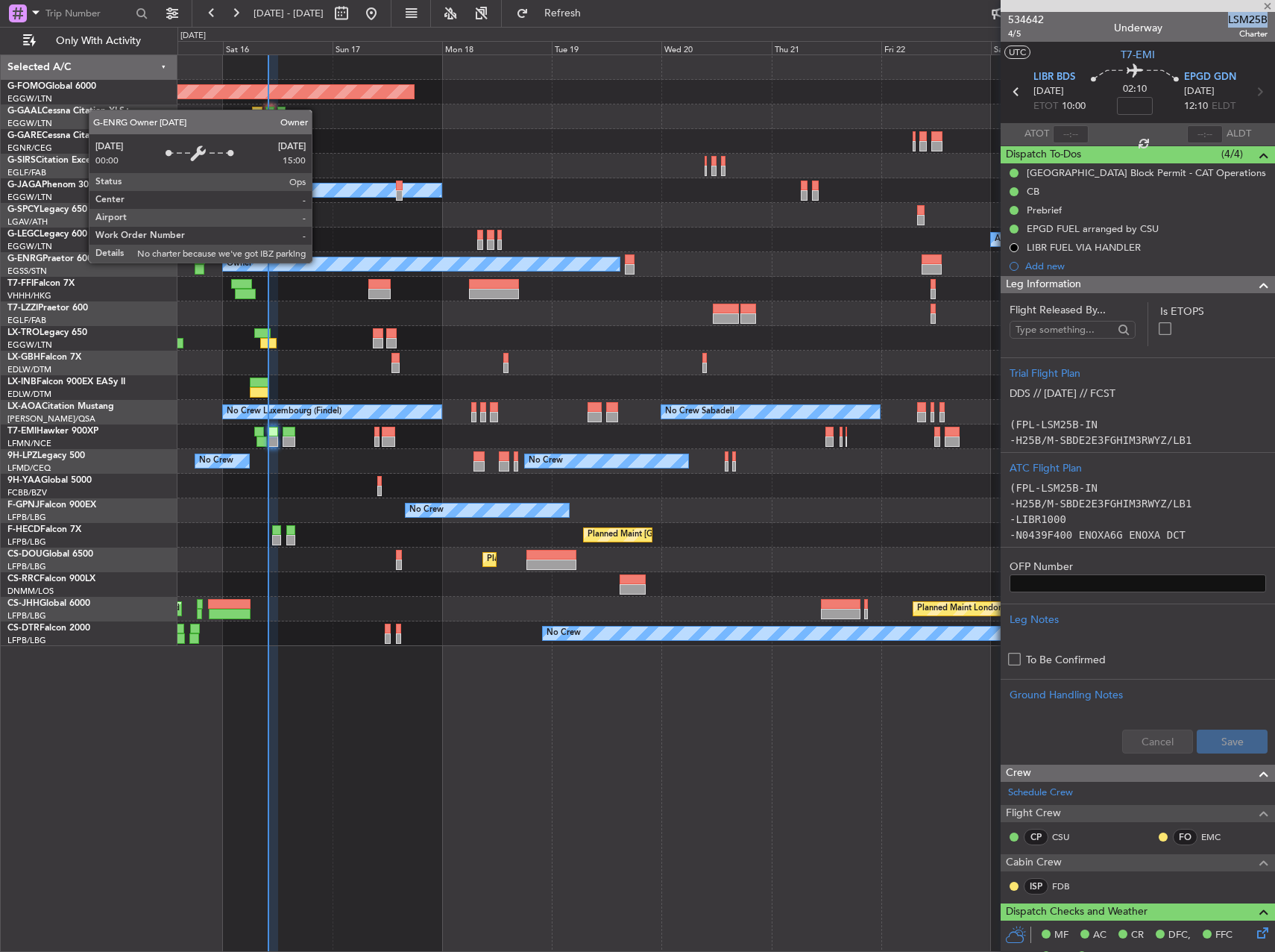
type input "7"
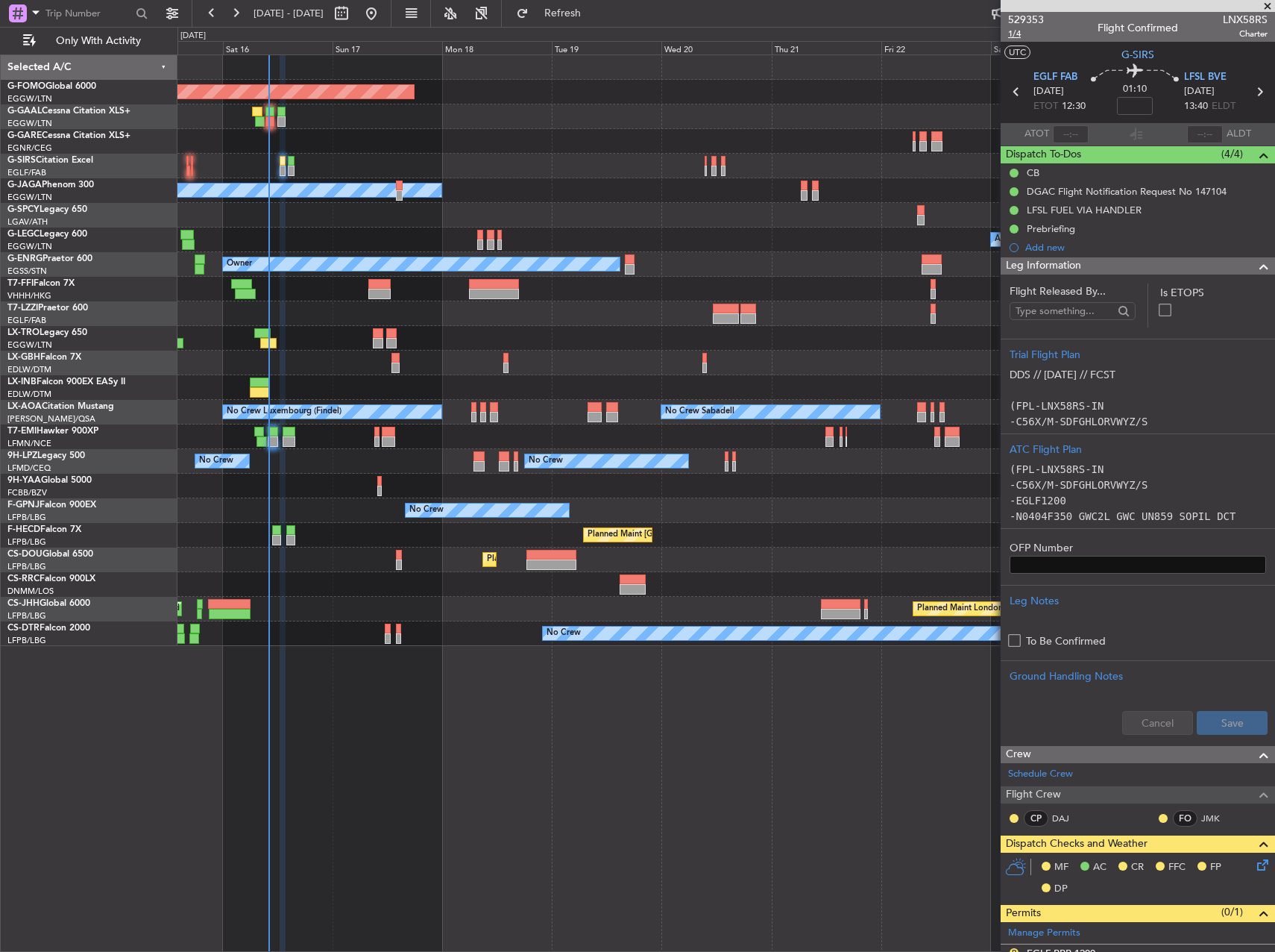
click at [1015, 36] on span "1/4" at bounding box center [1026, 34] width 36 height 13
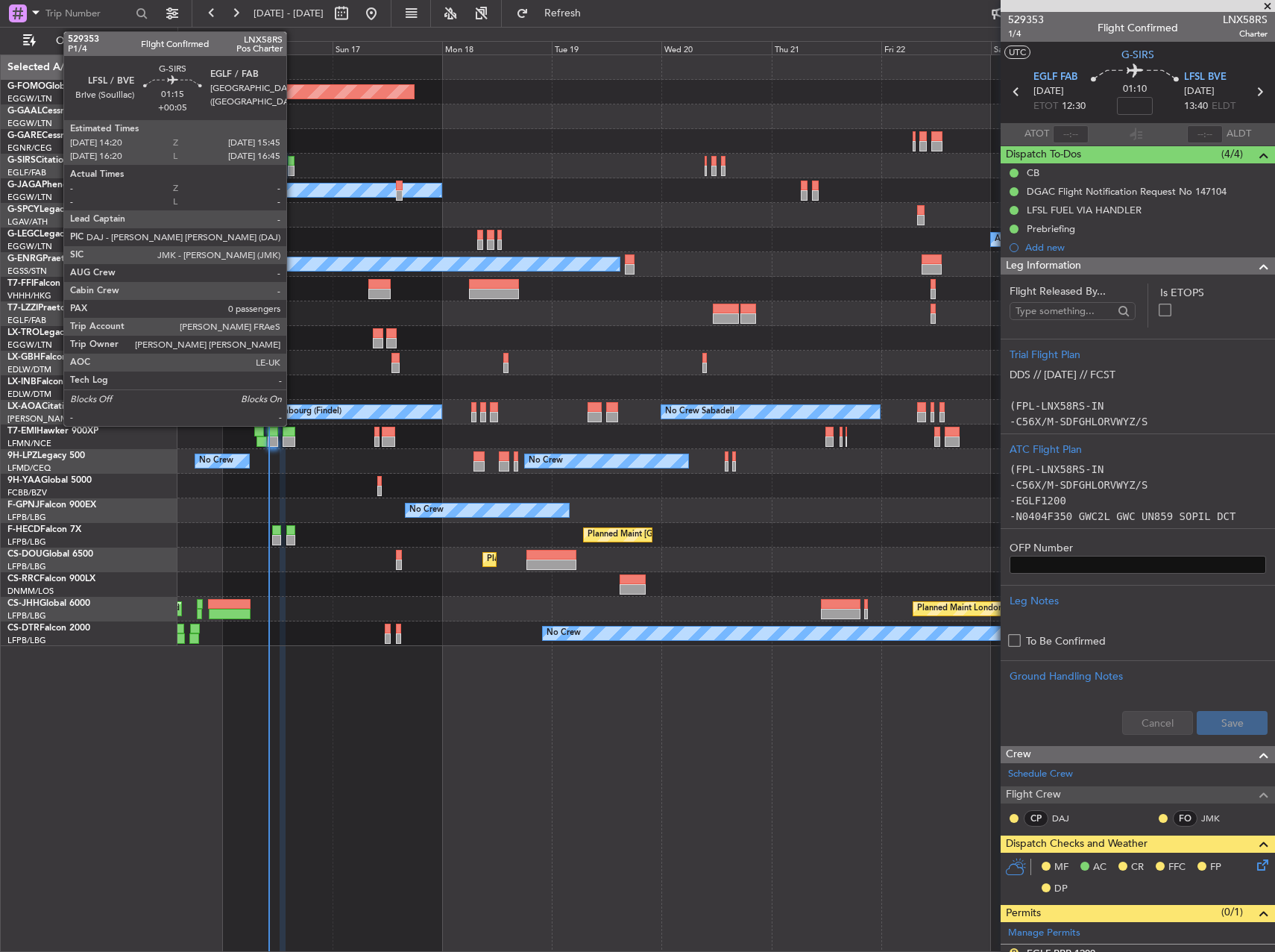
click at [293, 159] on div at bounding box center [291, 161] width 7 height 11
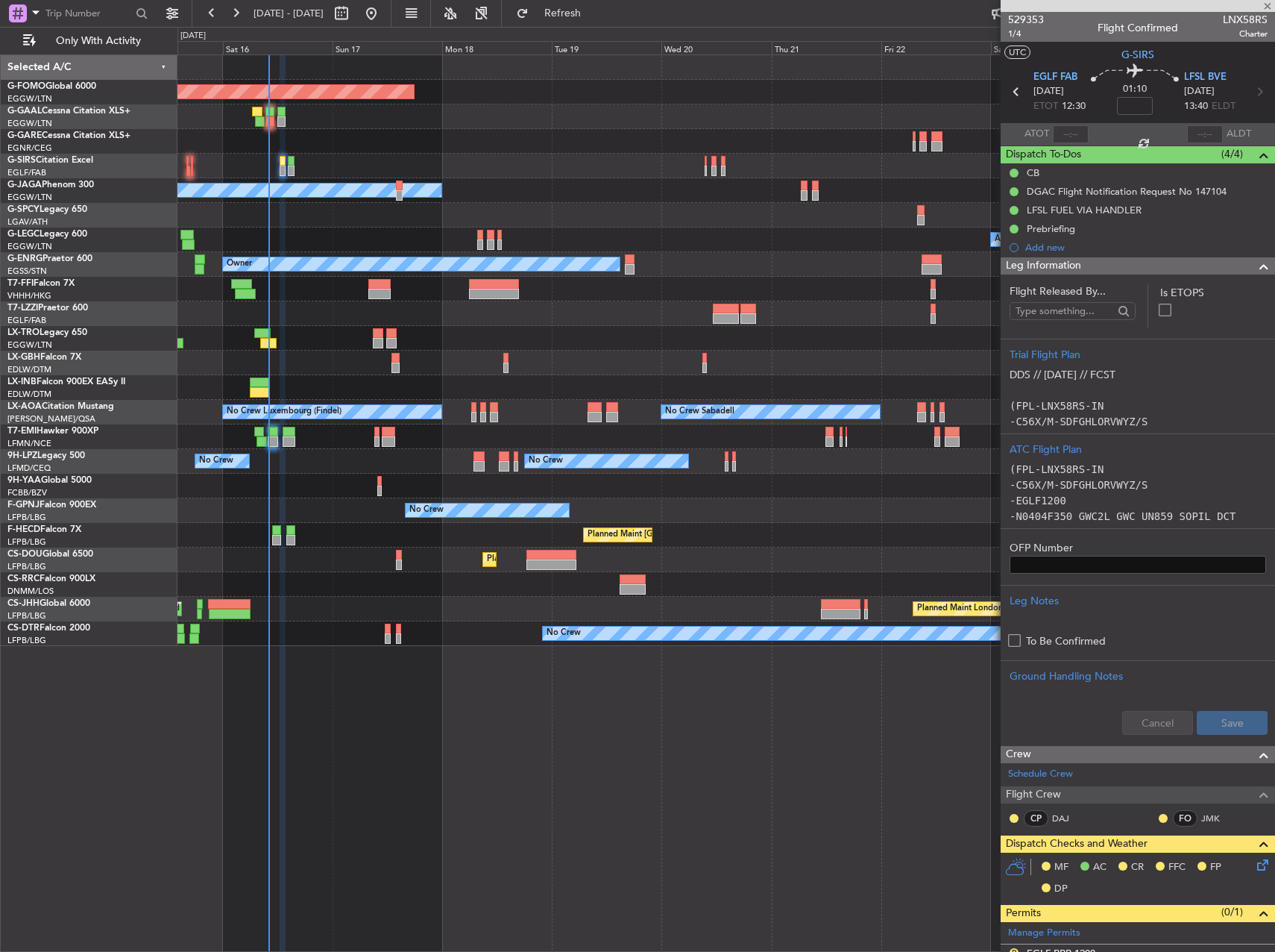
type input "+00:05"
type input "0"
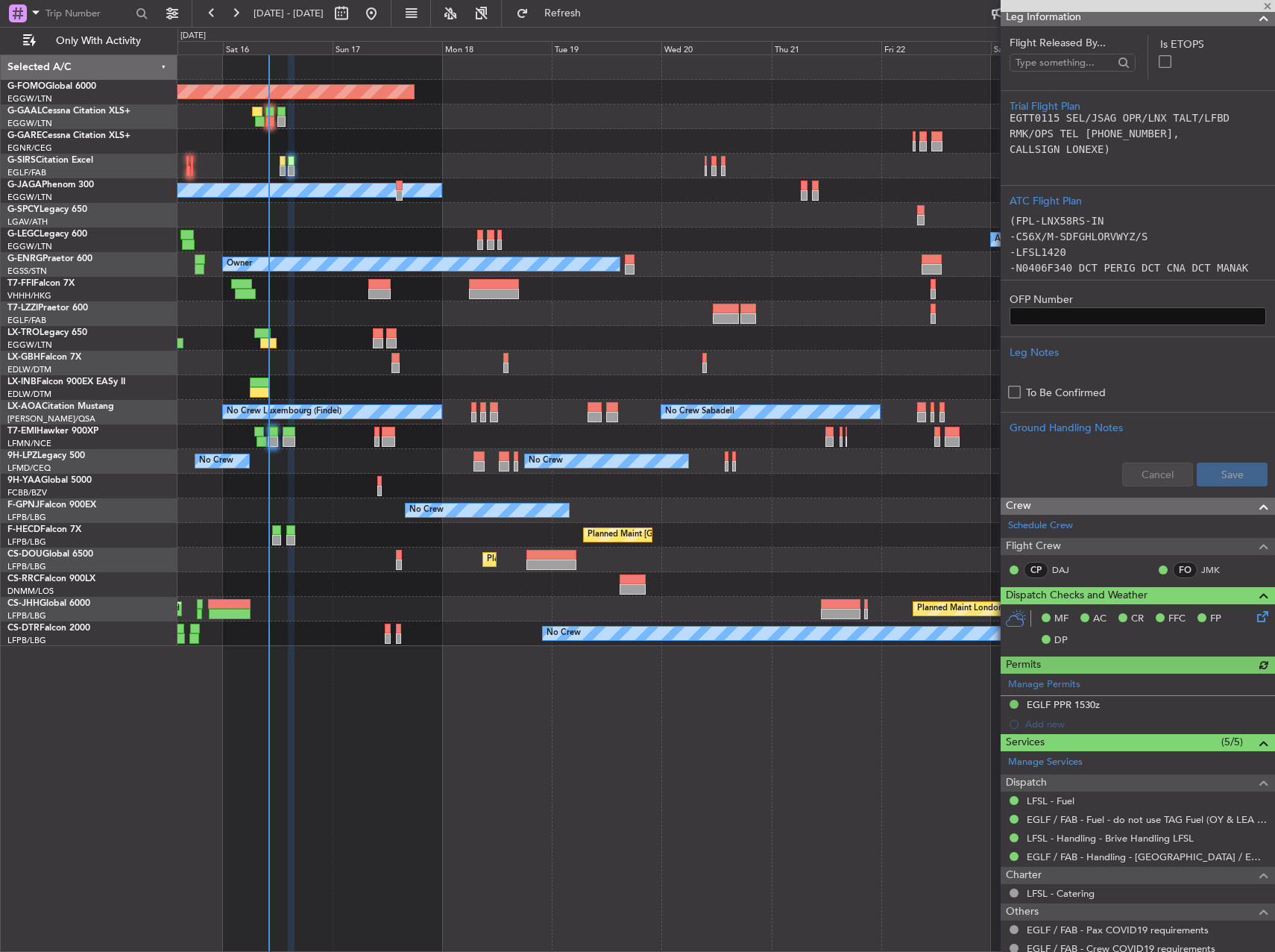
scroll to position [296, 0]
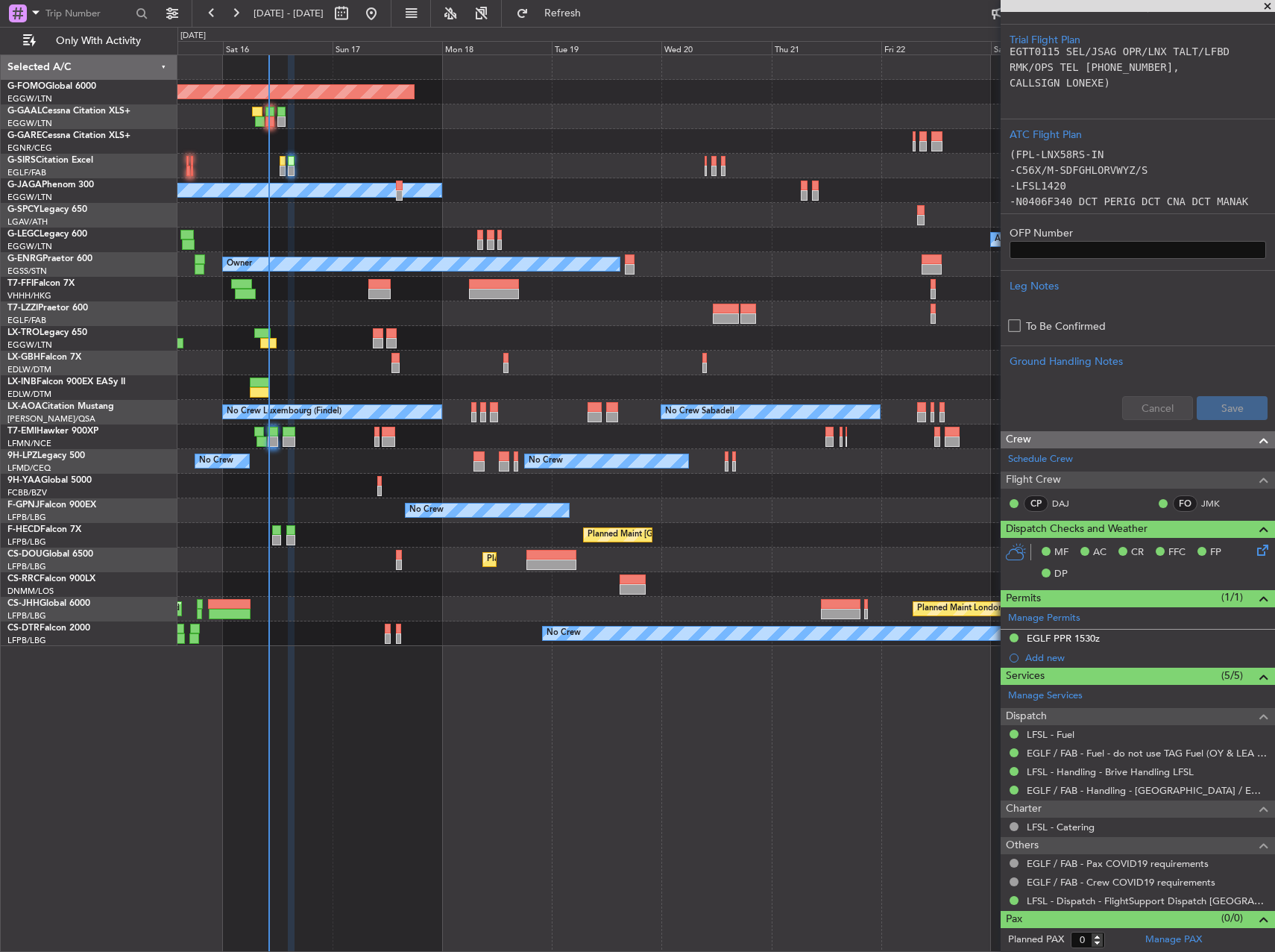
click at [284, 168] on div "Planned Maint [GEOGRAPHIC_DATA] ([GEOGRAPHIC_DATA])" at bounding box center [726, 165] width 1097 height 25
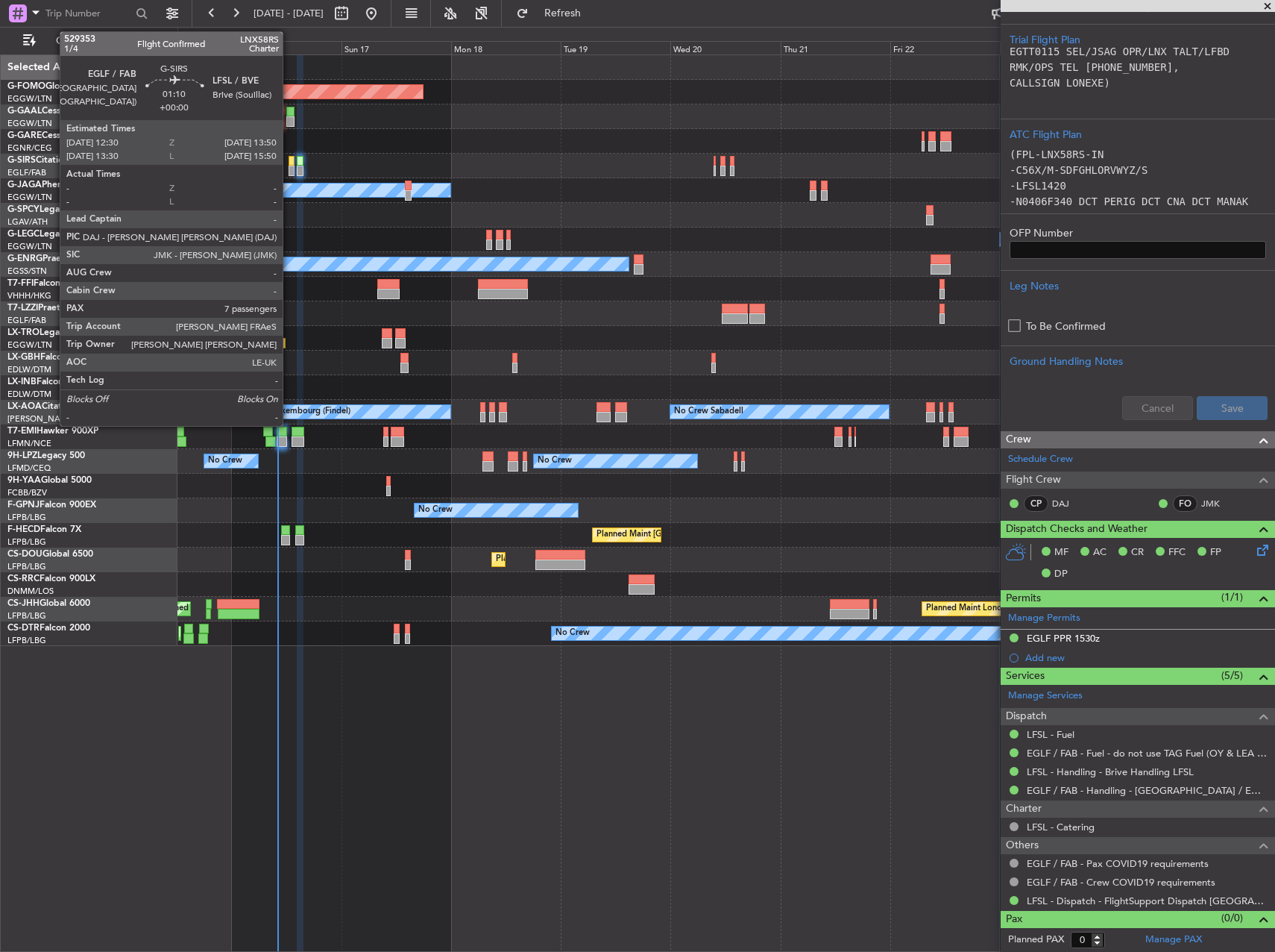
click at [290, 166] on div at bounding box center [292, 170] width 7 height 11
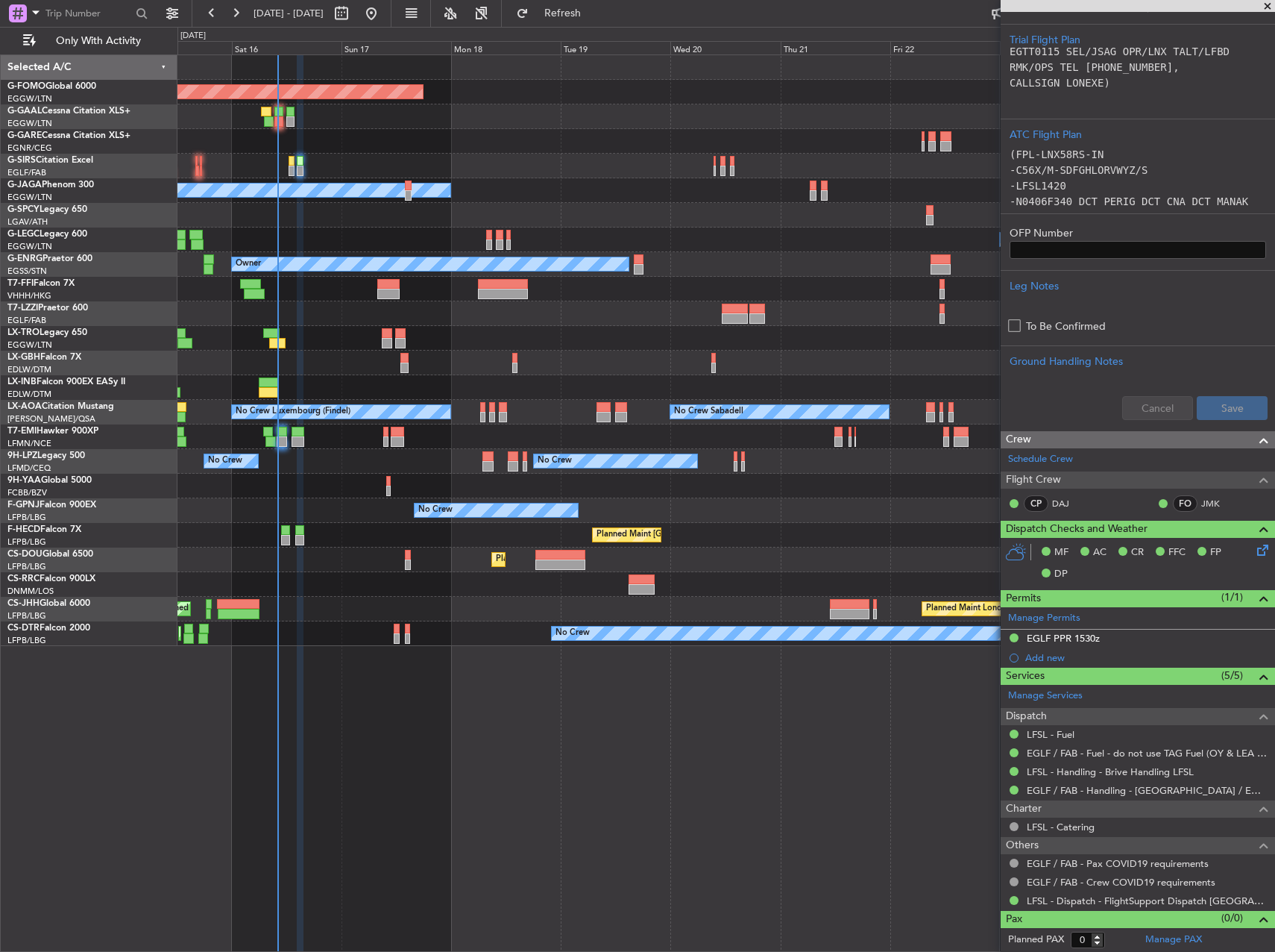
click at [287, 165] on div "Planned Maint [GEOGRAPHIC_DATA] ([GEOGRAPHIC_DATA])" at bounding box center [726, 165] width 1097 height 25
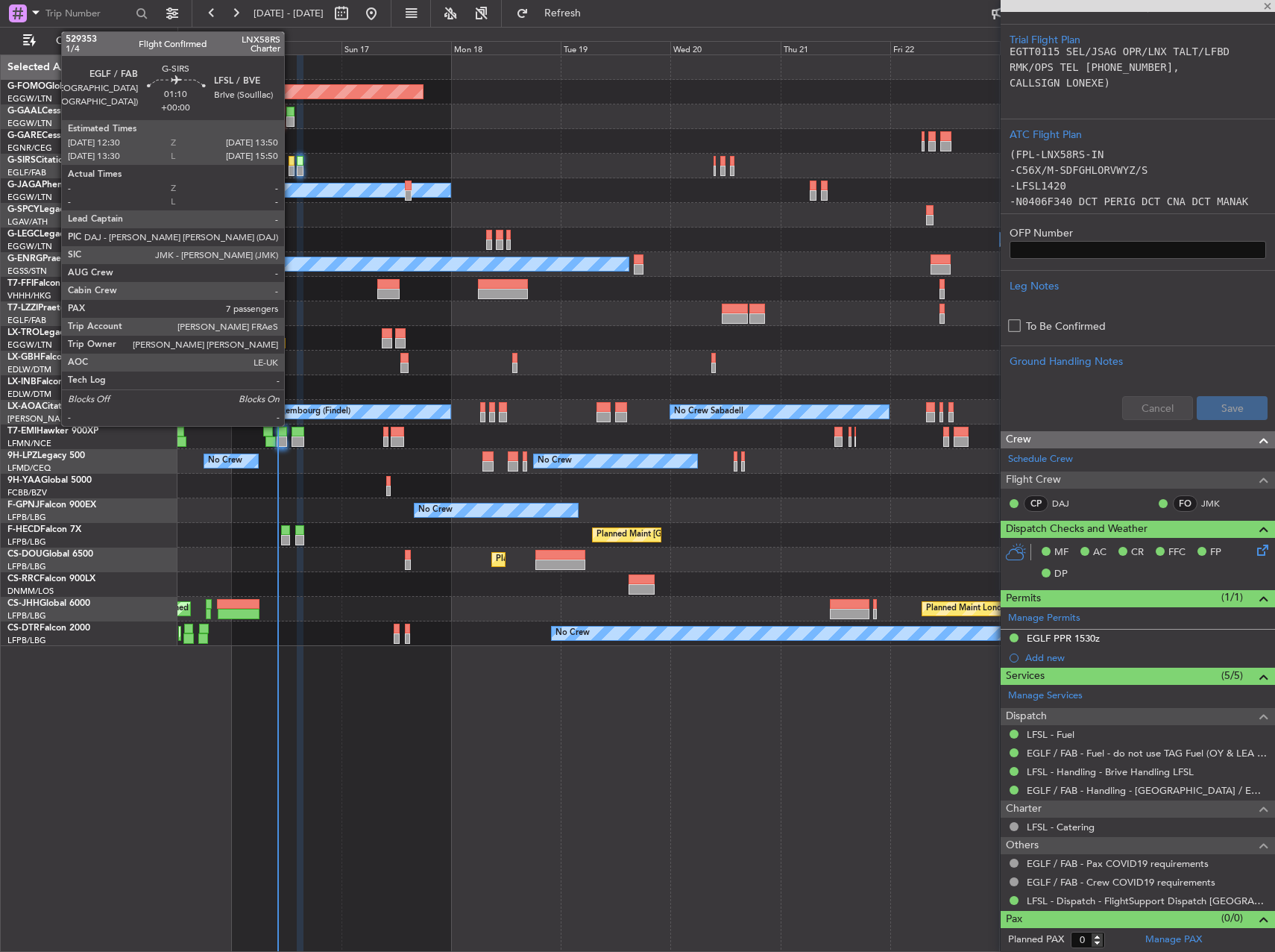
click at [291, 164] on div at bounding box center [292, 161] width 7 height 11
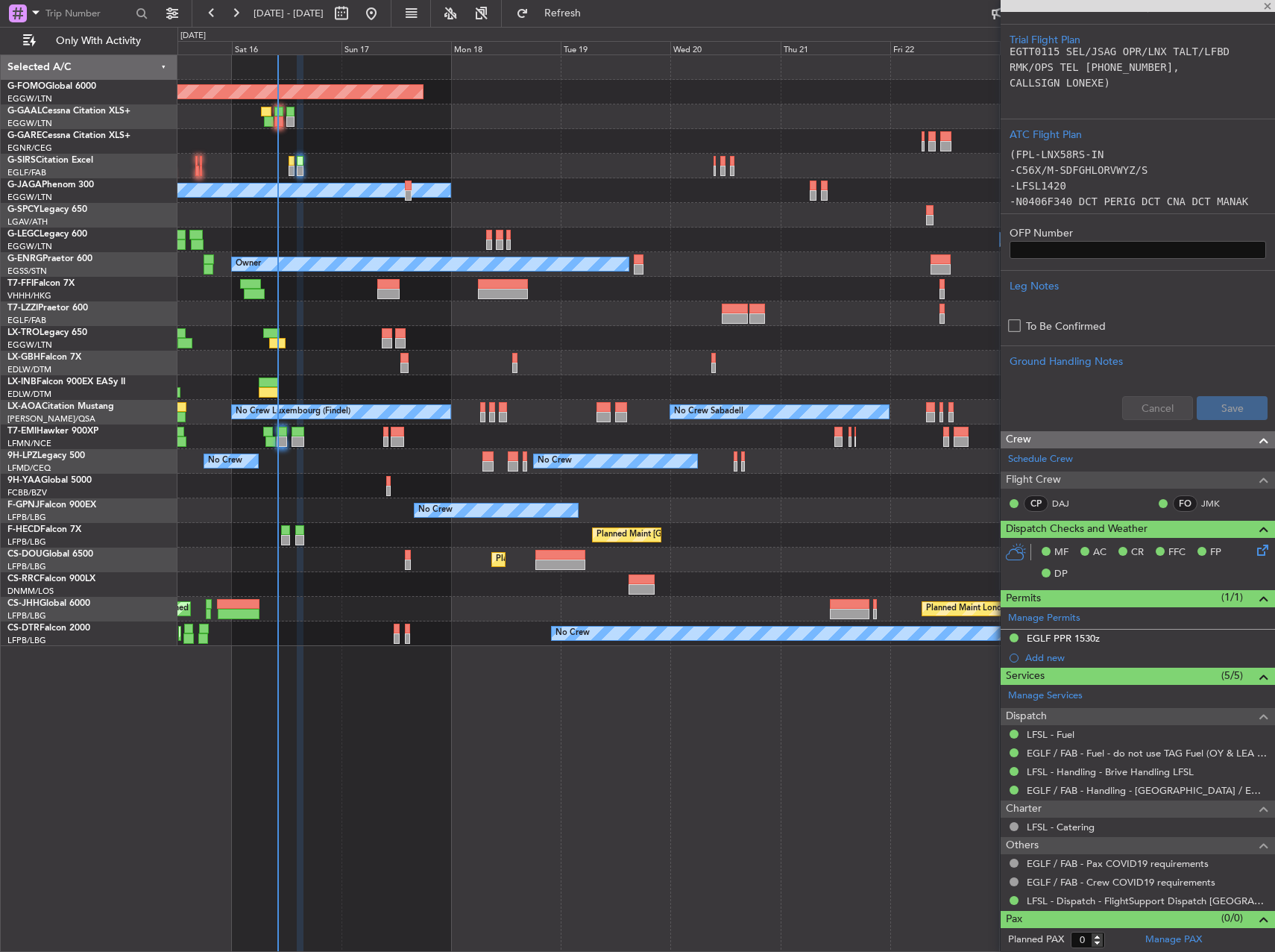
type input "7"
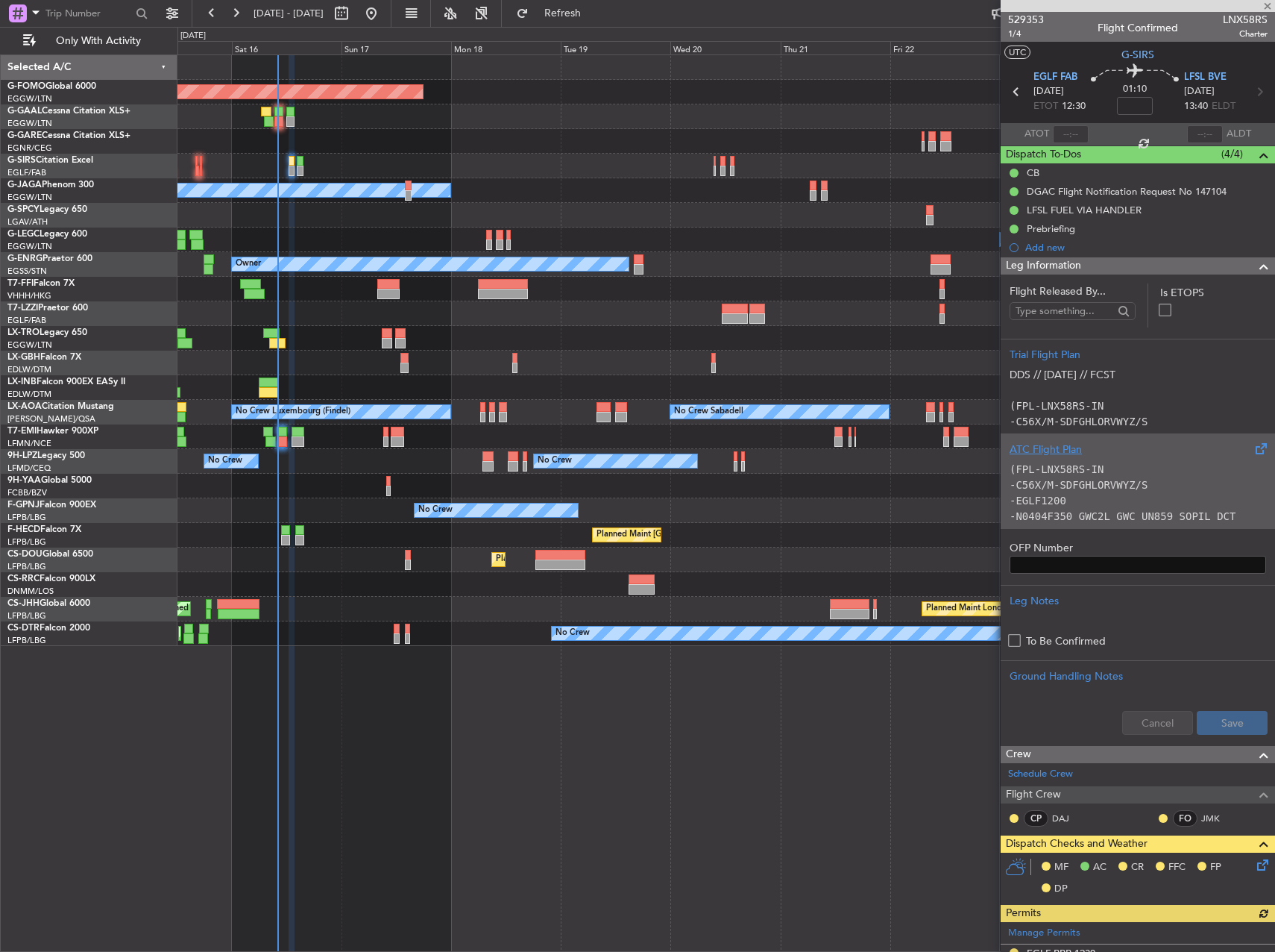
click at [1111, 480] on code "-C56X/M-SDFGHLORVWYZ/S" at bounding box center [1078, 484] width 138 height 12
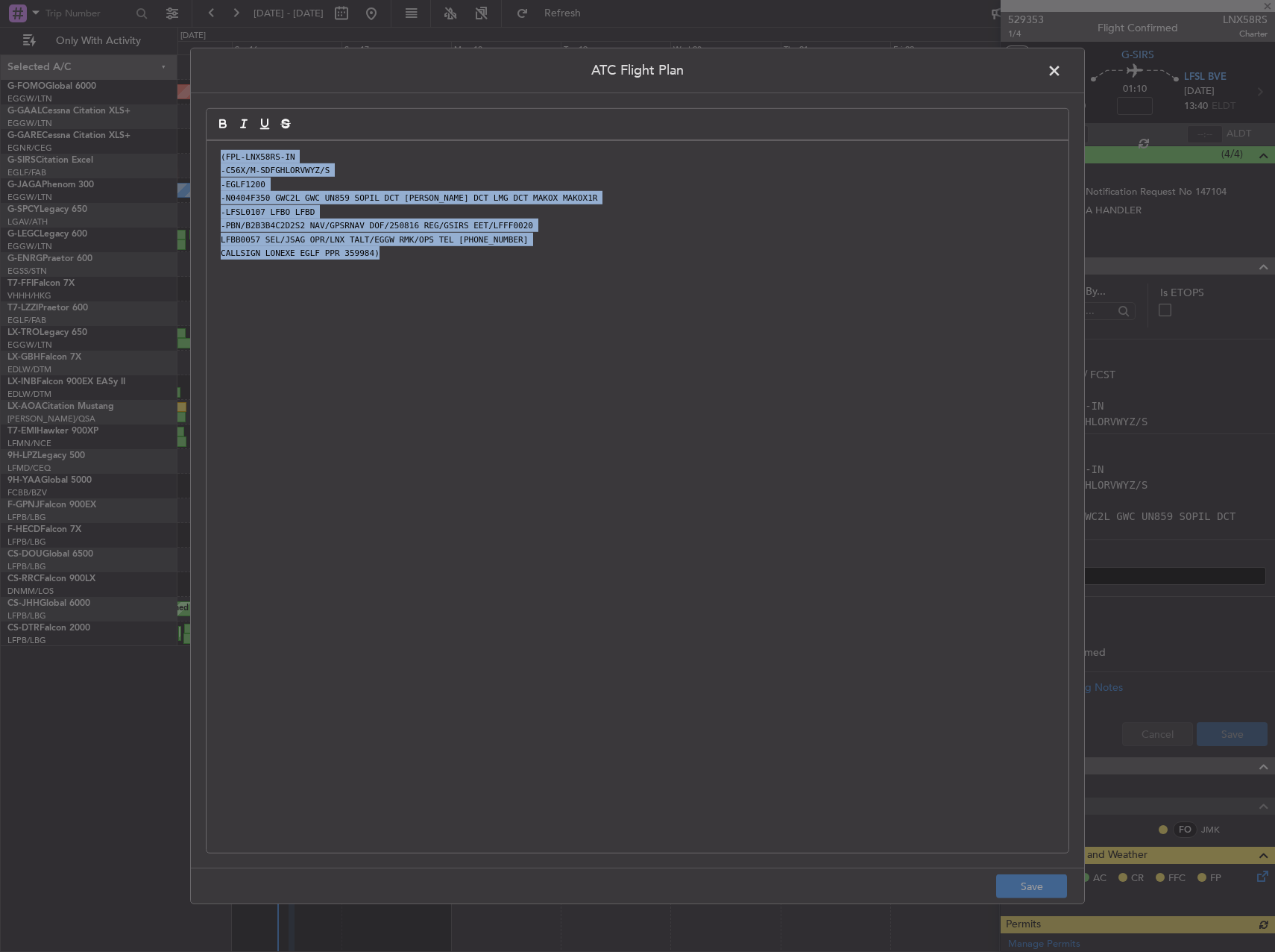
drag, startPoint x: 718, startPoint y: 606, endPoint x: 43, endPoint y: -11, distance: 914.5
click at [43, 0] on html "15 Aug 2025 - 25 Aug 2025 Refresh Quick Links Only With Activity Planned Maint …" at bounding box center [638, 476] width 1275 height 952
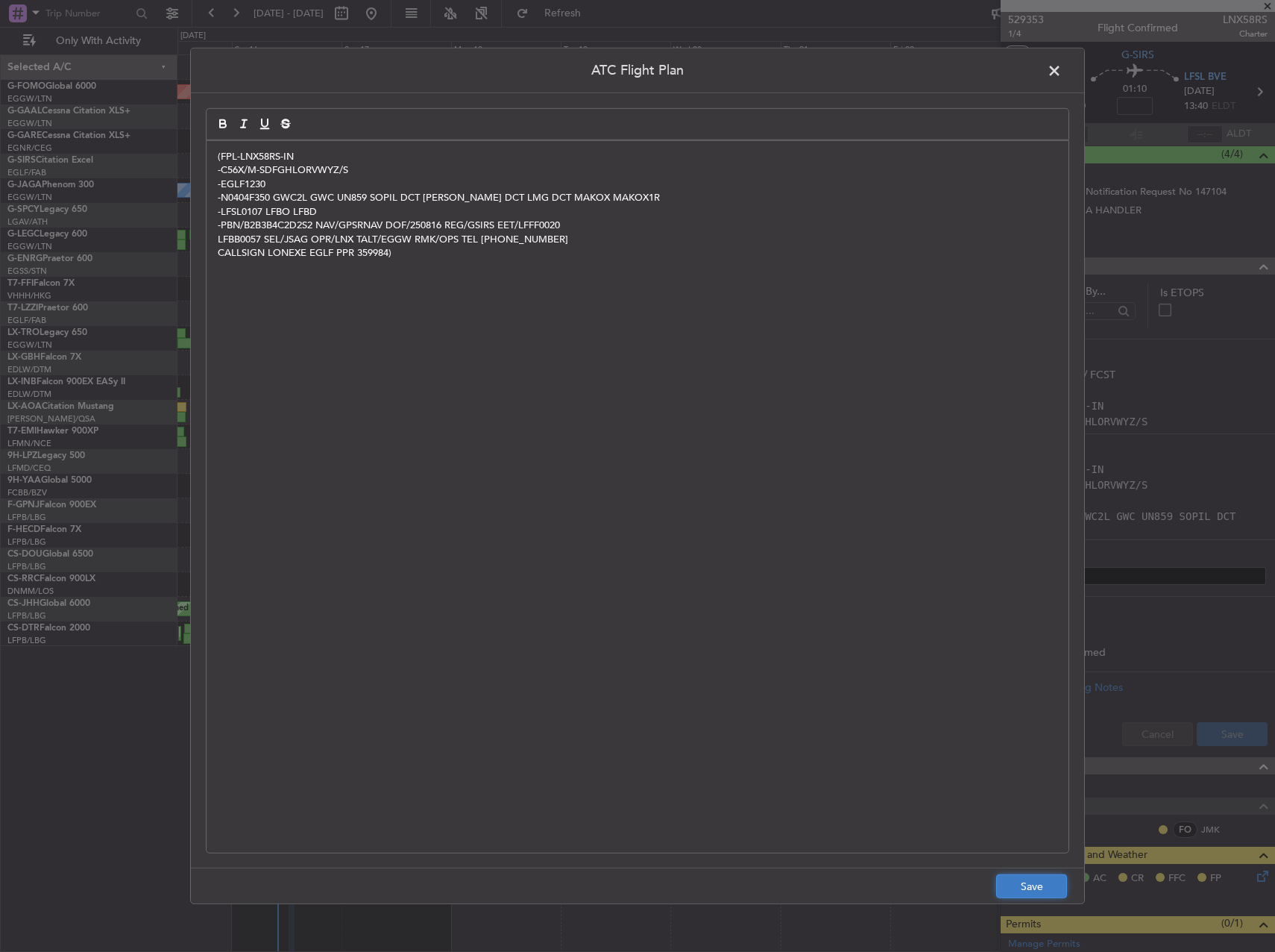
click at [1007, 889] on button "Save" at bounding box center [1032, 886] width 71 height 24
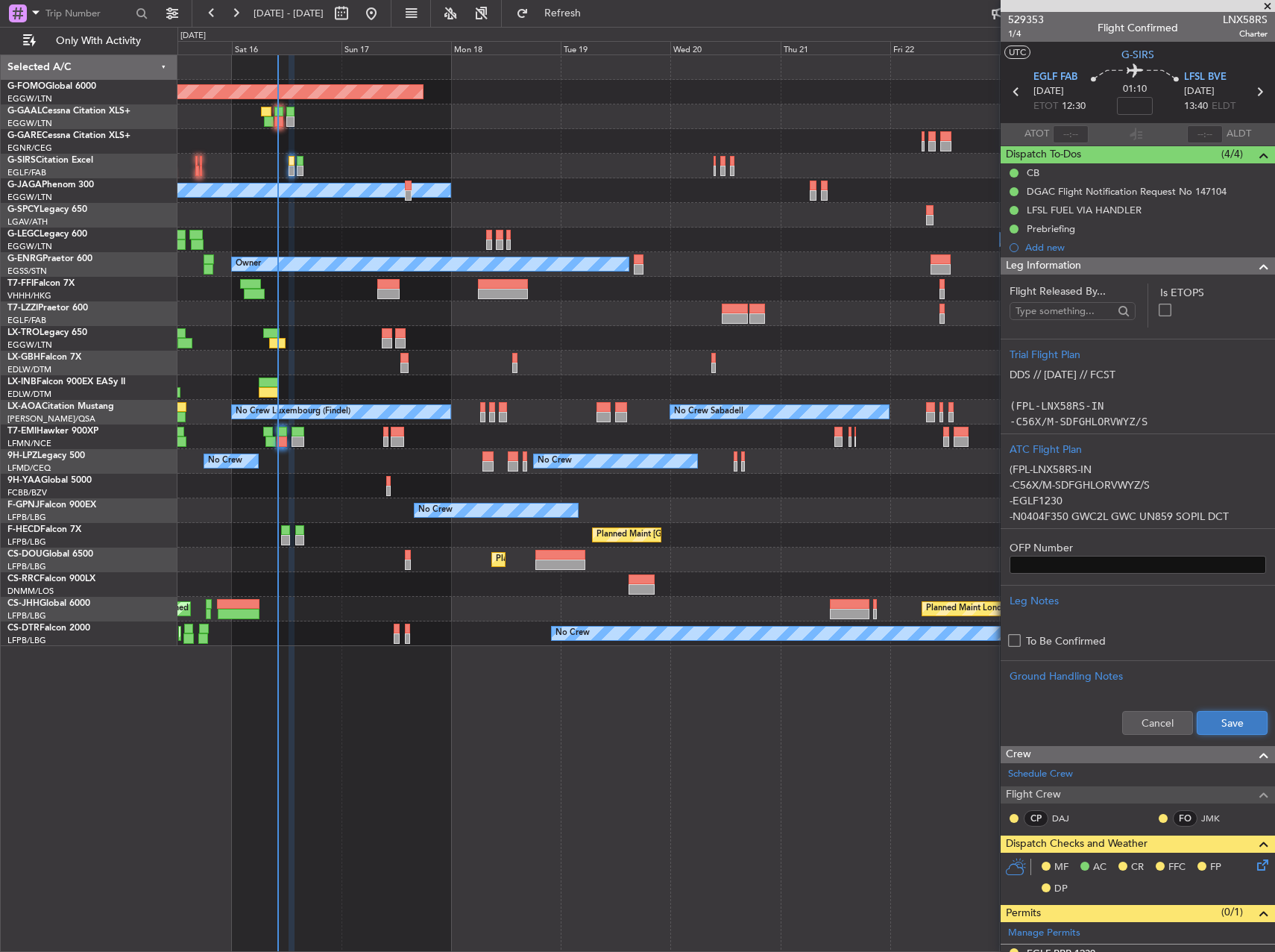
click at [1216, 725] on button "Save" at bounding box center [1232, 723] width 71 height 24
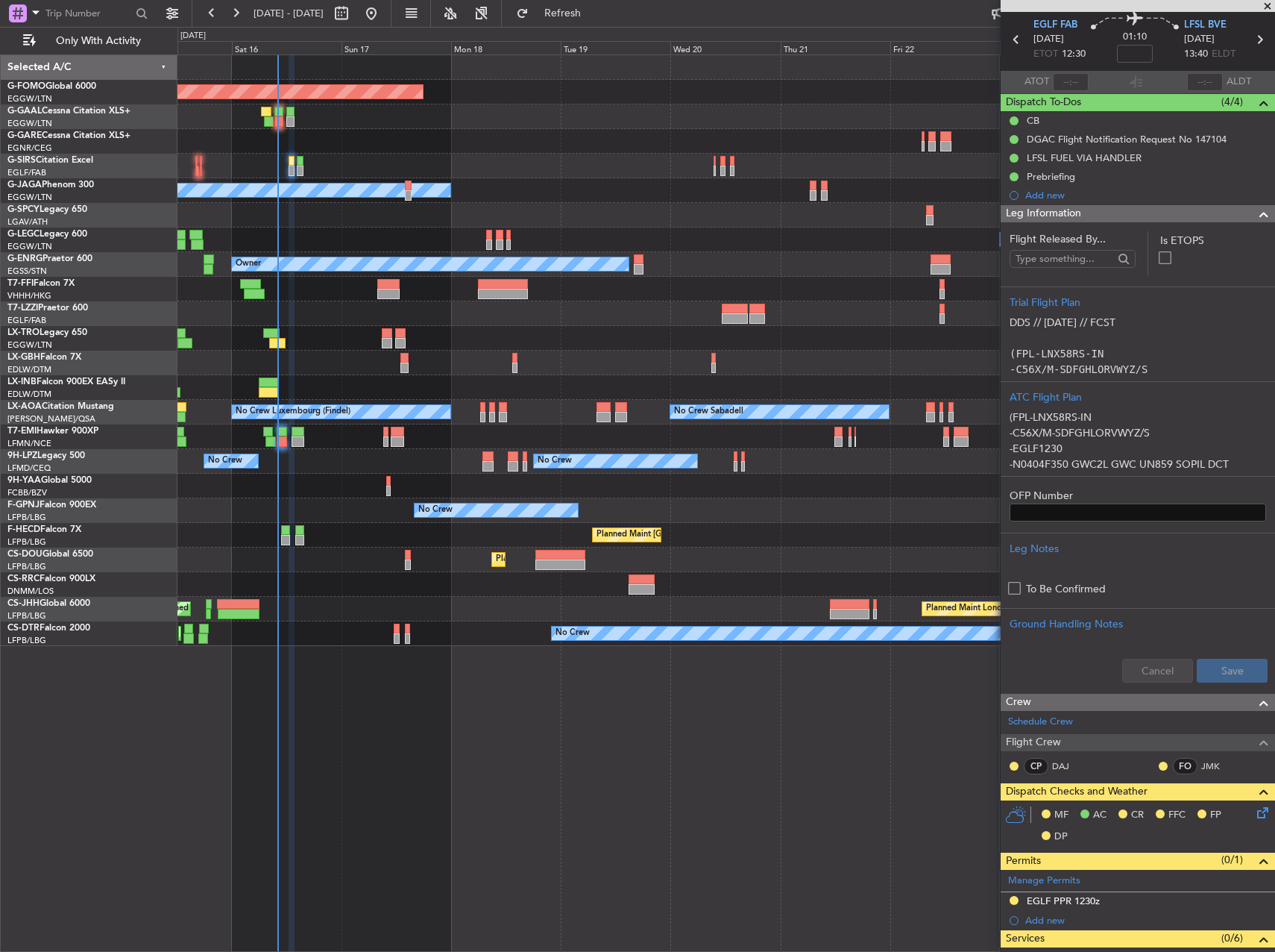
scroll to position [299, 0]
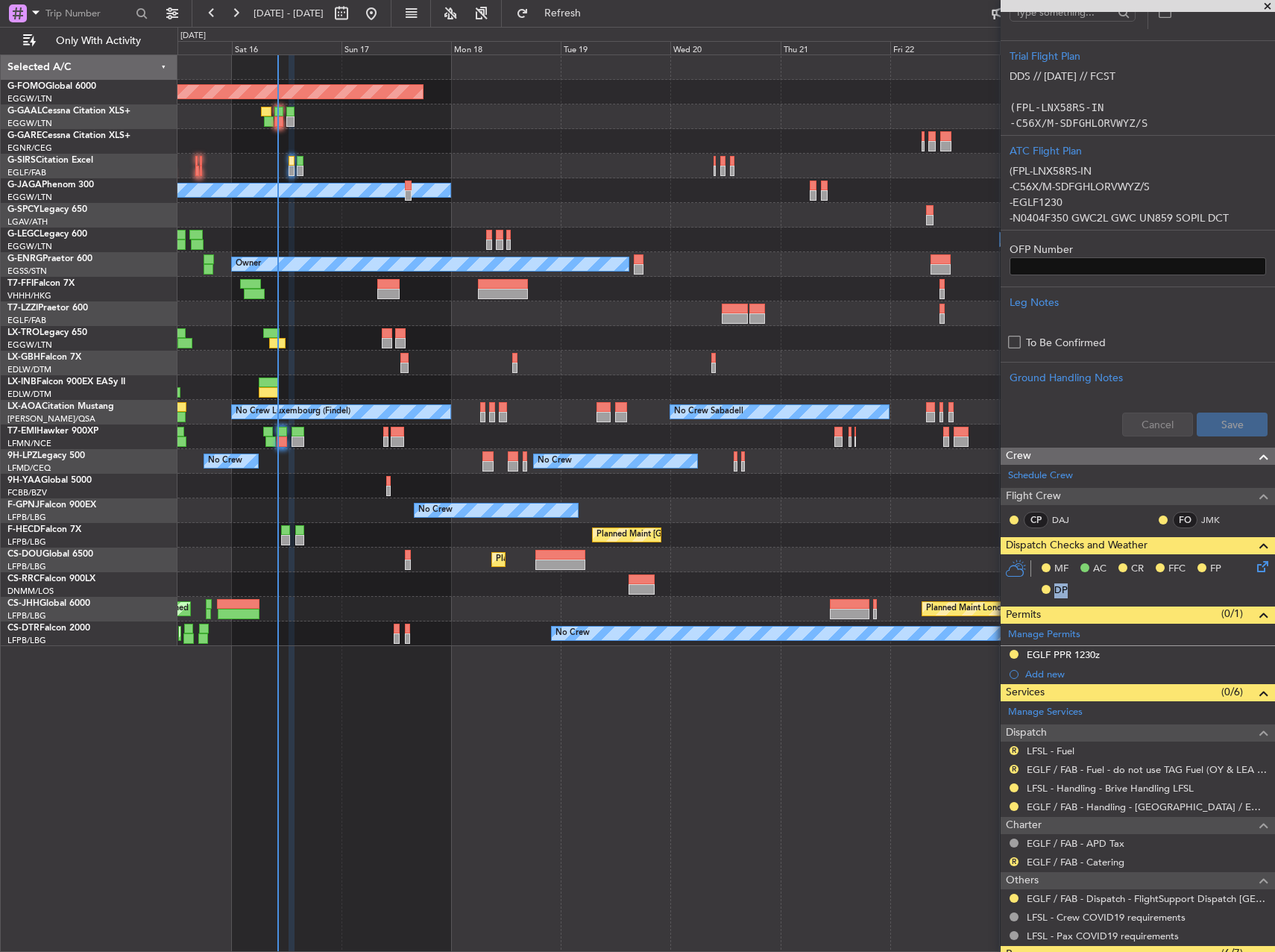
drag, startPoint x: 1261, startPoint y: 572, endPoint x: 1252, endPoint y: 569, distance: 9.5
click at [1258, 572] on div "MF AC CR FFC FP DP" at bounding box center [1138, 579] width 275 height 51
click at [1254, 568] on icon at bounding box center [1260, 563] width 12 height 12
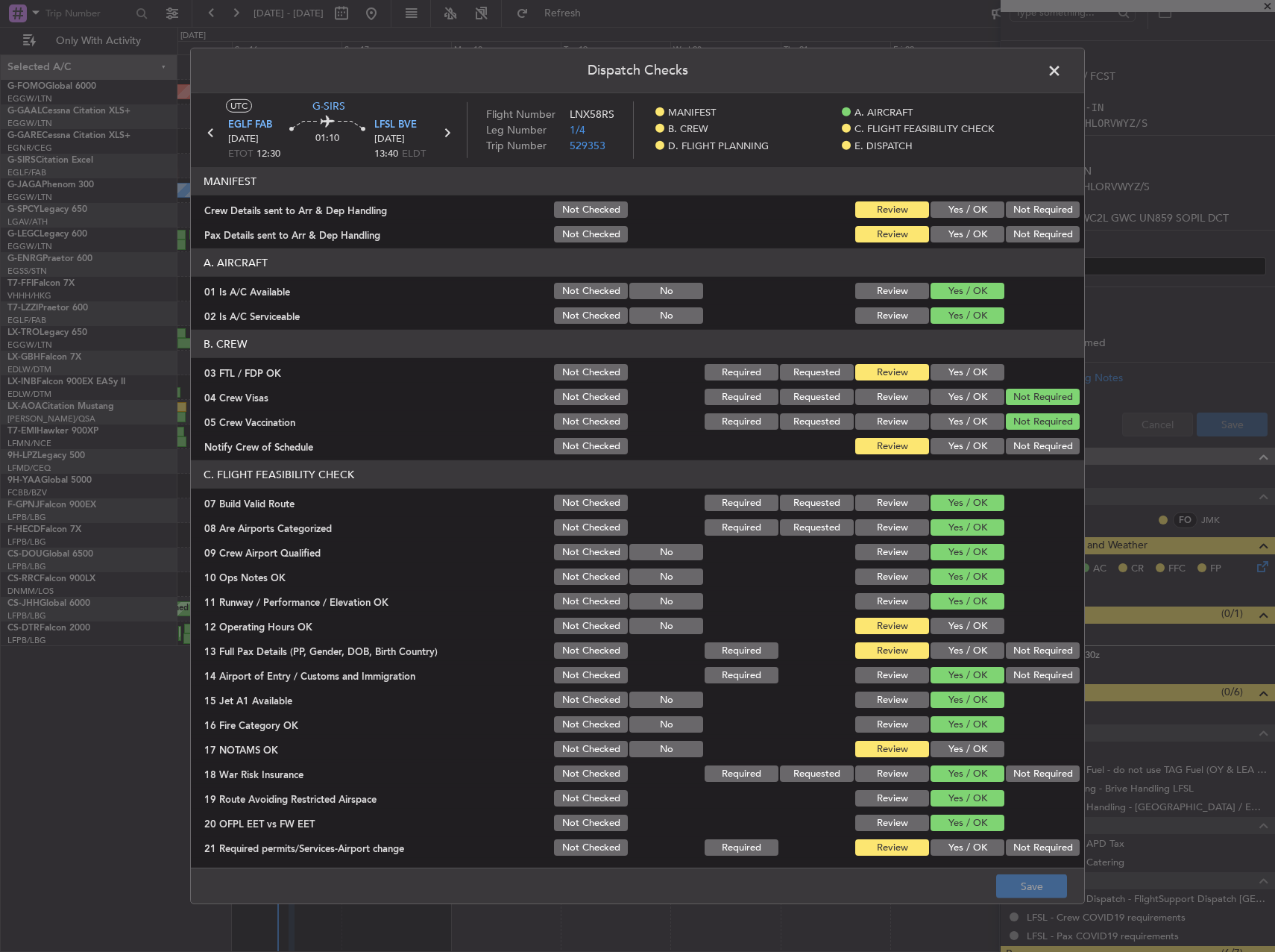
click at [935, 204] on button "Yes / OK" at bounding box center [967, 210] width 74 height 17
click at [940, 229] on button "Yes / OK" at bounding box center [967, 234] width 74 height 17
click at [952, 630] on button "Yes / OK" at bounding box center [967, 626] width 74 height 17
drag, startPoint x: 948, startPoint y: 642, endPoint x: 951, endPoint y: 693, distance: 51.1
click at [948, 646] on button "Yes / OK" at bounding box center [967, 649] width 74 height 17
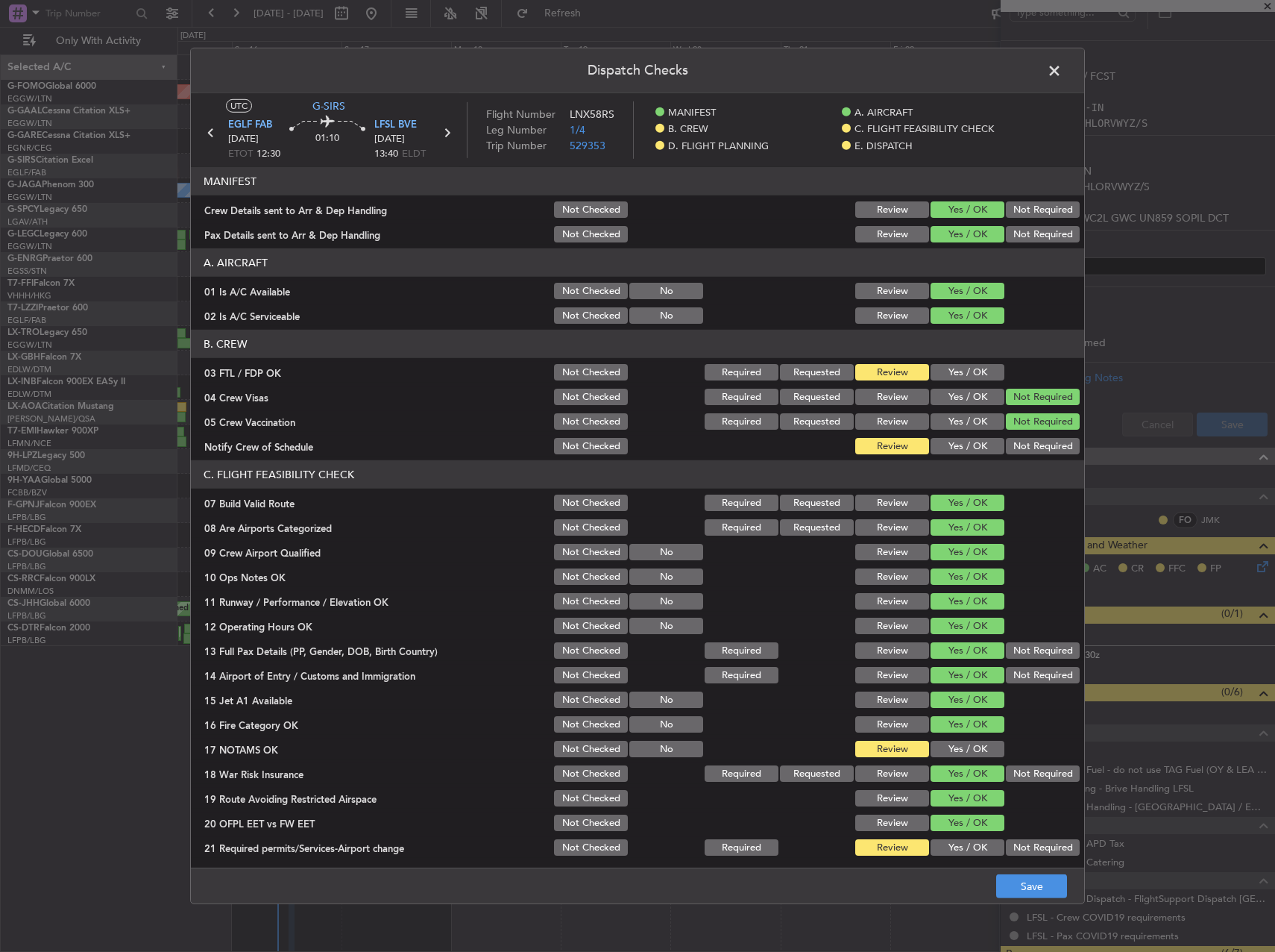
click at [961, 753] on button "Yes / OK" at bounding box center [967, 748] width 74 height 17
click at [961, 836] on section "C. FLIGHT FEASIBILITY CHECK 07 Build Valid Route Not Checked Required Requested…" at bounding box center [638, 658] width 893 height 397
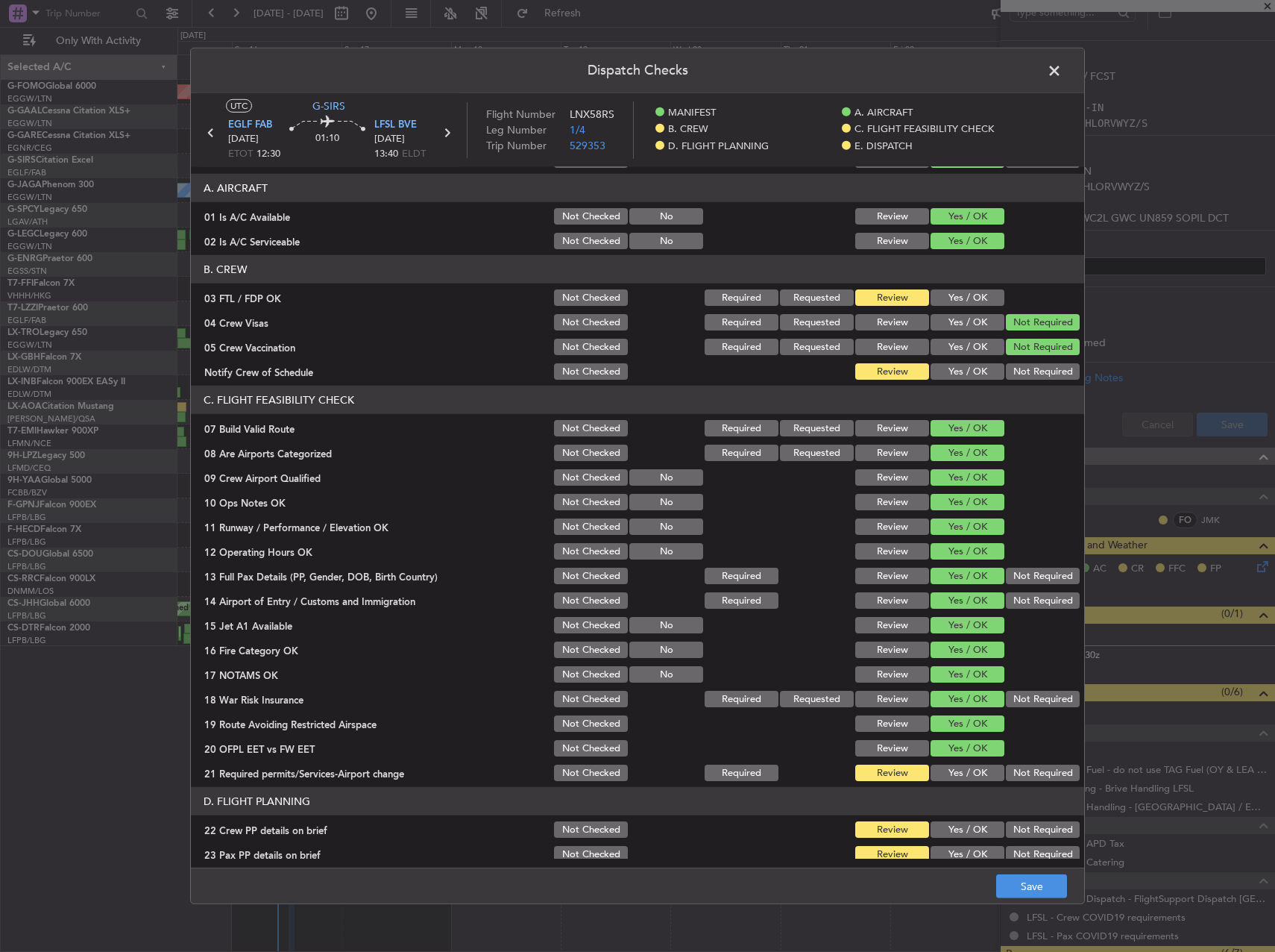
click at [959, 836] on button "Yes / OK" at bounding box center [967, 829] width 74 height 17
click at [955, 767] on button "Yes / OK" at bounding box center [967, 772] width 74 height 17
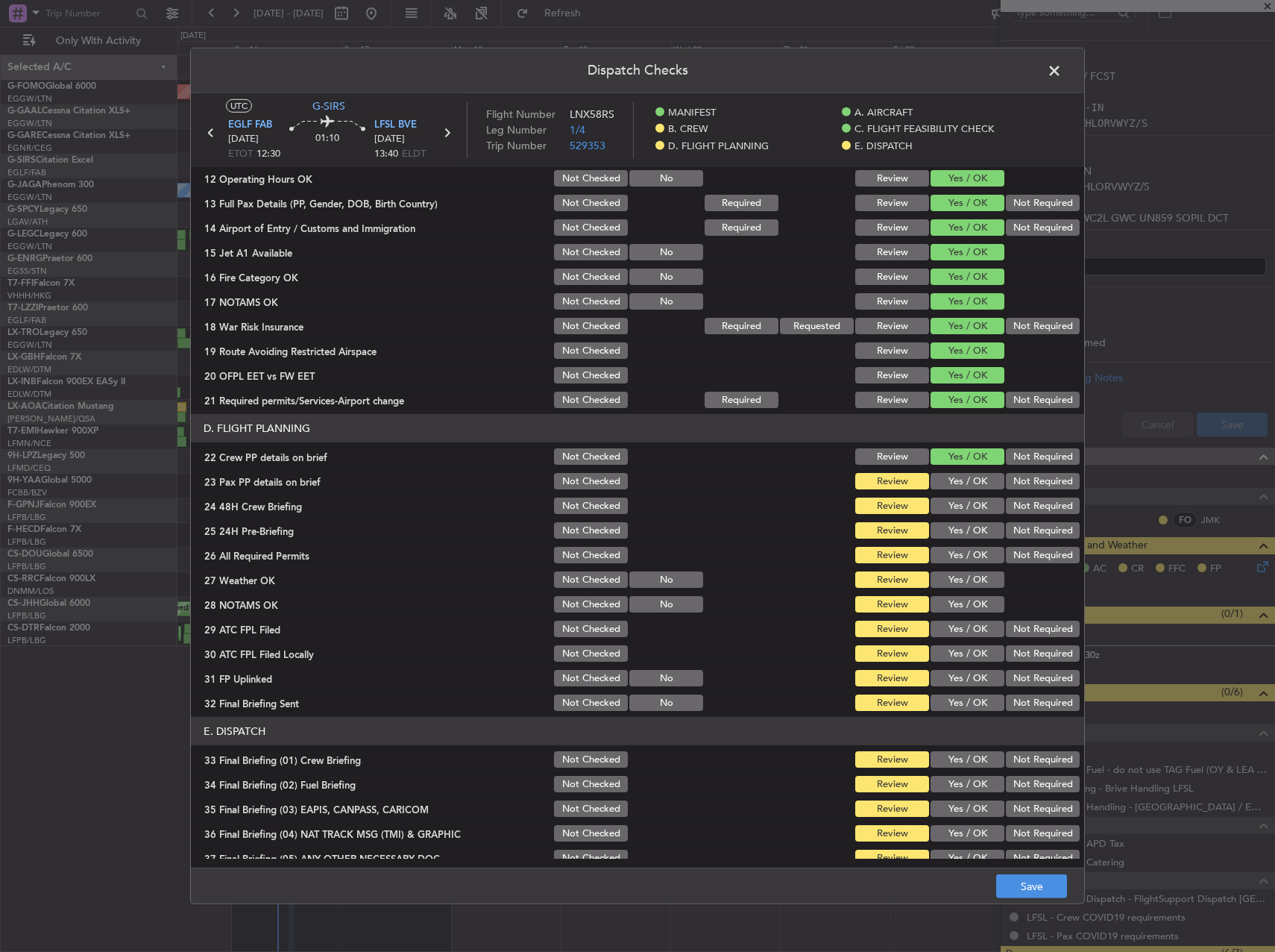
click at [959, 478] on button "Yes / OK" at bounding box center [967, 480] width 74 height 17
drag, startPoint x: 956, startPoint y: 495, endPoint x: 957, endPoint y: 508, distance: 13.0
click at [956, 497] on div "Yes / OK" at bounding box center [966, 505] width 75 height 21
click at [959, 522] on button "Yes / OK" at bounding box center [967, 530] width 74 height 17
drag, startPoint x: 959, startPoint y: 533, endPoint x: 959, endPoint y: 545, distance: 12.0
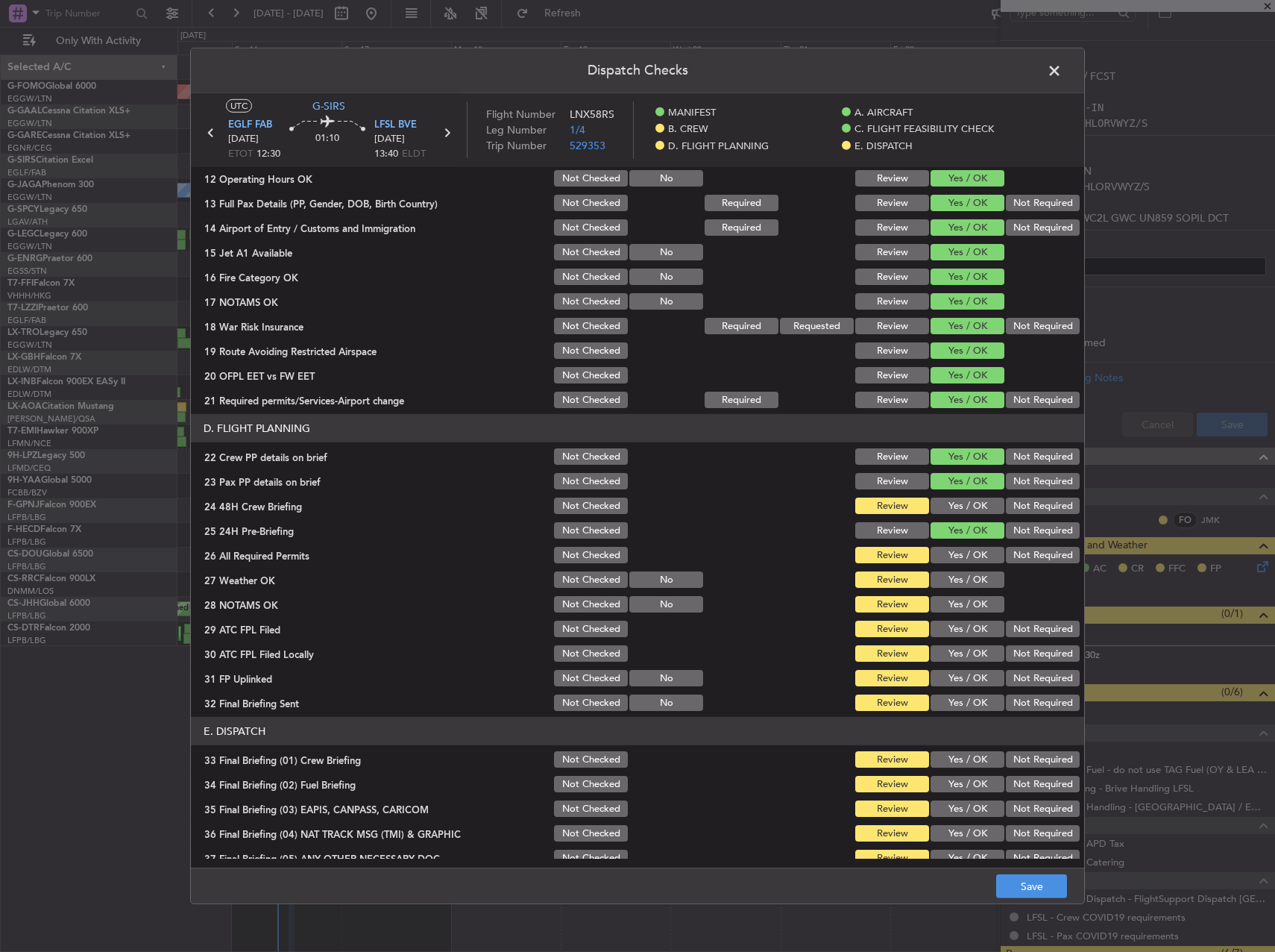
click at [959, 539] on div "Yes / OK" at bounding box center [966, 530] width 75 height 21
click at [961, 563] on div "Yes / OK" at bounding box center [966, 555] width 75 height 21
click at [962, 585] on button "Yes / OK" at bounding box center [967, 579] width 74 height 17
click at [961, 548] on button "Yes / OK" at bounding box center [967, 555] width 74 height 17
click at [960, 505] on button "Yes / OK" at bounding box center [967, 505] width 74 height 17
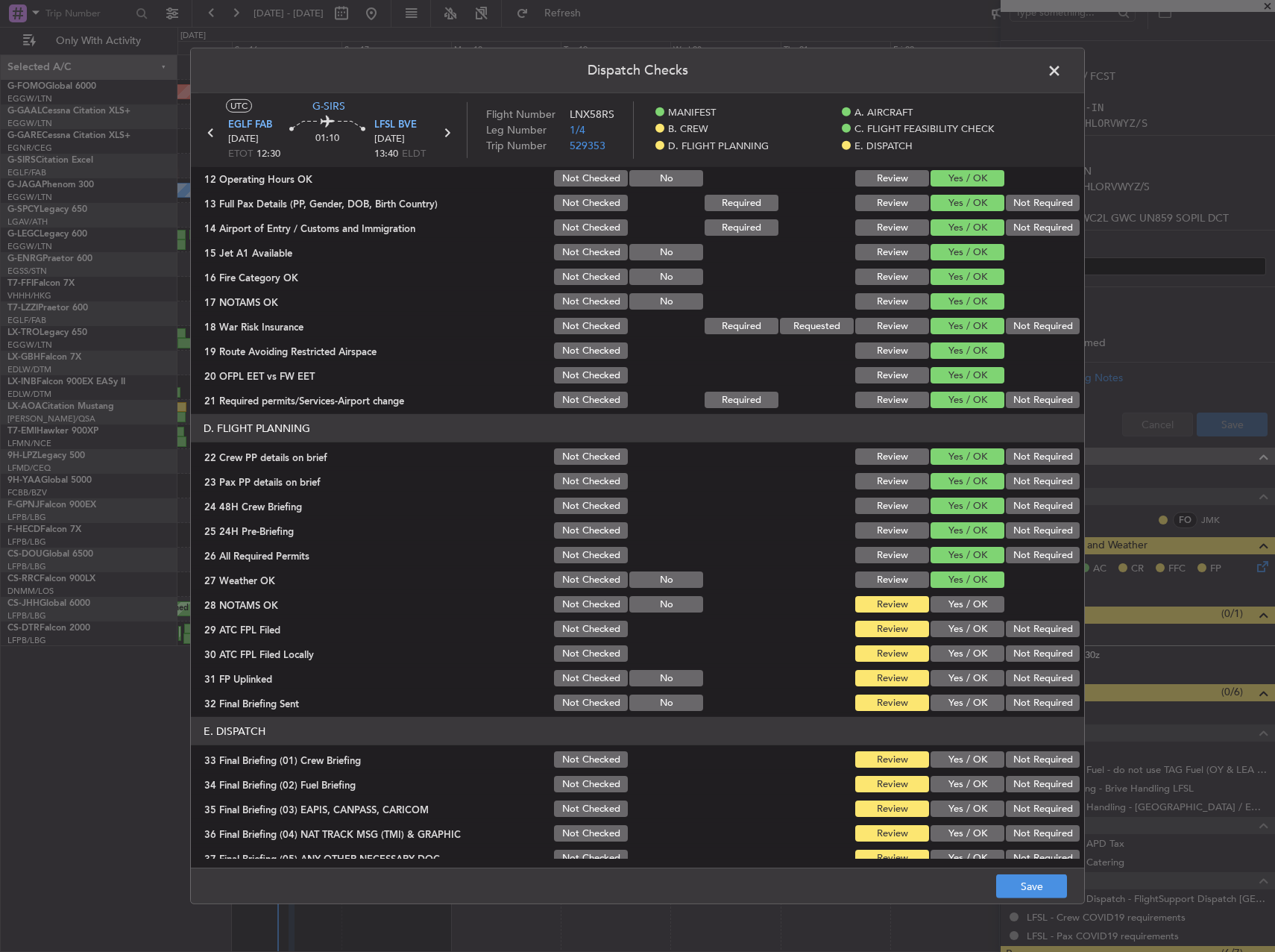
drag, startPoint x: 962, startPoint y: 596, endPoint x: 962, endPoint y: 607, distance: 11.0
click at [962, 602] on button "Yes / OK" at bounding box center [967, 604] width 74 height 17
drag, startPoint x: 962, startPoint y: 616, endPoint x: 963, endPoint y: 631, distance: 15.0
click at [962, 621] on section "D. FLIGHT PLANNING 22 Crew PP details on brief Not Checked Review Yes / OK Not …" at bounding box center [638, 563] width 893 height 299
click at [964, 632] on button "Yes / OK" at bounding box center [967, 629] width 74 height 17
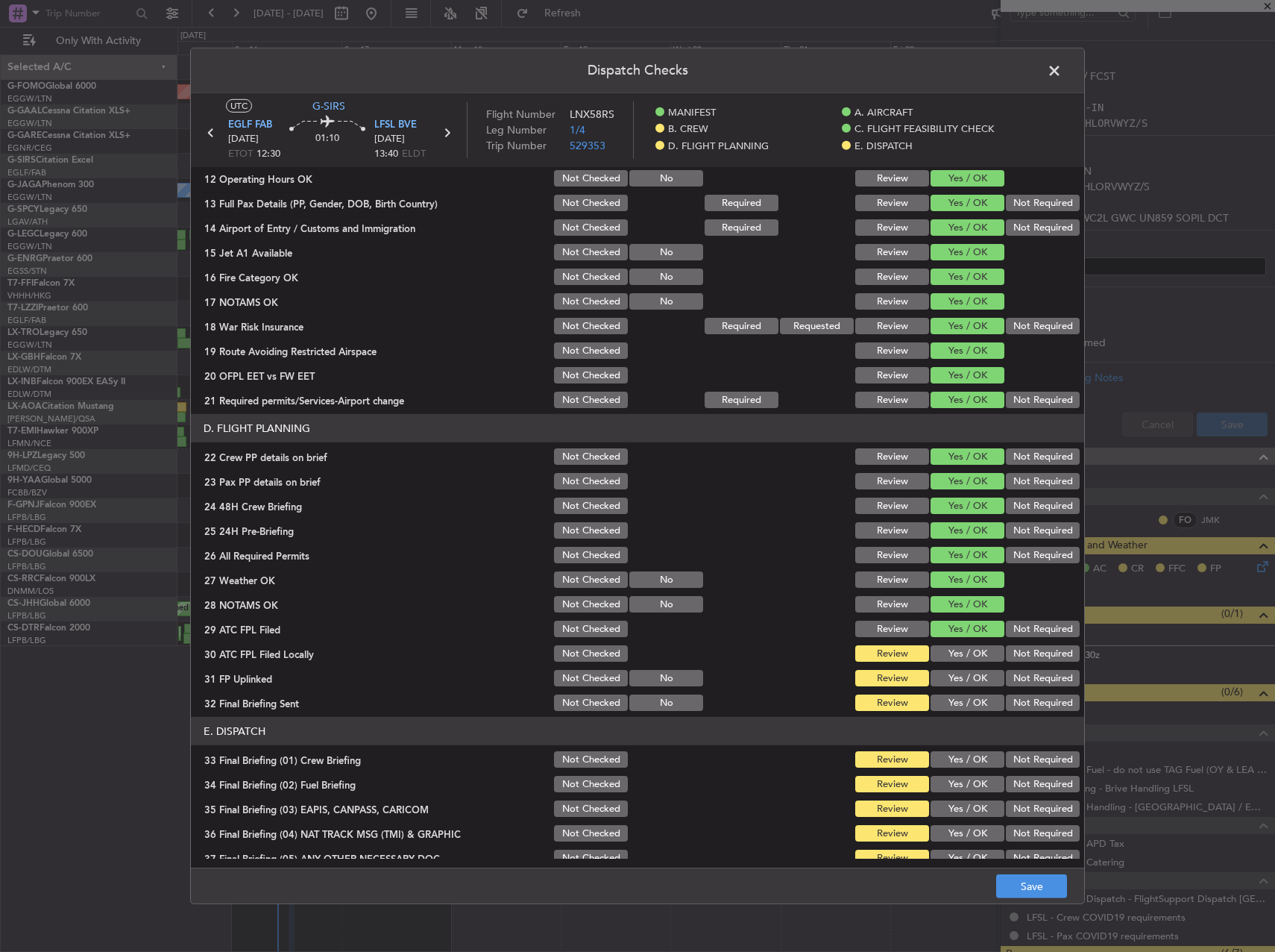
click at [967, 644] on div "Yes / OK" at bounding box center [966, 652] width 75 height 21
drag, startPoint x: 1023, startPoint y: 652, endPoint x: 1003, endPoint y: 657, distance: 20.6
click at [1022, 652] on button "Not Required" at bounding box center [1043, 653] width 74 height 17
drag, startPoint x: 977, startPoint y: 675, endPoint x: 1020, endPoint y: 687, distance: 44.6
click at [980, 675] on button "Yes / OK" at bounding box center [967, 677] width 74 height 17
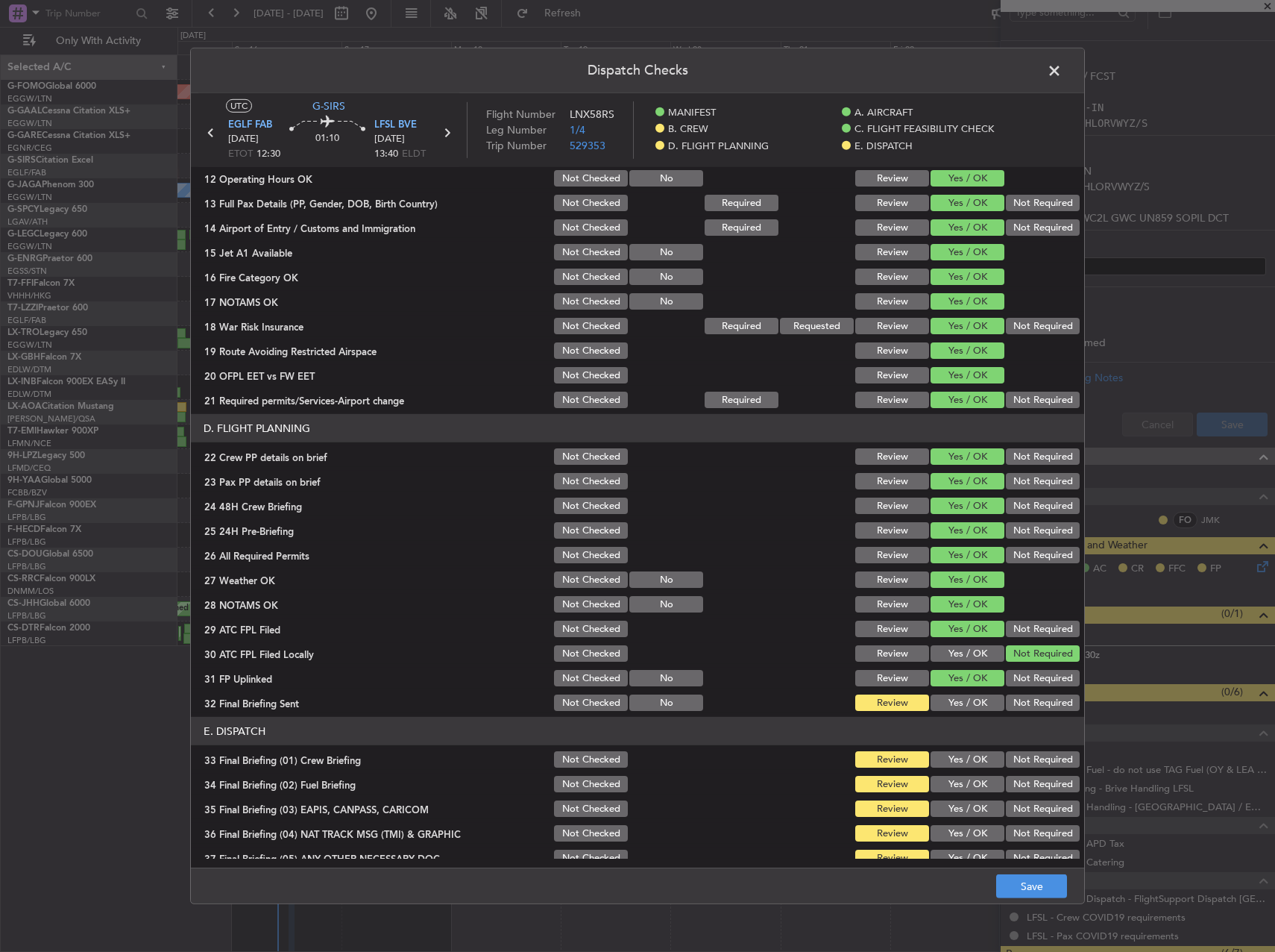
click at [1021, 693] on section "D. FLIGHT PLANNING 22 Crew PP details on brief Not Checked Review Yes / OK Not …" at bounding box center [638, 563] width 893 height 299
click at [1027, 707] on button "Not Required" at bounding box center [1043, 702] width 74 height 17
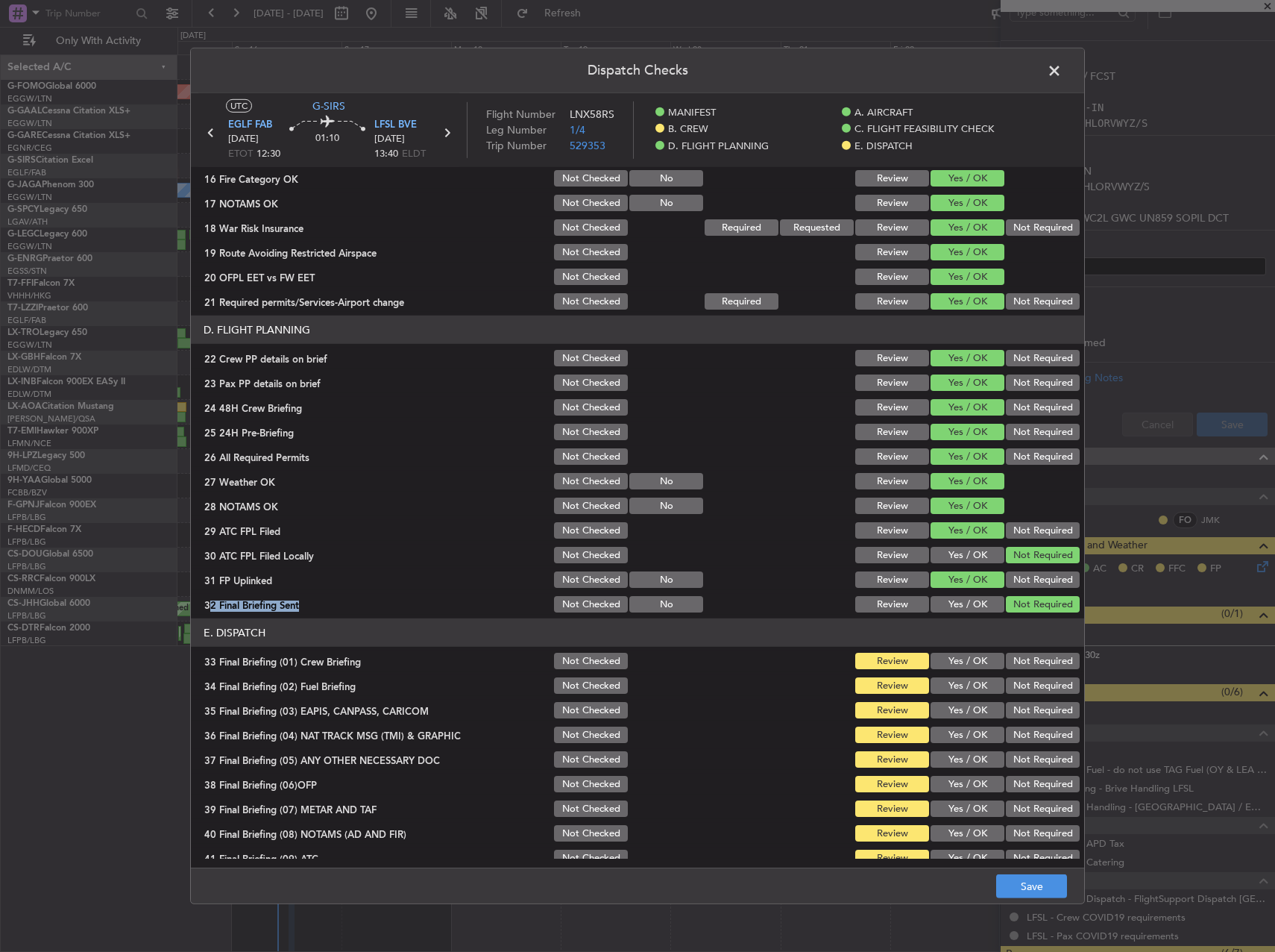
scroll to position [633, 0]
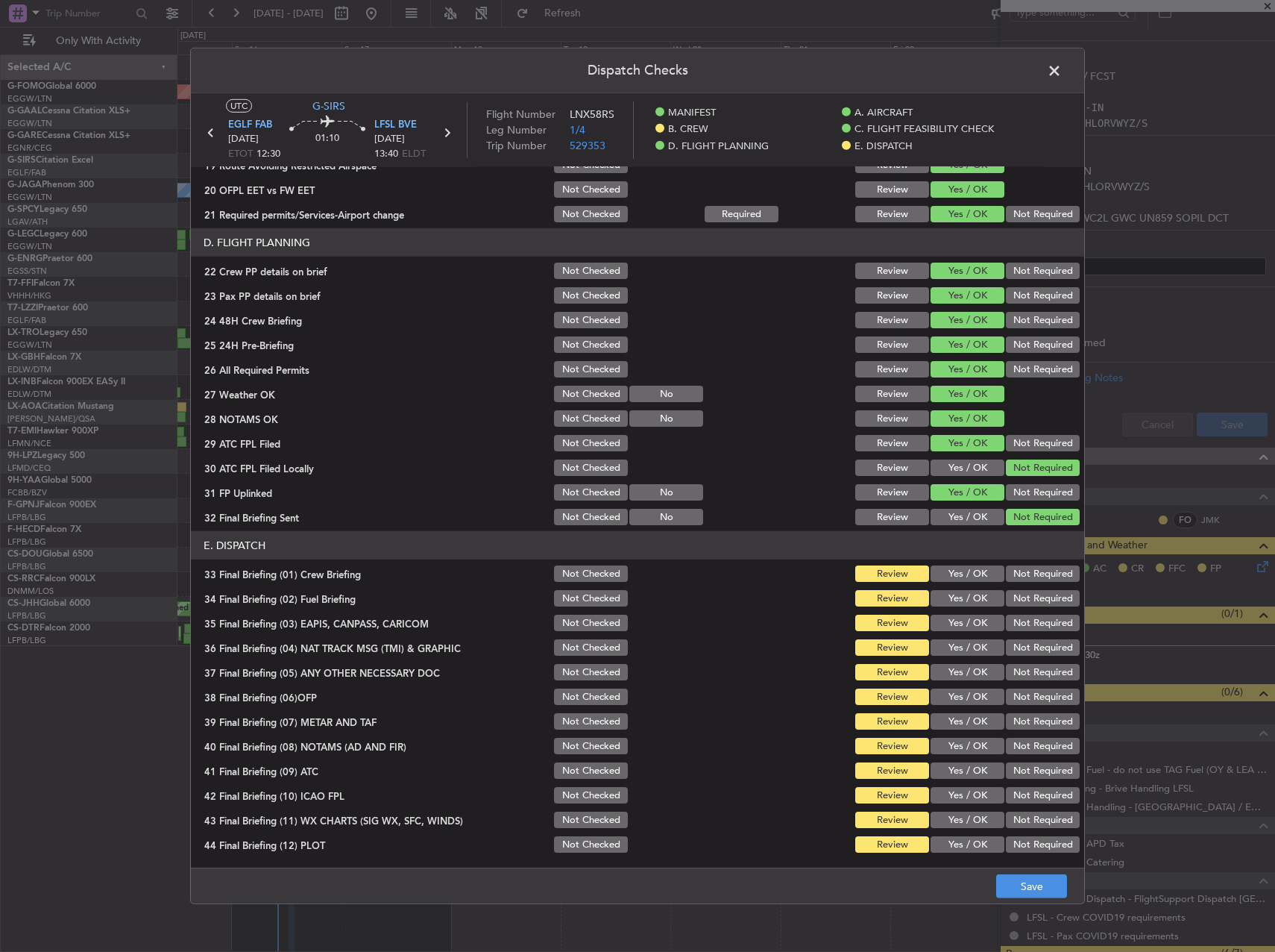
click at [962, 563] on div "Yes / OK" at bounding box center [966, 573] width 75 height 21
click at [958, 573] on button "Yes / OK" at bounding box center [967, 573] width 74 height 17
click at [958, 597] on button "Yes / OK" at bounding box center [967, 598] width 74 height 17
click at [1023, 618] on button "Not Required" at bounding box center [1043, 623] width 74 height 17
click at [1024, 639] on button "Not Required" at bounding box center [1043, 647] width 74 height 17
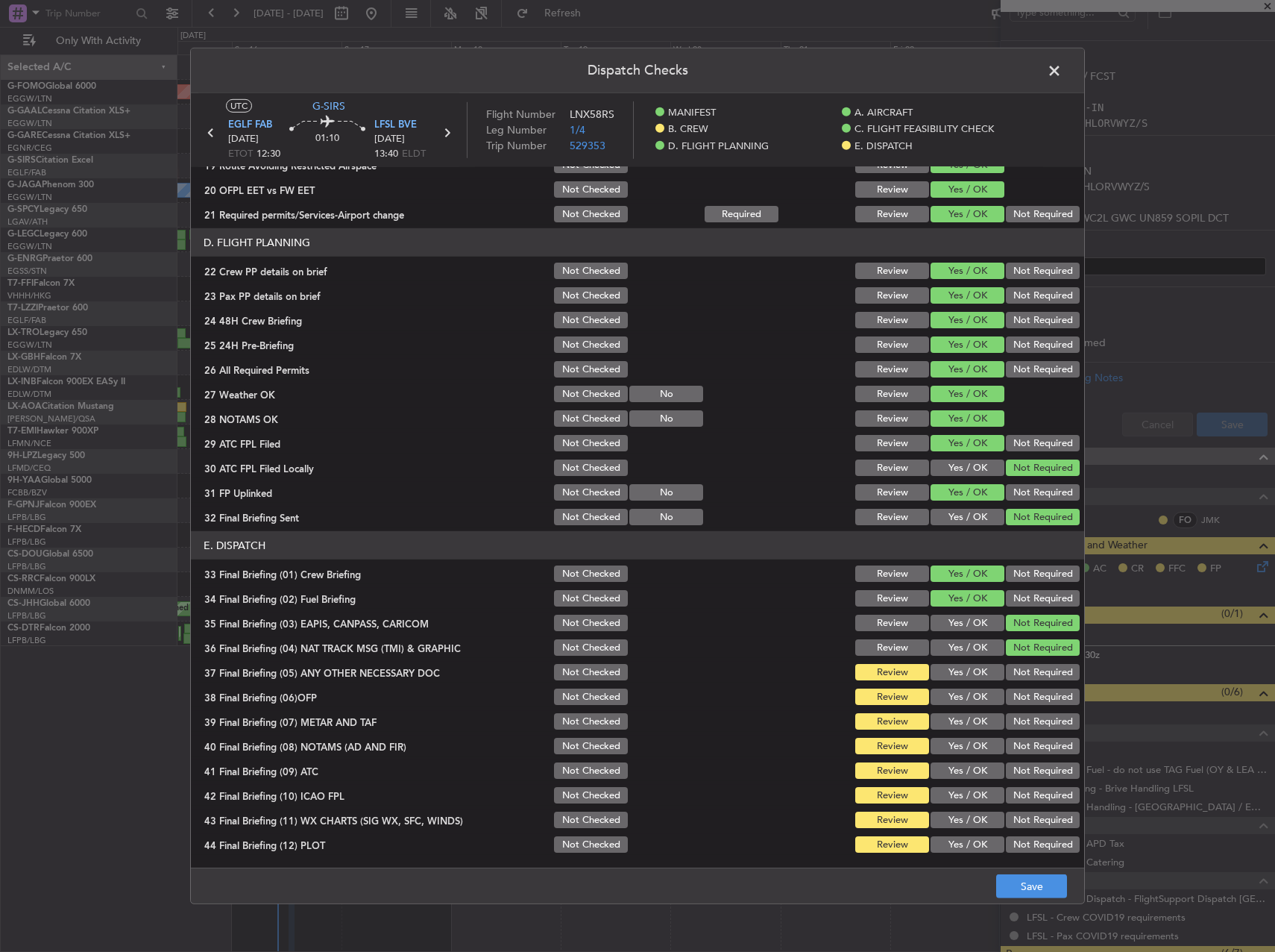
click at [1028, 662] on section "E. DISPATCH 33 Final Briefing (01) Crew Briefing Not Checked Review Yes / OK No…" at bounding box center [638, 692] width 893 height 323
click at [1027, 666] on button "Not Required" at bounding box center [1043, 671] width 74 height 17
click at [978, 697] on button "Yes / OK" at bounding box center [967, 696] width 74 height 17
drag, startPoint x: 973, startPoint y: 726, endPoint x: 971, endPoint y: 745, distance: 19.1
click at [972, 730] on div "Yes / OK" at bounding box center [966, 721] width 75 height 21
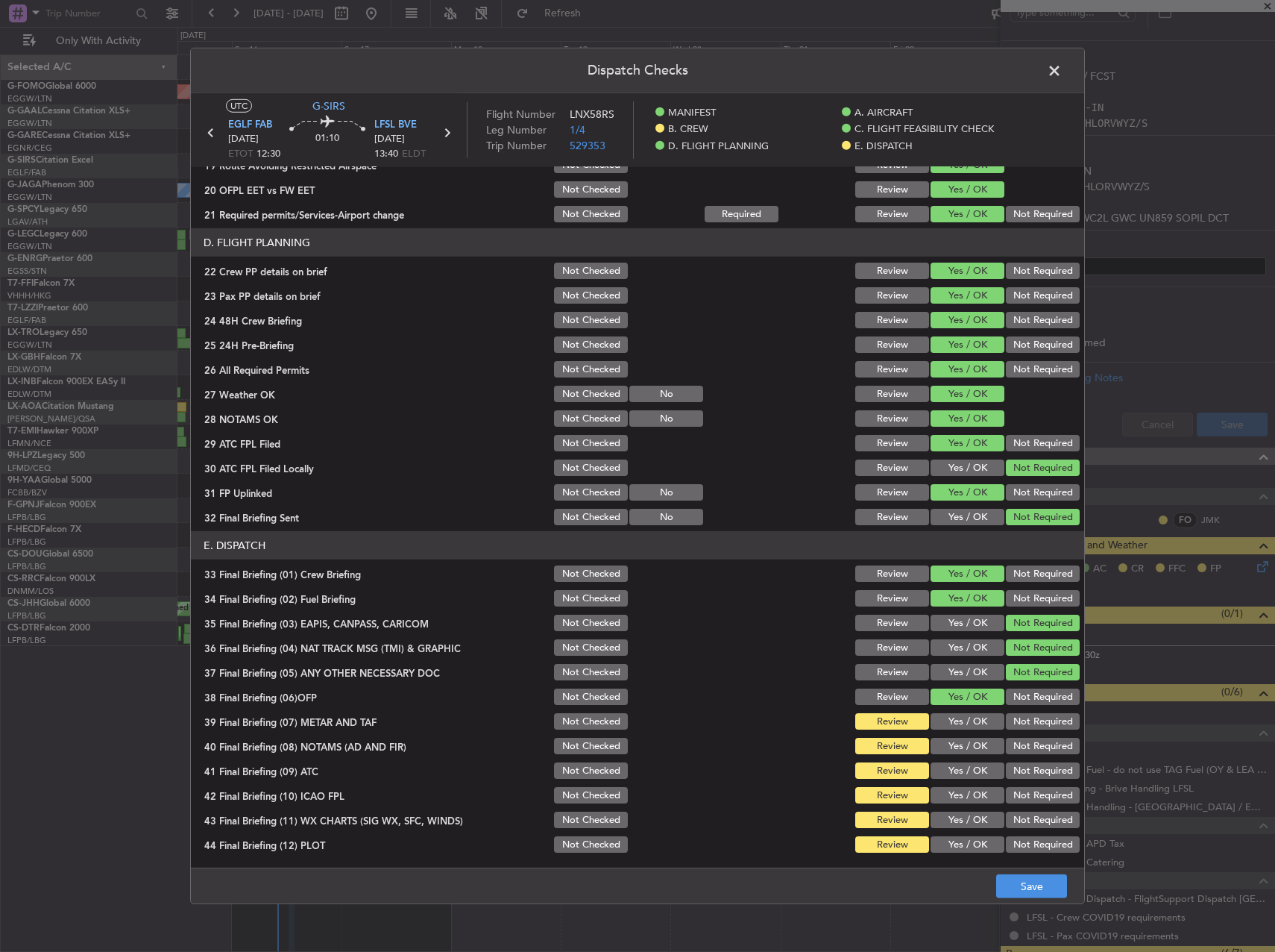
click at [968, 748] on button "Yes / OK" at bounding box center [967, 745] width 74 height 17
click at [967, 729] on button "Yes / OK" at bounding box center [967, 721] width 74 height 17
click at [973, 787] on button "Yes / OK" at bounding box center [967, 795] width 74 height 17
click at [970, 765] on button "Yes / OK" at bounding box center [967, 770] width 74 height 17
click at [970, 809] on div "Yes / OK" at bounding box center [966, 819] width 75 height 21
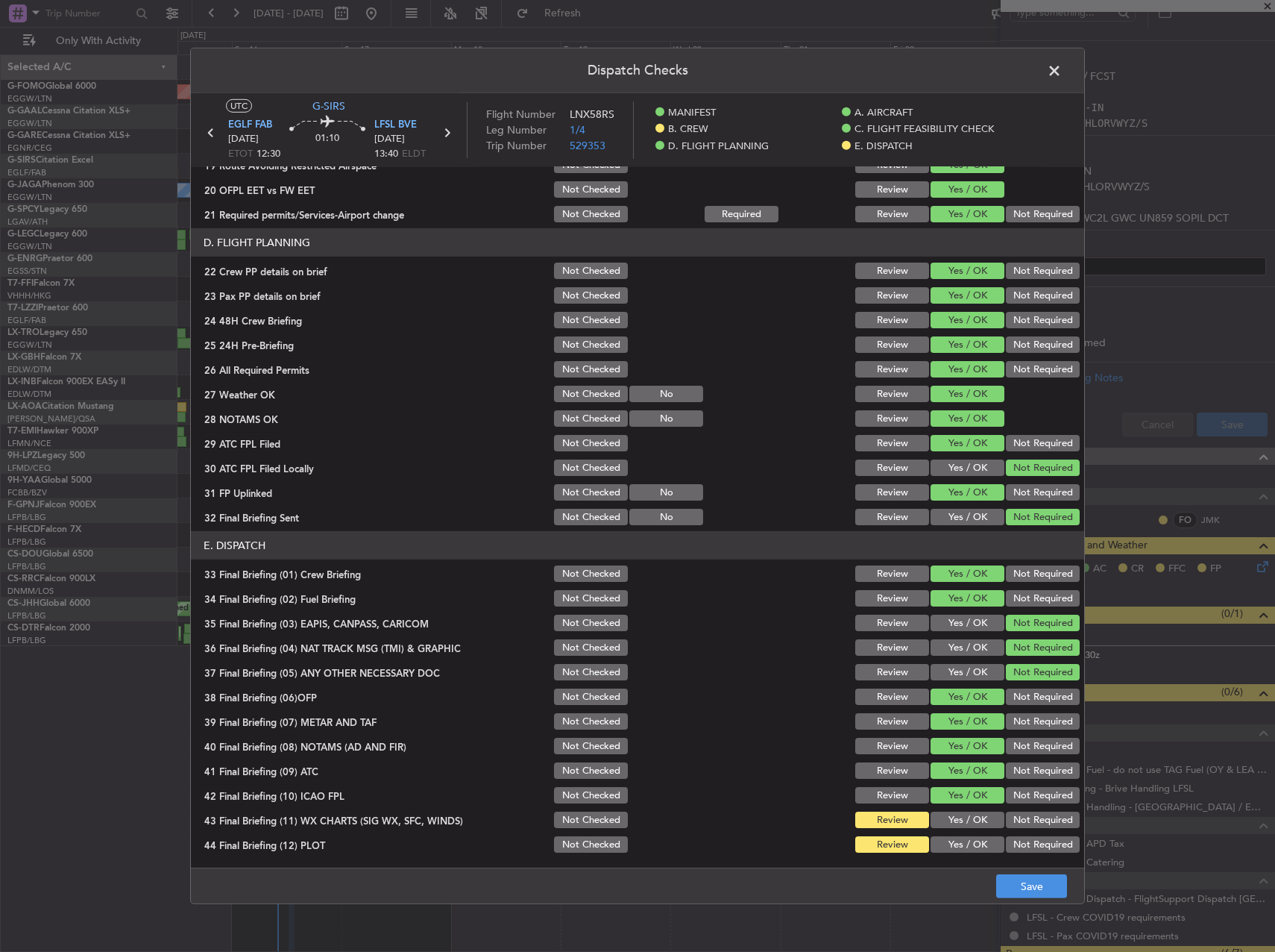
click at [970, 822] on button "Yes / OK" at bounding box center [967, 820] width 74 height 17
click at [972, 857] on article "MANIFEST Crew Details sent to Arr & Dep Handling Not Checked Review Yes / OK No…" at bounding box center [638, 512] width 893 height 691
click at [971, 847] on button "Yes / OK" at bounding box center [967, 844] width 74 height 17
click at [1005, 873] on footer "Save" at bounding box center [638, 885] width 893 height 36
click at [1032, 900] on footer "Save" at bounding box center [638, 885] width 893 height 36
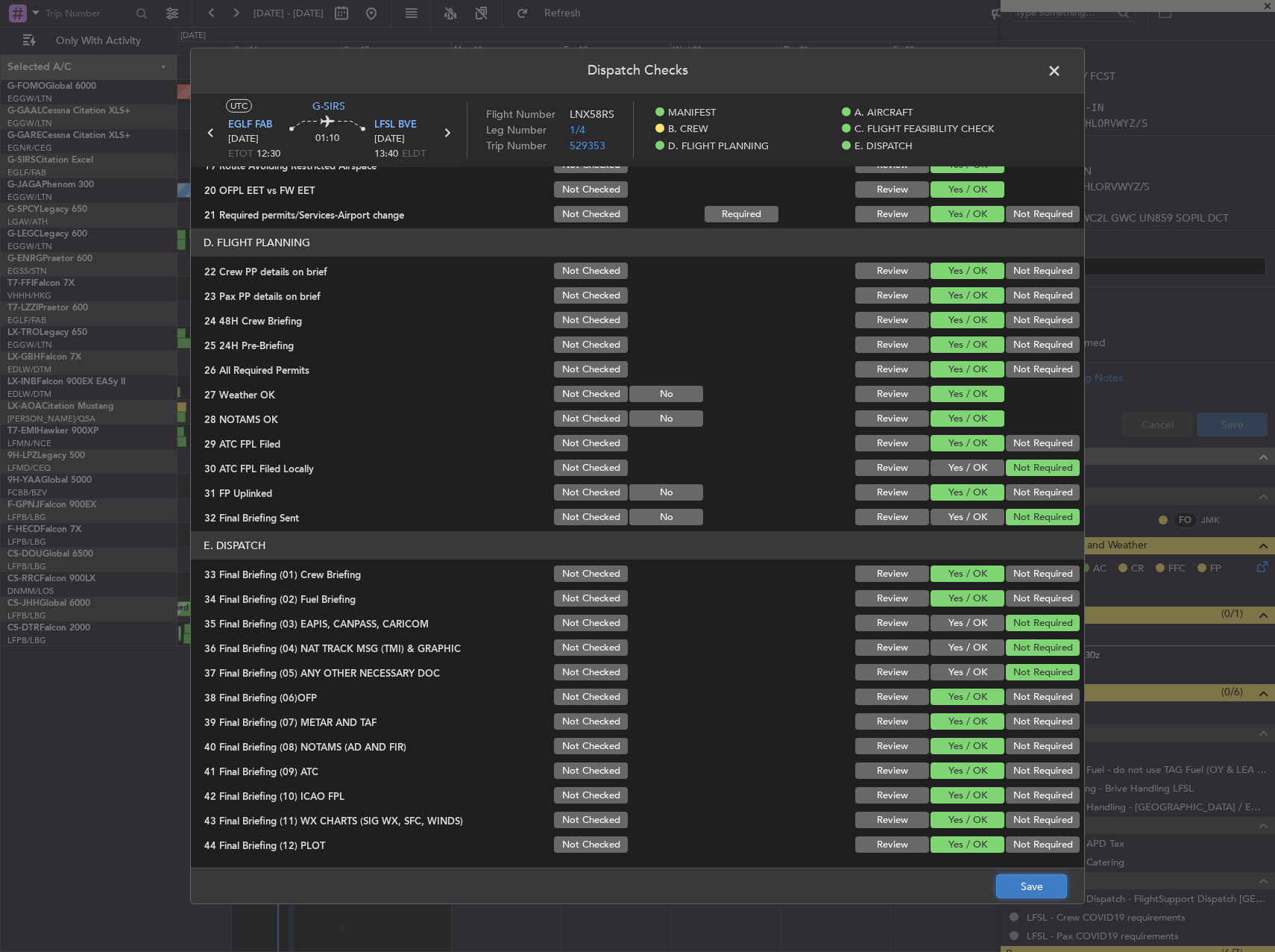
click at [1030, 891] on button "Save" at bounding box center [1032, 886] width 71 height 24
